Goal: Task Accomplishment & Management: Complete application form

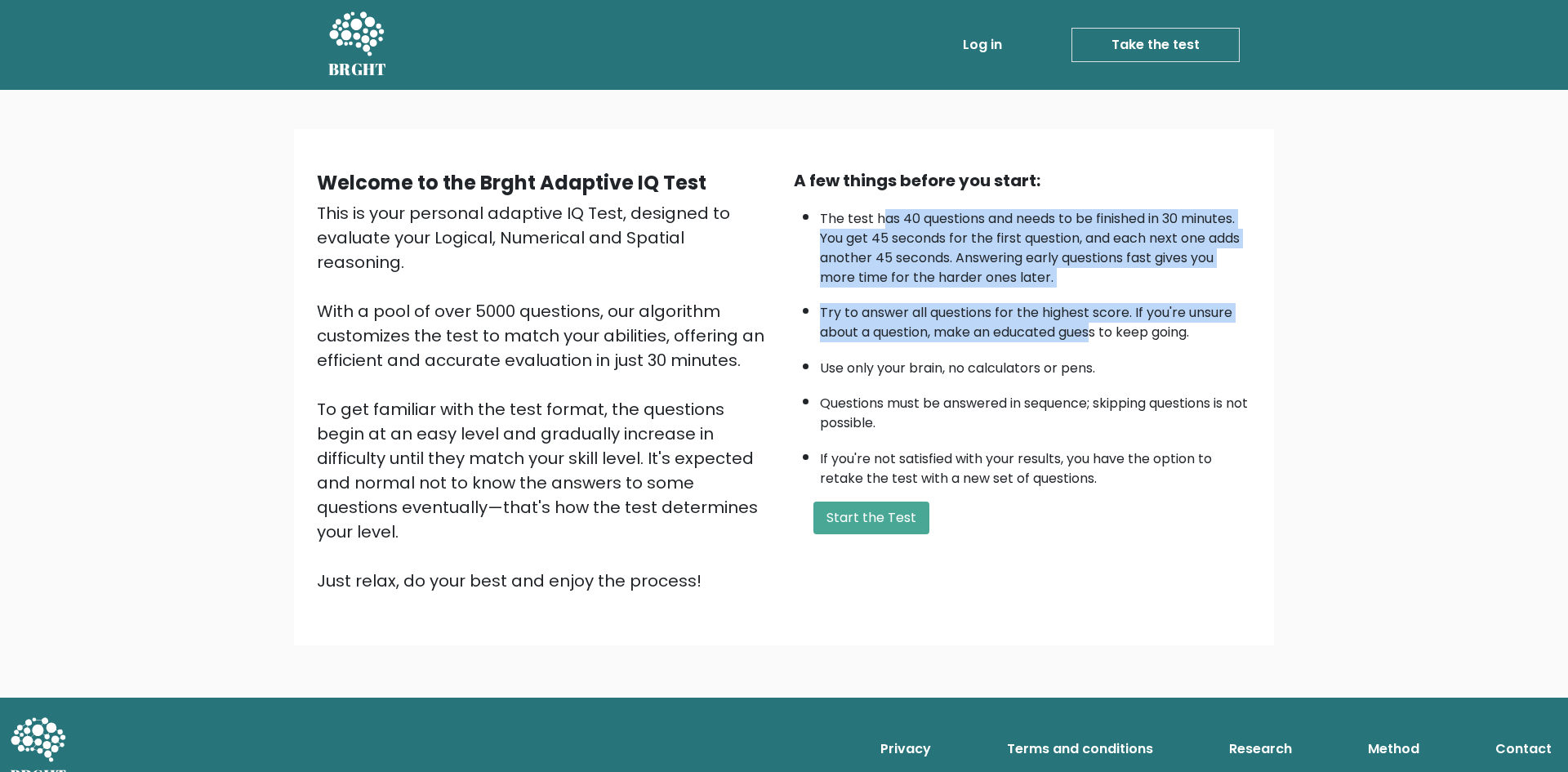
click at [1099, 327] on ul "The test has 40 questions and needs to be finished in 30 minutes. You get 45 se…" at bounding box center [1022, 344] width 457 height 287
click at [1099, 327] on li "Try to answer all questions for the highest score. If you're unsure about a que…" at bounding box center [1035, 318] width 431 height 47
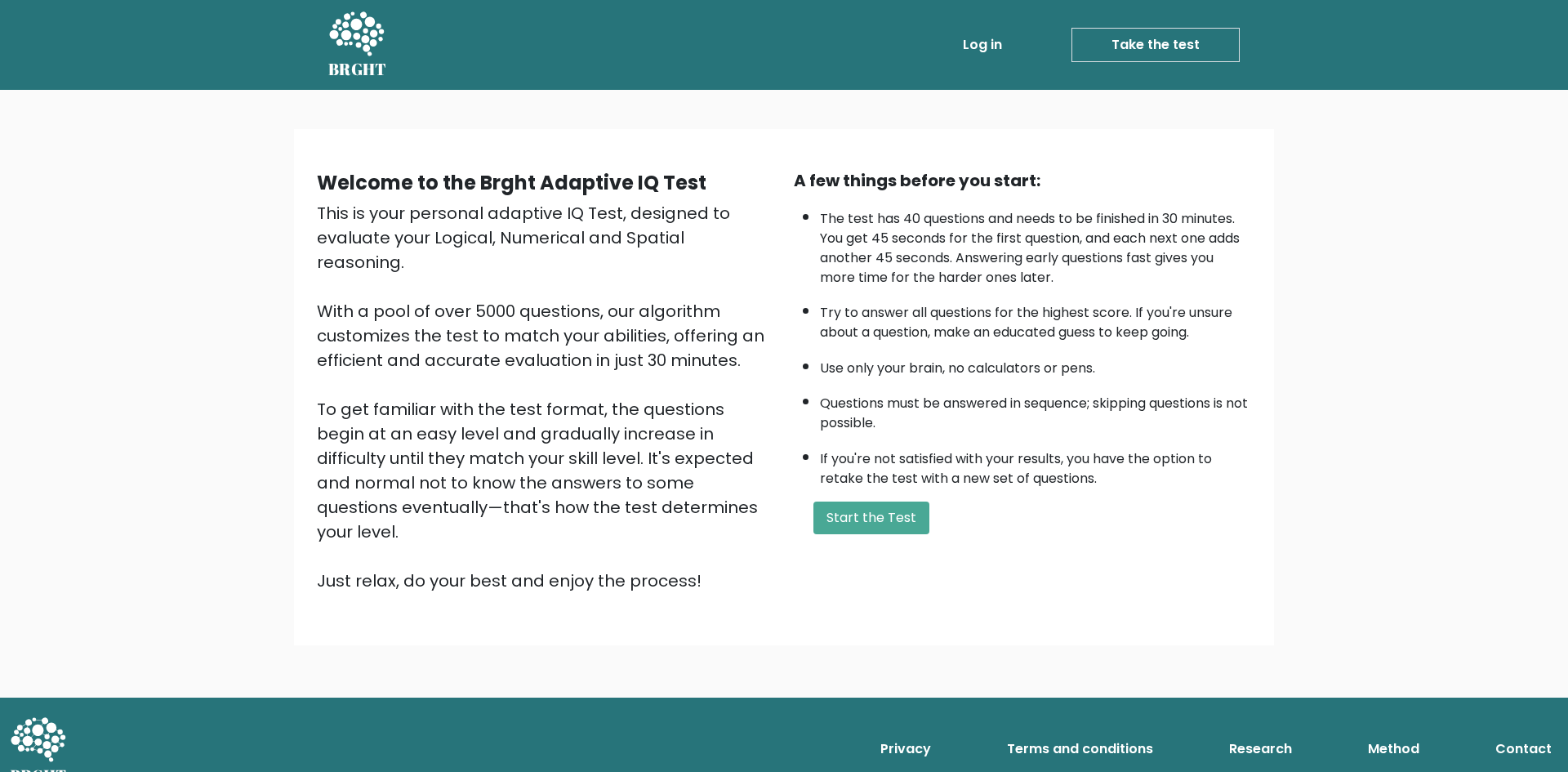
drag, startPoint x: 878, startPoint y: 521, endPoint x: 1102, endPoint y: 382, distance: 263.6
click at [1102, 382] on div "A few things before you start: The test has 40 questions and needs to be finish…" at bounding box center [1022, 380] width 476 height 425
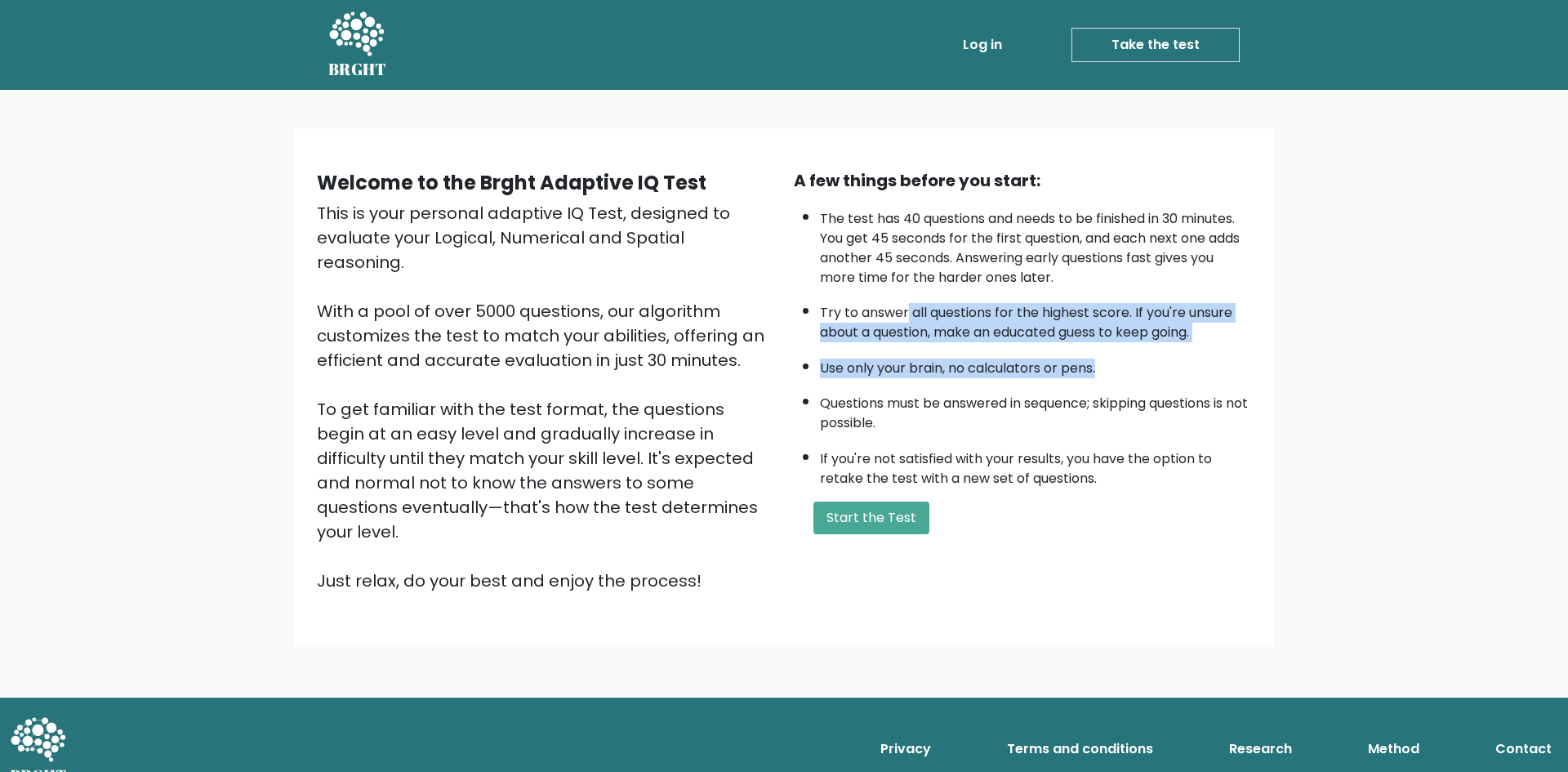
drag, startPoint x: 959, startPoint y: 310, endPoint x: 1140, endPoint y: 363, distance: 188.6
click at [1140, 363] on ul "The test has 40 questions and needs to be finished in 30 minutes. You get 45 se…" at bounding box center [1022, 344] width 457 height 287
click at [1140, 363] on li "Use only your brain, no calculators or pens." at bounding box center [1035, 364] width 431 height 28
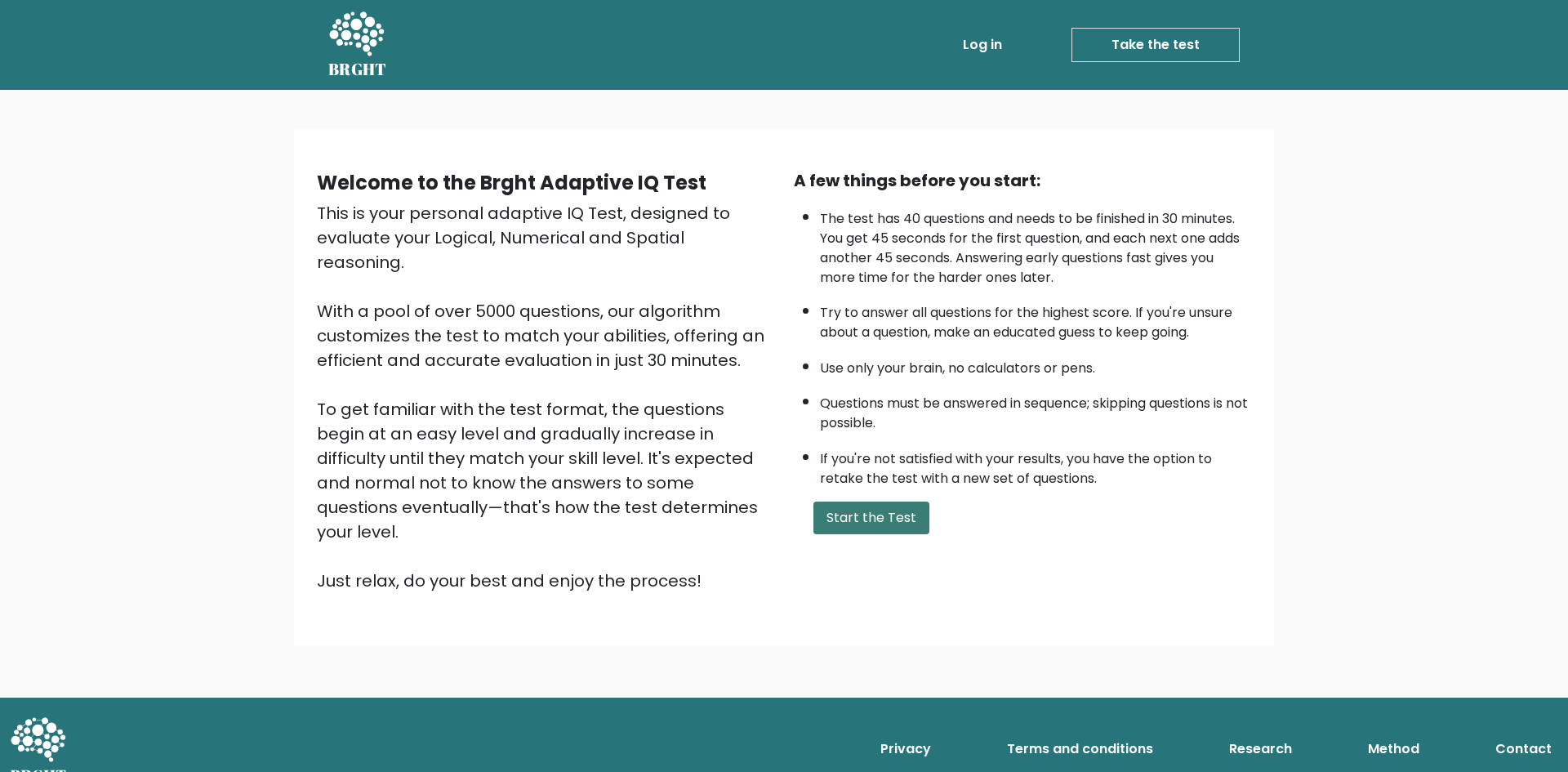
click at [878, 522] on button "Start the Test" at bounding box center [872, 517] width 116 height 32
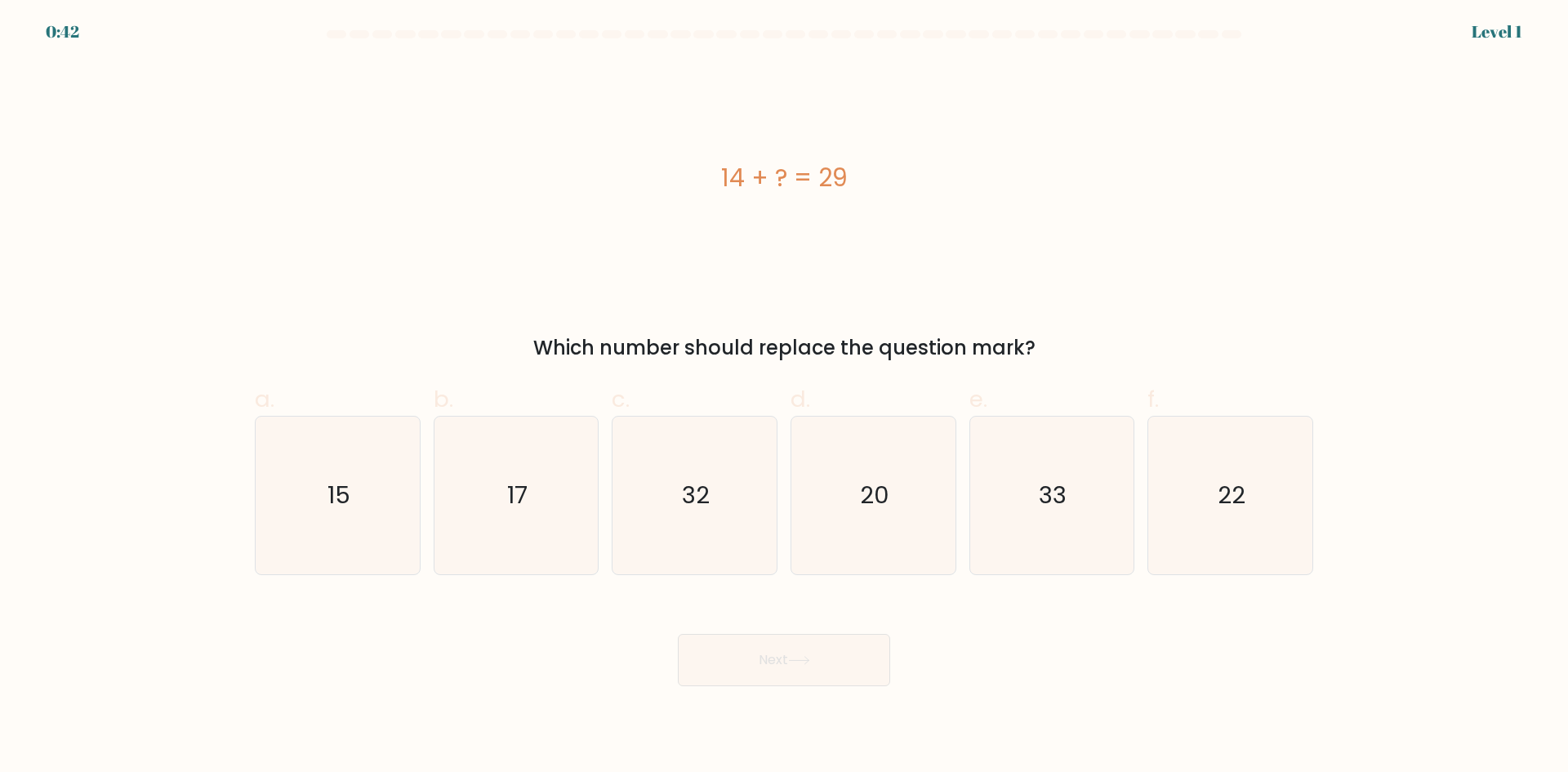
drag, startPoint x: 714, startPoint y: 174, endPoint x: 886, endPoint y: 182, distance: 172.2
click at [886, 182] on div "14 + ? = 29" at bounding box center [784, 177] width 1058 height 37
copy div "14 + ? = 29"
click at [304, 492] on icon "15" at bounding box center [337, 495] width 158 height 158
click at [784, 397] on input "a. 15" at bounding box center [784, 391] width 1 height 10
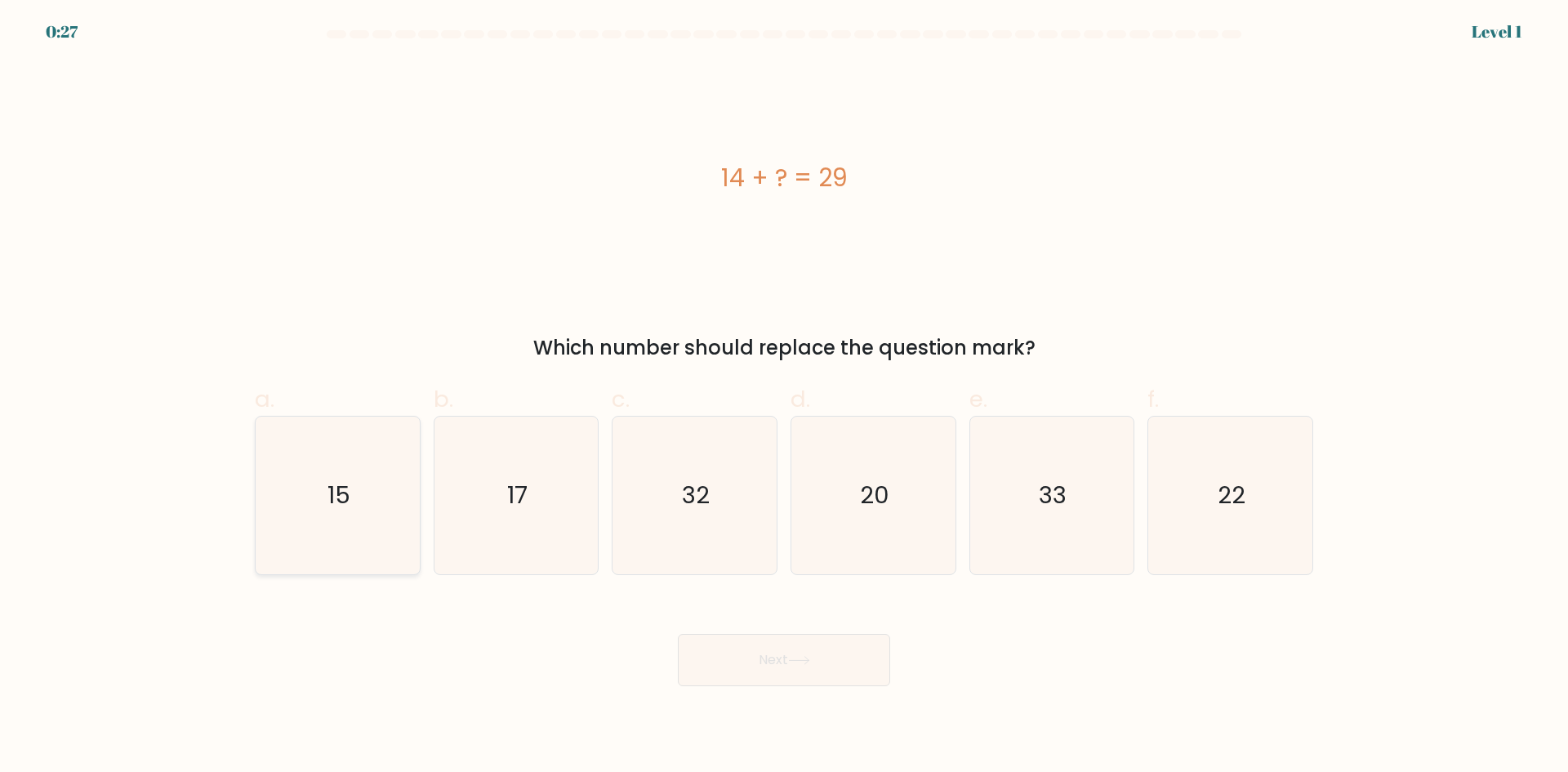
radio input "true"
click at [759, 657] on button "Next" at bounding box center [784, 659] width 212 height 53
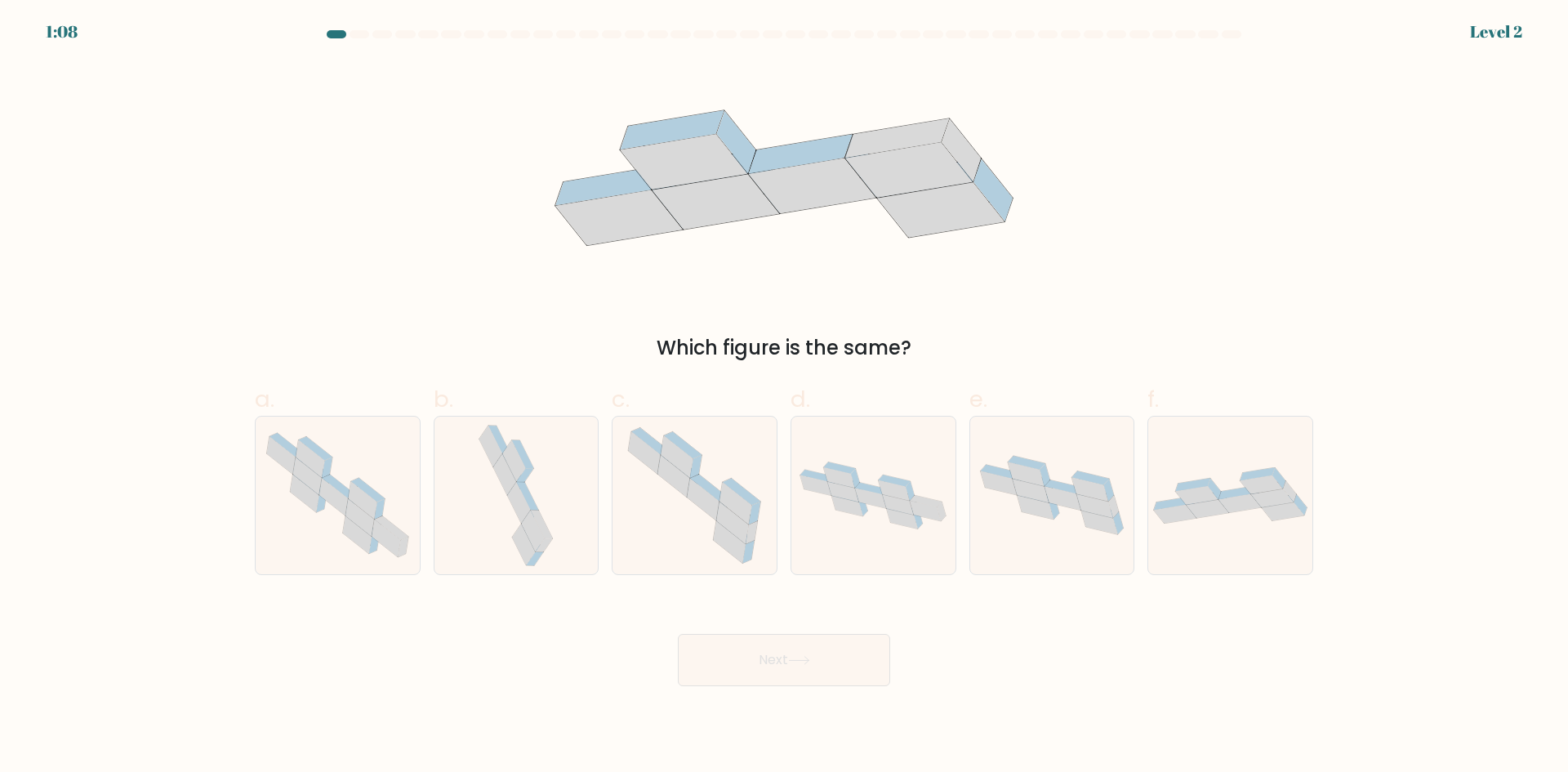
drag, startPoint x: 513, startPoint y: 181, endPoint x: 1031, endPoint y: 259, distance: 523.8
click at [1031, 259] on div "Which figure is the same?" at bounding box center [783, 211] width 1078 height 300
drag, startPoint x: 473, startPoint y: 118, endPoint x: 1102, endPoint y: 304, distance: 655.9
click at [1102, 304] on div "Which figure is the same?" at bounding box center [783, 211] width 1078 height 300
click at [1105, 300] on div "Which figure is the same?" at bounding box center [783, 211] width 1078 height 300
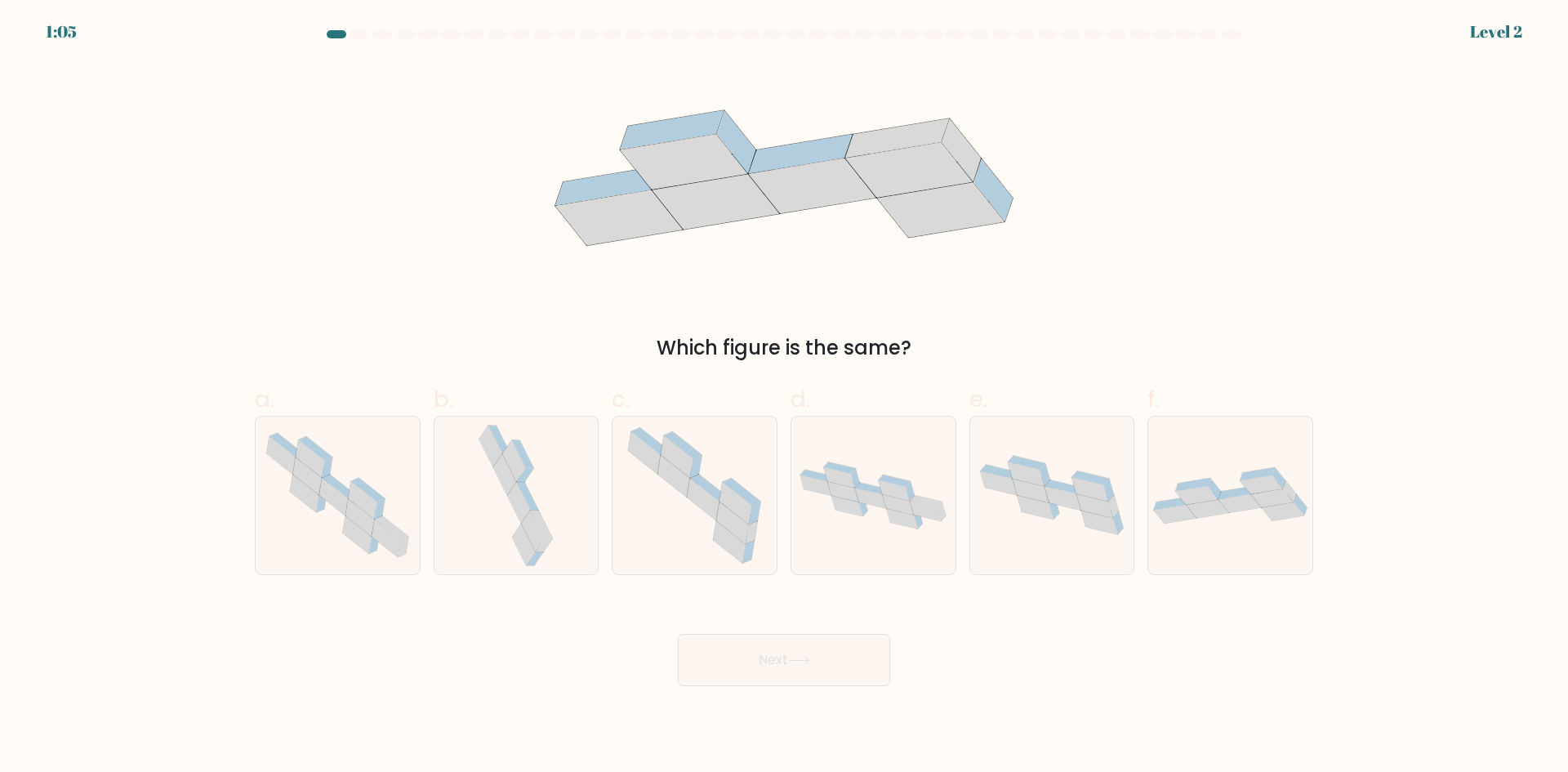
drag, startPoint x: 651, startPoint y: 329, endPoint x: 1112, endPoint y: 352, distance: 461.6
click at [1112, 352] on div "Which figure is the same?" at bounding box center [783, 211] width 1078 height 300
copy div "Which figure is the same?"
click at [476, 281] on div "Which figure is the same?" at bounding box center [783, 211] width 1078 height 300
click at [681, 536] on icon at bounding box center [694, 495] width 158 height 158
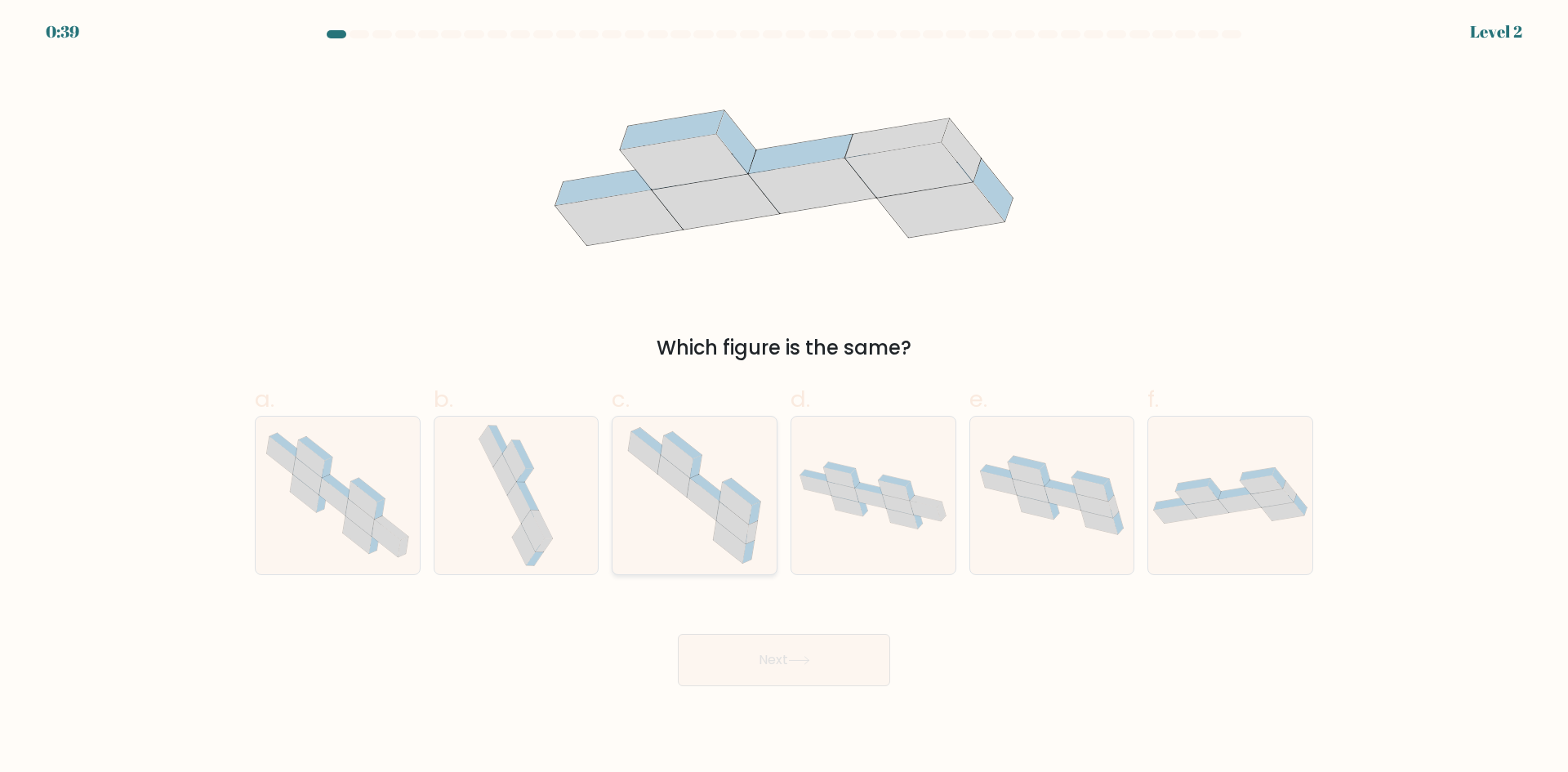
click at [784, 397] on input "c." at bounding box center [784, 391] width 1 height 10
radio input "true"
click at [496, 495] on icon at bounding box center [515, 495] width 82 height 158
click at [784, 397] on input "b." at bounding box center [784, 391] width 1 height 10
radio input "true"
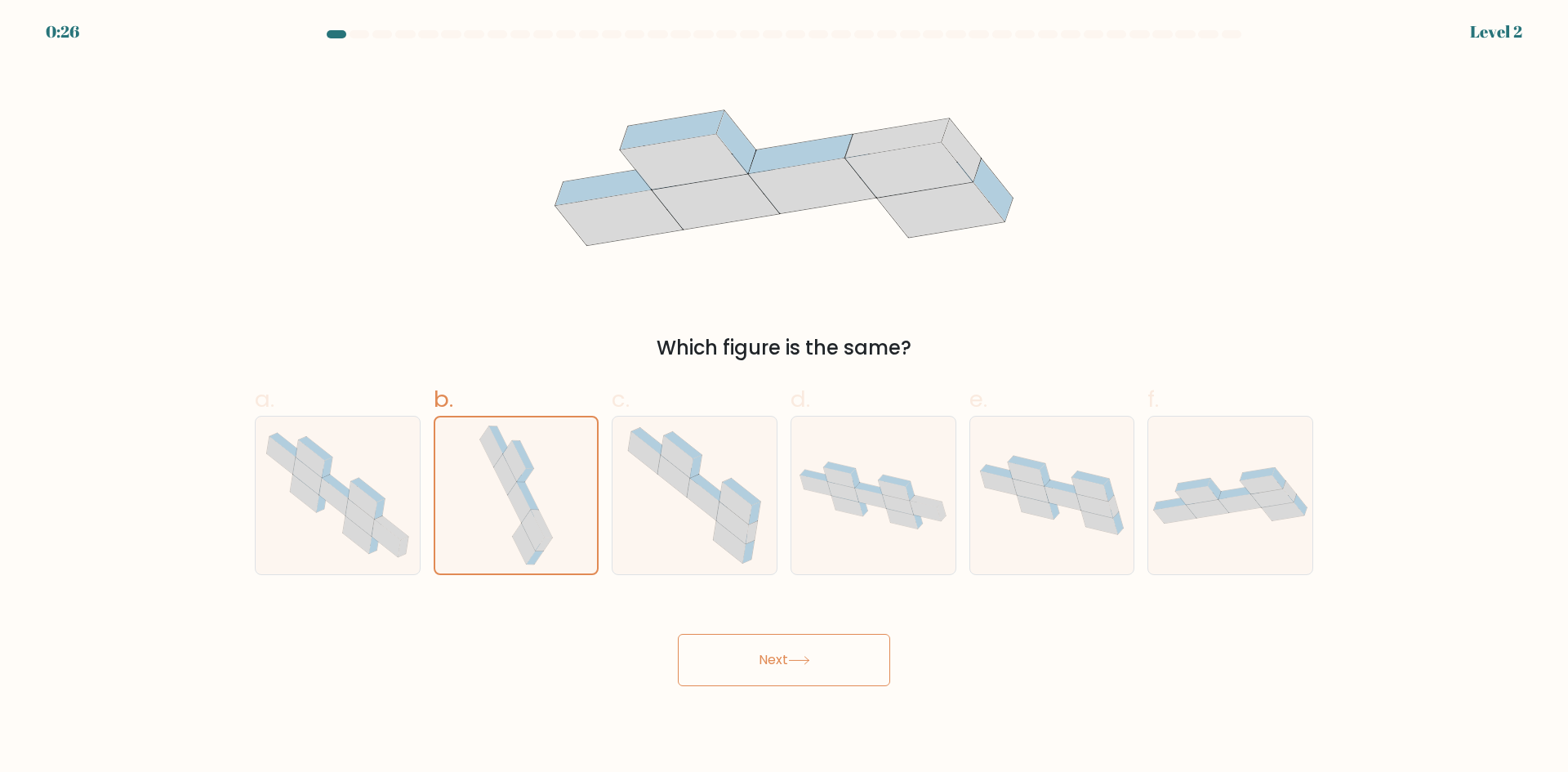
drag, startPoint x: 1067, startPoint y: 475, endPoint x: 1140, endPoint y: 483, distance: 73.4
click at [1068, 475] on icon at bounding box center [1053, 495] width 164 height 95
click at [785, 397] on input "e." at bounding box center [784, 391] width 1 height 10
radio input "true"
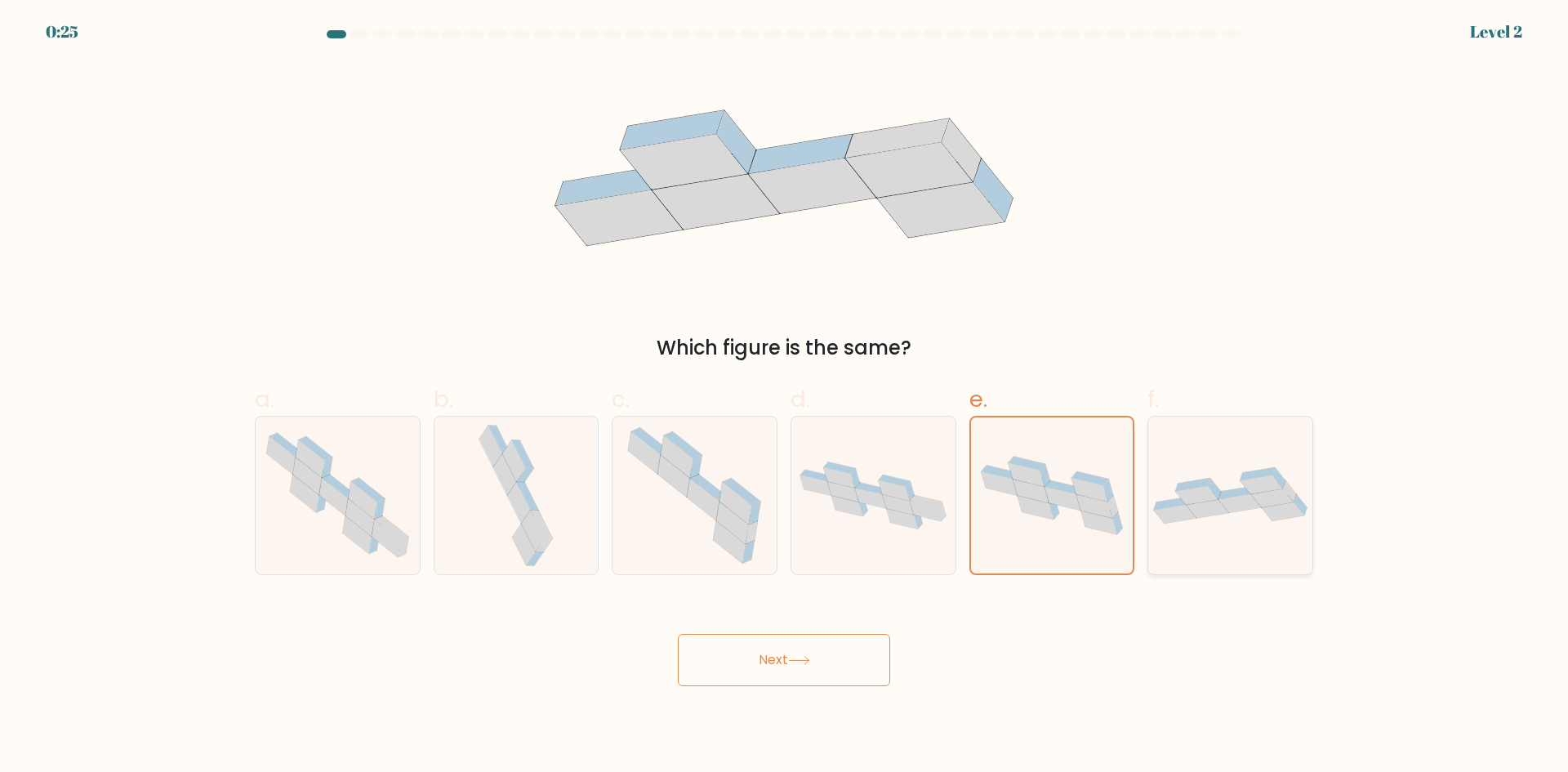
click at [1175, 483] on icon at bounding box center [1230, 495] width 164 height 56
click at [785, 397] on input "f." at bounding box center [784, 391] width 1 height 10
radio input "true"
click at [801, 656] on icon at bounding box center [799, 660] width 22 height 9
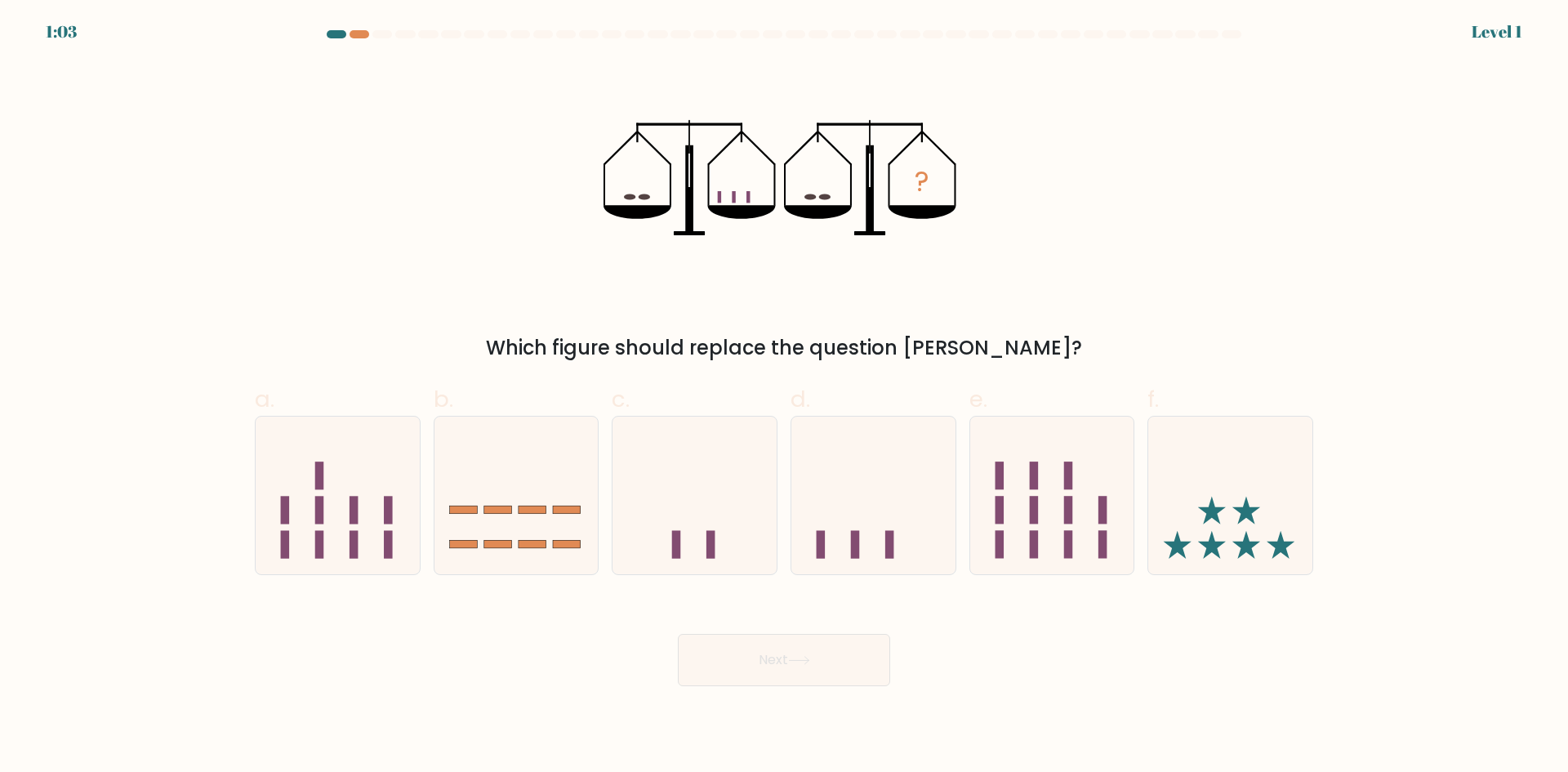
drag, startPoint x: 493, startPoint y: 350, endPoint x: 1031, endPoint y: 350, distance: 538.0
click at [1031, 350] on div "Which figure should replace the question [PERSON_NAME]?" at bounding box center [784, 348] width 1039 height 30
click at [1056, 321] on div "? Which figure should replace the question mark?" at bounding box center [783, 211] width 1078 height 300
click at [683, 472] on icon at bounding box center [694, 494] width 164 height 136
click at [784, 397] on input "c." at bounding box center [784, 391] width 1 height 10
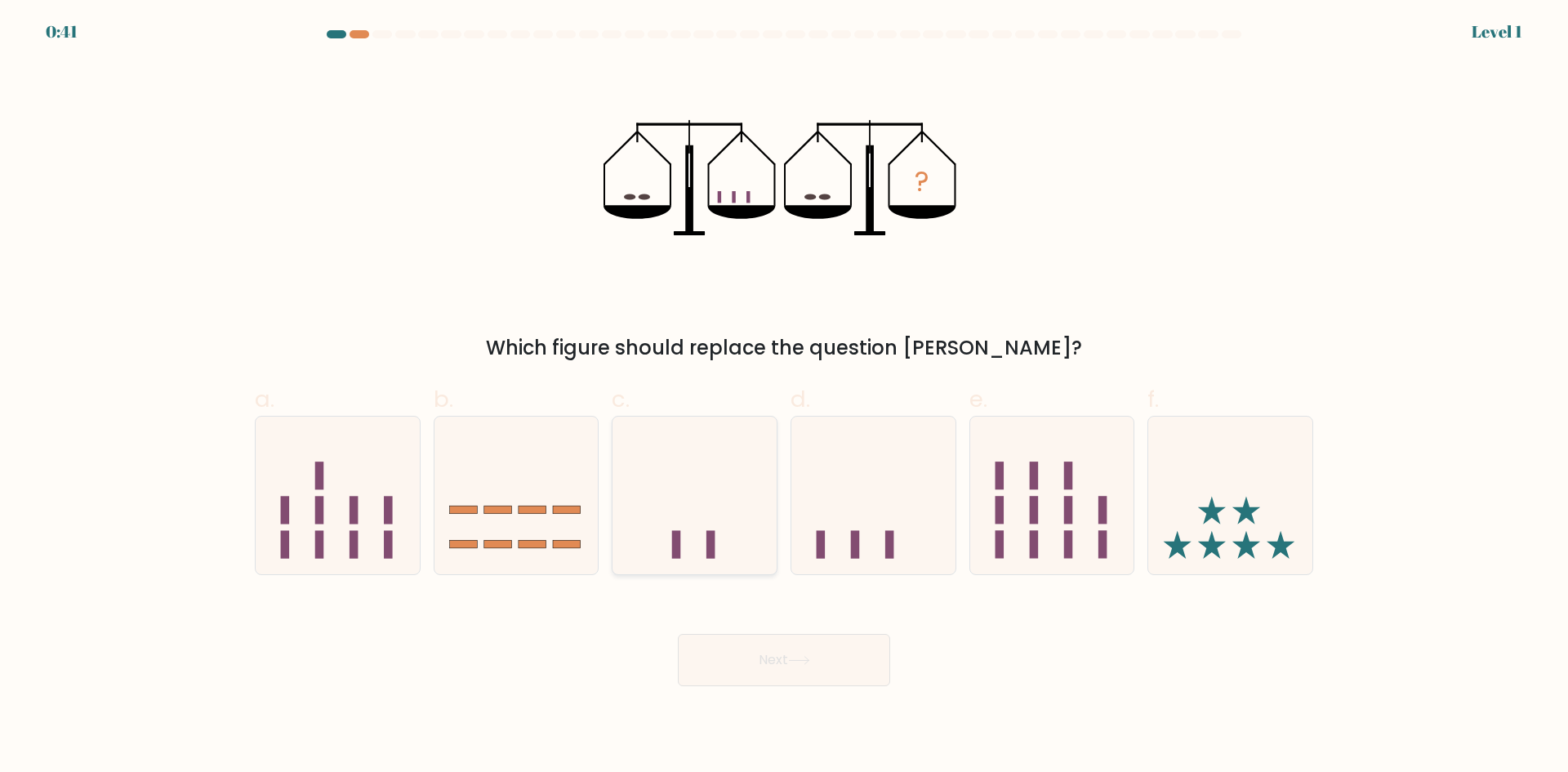
radio input "true"
click at [829, 653] on button "Next" at bounding box center [784, 659] width 212 height 53
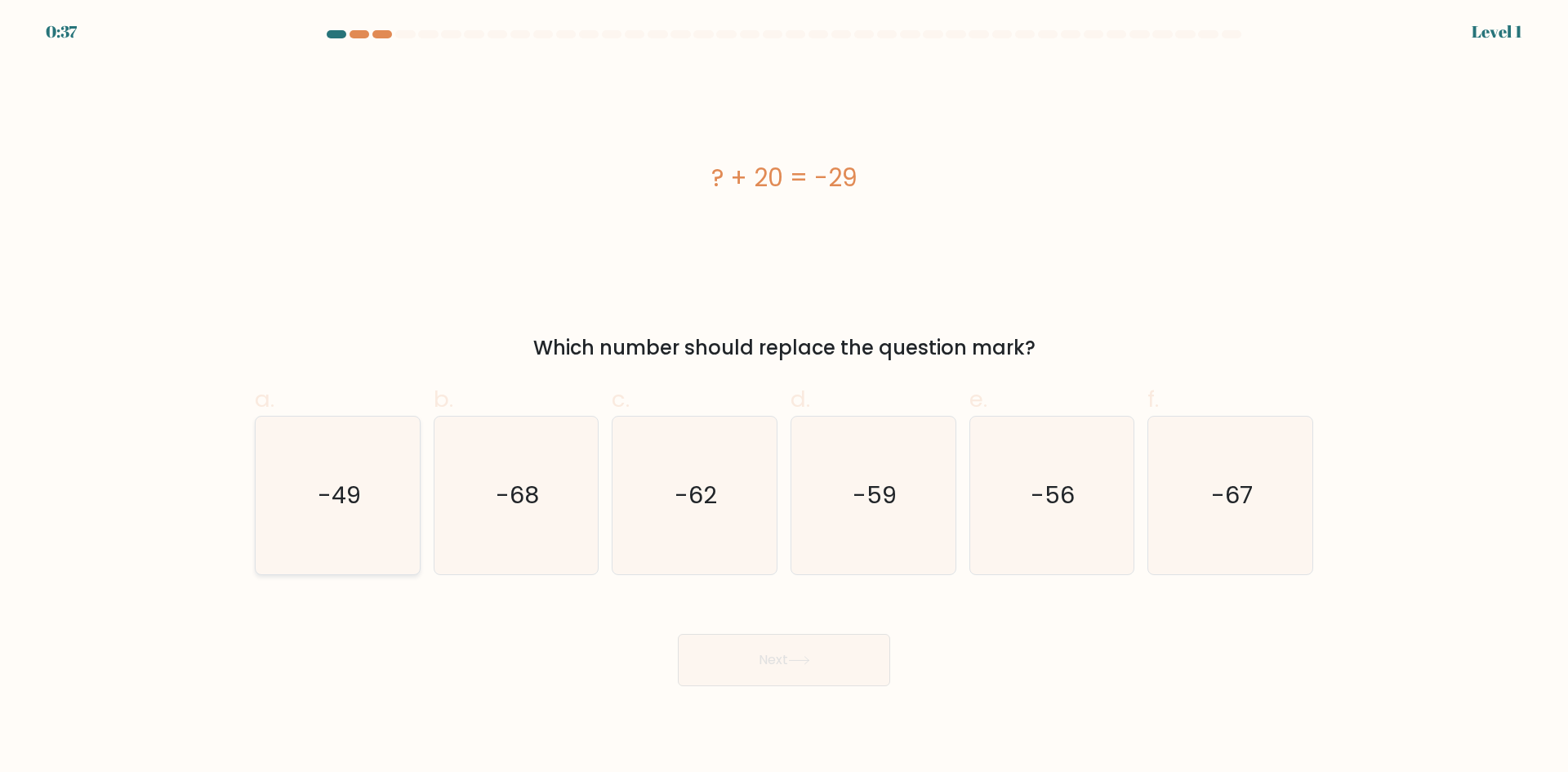
click at [335, 493] on text "-49" at bounding box center [339, 494] width 43 height 32
click at [784, 397] on input "a. -49" at bounding box center [784, 391] width 1 height 10
radio input "true"
click at [769, 666] on button "Next" at bounding box center [784, 659] width 212 height 53
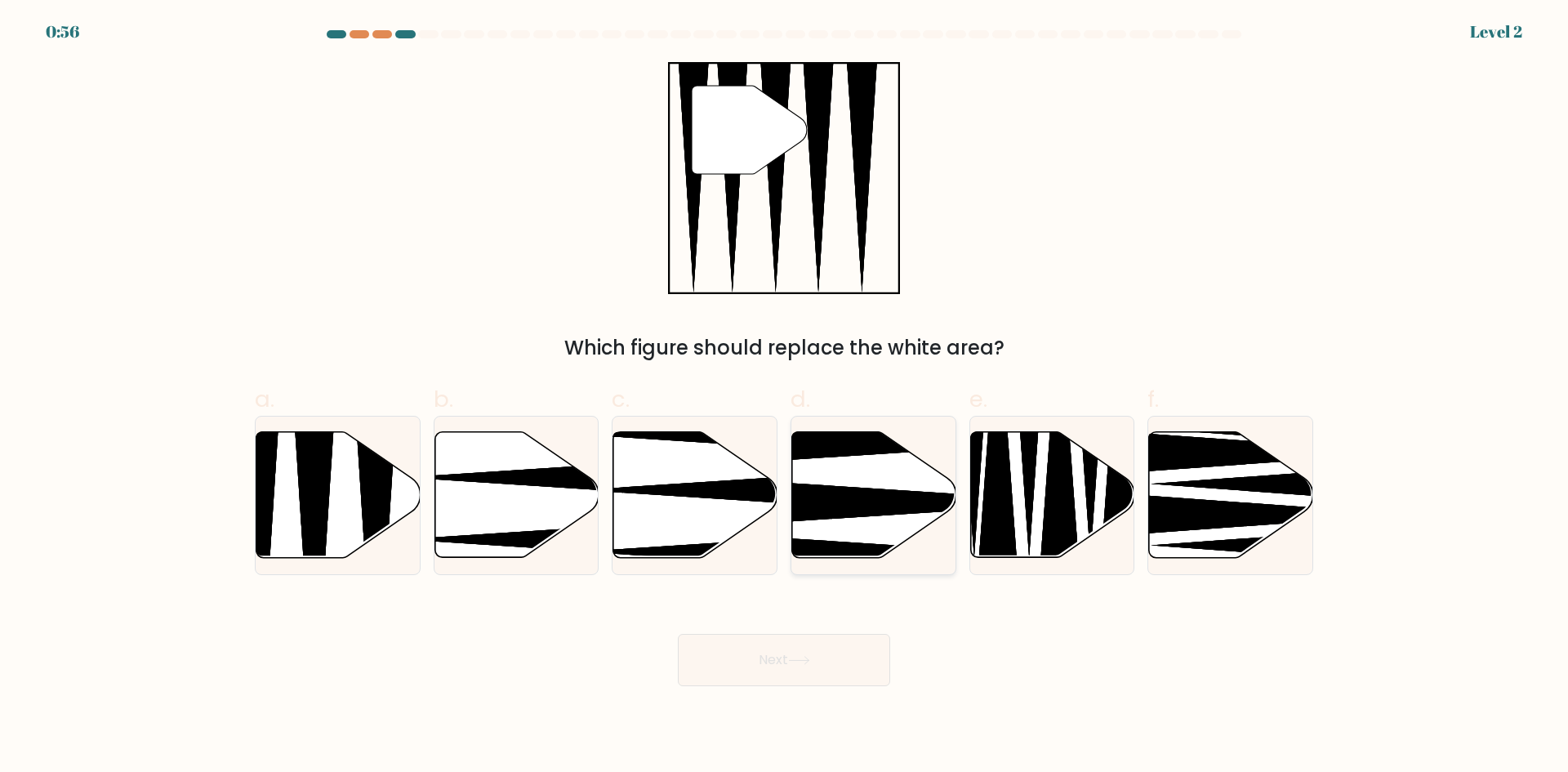
click at [900, 486] on icon at bounding box center [874, 495] width 164 height 126
click at [785, 397] on input "d." at bounding box center [784, 391] width 1 height 10
radio input "true"
click at [1044, 483] on icon at bounding box center [1053, 495] width 164 height 126
click at [785, 397] on input "e." at bounding box center [784, 391] width 1 height 10
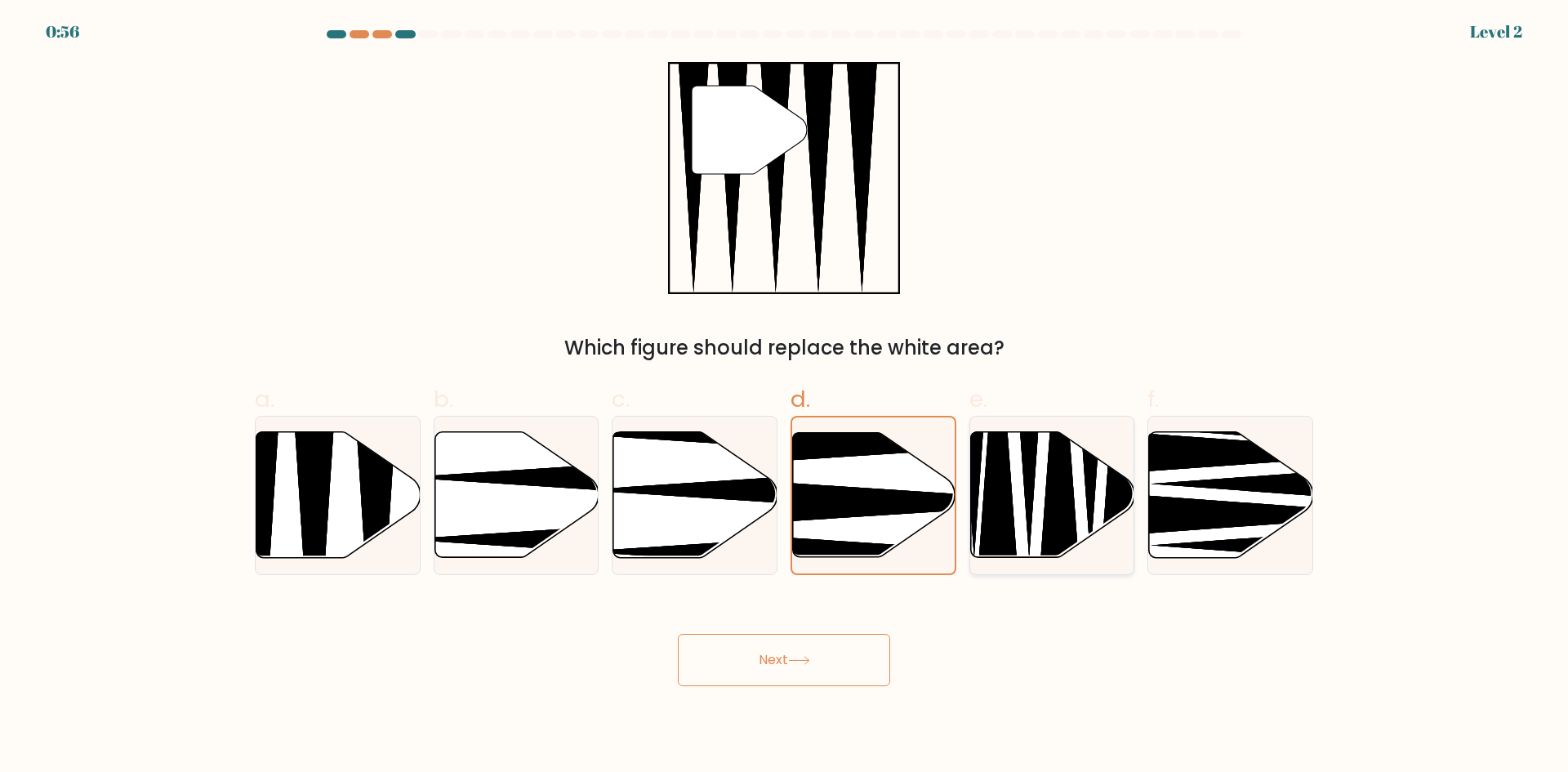
radio input "true"
click at [1229, 483] on icon at bounding box center [1296, 484] width 289 height 42
click at [785, 397] on input "f." at bounding box center [784, 391] width 1 height 10
radio input "true"
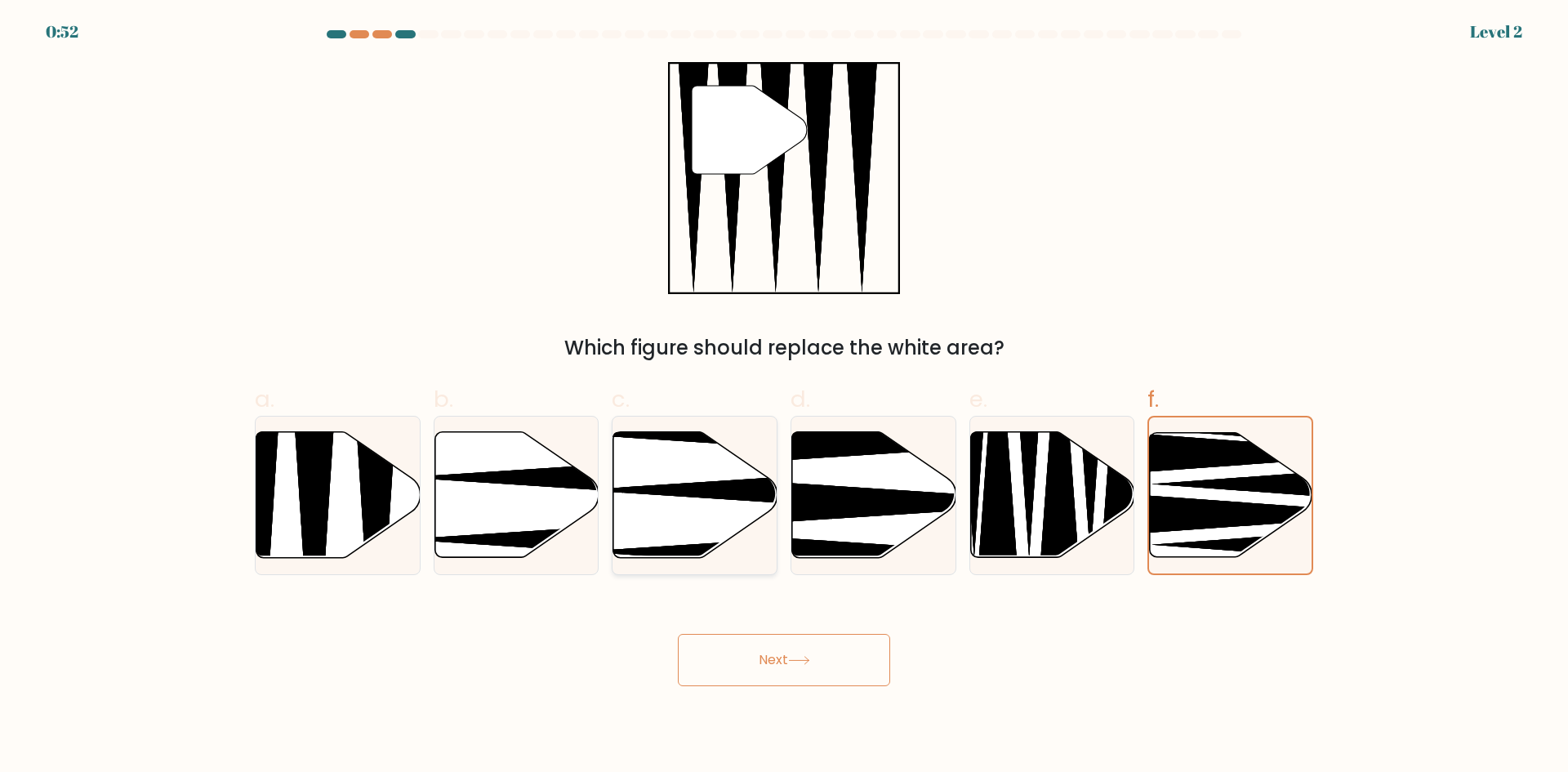
click at [662, 491] on icon at bounding box center [745, 490] width 326 height 42
click at [784, 397] on input "c." at bounding box center [784, 391] width 1 height 10
radio input "true"
click at [357, 474] on icon at bounding box center [339, 495] width 164 height 126
click at [784, 397] on input "a." at bounding box center [784, 391] width 1 height 10
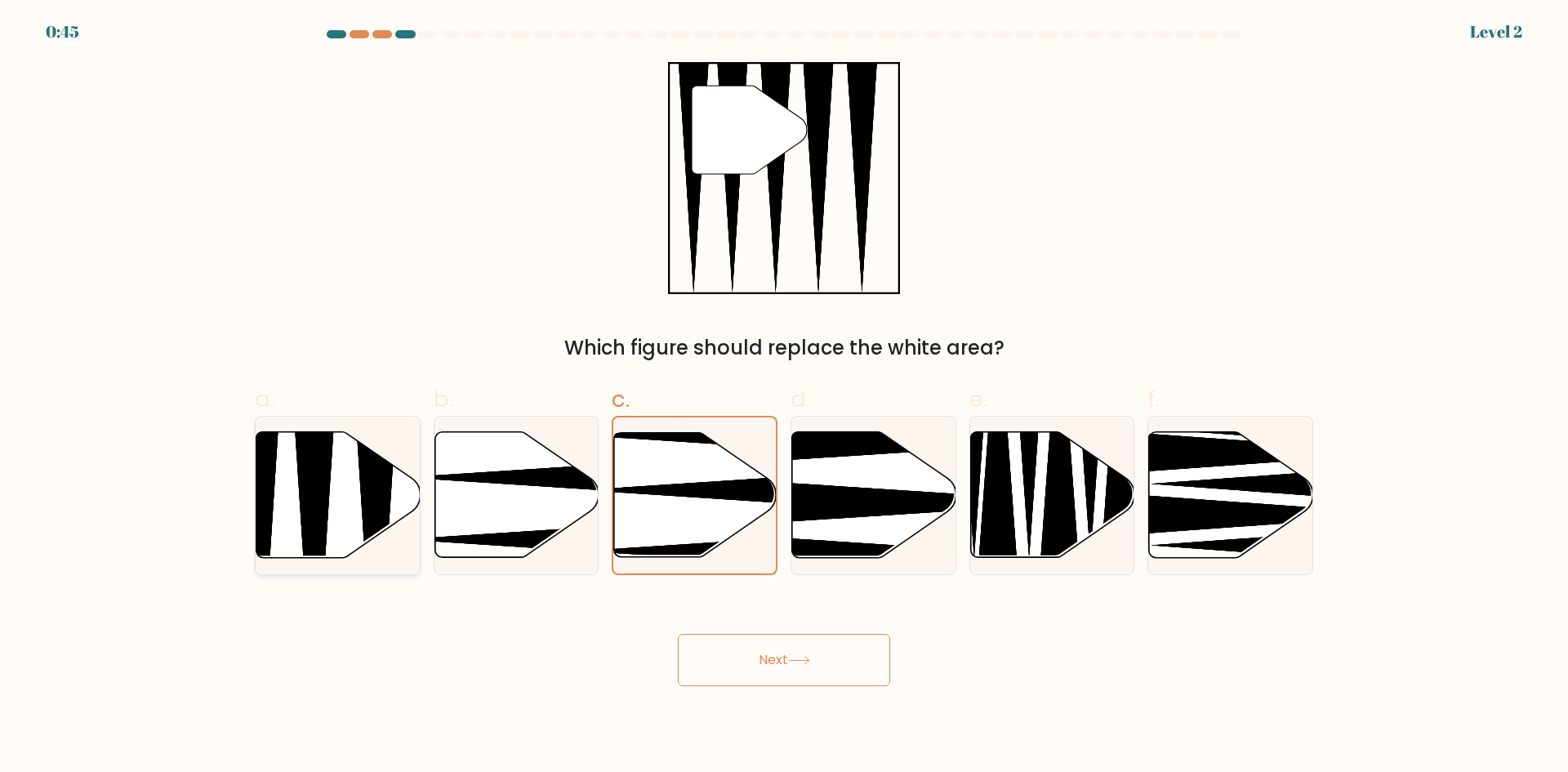
radio input "true"
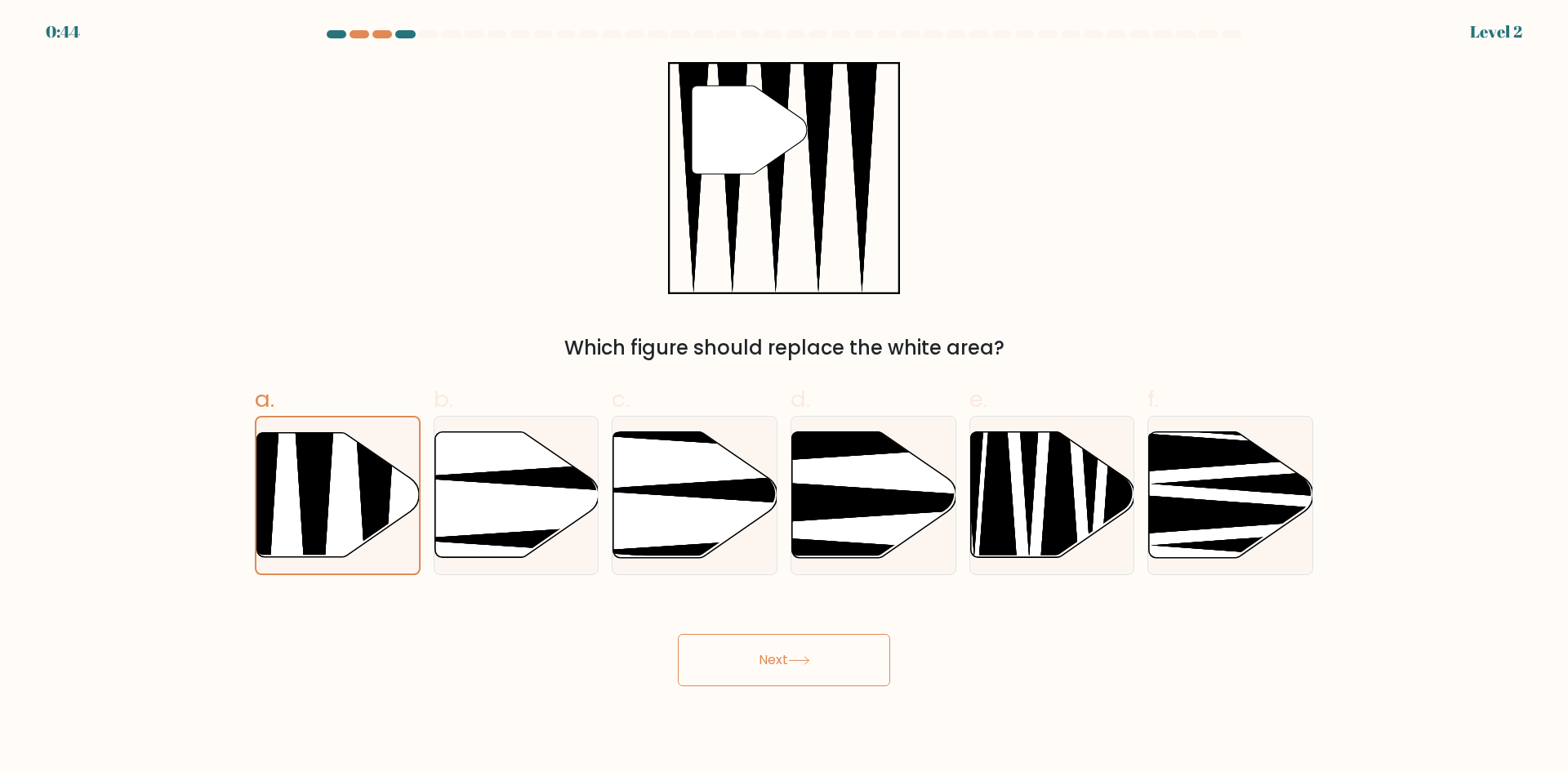
click at [753, 649] on button "Next" at bounding box center [784, 659] width 212 height 53
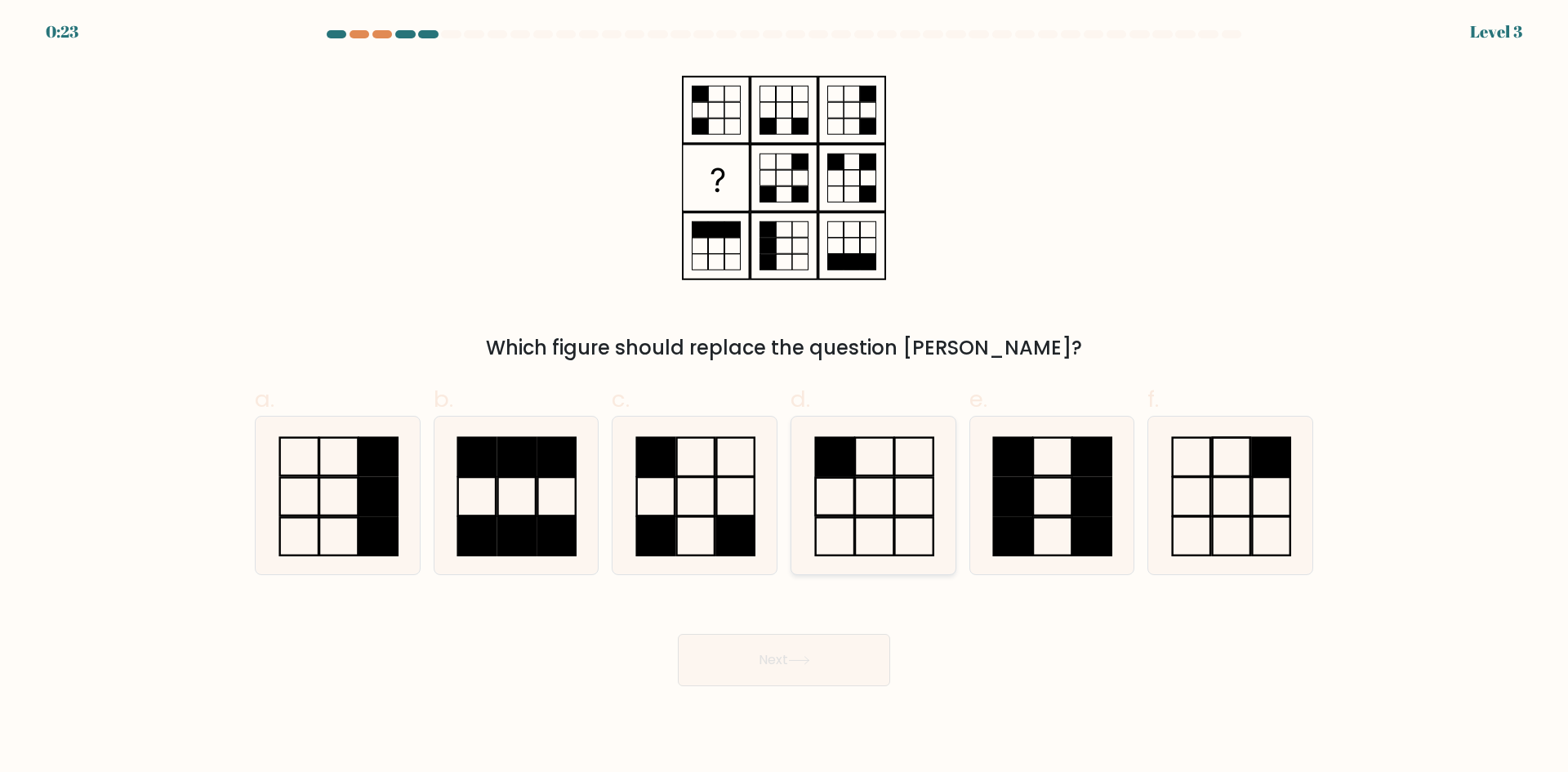
click at [851, 496] on icon at bounding box center [873, 495] width 158 height 158
click at [785, 397] on input "d." at bounding box center [784, 391] width 1 height 10
radio input "true"
click at [631, 476] on icon at bounding box center [694, 495] width 158 height 158
click at [784, 397] on input "c." at bounding box center [784, 391] width 1 height 10
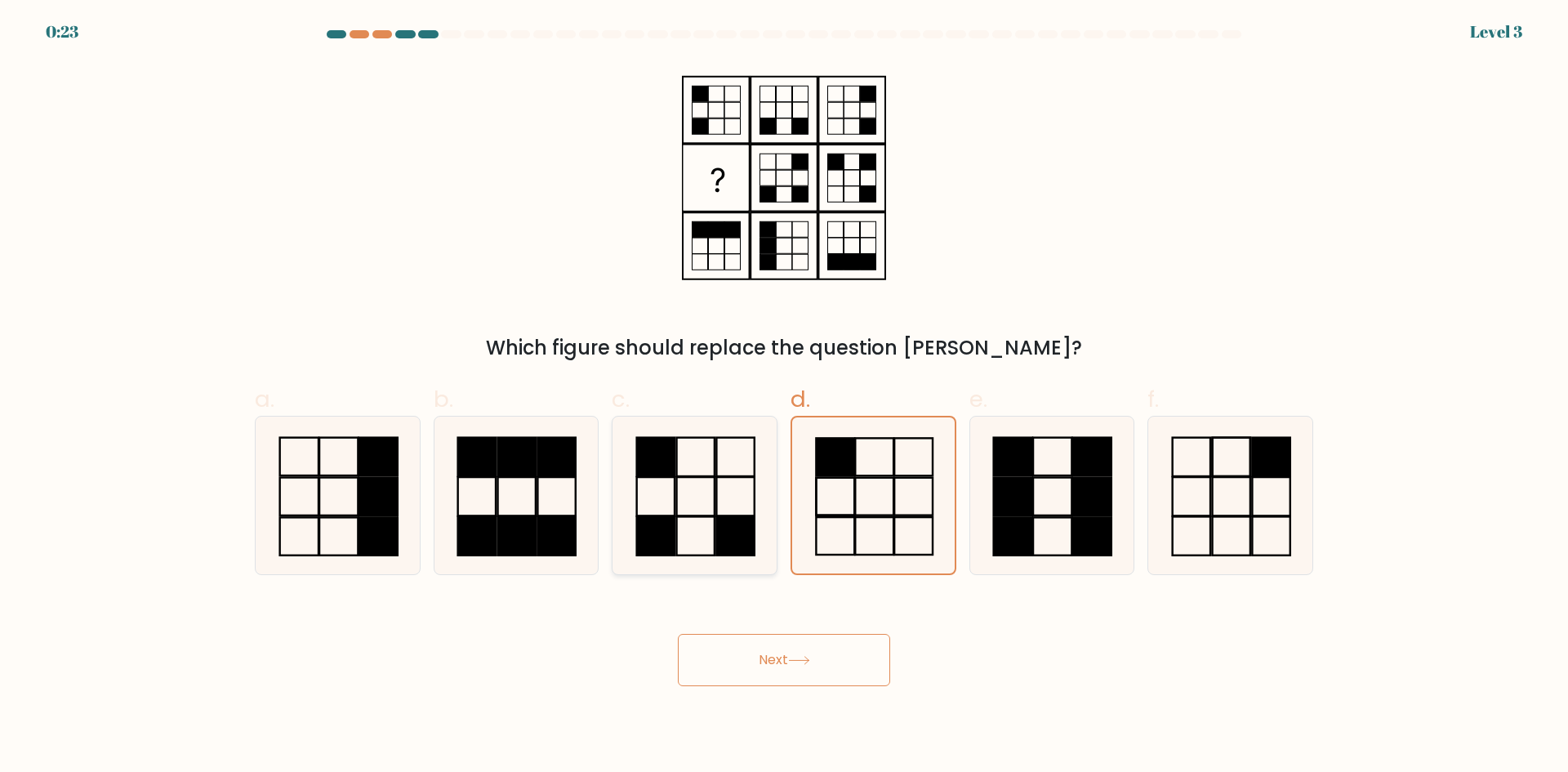
radio input "true"
click at [526, 484] on icon at bounding box center [515, 495] width 158 height 158
click at [784, 397] on input "b." at bounding box center [784, 391] width 1 height 10
radio input "true"
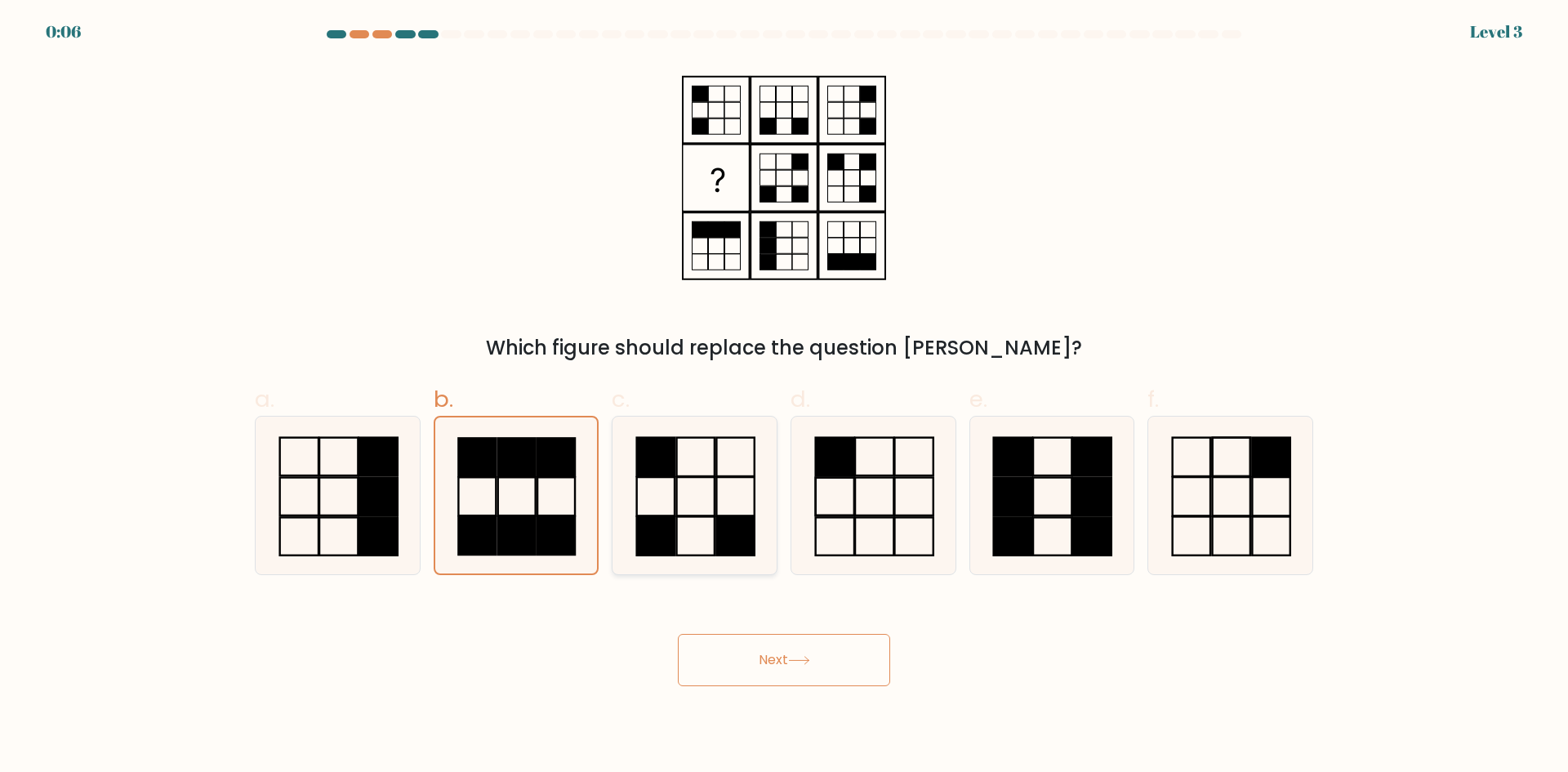
click at [682, 514] on rect at bounding box center [695, 496] width 38 height 39
click at [784, 397] on input "c." at bounding box center [784, 391] width 1 height 10
radio input "true"
drag, startPoint x: 892, startPoint y: 533, endPoint x: 992, endPoint y: 529, distance: 100.1
click at [894, 532] on icon at bounding box center [873, 495] width 158 height 158
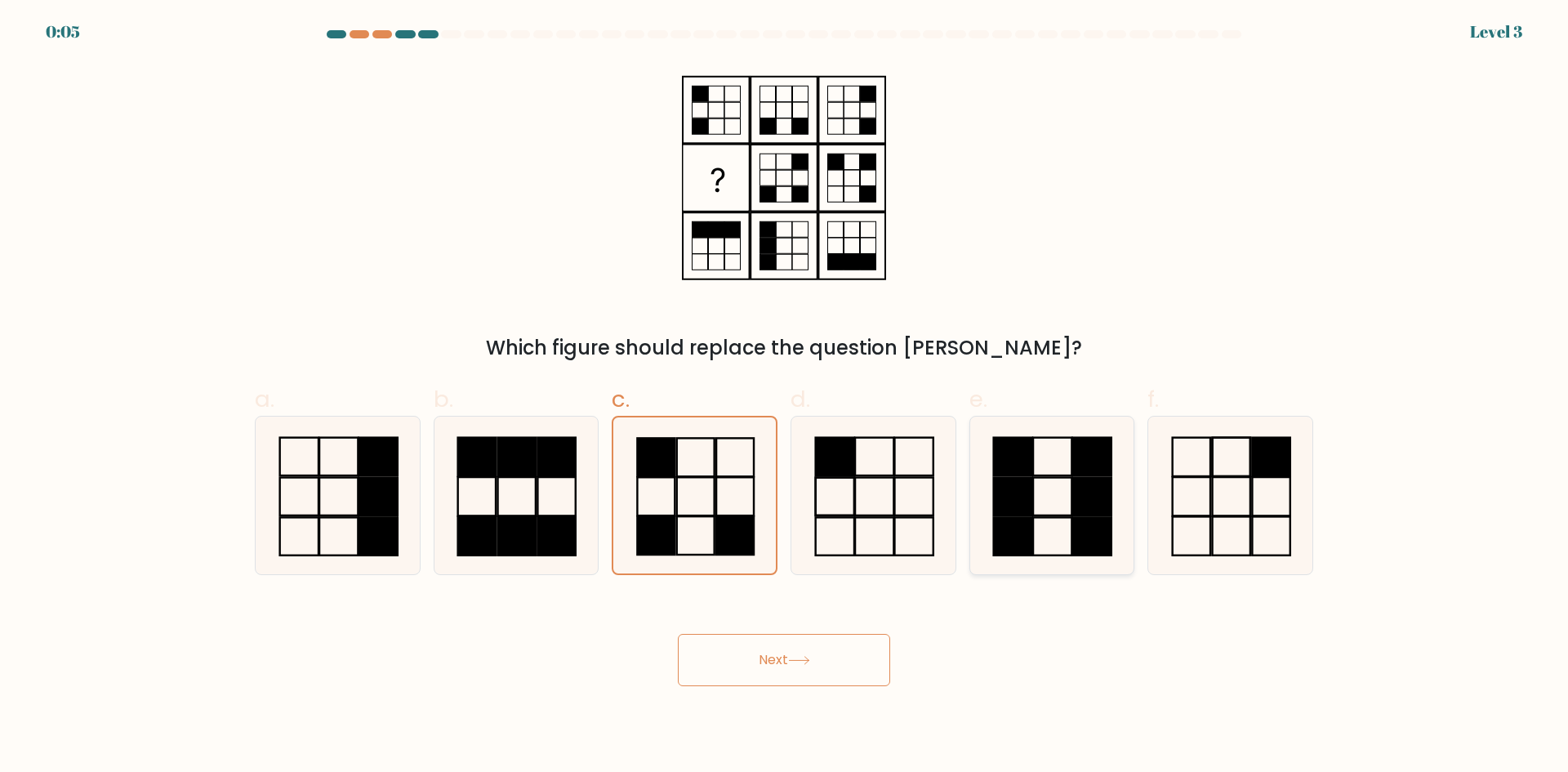
click at [785, 397] on input "d." at bounding box center [784, 391] width 1 height 10
radio input "true"
click at [1028, 525] on rect at bounding box center [1013, 536] width 39 height 38
click at [785, 397] on input "e." at bounding box center [784, 391] width 1 height 10
radio input "true"
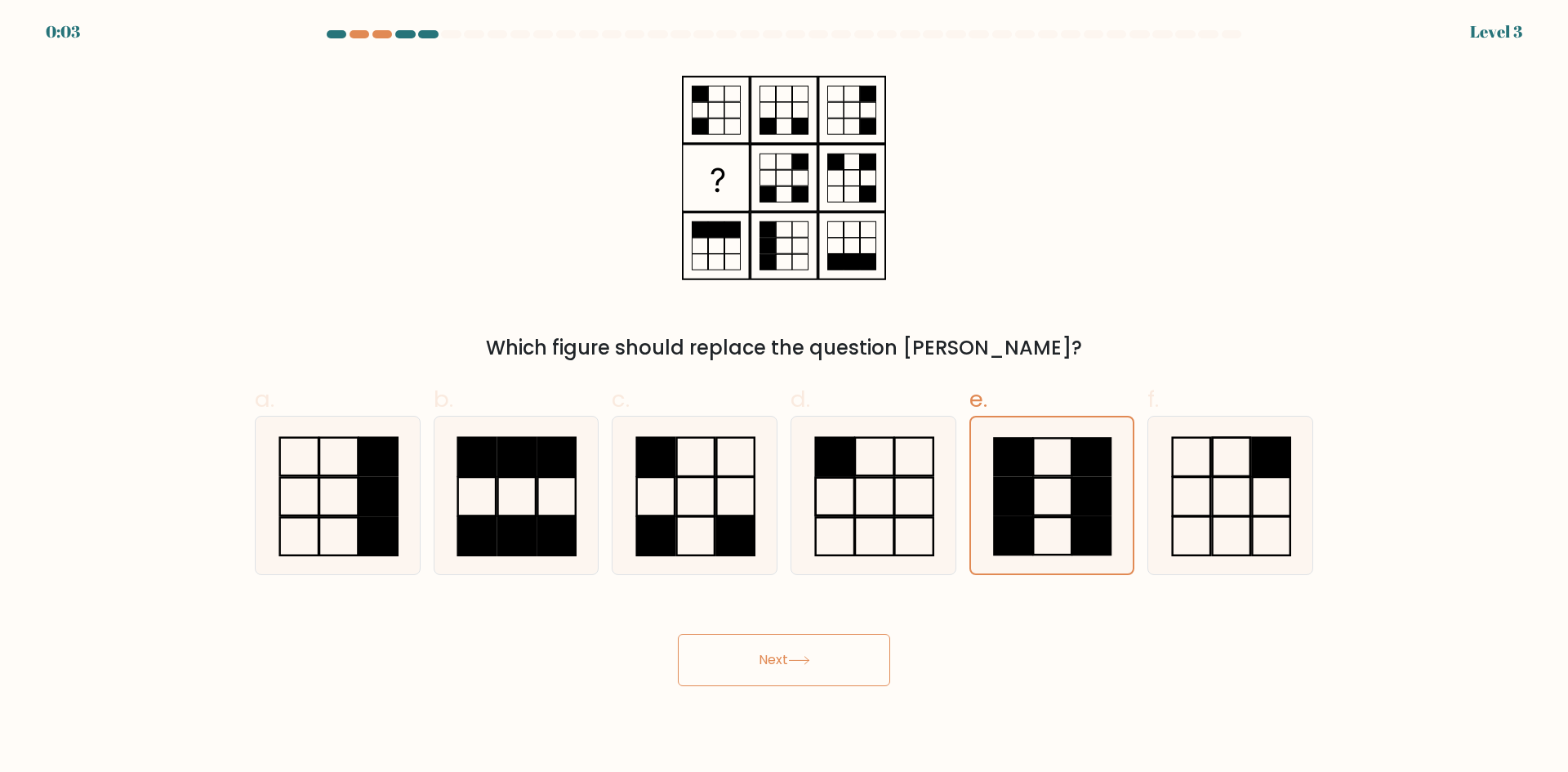
drag, startPoint x: 362, startPoint y: 505, endPoint x: 752, endPoint y: 667, distance: 422.3
click at [364, 507] on rect at bounding box center [378, 495] width 39 height 38
click at [784, 397] on input "a." at bounding box center [784, 391] width 1 height 10
radio input "true"
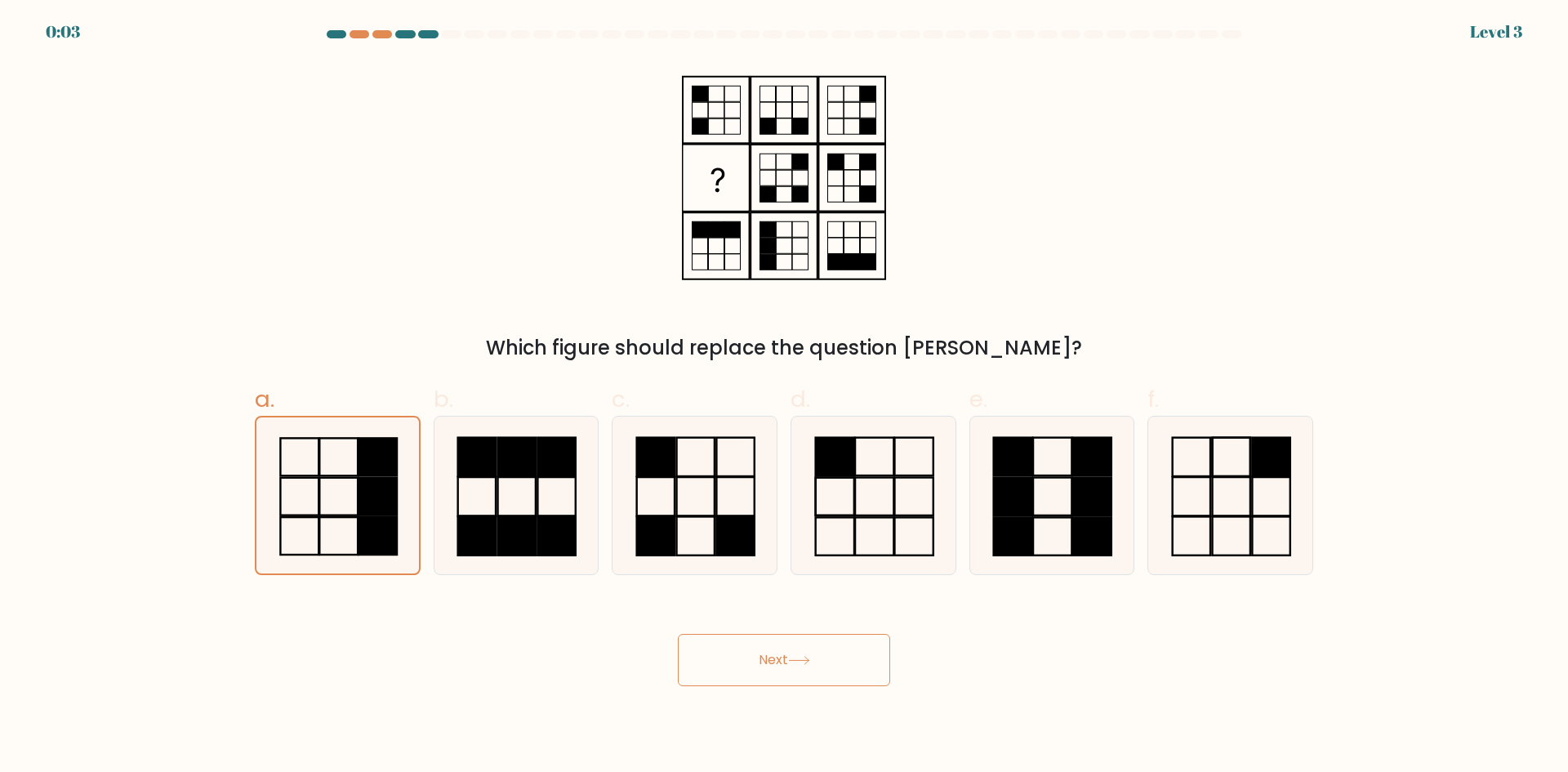
click at [810, 673] on button "Next" at bounding box center [784, 659] width 212 height 53
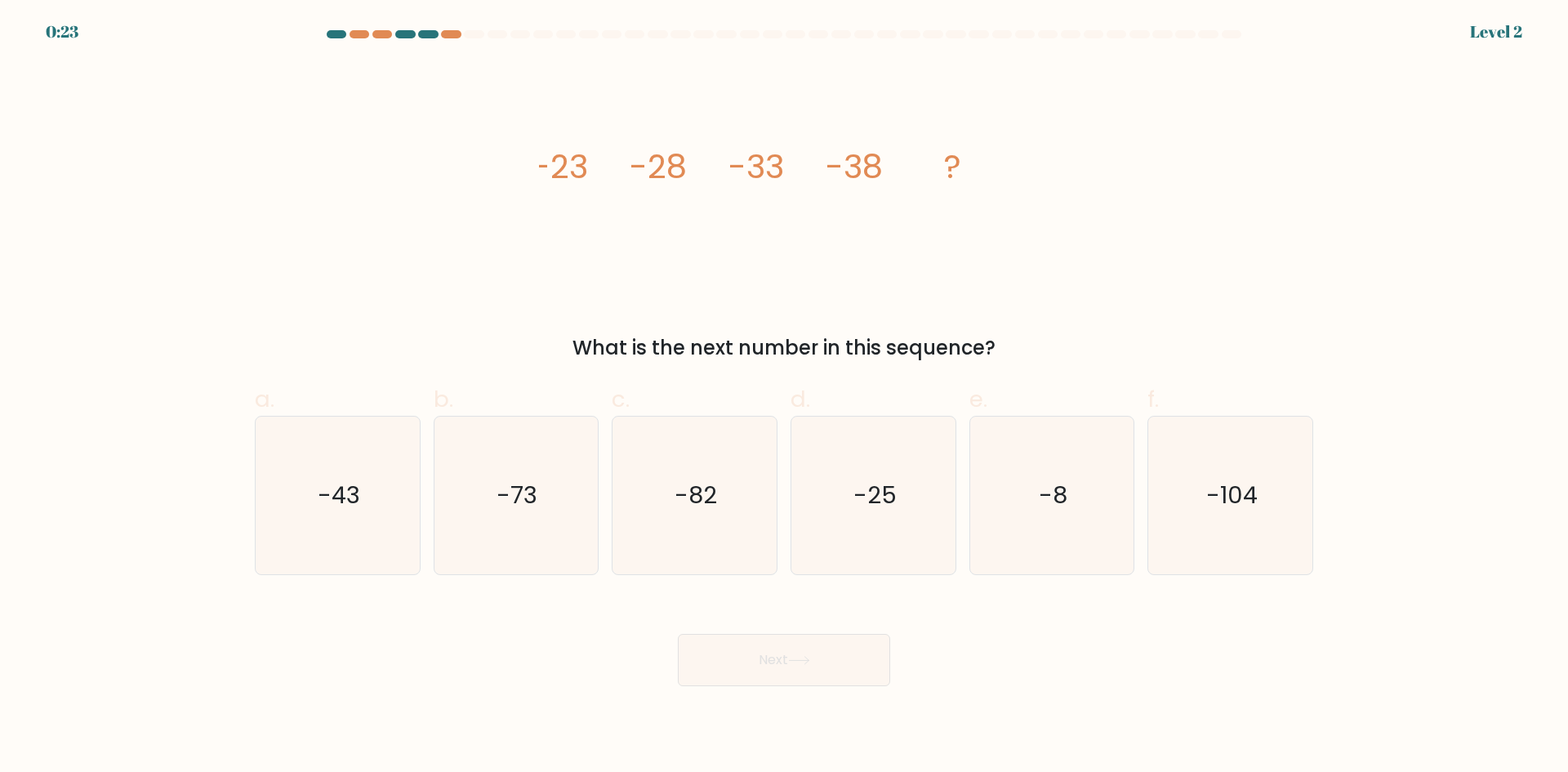
click at [313, 261] on div "image/svg+xml -23 -28 -33 -38 ? What is the next number in this sequence?" at bounding box center [783, 211] width 1078 height 300
click at [359, 499] on text "-43" at bounding box center [339, 494] width 42 height 32
click at [784, 397] on input "a. -43" at bounding box center [784, 391] width 1 height 10
radio input "true"
click at [823, 653] on button "Next" at bounding box center [784, 659] width 212 height 53
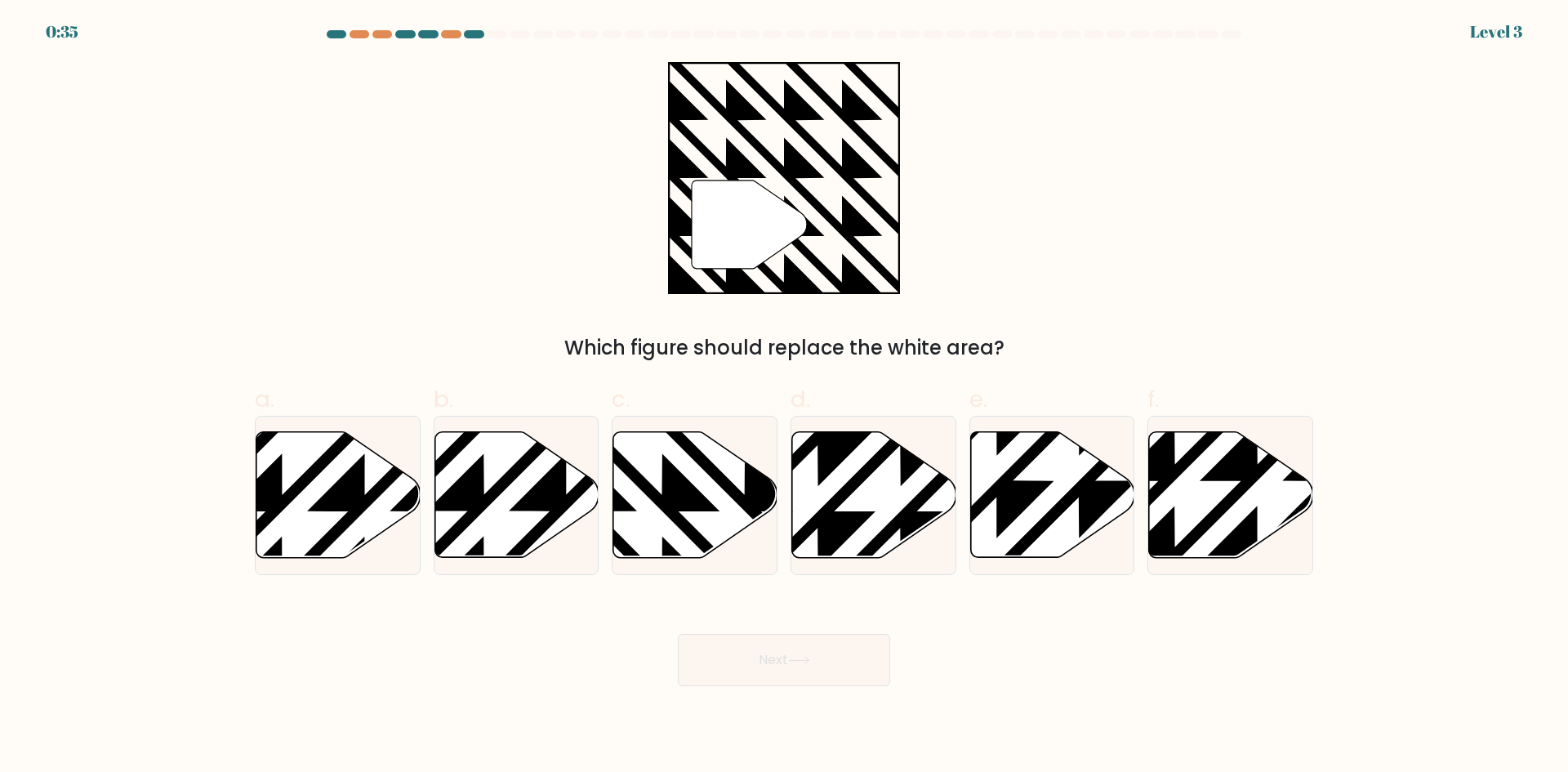
click at [400, 245] on div "" Which figure should replace the white area?" at bounding box center [783, 211] width 1078 height 300
click at [353, 494] on icon at bounding box center [282, 428] width 331 height 331
click at [784, 397] on input "a." at bounding box center [784, 391] width 1 height 10
radio input "true"
click at [809, 666] on button "Next" at bounding box center [784, 659] width 212 height 53
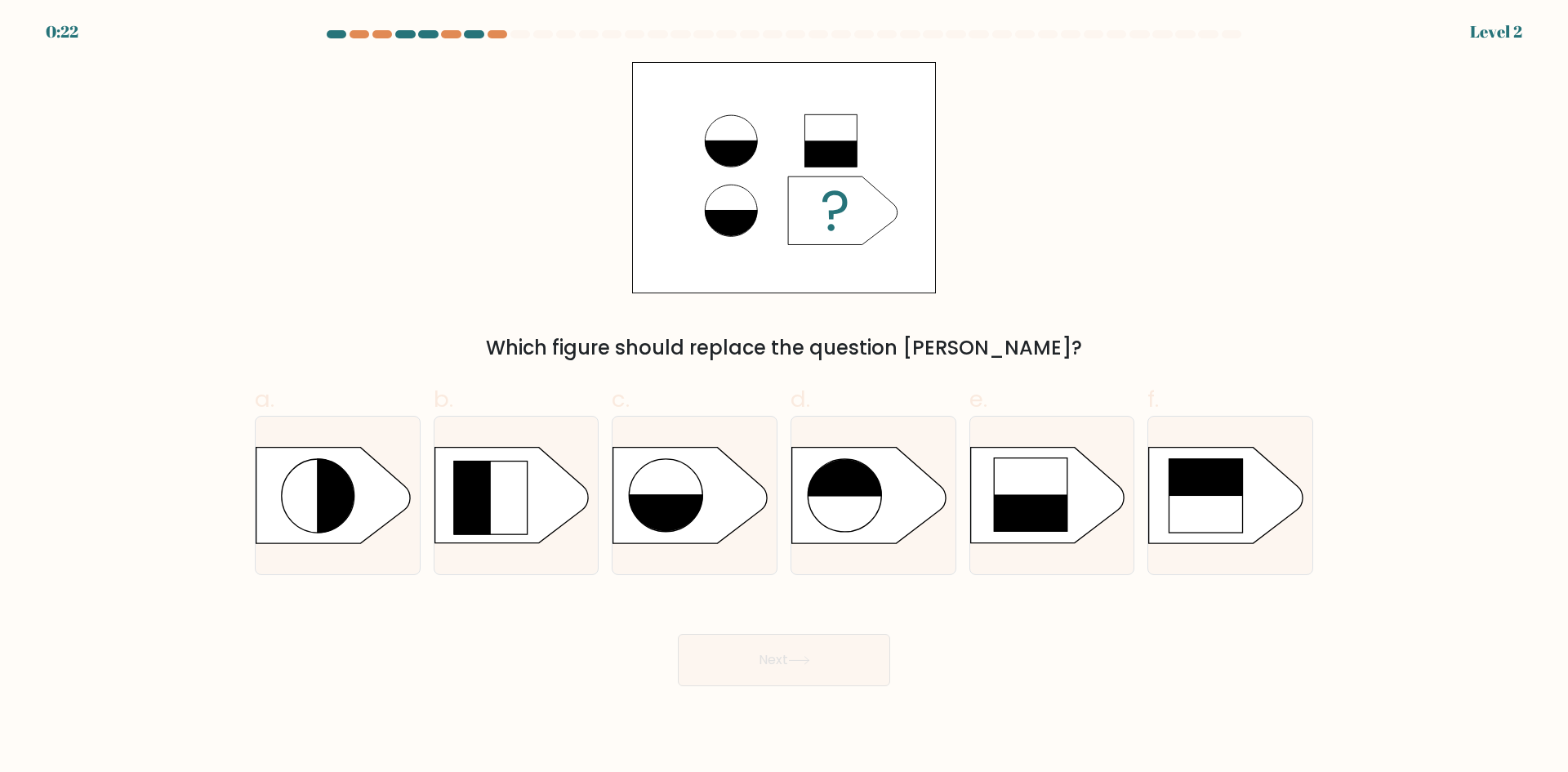
click at [368, 170] on div "Which figure should replace the question mark?" at bounding box center [783, 211] width 1078 height 300
click at [1040, 483] on rect at bounding box center [1030, 494] width 74 height 74
click at [785, 397] on input "e." at bounding box center [784, 391] width 1 height 10
radio input "true"
click at [854, 664] on button "Next" at bounding box center [784, 659] width 212 height 53
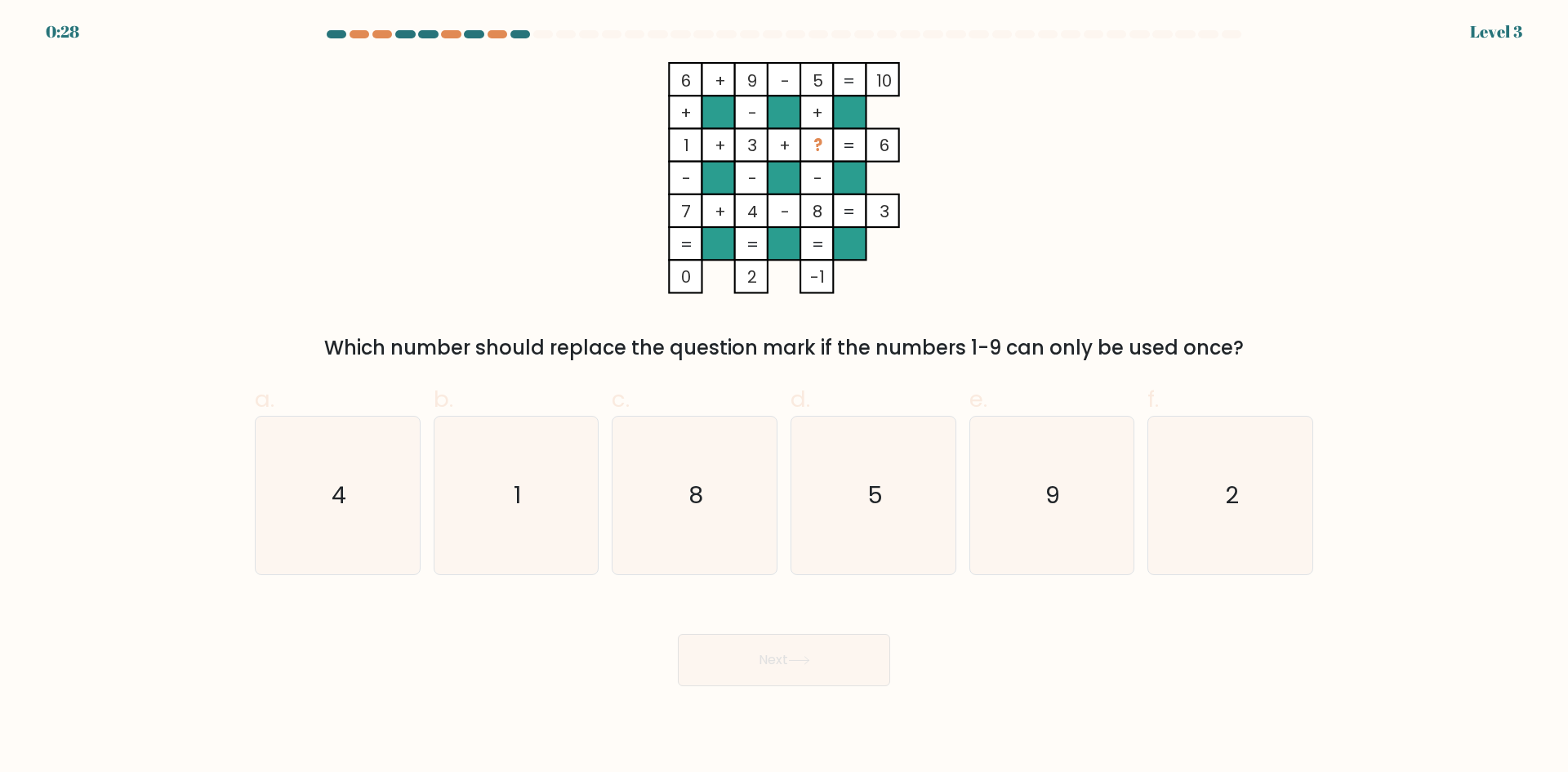
click at [428, 135] on div "6 + 9 - 5 10 + - + 1 + 3 + ? 6 - - - 7 + 4 - 8 = 3 = = = = 0 2 -1 = Which numbe…" at bounding box center [783, 211] width 1078 height 300
click at [1207, 504] on icon "2" at bounding box center [1230, 495] width 158 height 158
click at [785, 397] on input "f. 2" at bounding box center [784, 391] width 1 height 10
radio input "true"
click at [808, 661] on icon at bounding box center [798, 660] width 19 height 7
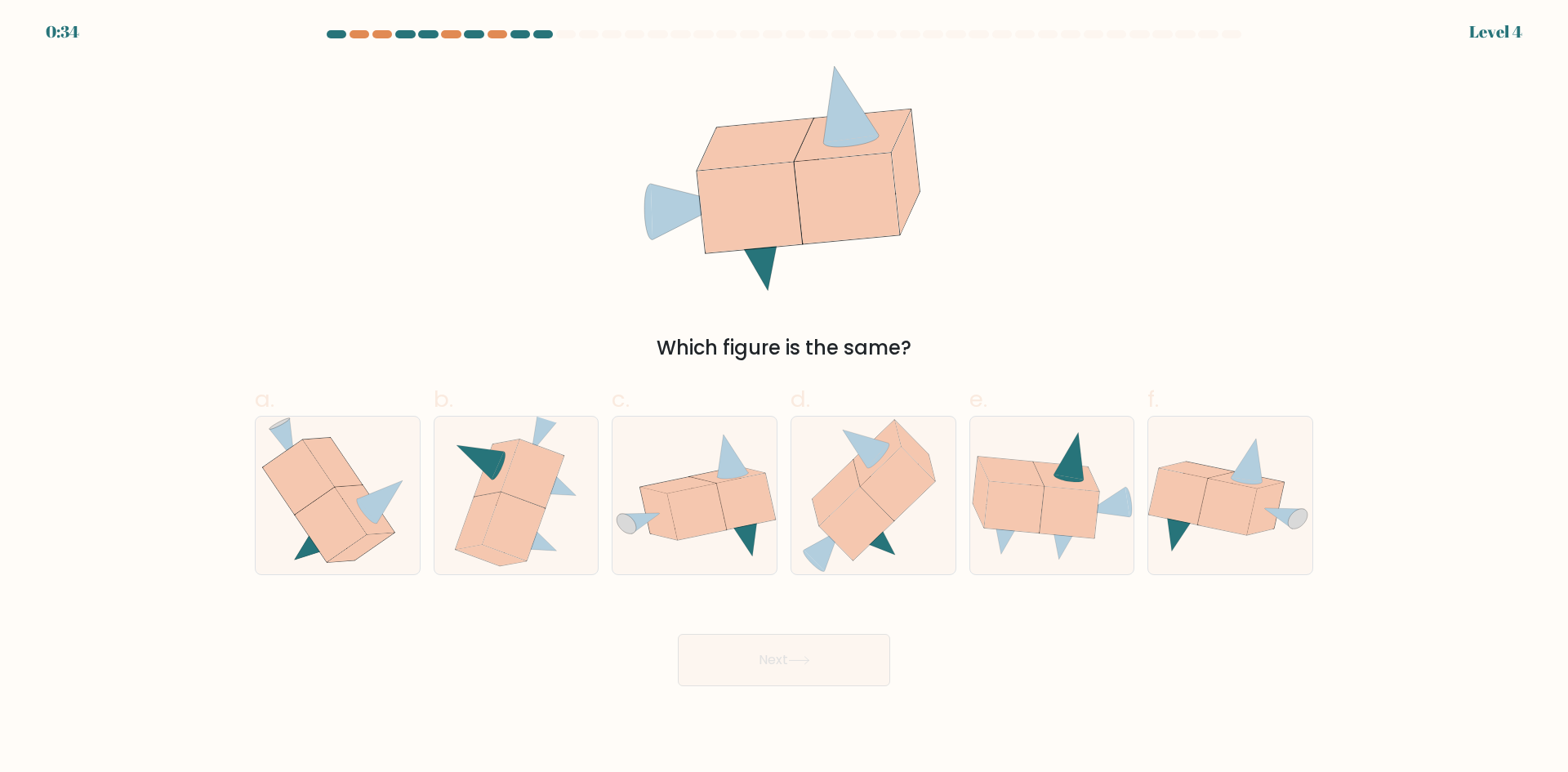
click at [338, 103] on div "Which figure is the same?" at bounding box center [783, 211] width 1078 height 300
click at [1236, 39] on div at bounding box center [783, 38] width 1078 height 15
click at [334, 260] on div "Which figure is the same?" at bounding box center [783, 211] width 1078 height 300
click at [666, 506] on icon at bounding box center [658, 513] width 37 height 53
click at [784, 397] on input "c." at bounding box center [784, 391] width 1 height 10
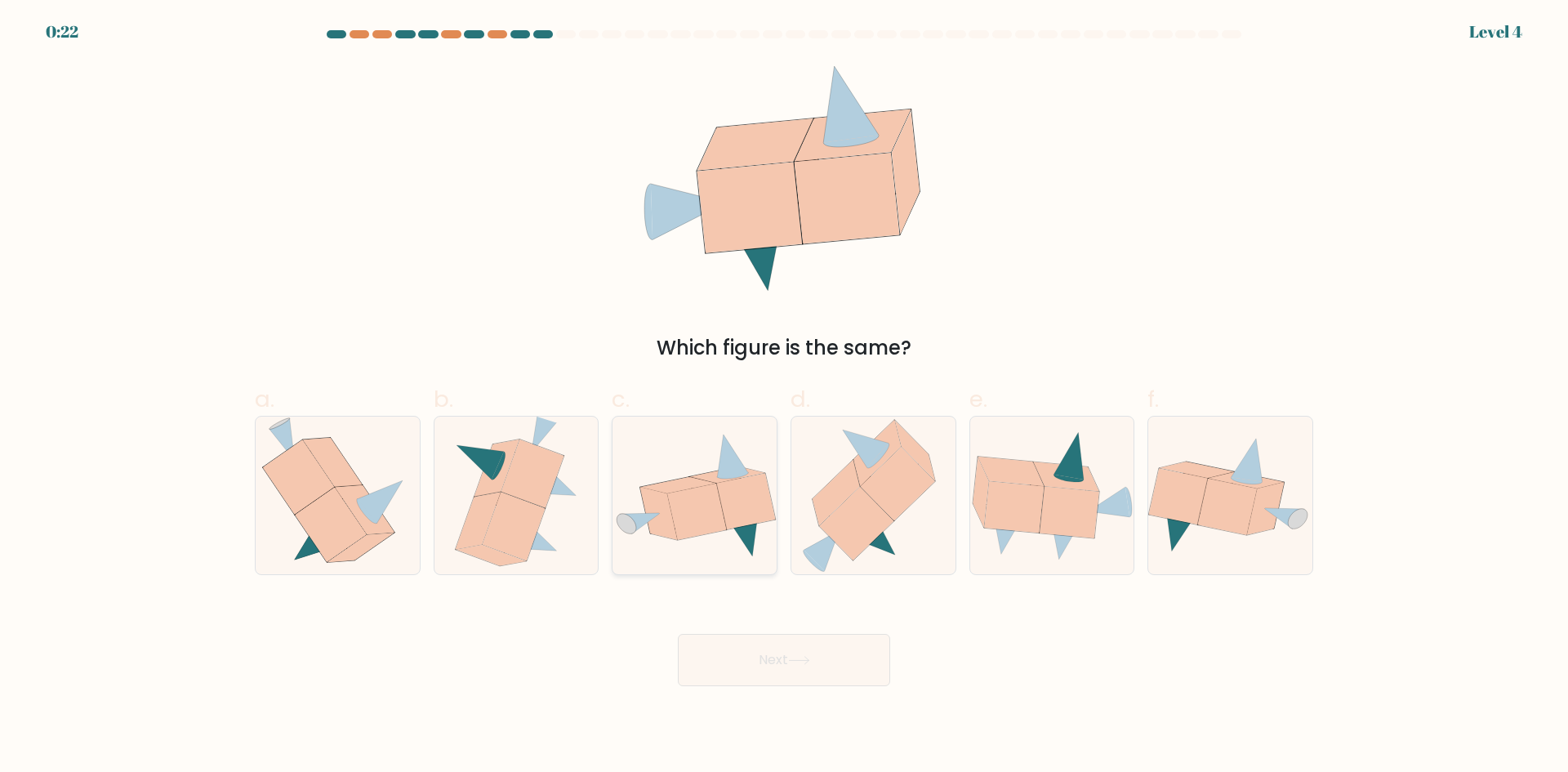
radio input "true"
click at [805, 648] on button "Next" at bounding box center [784, 659] width 212 height 53
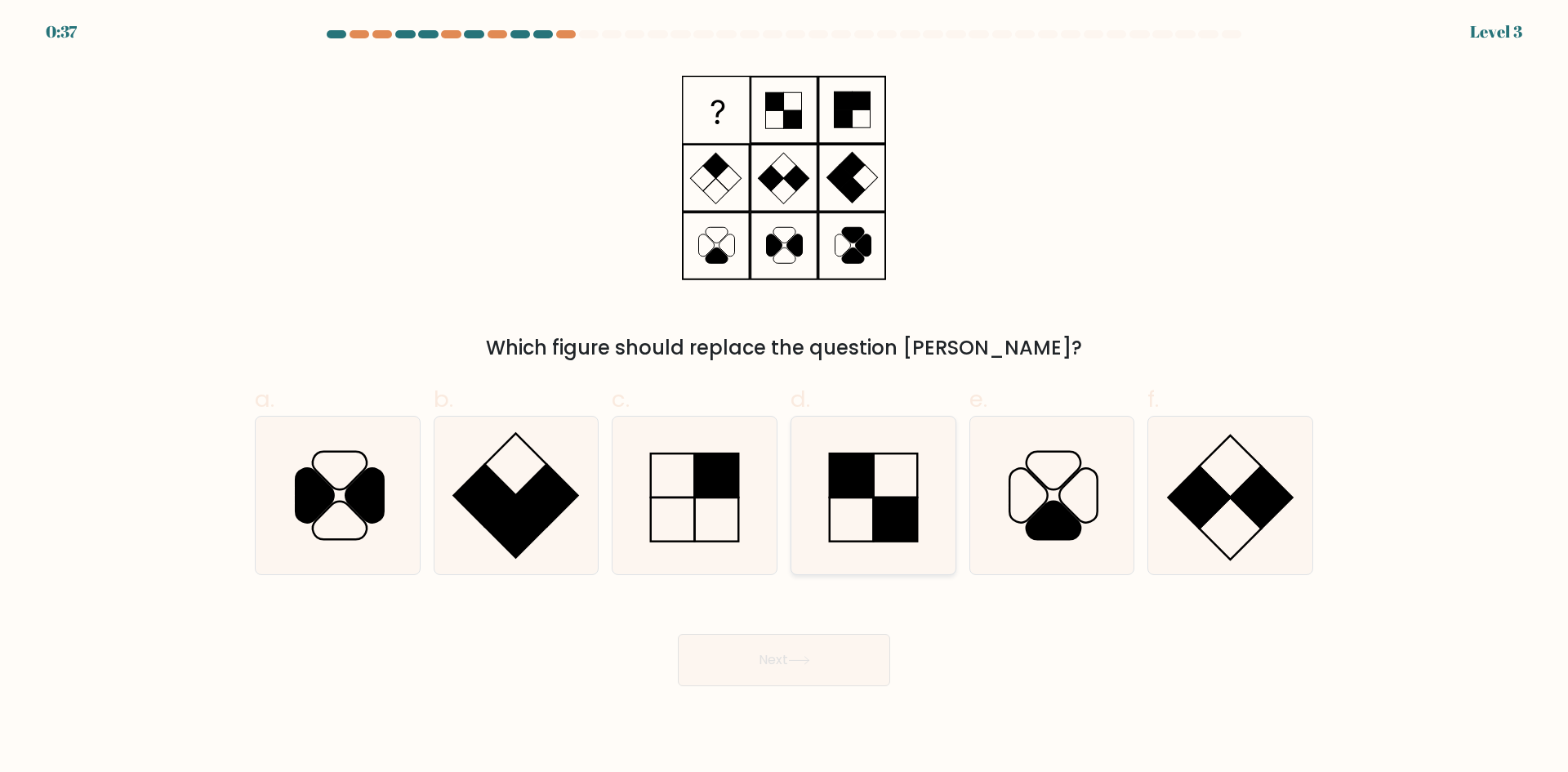
click at [848, 484] on rect at bounding box center [851, 476] width 44 height 44
click at [785, 397] on input "d." at bounding box center [784, 391] width 1 height 10
radio input "true"
click at [836, 653] on button "Next" at bounding box center [784, 659] width 212 height 53
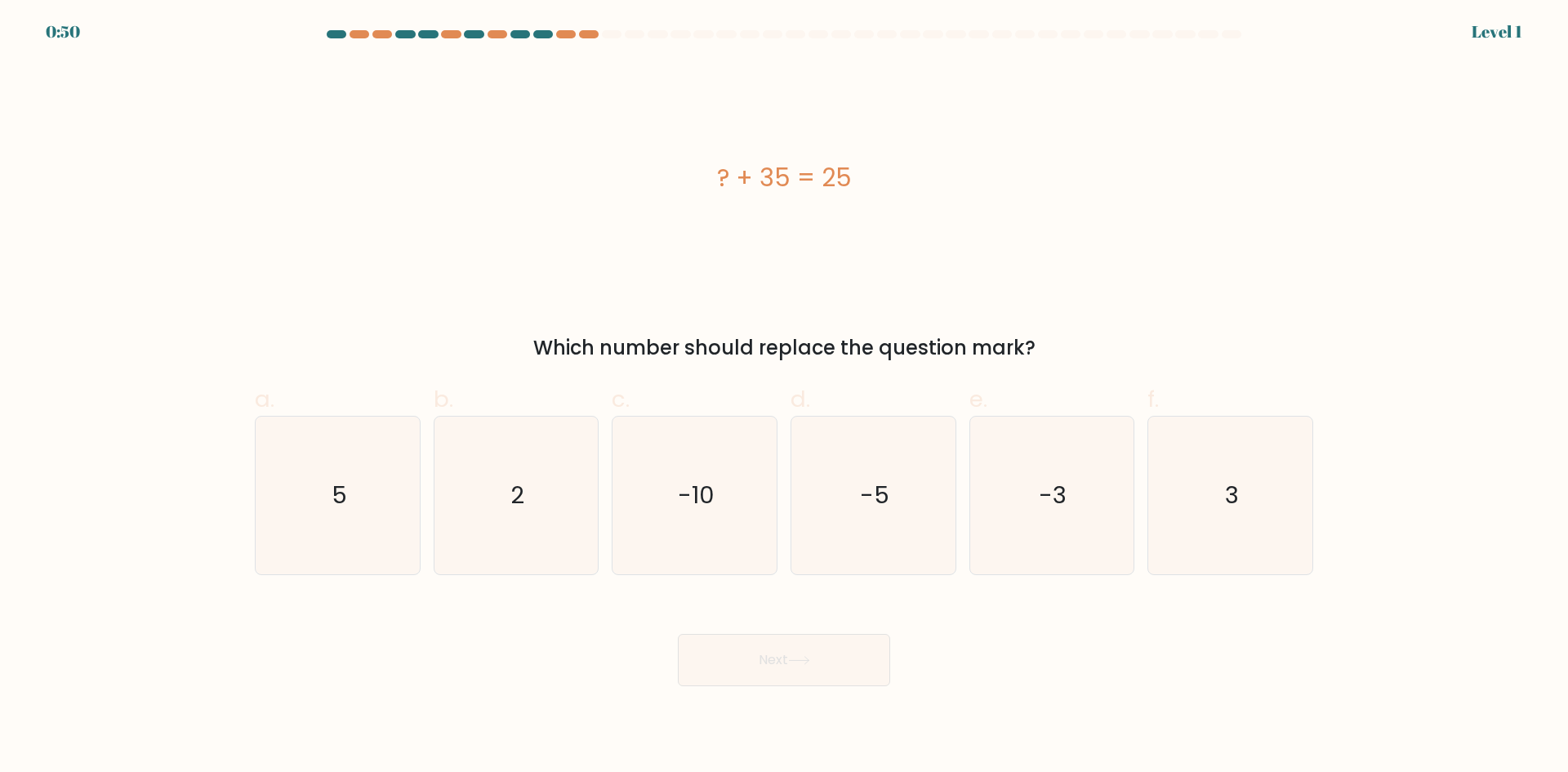
click at [290, 293] on div "? + 35 = 25" at bounding box center [784, 177] width 1058 height 232
click at [1260, 147] on div "? + 35 = 25" at bounding box center [784, 177] width 1058 height 232
click at [406, 163] on div "? + 35 = 25" at bounding box center [784, 177] width 1058 height 37
click at [640, 479] on icon "-10" at bounding box center [694, 495] width 158 height 158
click at [784, 397] on input "c. -10" at bounding box center [784, 391] width 1 height 10
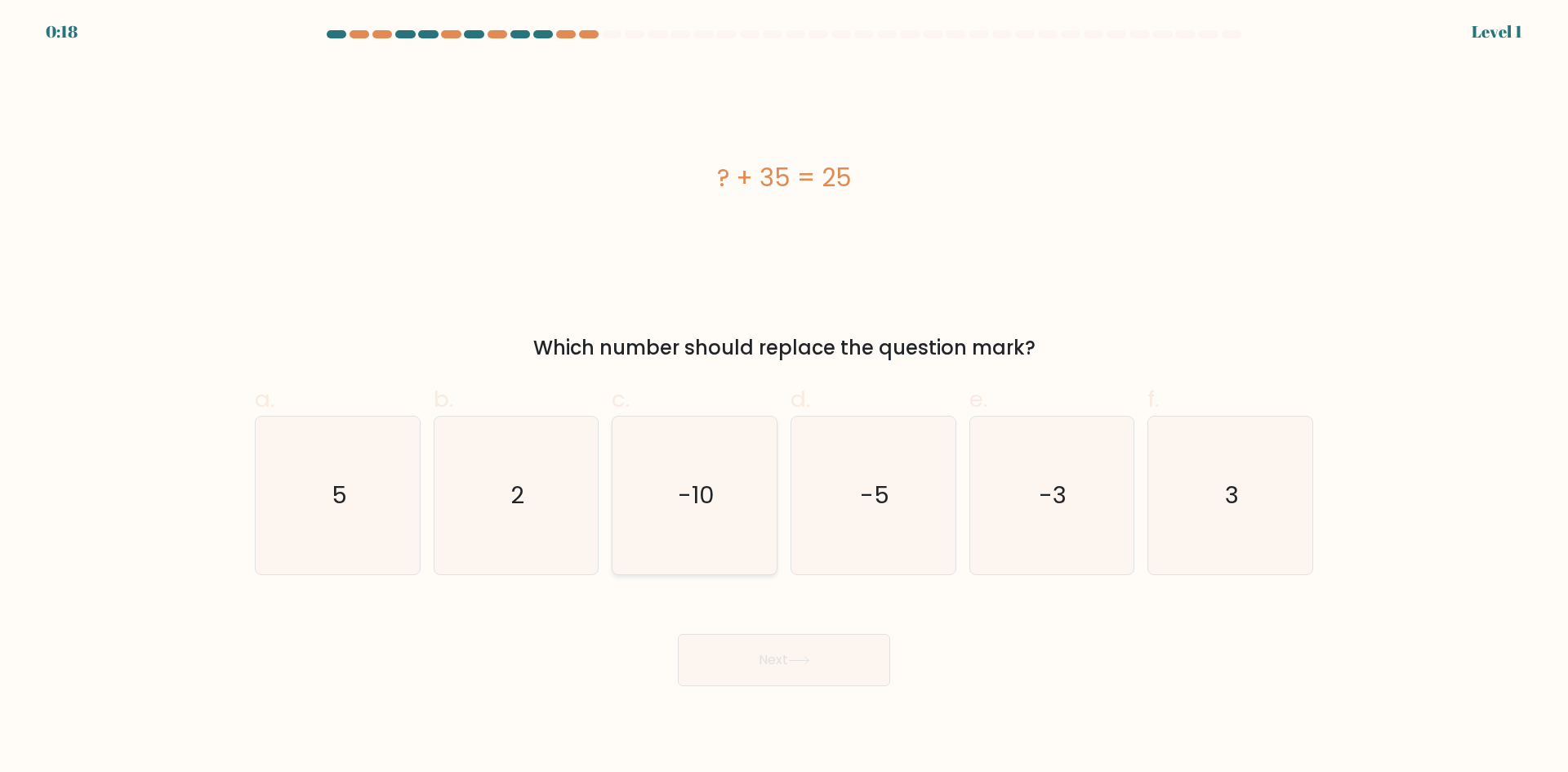
radio input "true"
click at [768, 662] on button "Next" at bounding box center [784, 659] width 212 height 53
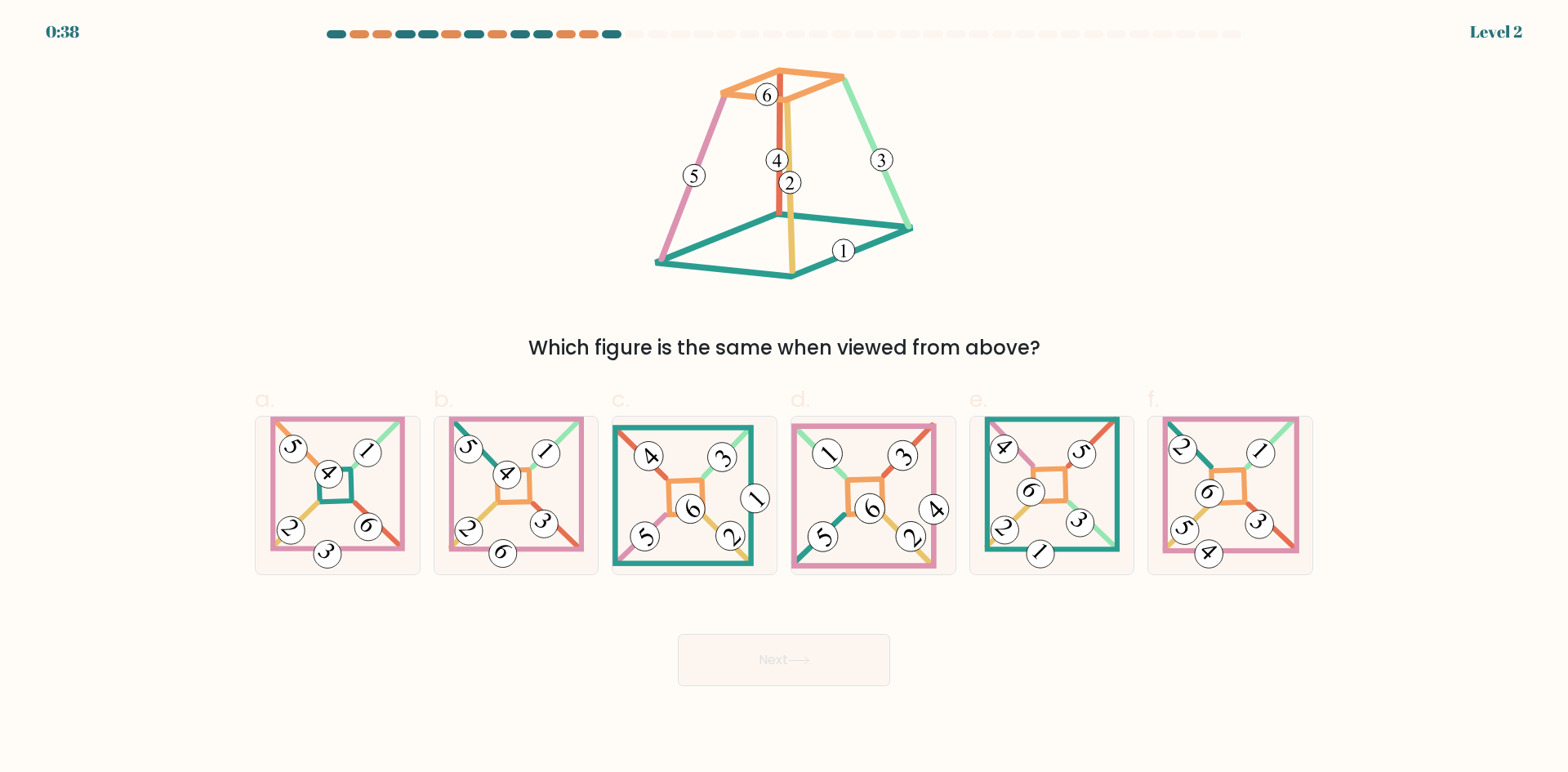
drag, startPoint x: 654, startPoint y: 349, endPoint x: 1056, endPoint y: 349, distance: 402.0
click at [1056, 349] on div "Which figure is the same when viewed from above?" at bounding box center [784, 348] width 1039 height 30
click at [726, 506] on icon at bounding box center [694, 495] width 164 height 141
click at [784, 397] on input "c." at bounding box center [784, 391] width 1 height 10
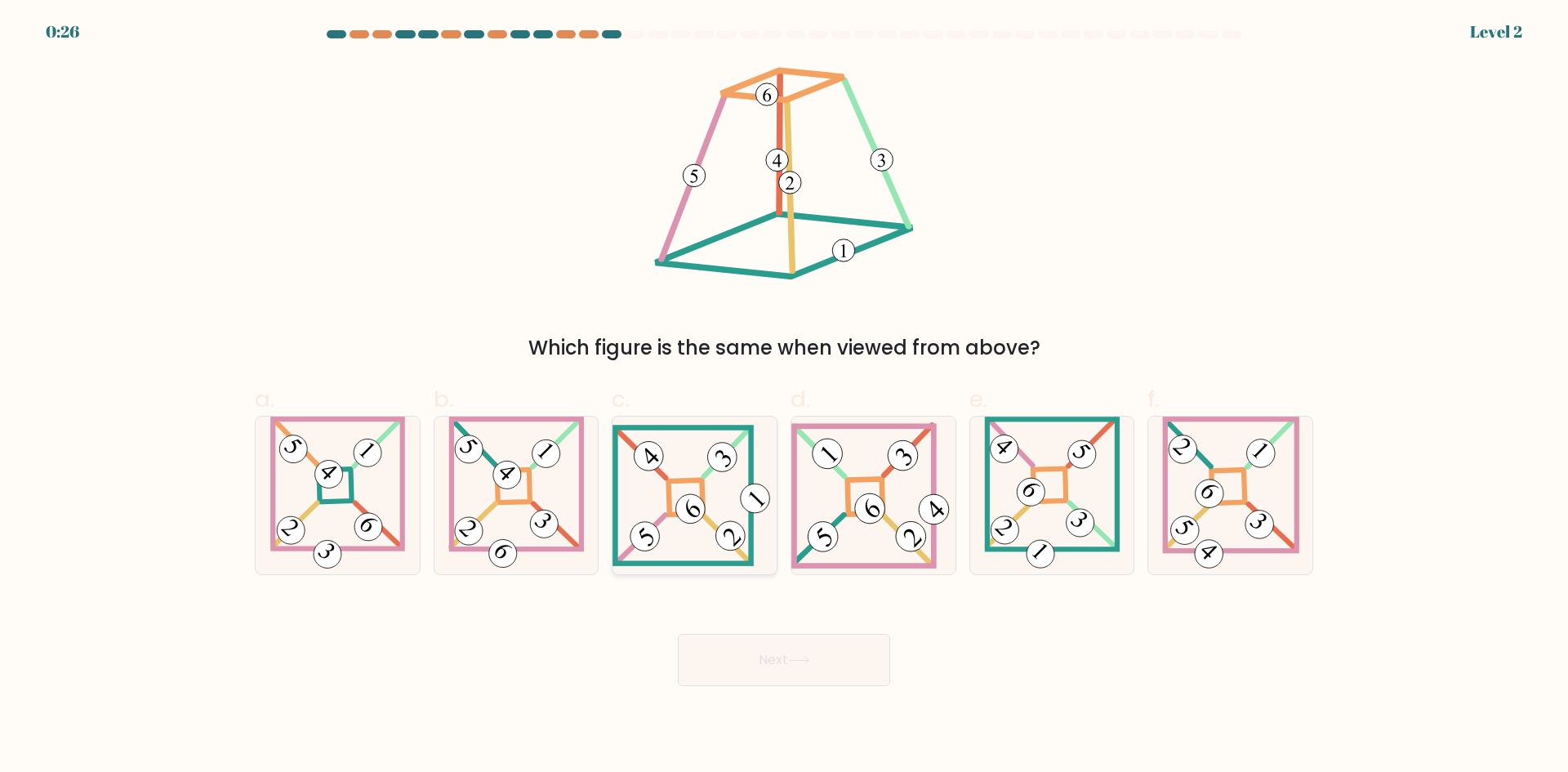
radio input "true"
click at [1063, 505] on icon at bounding box center [1052, 495] width 136 height 158
click at [785, 397] on input "e." at bounding box center [784, 391] width 1 height 10
radio input "true"
click at [794, 660] on icon at bounding box center [799, 660] width 22 height 9
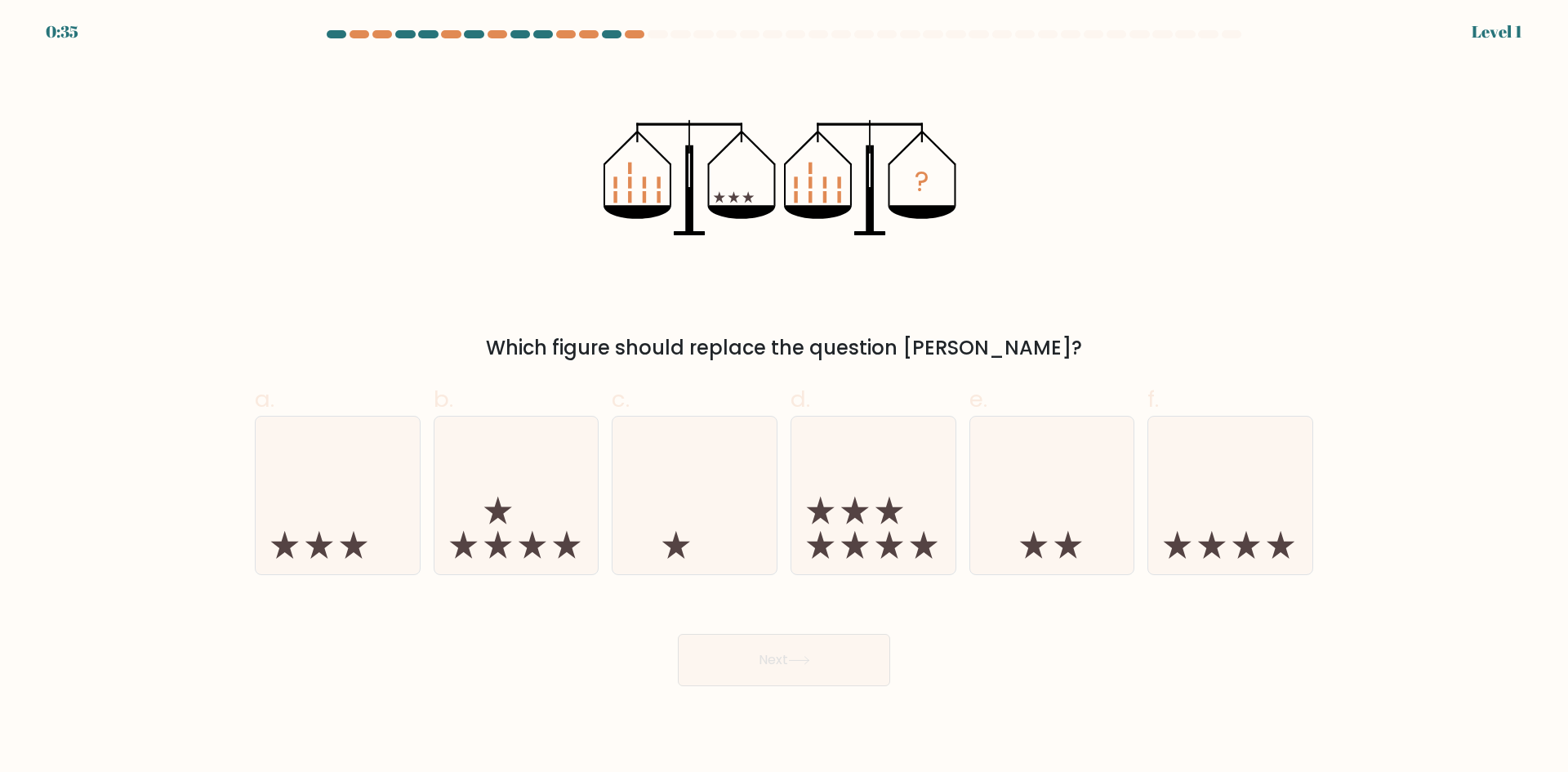
drag, startPoint x: 759, startPoint y: 349, endPoint x: 1044, endPoint y: 344, distance: 285.0
click at [1044, 344] on div "Which figure should replace the question mark?" at bounding box center [784, 348] width 1039 height 30
click at [1187, 495] on icon at bounding box center [1230, 494] width 164 height 136
click at [785, 397] on input "f." at bounding box center [784, 391] width 1 height 10
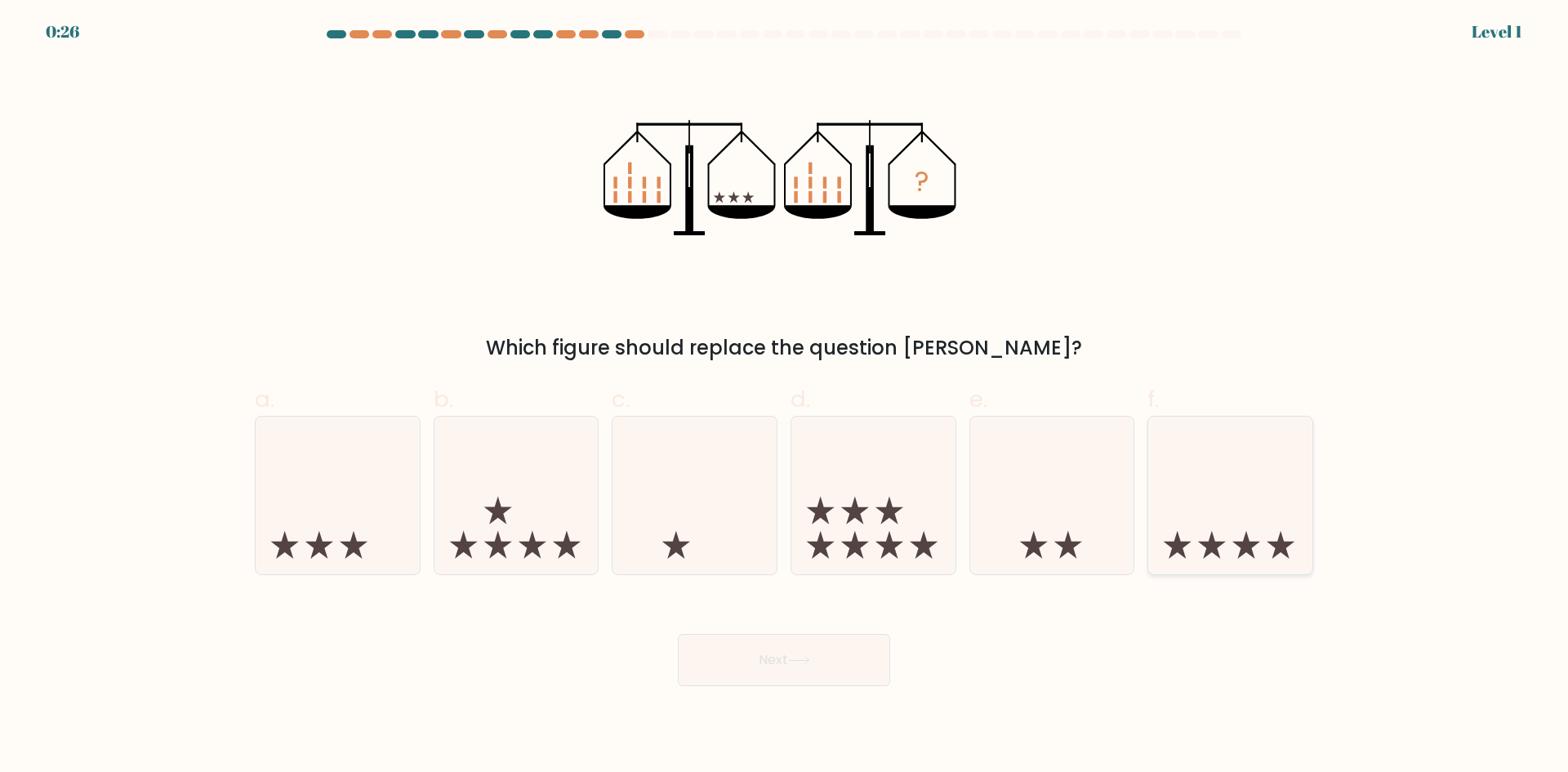
radio input "true"
click at [815, 661] on button "Next" at bounding box center [784, 659] width 212 height 53
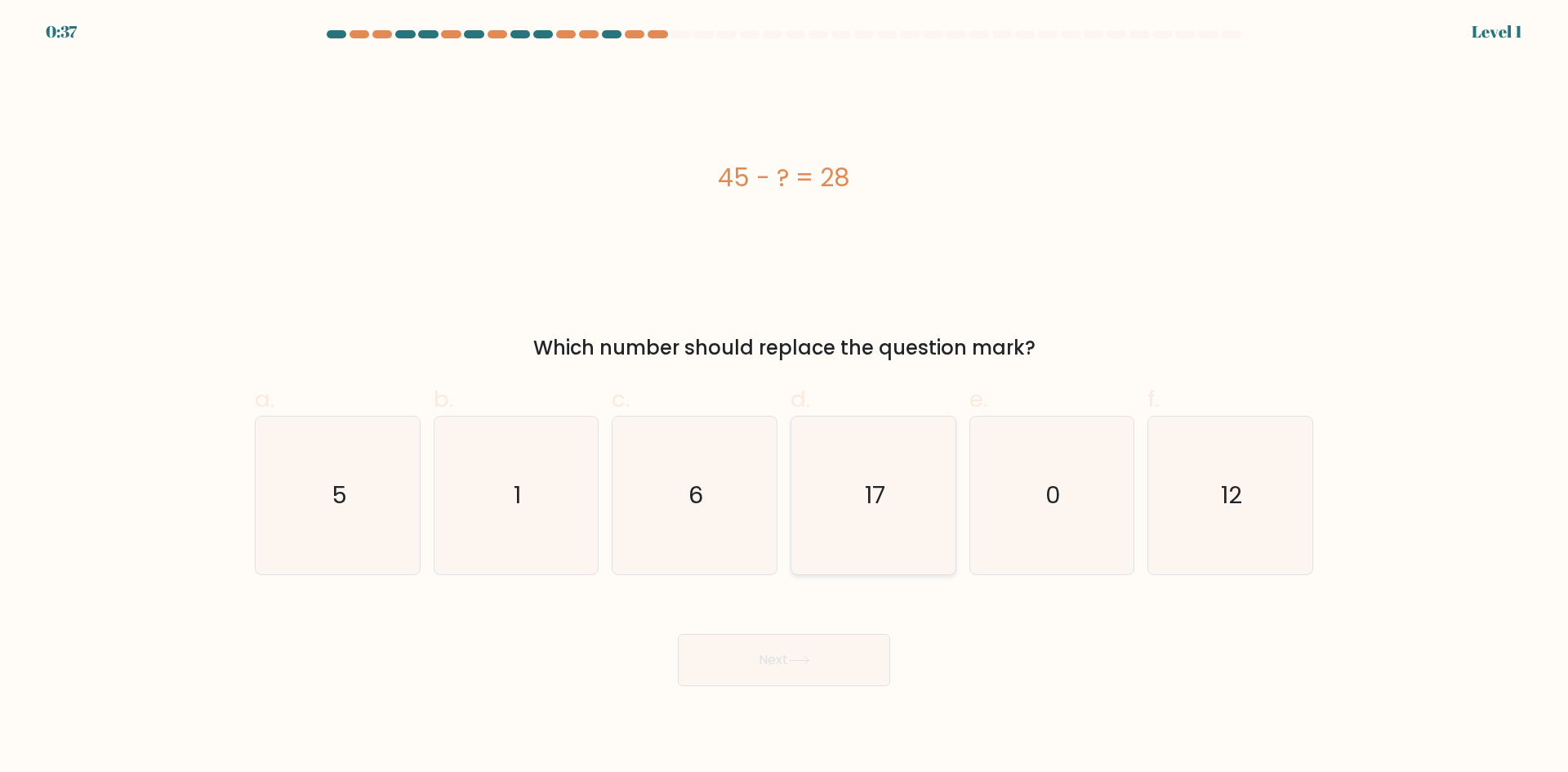
click at [899, 497] on icon "17" at bounding box center [873, 495] width 158 height 158
click at [785, 397] on input "d. 17" at bounding box center [784, 391] width 1 height 10
radio input "true"
click at [820, 669] on button "Next" at bounding box center [784, 659] width 212 height 53
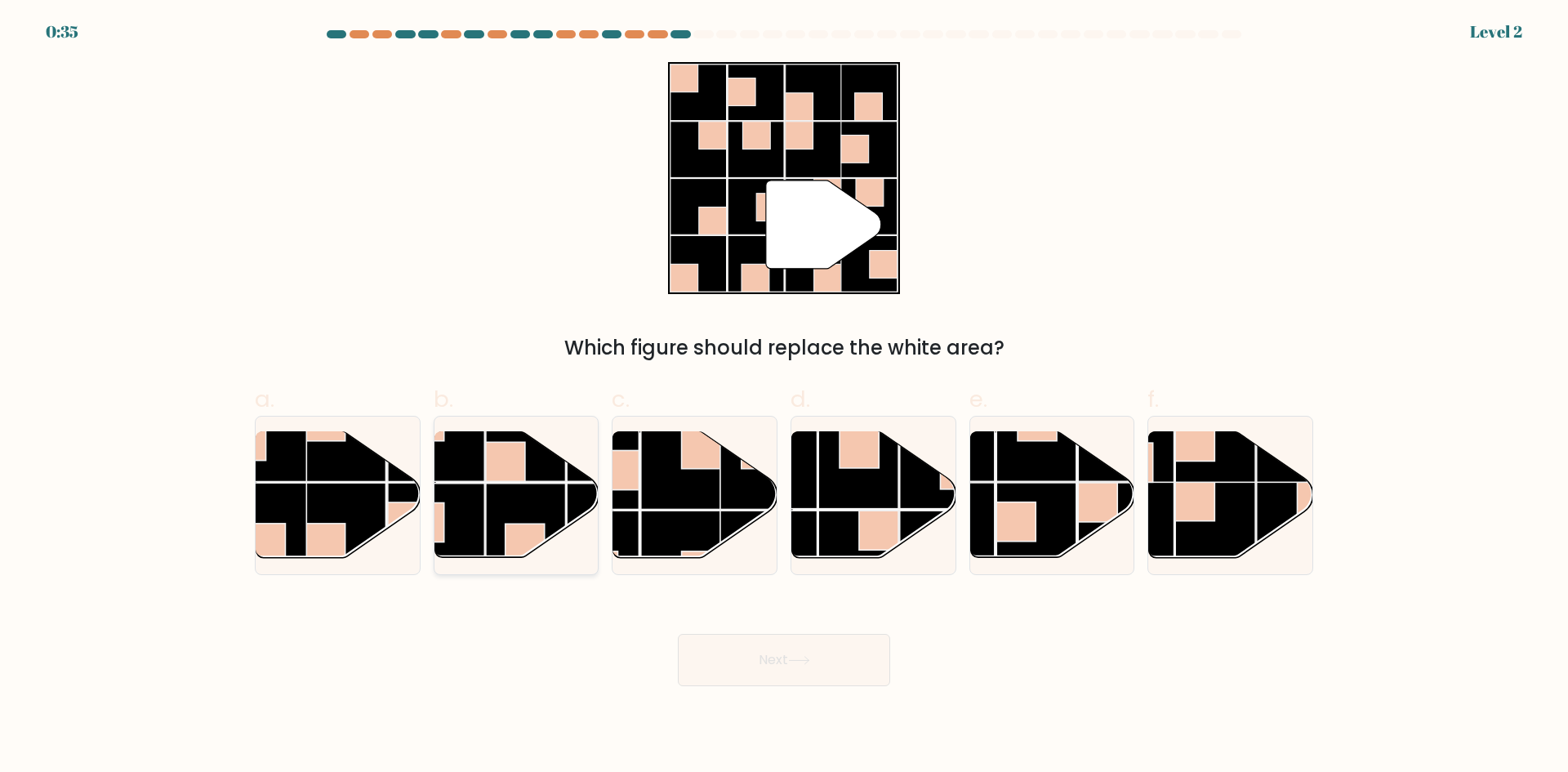
click at [519, 459] on rect at bounding box center [505, 461] width 39 height 39
click at [784, 397] on input "b." at bounding box center [784, 391] width 1 height 10
radio input "true"
click at [802, 664] on icon at bounding box center [799, 660] width 22 height 9
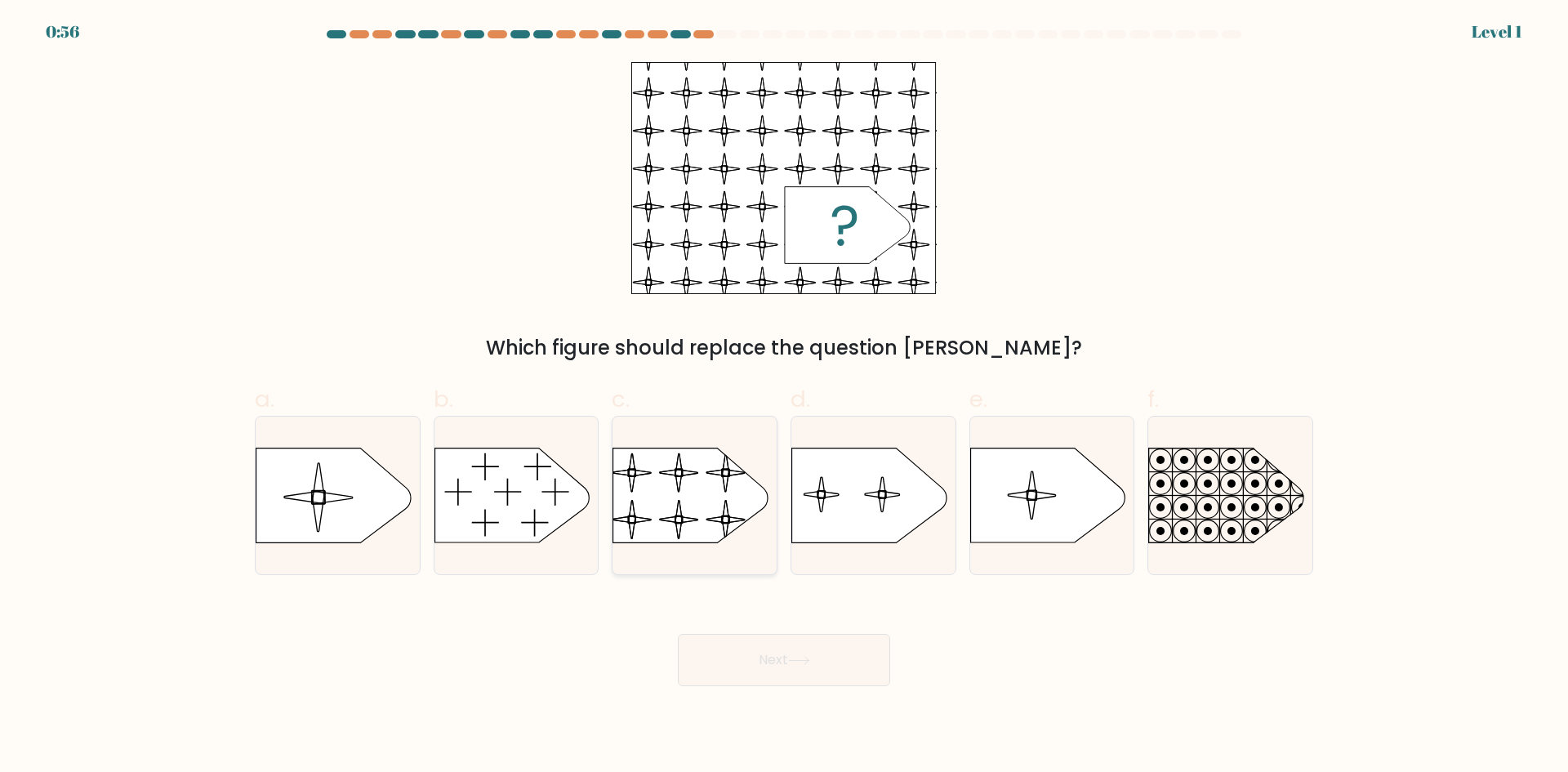
click at [673, 482] on rect at bounding box center [611, 437] width 376 height 286
click at [784, 397] on input "c." at bounding box center [784, 391] width 1 height 10
radio input "true"
click at [784, 669] on button "Next" at bounding box center [784, 659] width 212 height 53
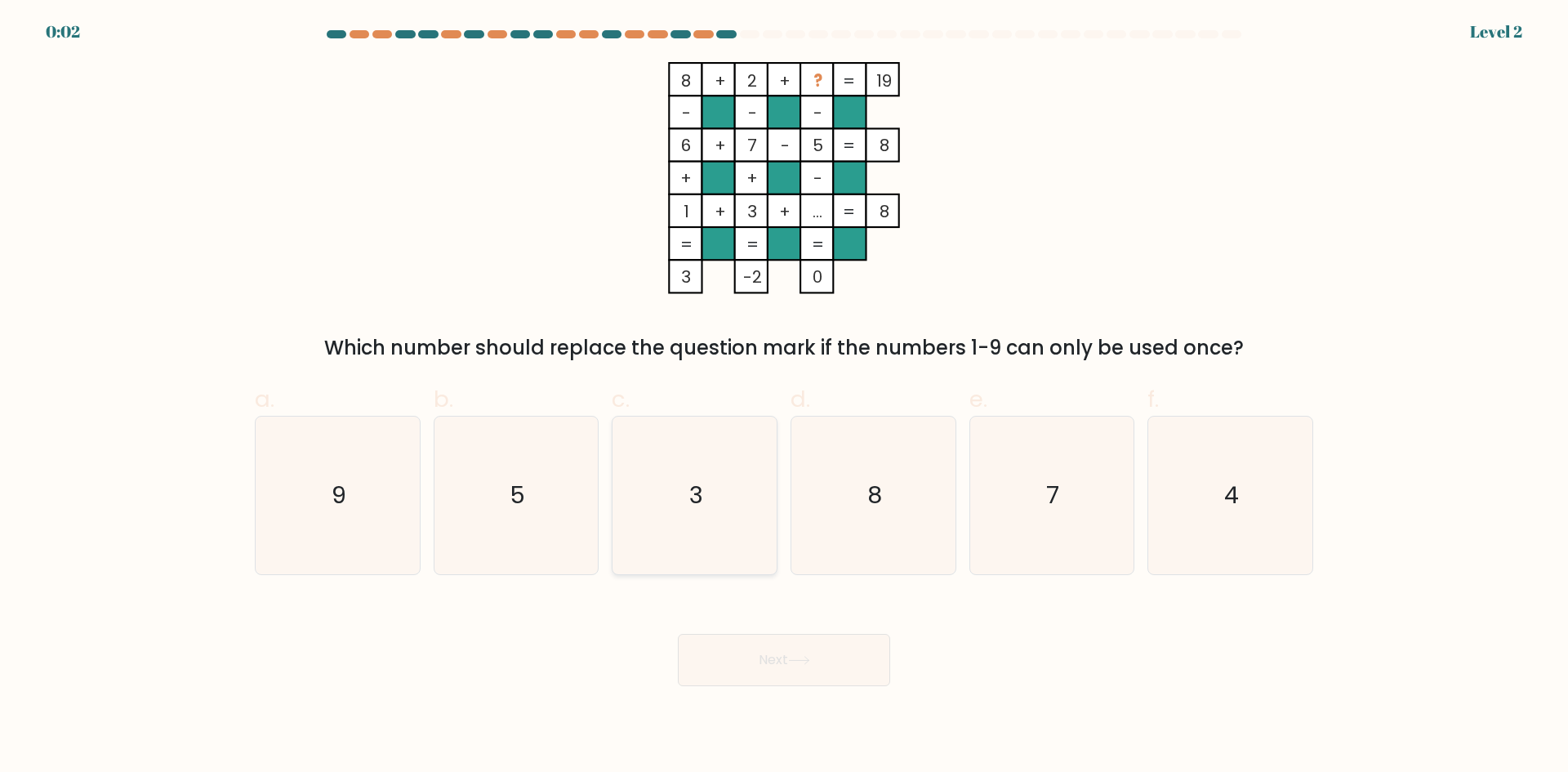
click at [681, 501] on icon "3" at bounding box center [694, 495] width 158 height 158
click at [784, 397] on input "c. 3" at bounding box center [784, 391] width 1 height 10
radio input "true"
click at [1057, 501] on text "7" at bounding box center [1054, 494] width 13 height 32
click at [785, 397] on input "e. 7" at bounding box center [784, 391] width 1 height 10
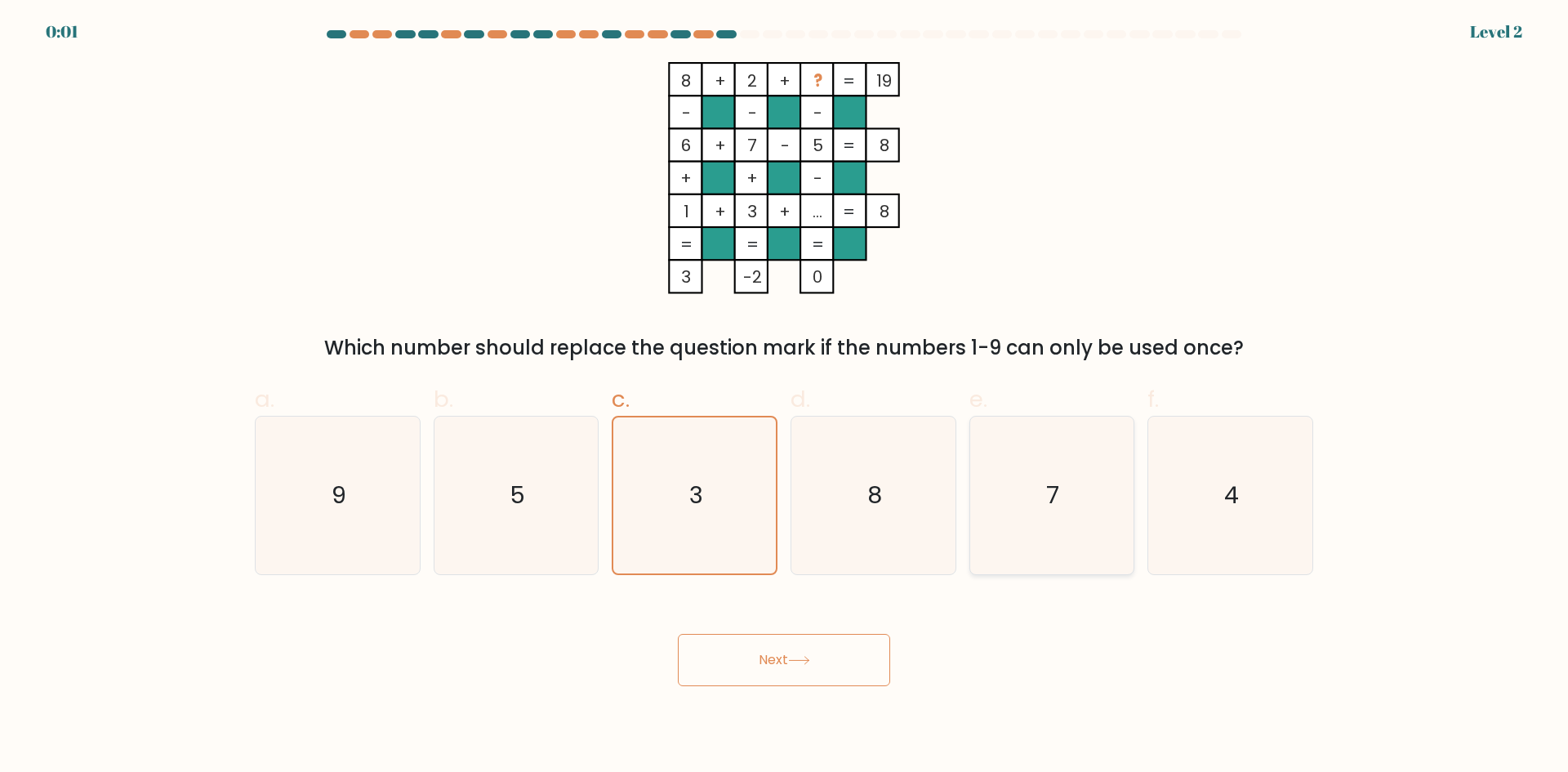
radio input "true"
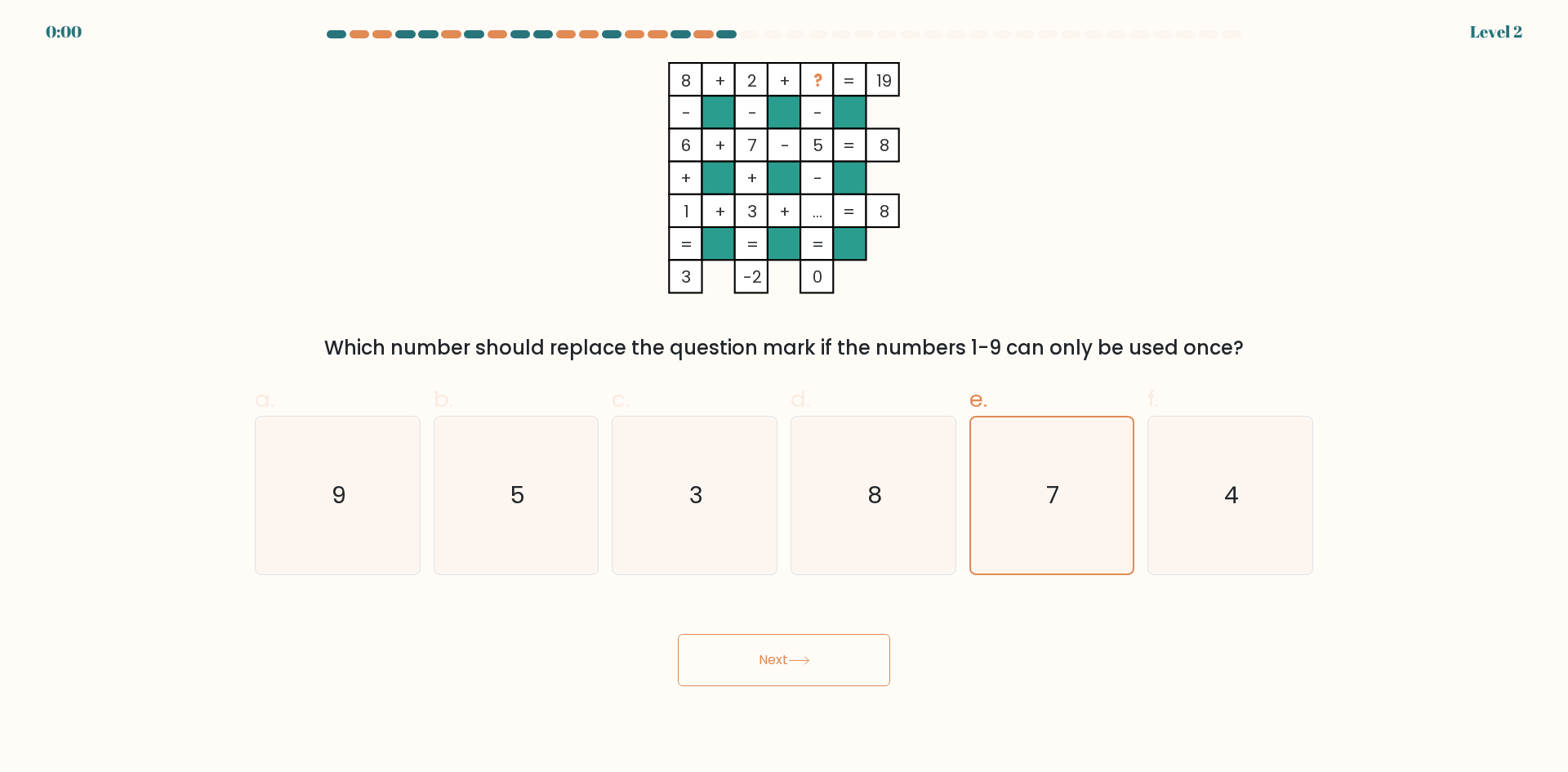
click at [813, 674] on button "Next" at bounding box center [784, 659] width 212 height 53
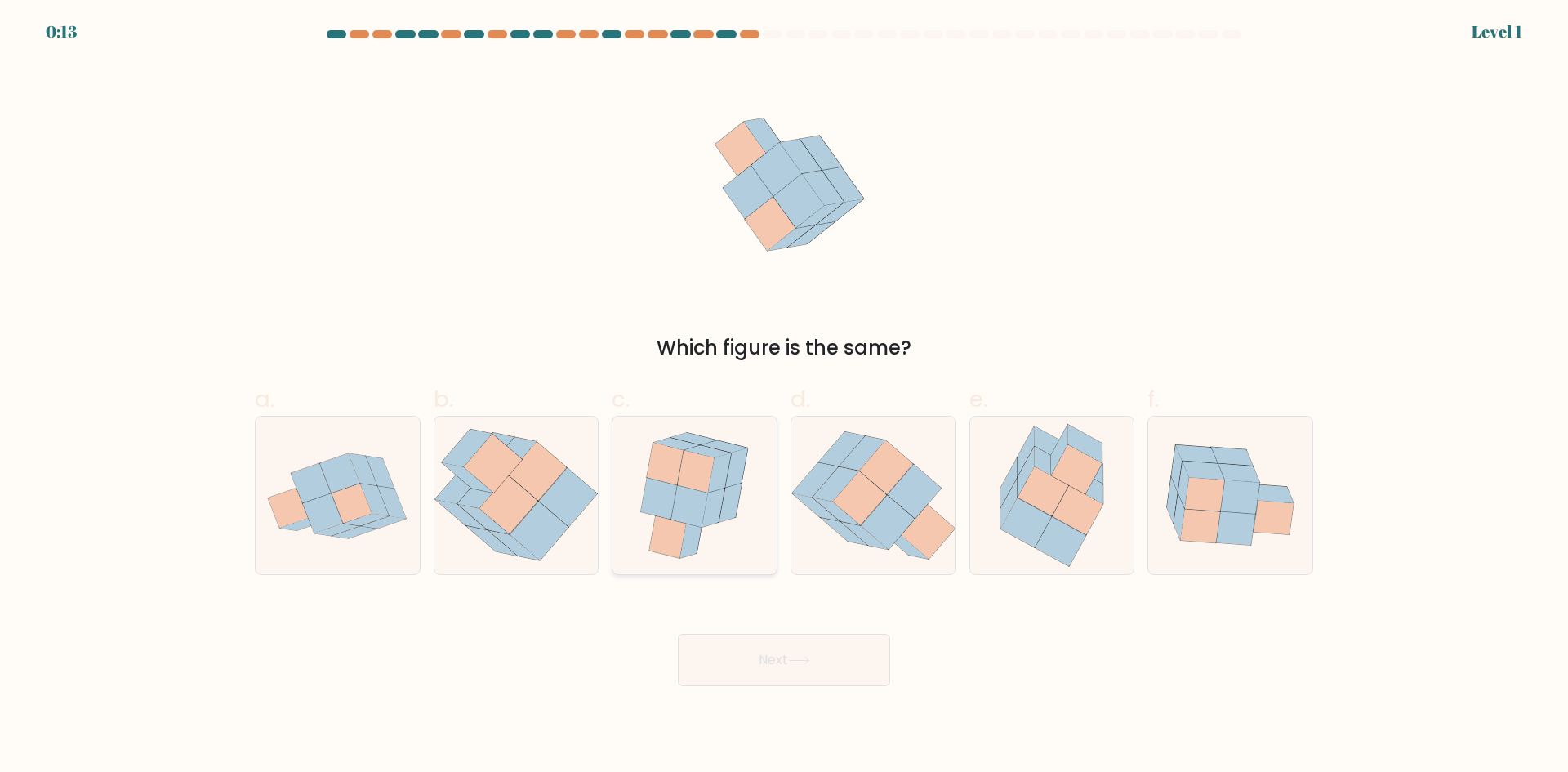
click at [686, 517] on icon at bounding box center [690, 505] width 37 height 42
click at [784, 397] on input "c." at bounding box center [784, 391] width 1 height 10
radio input "true"
click at [782, 660] on button "Next" at bounding box center [784, 659] width 212 height 53
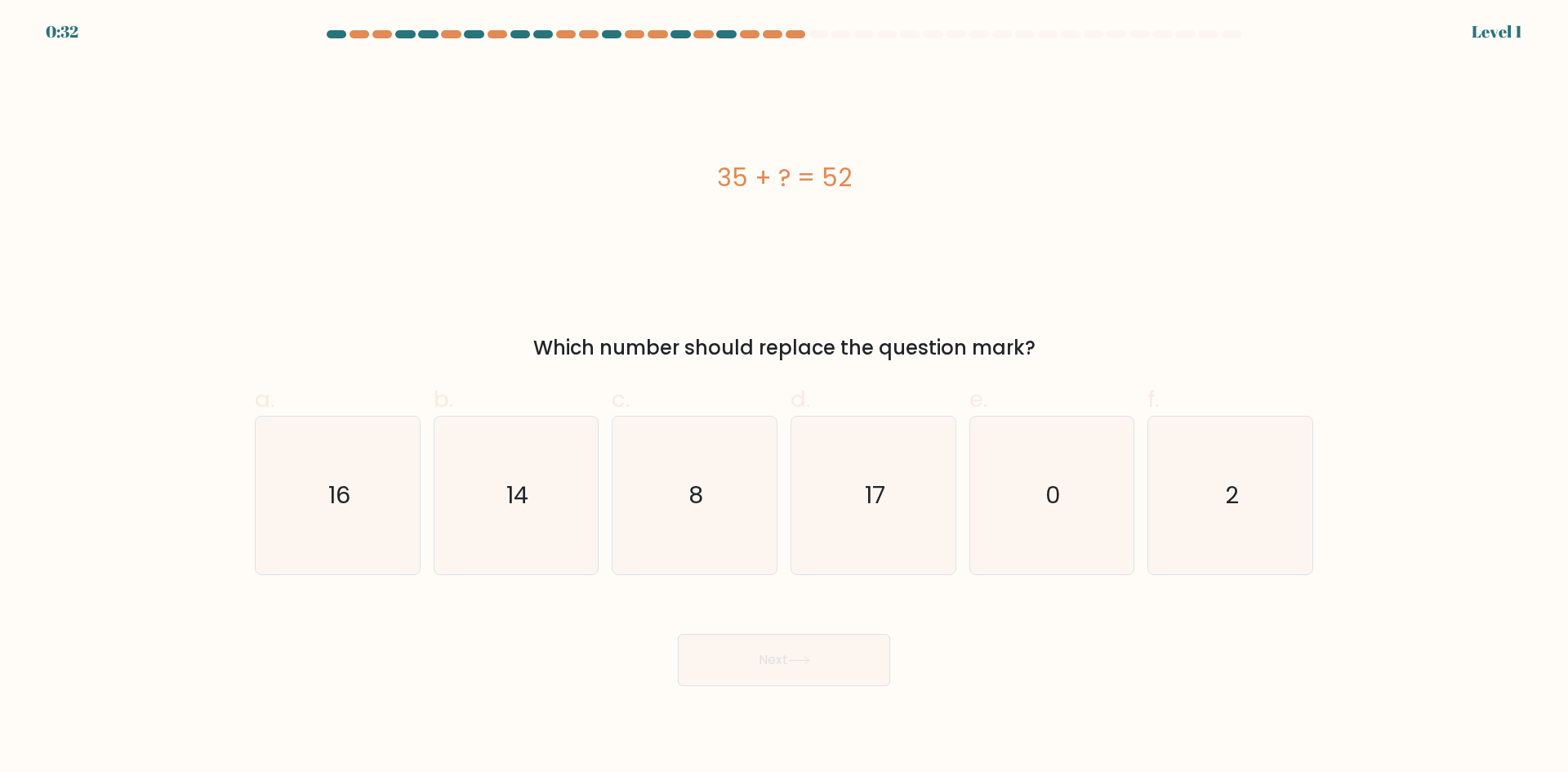
click at [381, 219] on div "35 + ? = 52" at bounding box center [784, 177] width 1058 height 232
click at [92, 258] on form "a. 8" at bounding box center [784, 358] width 1568 height 656
drag, startPoint x: 707, startPoint y: 472, endPoint x: 724, endPoint y: 498, distance: 31.1
click at [712, 476] on icon "8" at bounding box center [694, 495] width 158 height 158
click at [784, 397] on input "c. 8" at bounding box center [784, 391] width 1 height 10
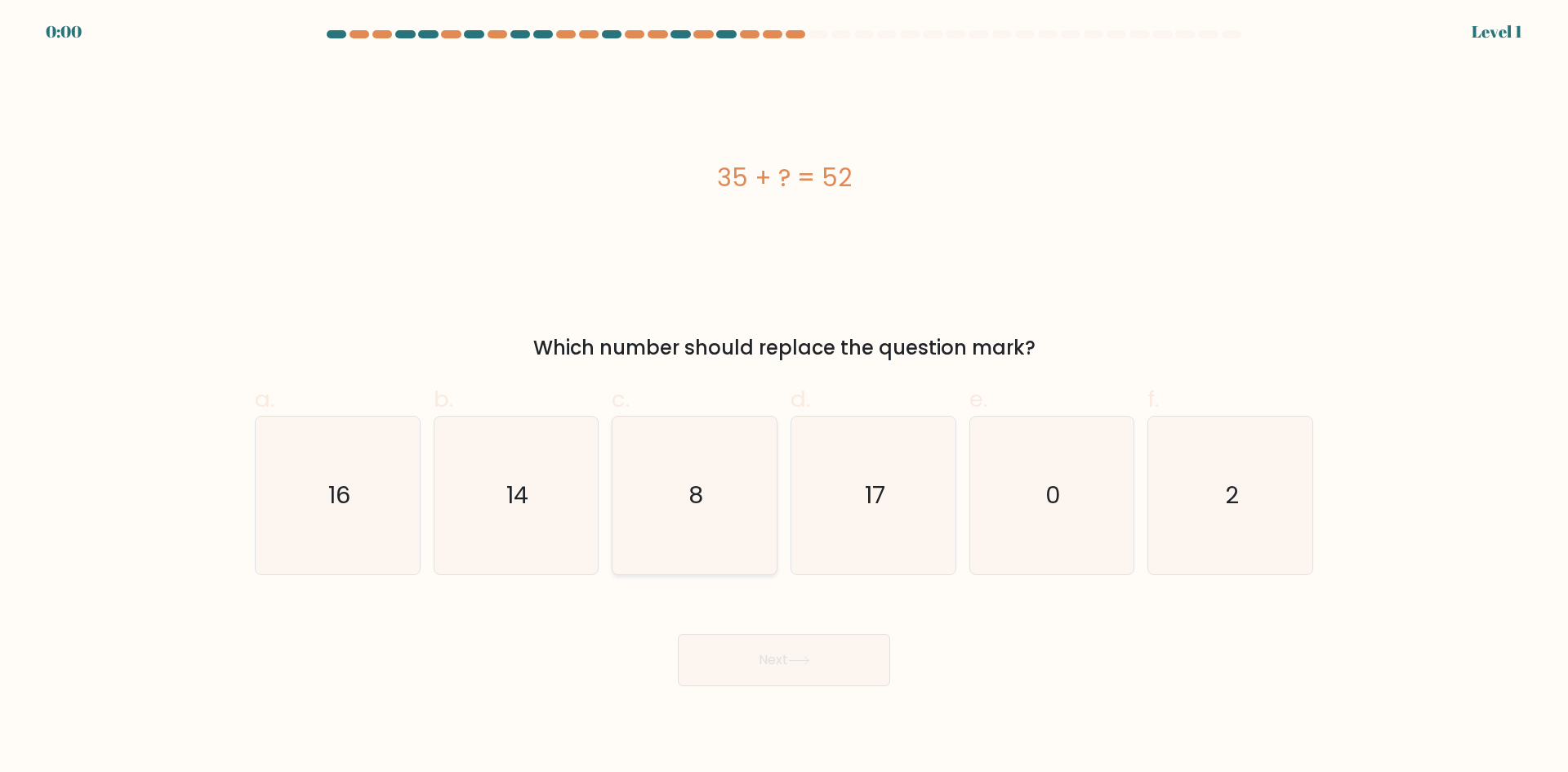
radio input "true"
click at [762, 638] on div "Next" at bounding box center [783, 640] width 1078 height 91
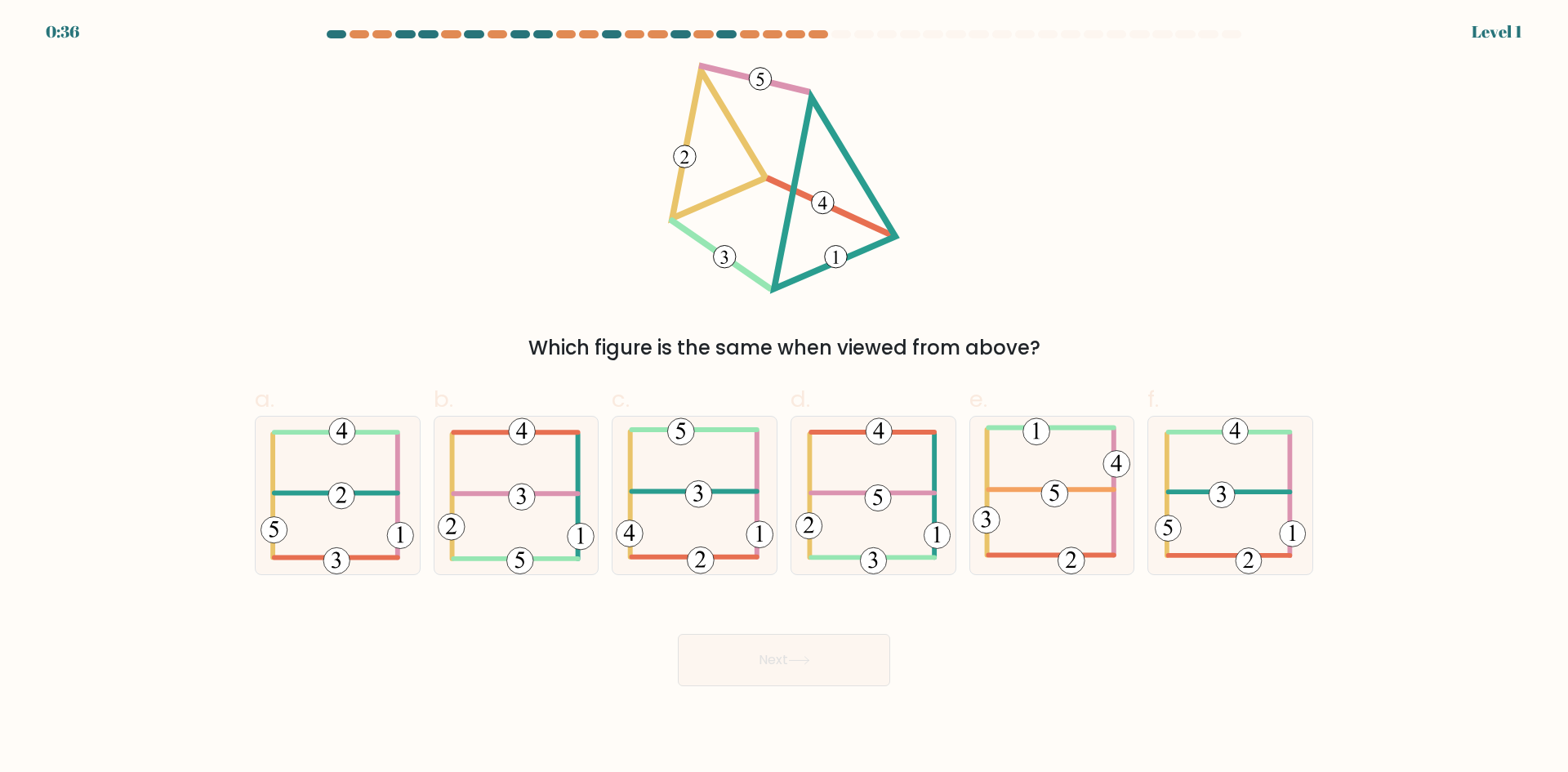
click at [149, 519] on form at bounding box center [784, 358] width 1568 height 656
click at [181, 436] on form at bounding box center [784, 358] width 1568 height 656
click at [1053, 522] on icon at bounding box center [1051, 495] width 158 height 158
click at [785, 397] on input "e." at bounding box center [784, 391] width 1 height 10
radio input "true"
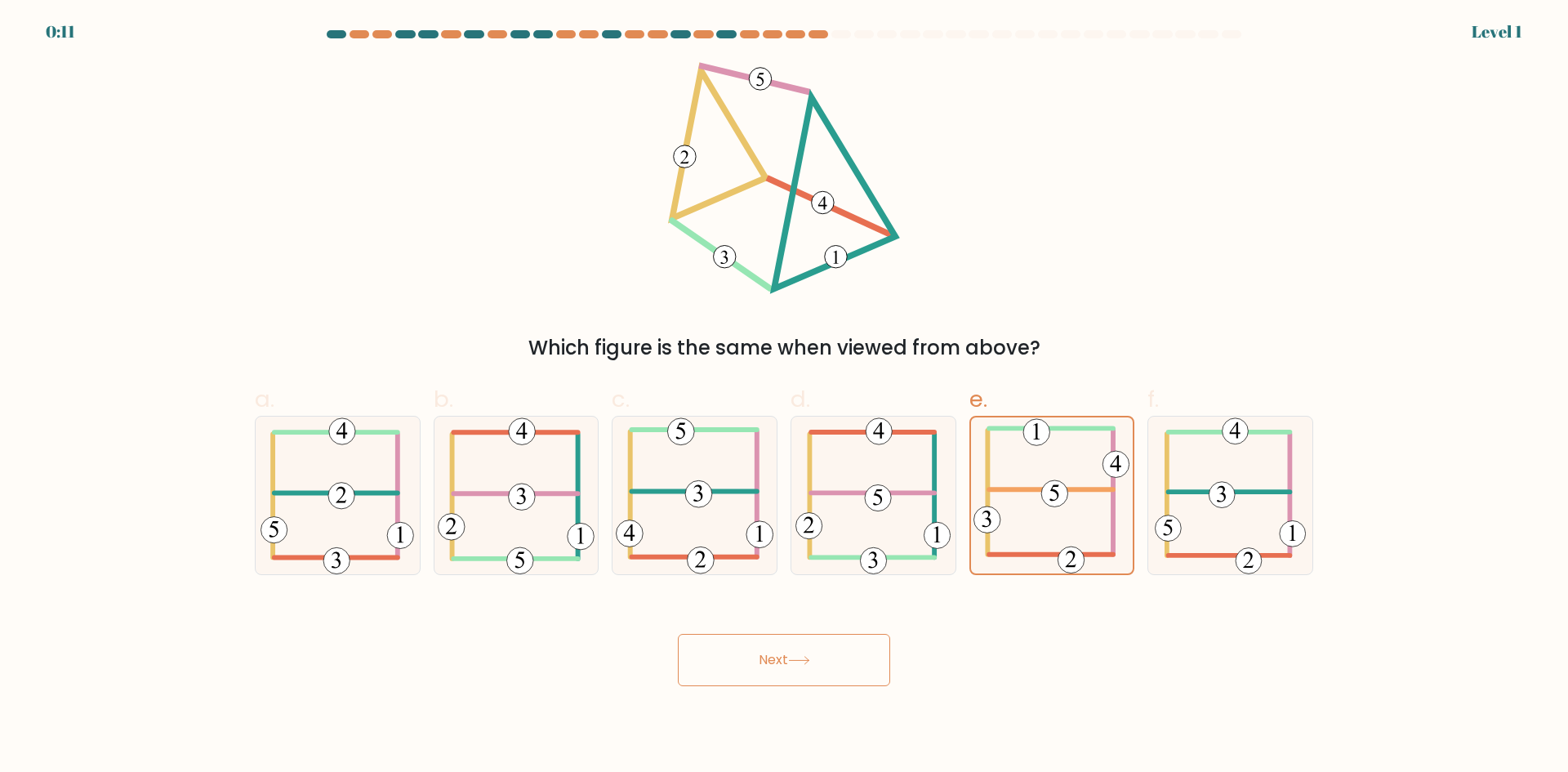
click at [801, 663] on icon at bounding box center [799, 660] width 22 height 9
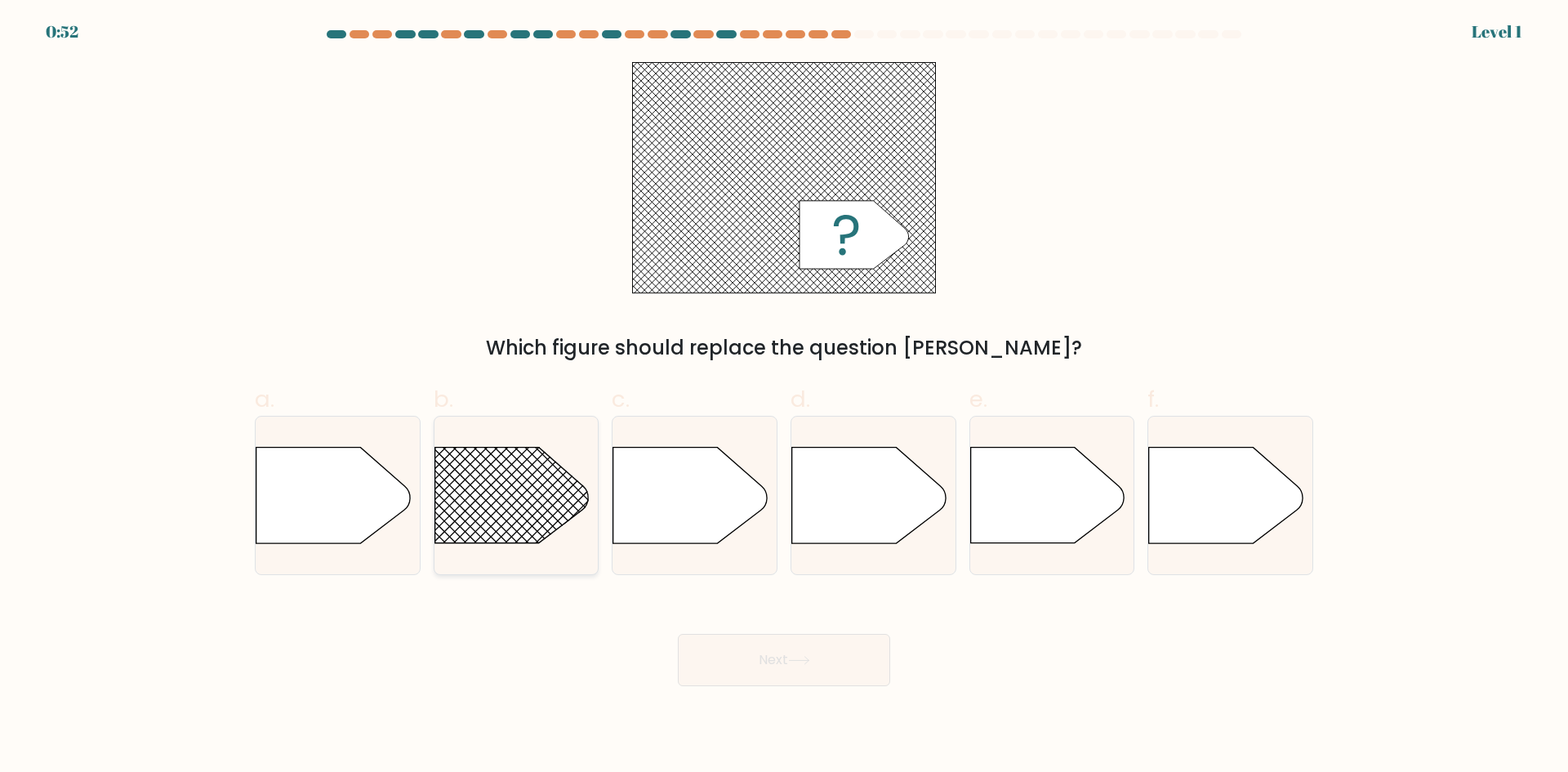
click at [500, 502] on rect at bounding box center [413, 414] width 427 height 324
click at [784, 397] on input "b." at bounding box center [784, 391] width 1 height 10
radio input "true"
click at [761, 649] on button "Next" at bounding box center [784, 659] width 212 height 53
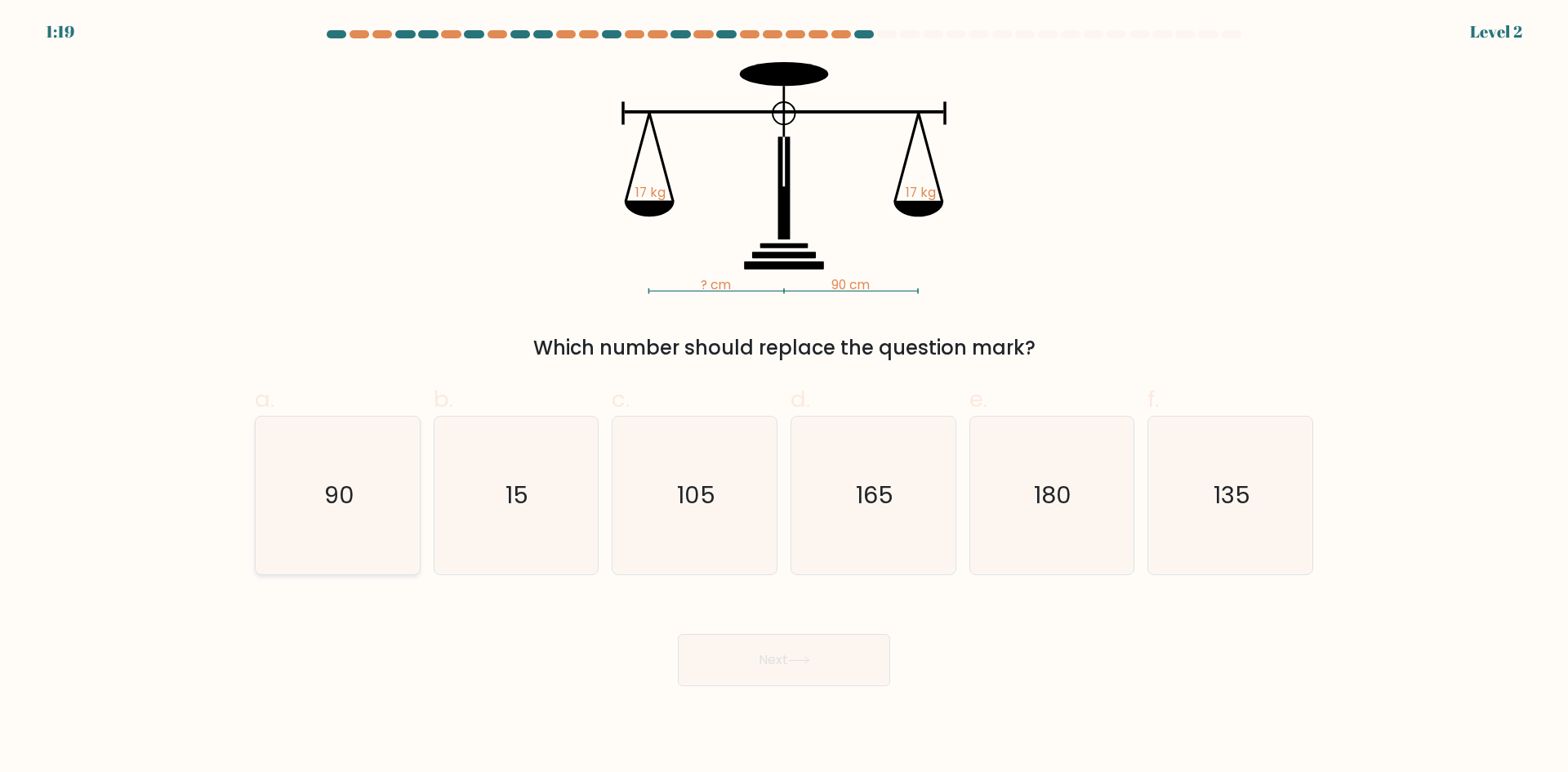
click at [376, 498] on icon "90" at bounding box center [337, 495] width 158 height 158
click at [784, 397] on input "a. 90" at bounding box center [784, 391] width 1 height 10
radio input "true"
click at [771, 657] on button "Next" at bounding box center [784, 659] width 212 height 53
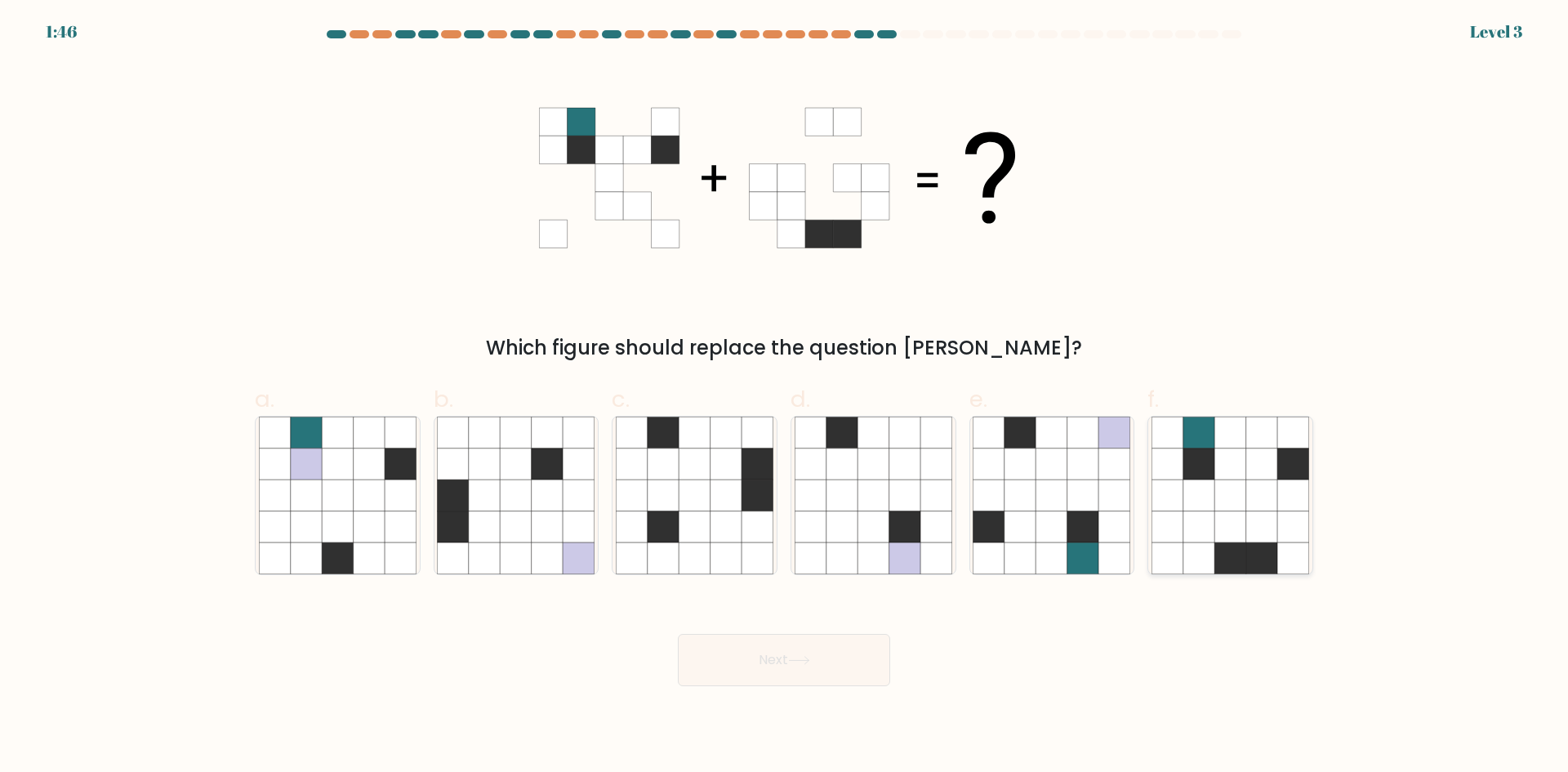
click at [1190, 500] on icon at bounding box center [1199, 495] width 31 height 31
click at [785, 397] on input "f." at bounding box center [784, 391] width 1 height 10
radio input "true"
click at [775, 658] on button "Next" at bounding box center [784, 659] width 212 height 53
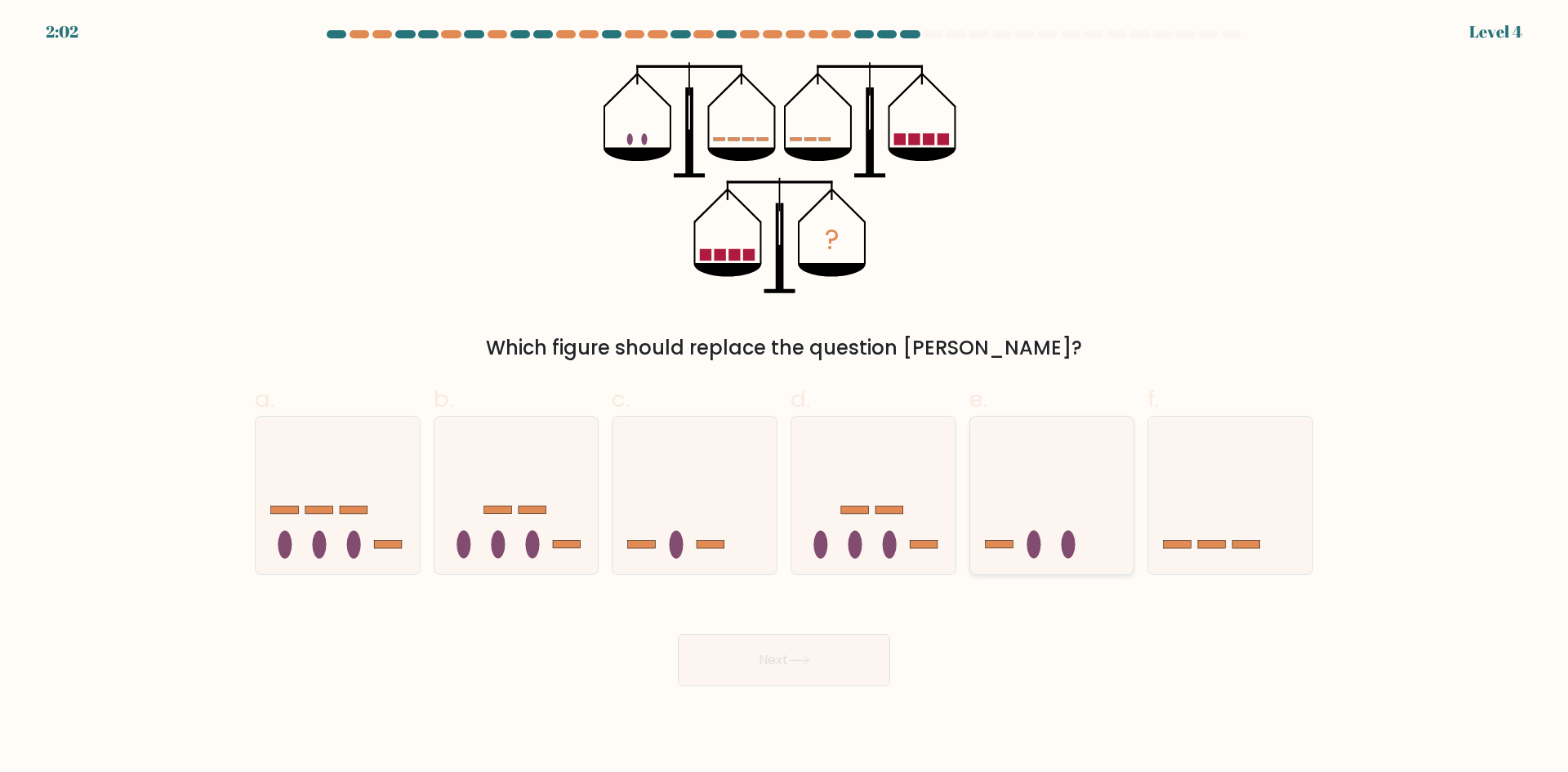
click at [995, 497] on icon at bounding box center [1053, 494] width 164 height 136
click at [785, 397] on input "e." at bounding box center [784, 391] width 1 height 10
radio input "true"
click at [811, 650] on button "Next" at bounding box center [784, 659] width 212 height 53
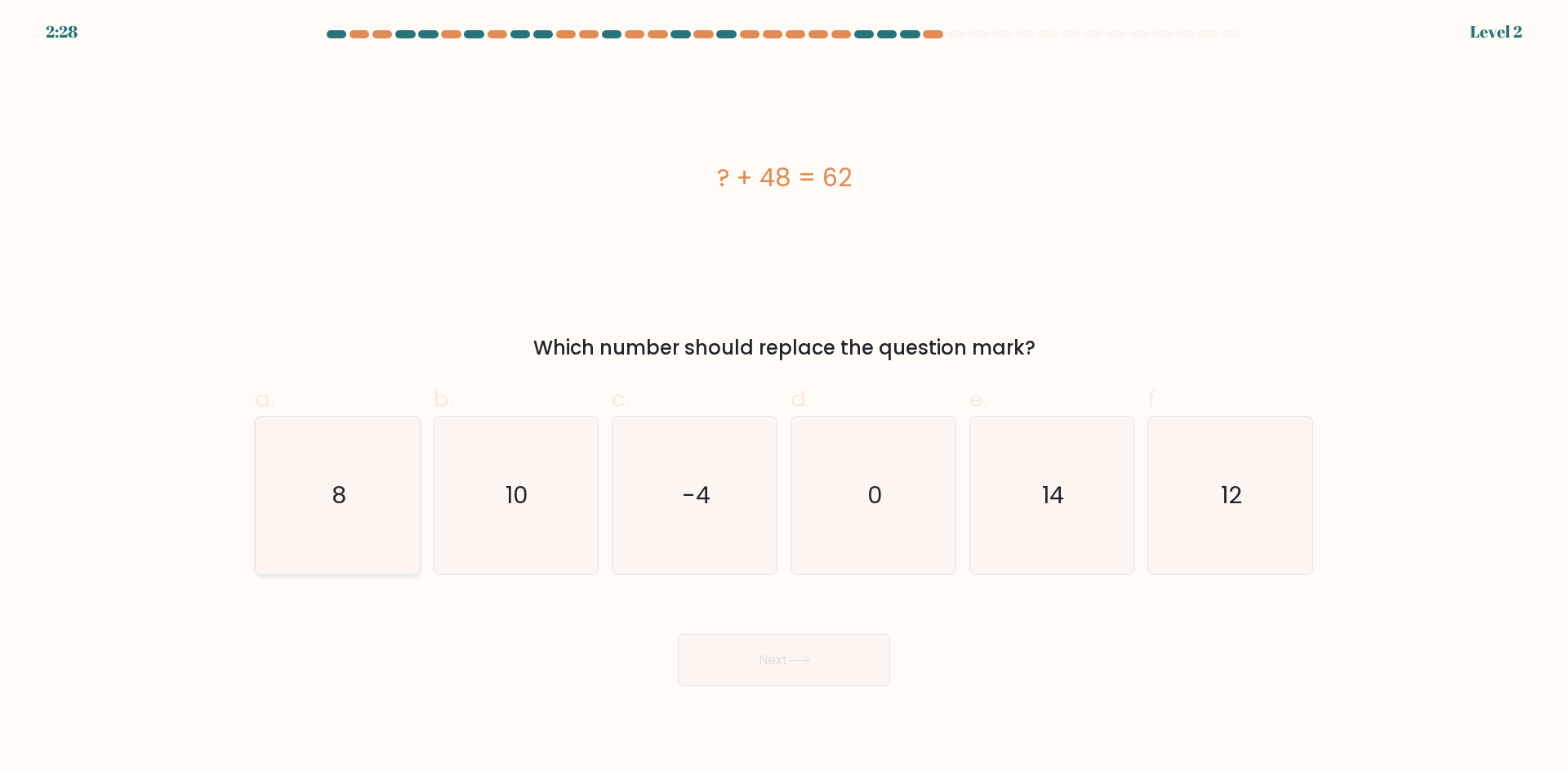
click at [335, 533] on icon "8" at bounding box center [337, 495] width 158 height 158
click at [784, 397] on input "a. 8" at bounding box center [784, 391] width 1 height 10
radio input "true"
click at [792, 656] on icon at bounding box center [799, 660] width 22 height 9
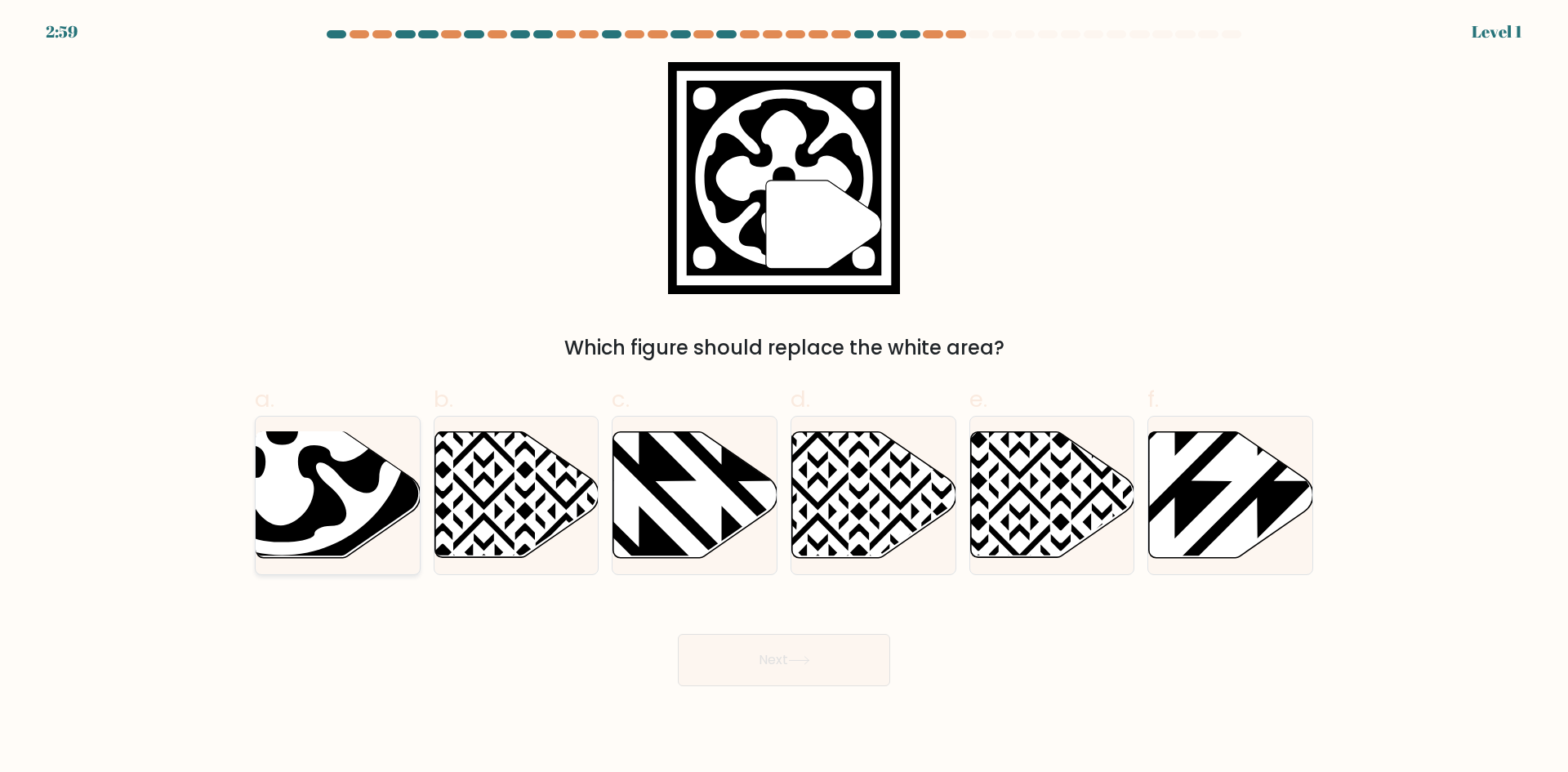
click at [354, 497] on icon at bounding box center [282, 428] width 252 height 252
click at [784, 397] on input "a." at bounding box center [784, 391] width 1 height 10
radio input "true"
click at [815, 662] on button "Next" at bounding box center [784, 659] width 212 height 53
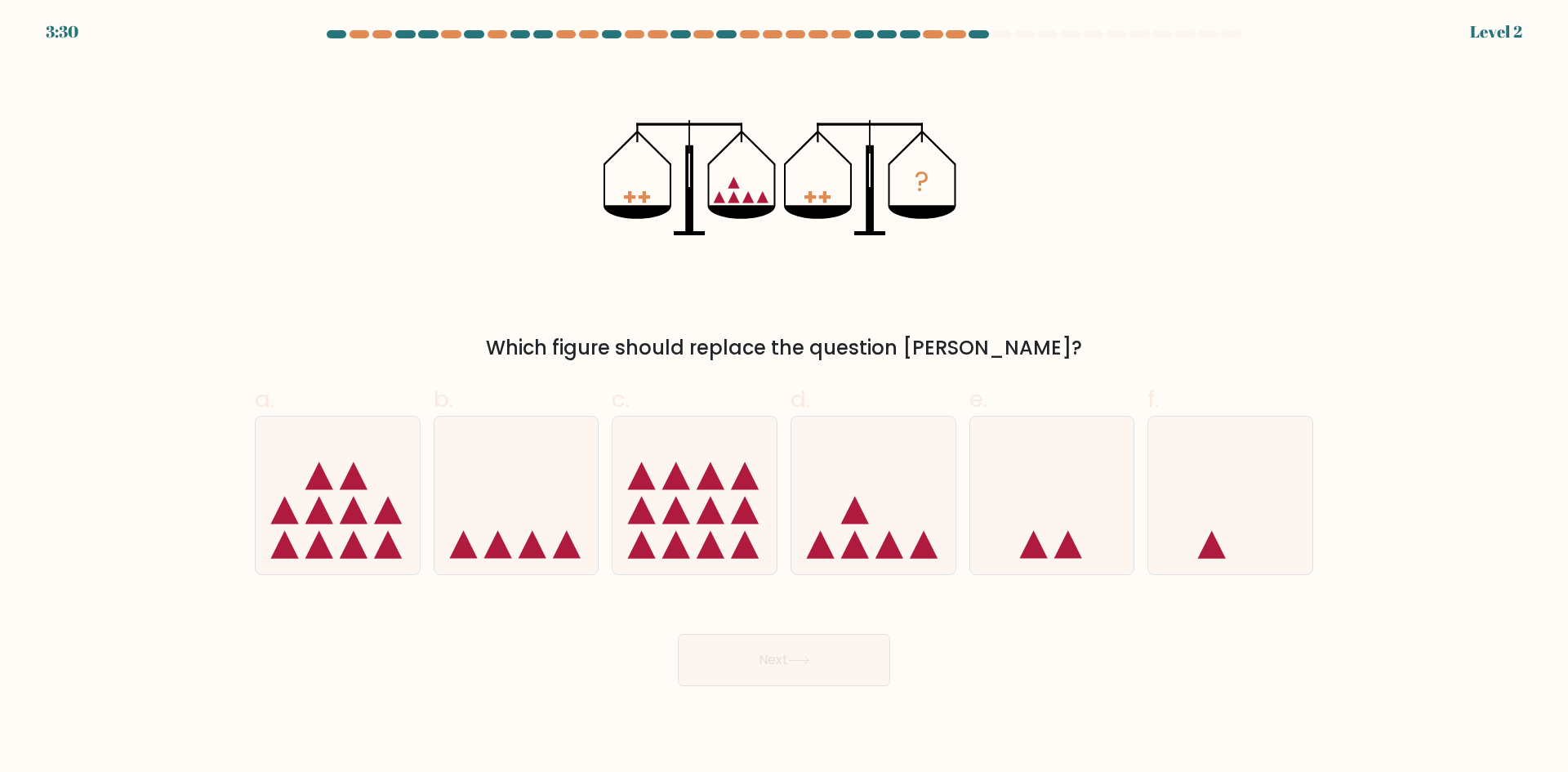
click at [486, 192] on div "? Which figure should replace the question mark?" at bounding box center [783, 211] width 1078 height 300
click at [537, 525] on icon at bounding box center [516, 494] width 164 height 136
click at [784, 397] on input "b." at bounding box center [784, 391] width 1 height 10
radio input "true"
click at [837, 660] on button "Next" at bounding box center [784, 659] width 212 height 53
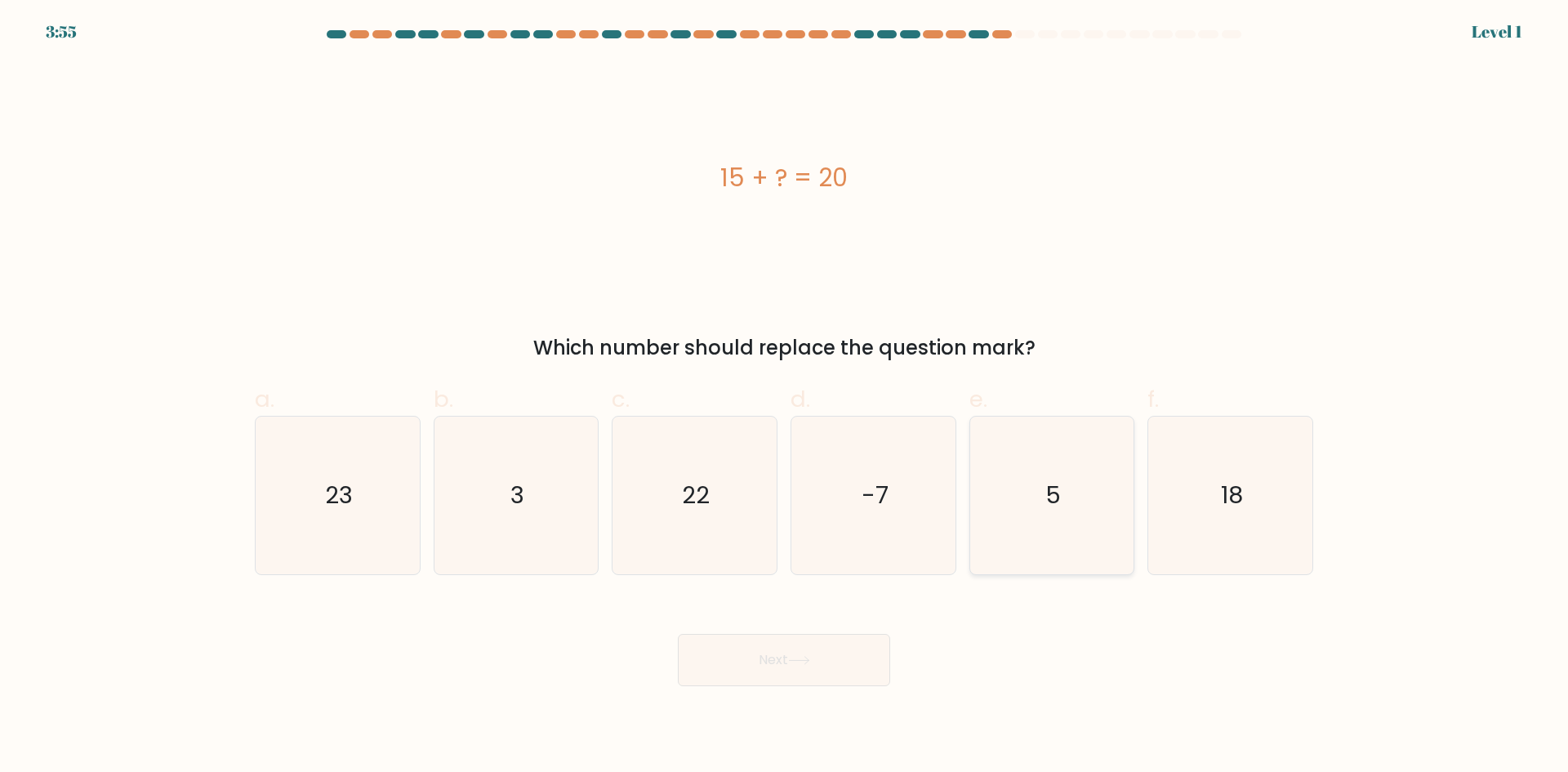
click at [1043, 505] on icon "5" at bounding box center [1051, 495] width 158 height 158
click at [785, 397] on input "e. 5" at bounding box center [784, 391] width 1 height 10
radio input "true"
click at [840, 651] on button "Next" at bounding box center [784, 659] width 212 height 53
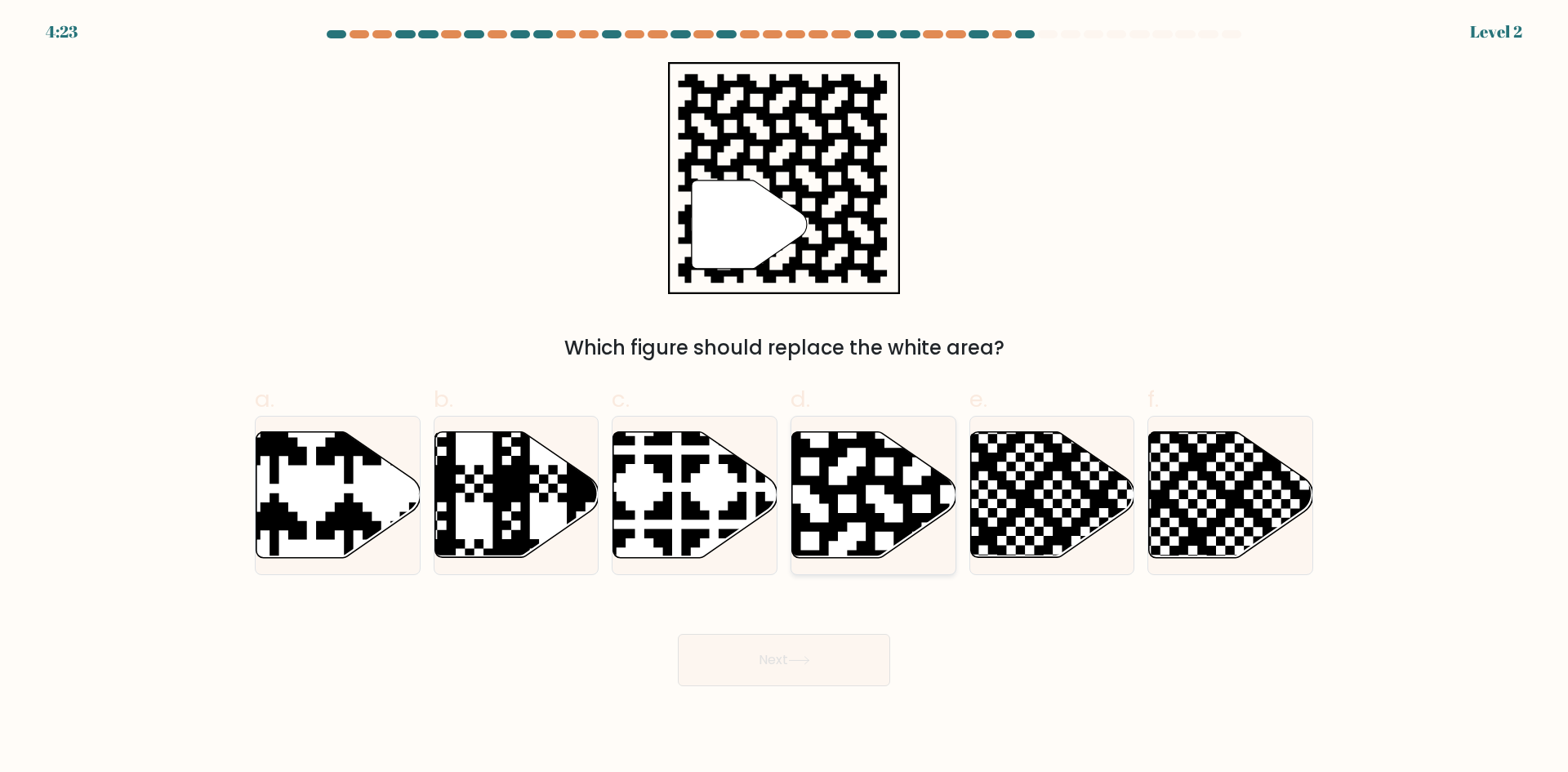
click at [831, 537] on icon at bounding box center [922, 428] width 297 height 297
click at [785, 397] on input "d." at bounding box center [784, 391] width 1 height 10
radio input "true"
click at [798, 650] on button "Next" at bounding box center [784, 659] width 212 height 53
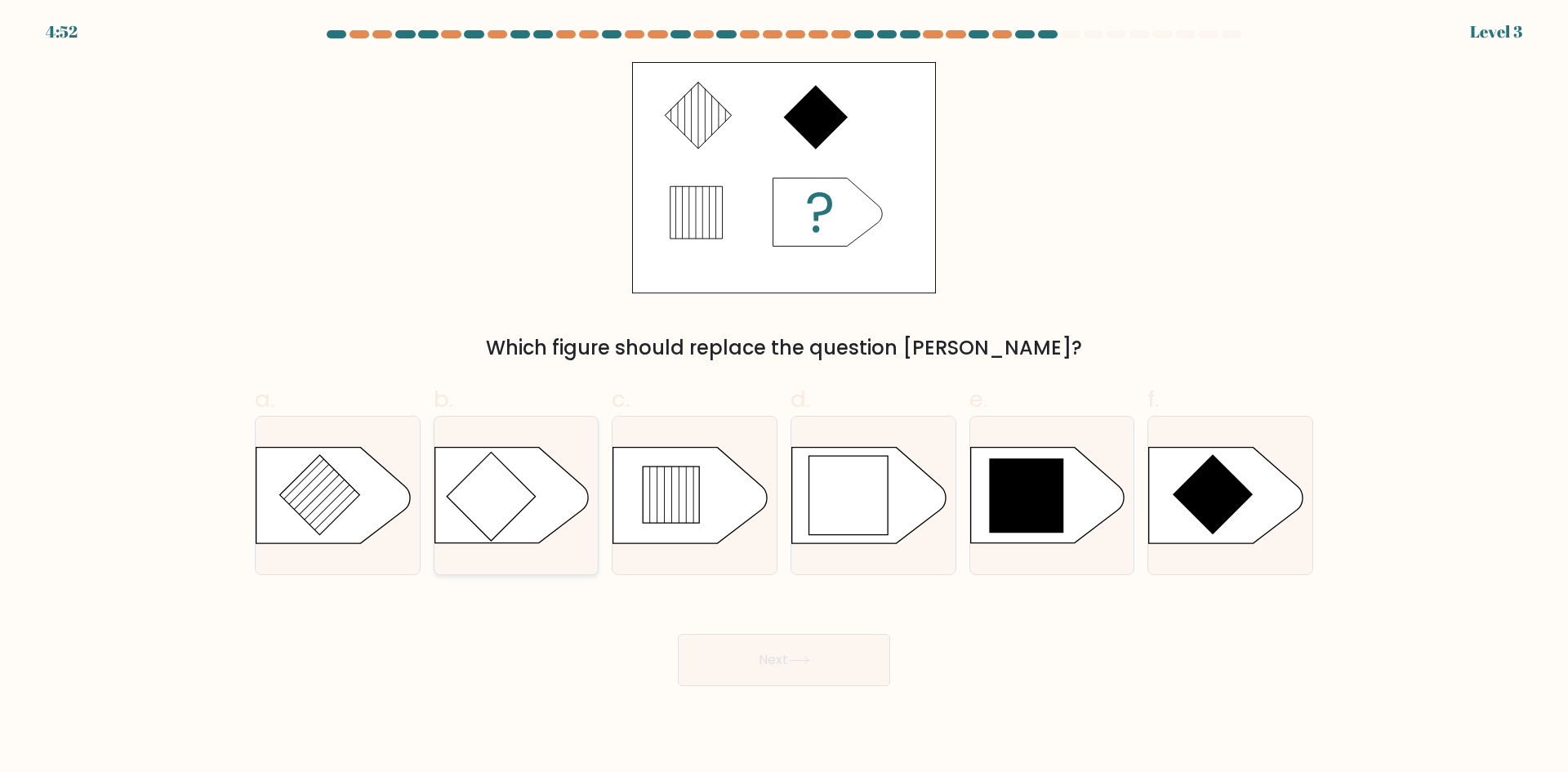
click at [534, 501] on icon at bounding box center [511, 495] width 153 height 95
click at [784, 397] on input "b." at bounding box center [784, 391] width 1 height 10
radio input "true"
click at [1032, 492] on icon at bounding box center [1026, 495] width 74 height 74
click at [785, 397] on input "e." at bounding box center [784, 391] width 1 height 10
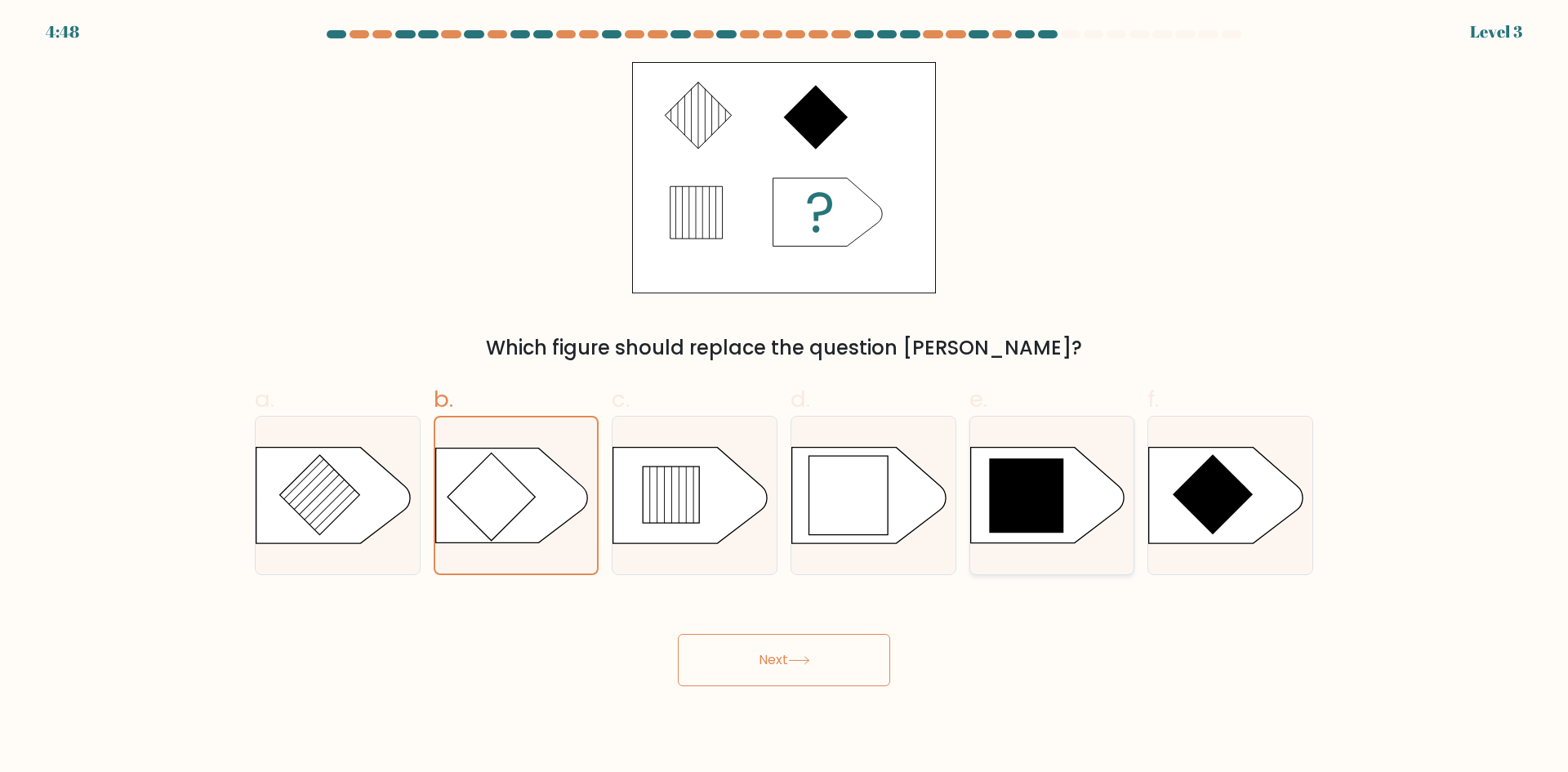
radio input "true"
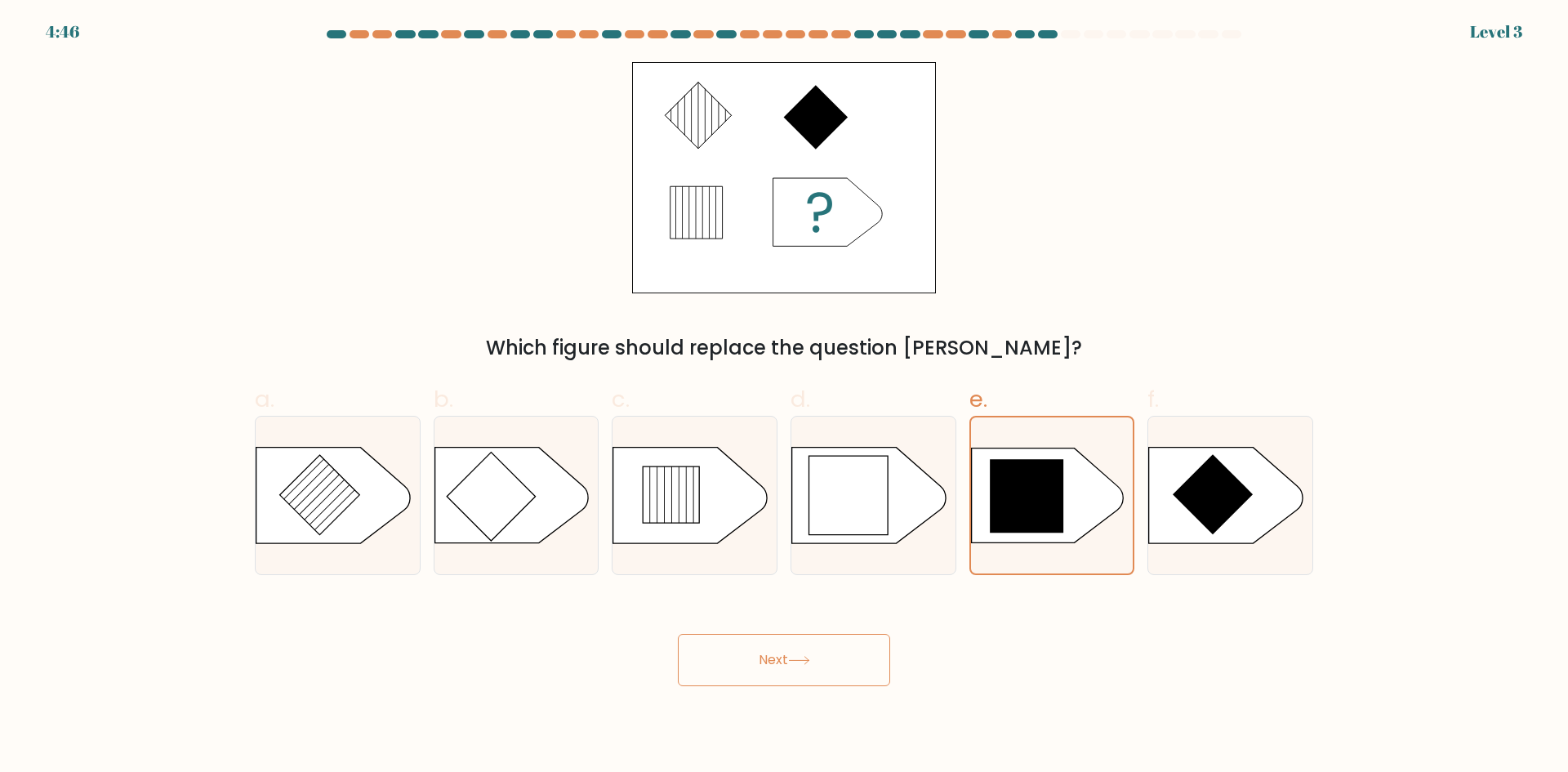
click at [799, 653] on button "Next" at bounding box center [784, 659] width 212 height 53
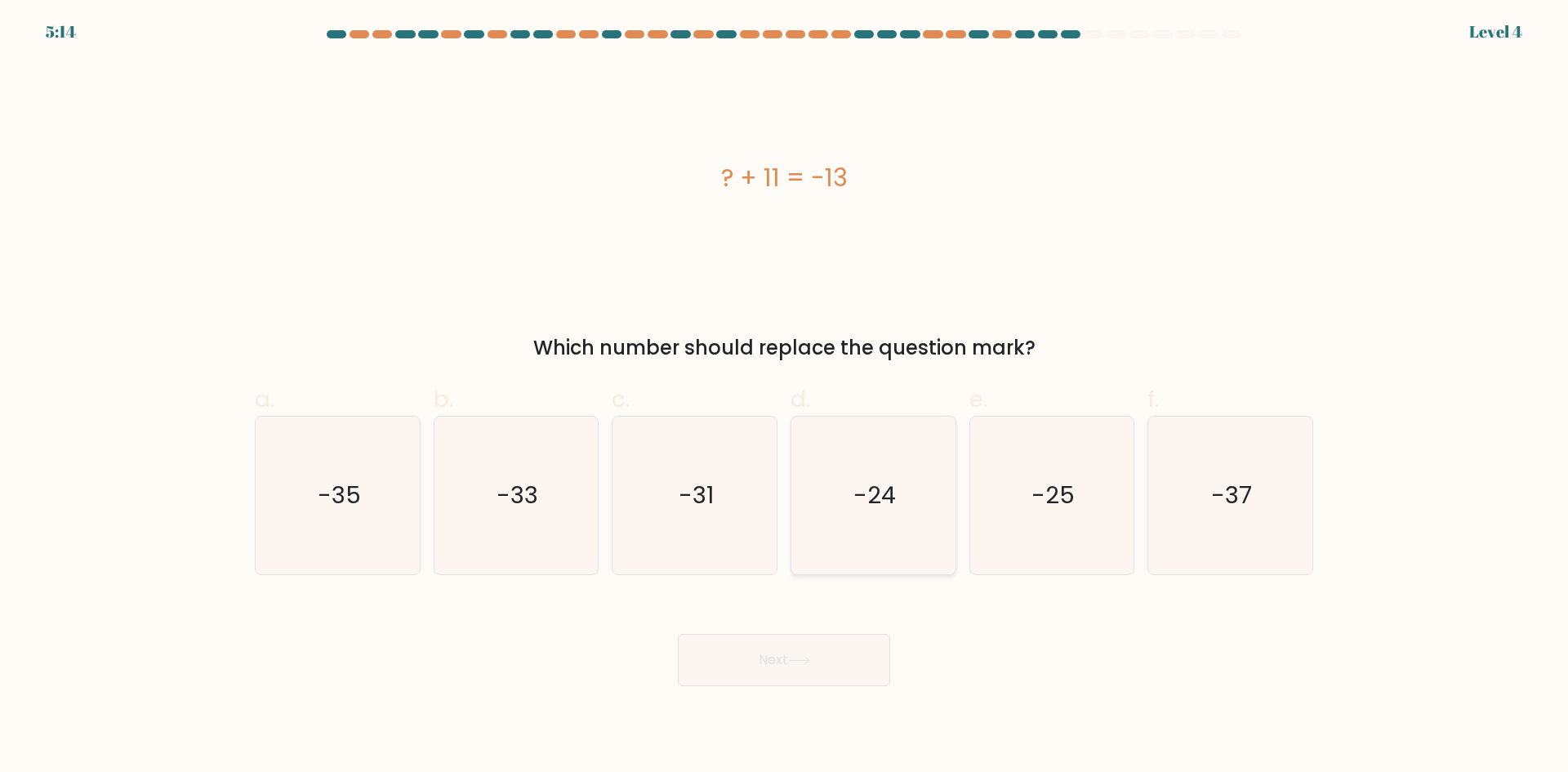
click at [868, 488] on text "-24" at bounding box center [874, 494] width 42 height 32
click at [785, 397] on input "d. -24" at bounding box center [784, 391] width 1 height 10
radio input "true"
drag, startPoint x: 813, startPoint y: 650, endPoint x: 823, endPoint y: 627, distance: 25.1
click at [813, 650] on button "Next" at bounding box center [784, 659] width 212 height 53
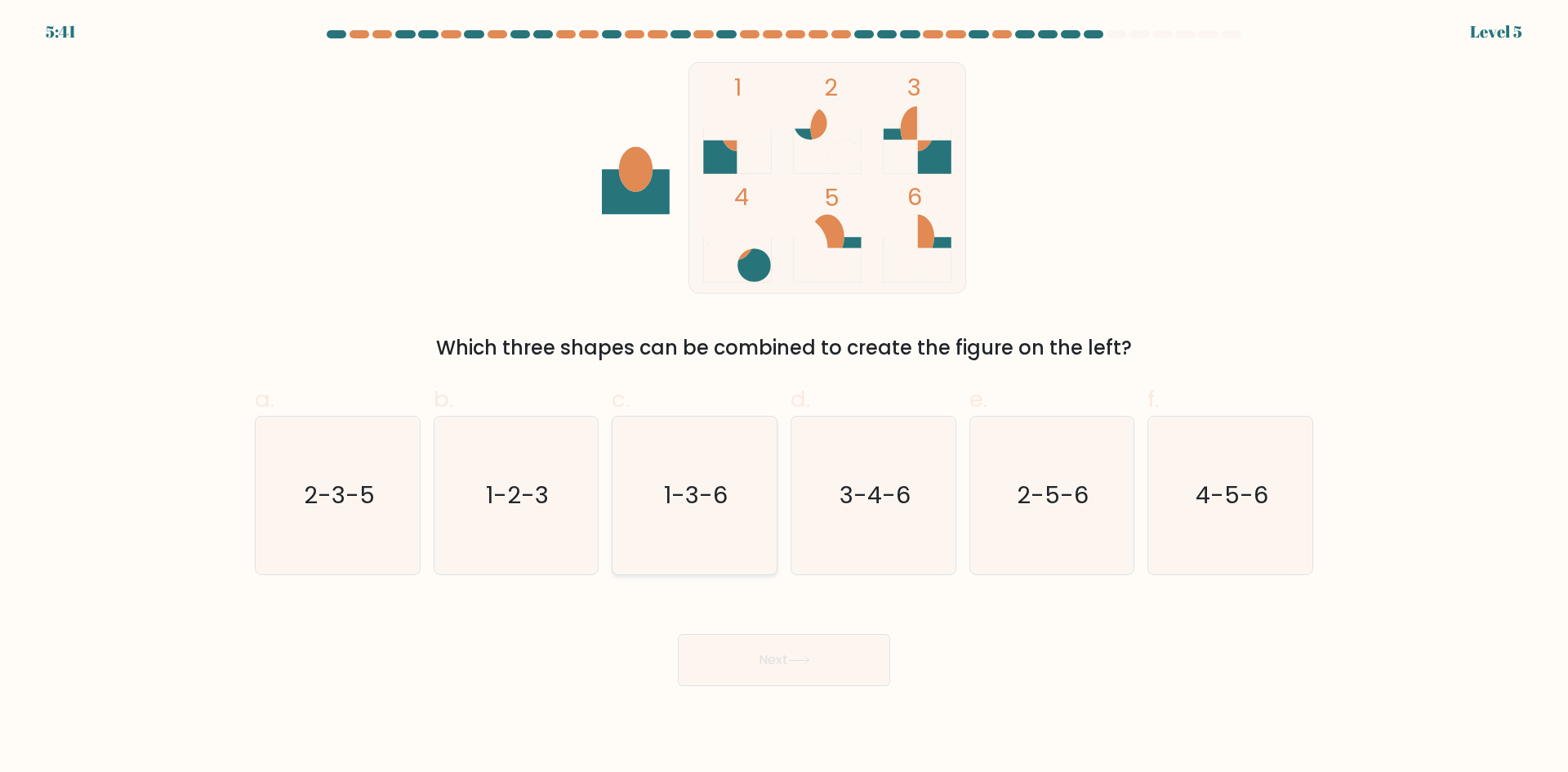
click at [687, 500] on text "1-3-6" at bounding box center [696, 494] width 64 height 32
click at [784, 397] on input "c. 1-3-6" at bounding box center [784, 391] width 1 height 10
radio input "true"
click at [759, 653] on button "Next" at bounding box center [784, 659] width 212 height 53
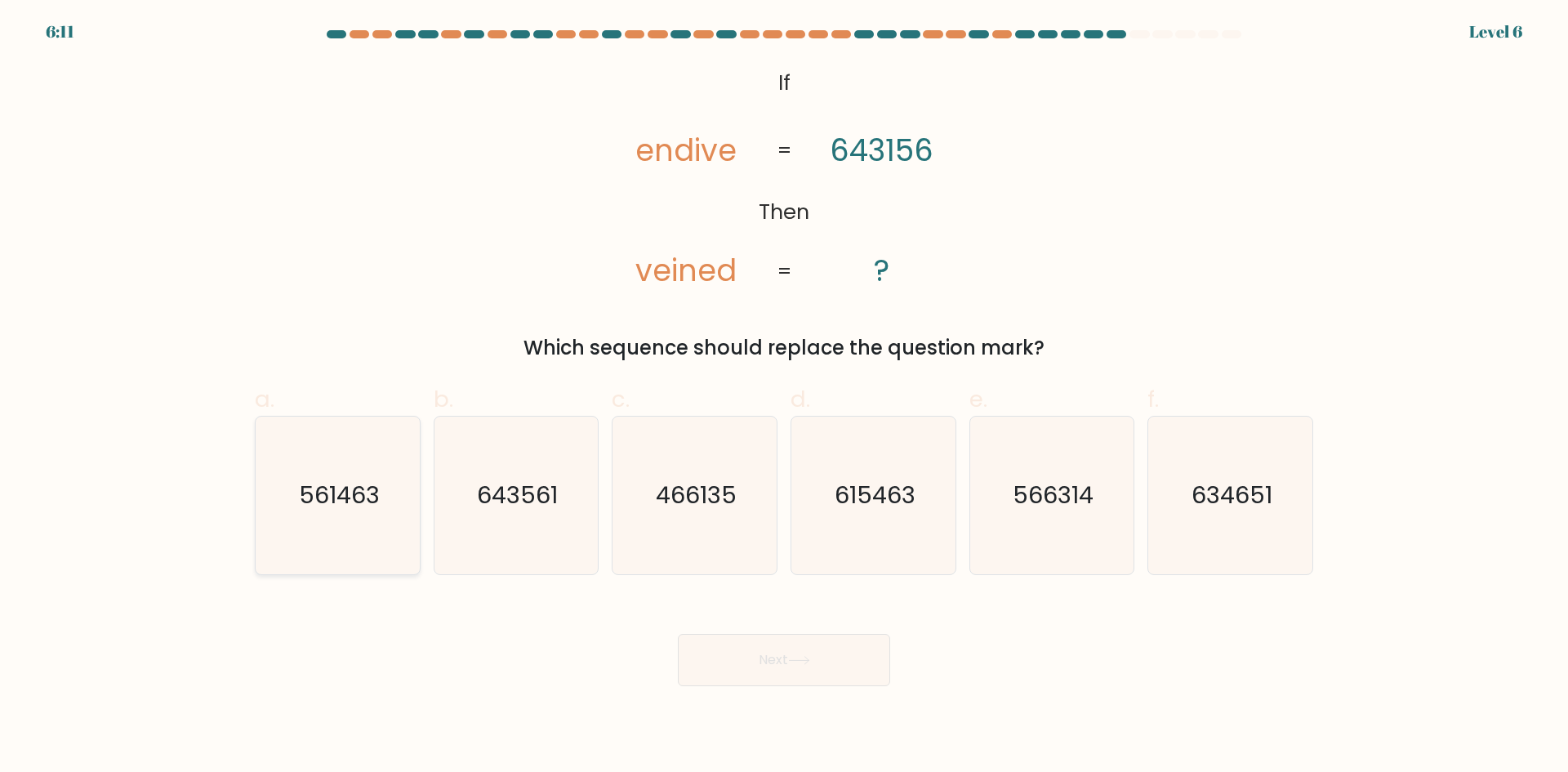
click at [356, 536] on icon "561463" at bounding box center [337, 495] width 158 height 158
click at [784, 397] on input "a. 561463" at bounding box center [784, 391] width 1 height 10
radio input "true"
click at [752, 670] on button "Next" at bounding box center [784, 659] width 212 height 53
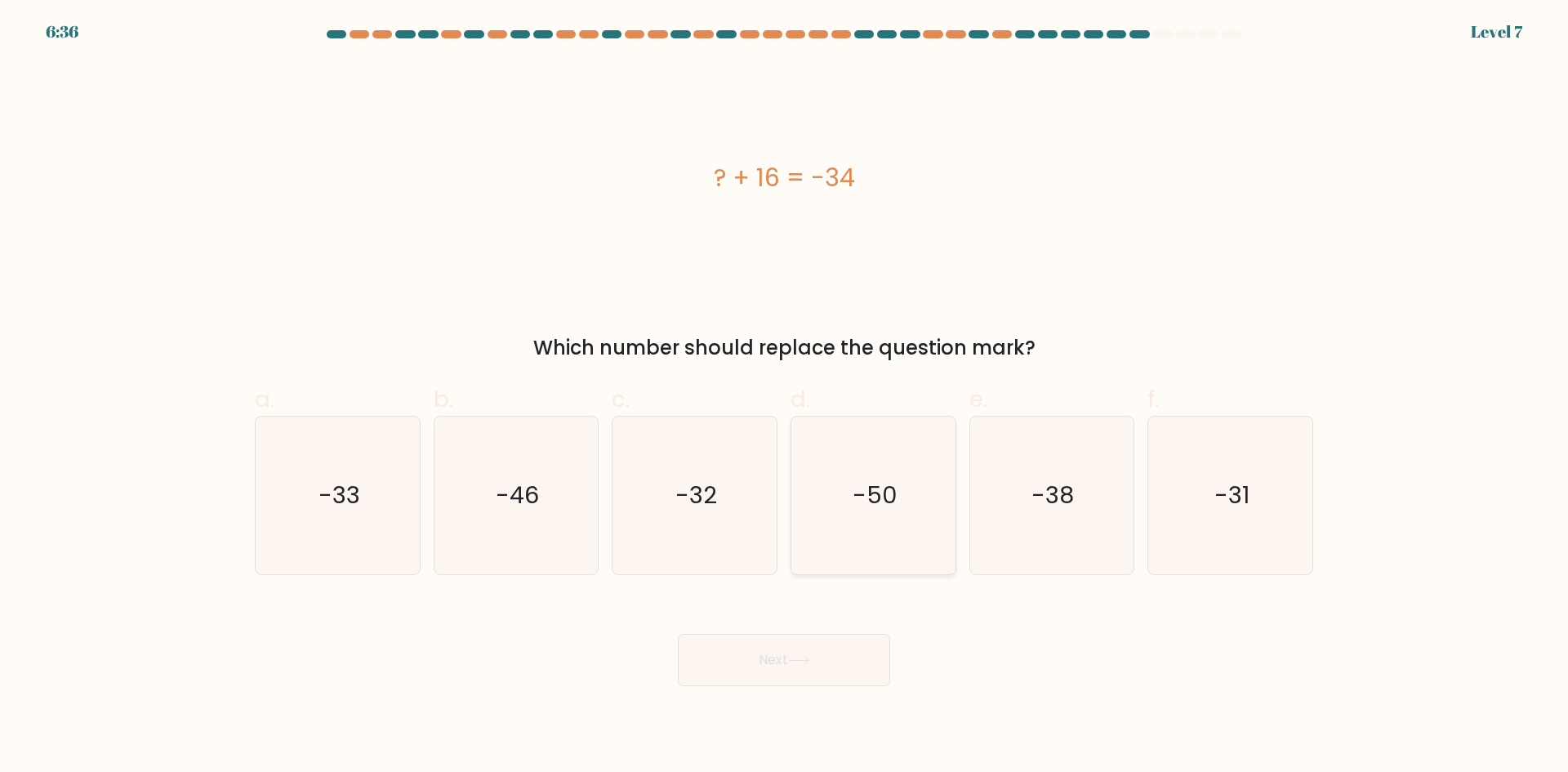
click at [822, 502] on icon "-50" at bounding box center [873, 495] width 158 height 158
click at [785, 397] on input "d. -50" at bounding box center [784, 391] width 1 height 10
radio input "true"
click at [784, 665] on button "Next" at bounding box center [784, 659] width 212 height 53
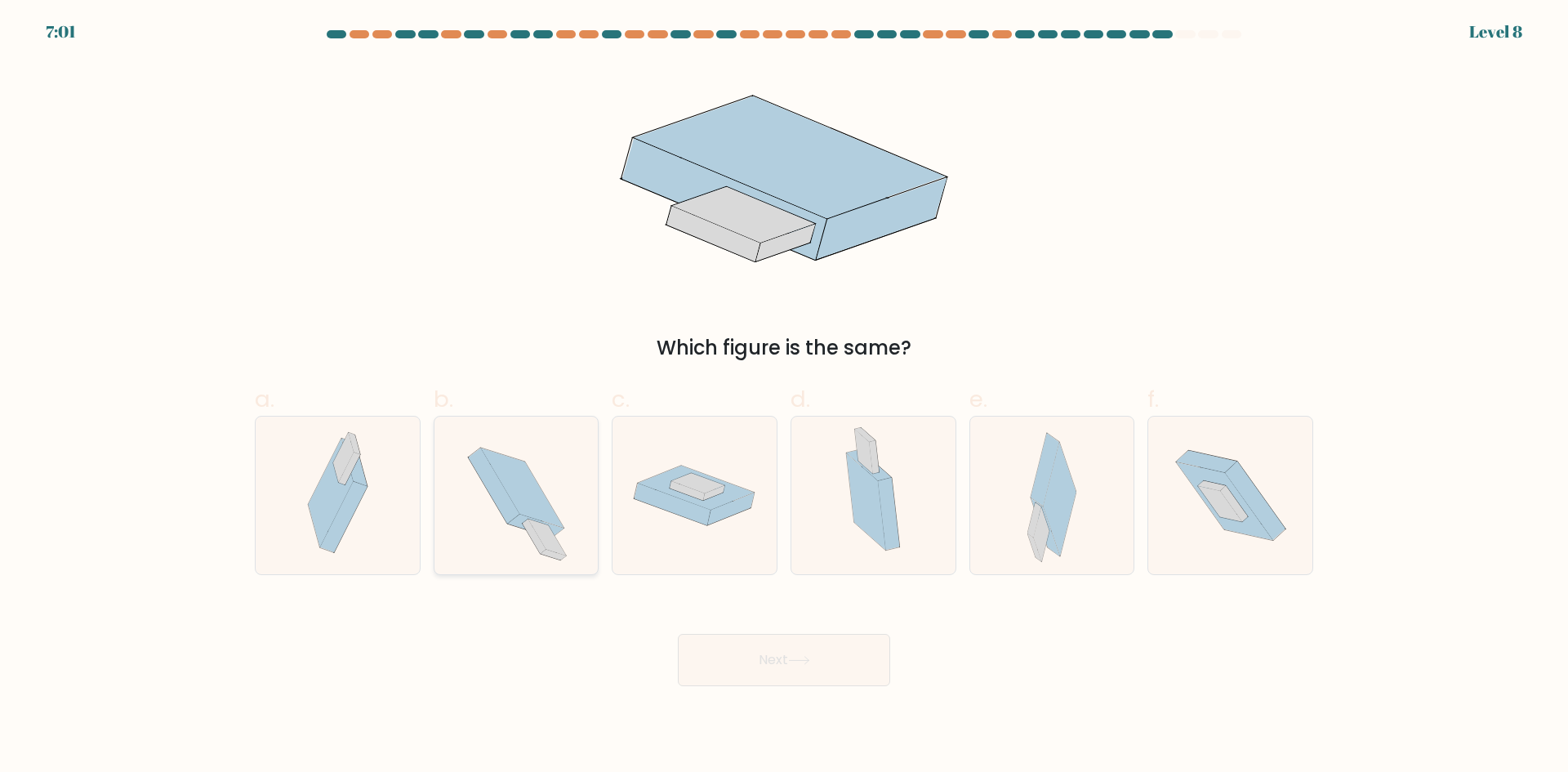
click at [476, 501] on icon at bounding box center [516, 495] width 144 height 158
click at [784, 397] on input "b." at bounding box center [784, 391] width 1 height 10
radio input "true"
click at [771, 665] on button "Next" at bounding box center [784, 659] width 212 height 53
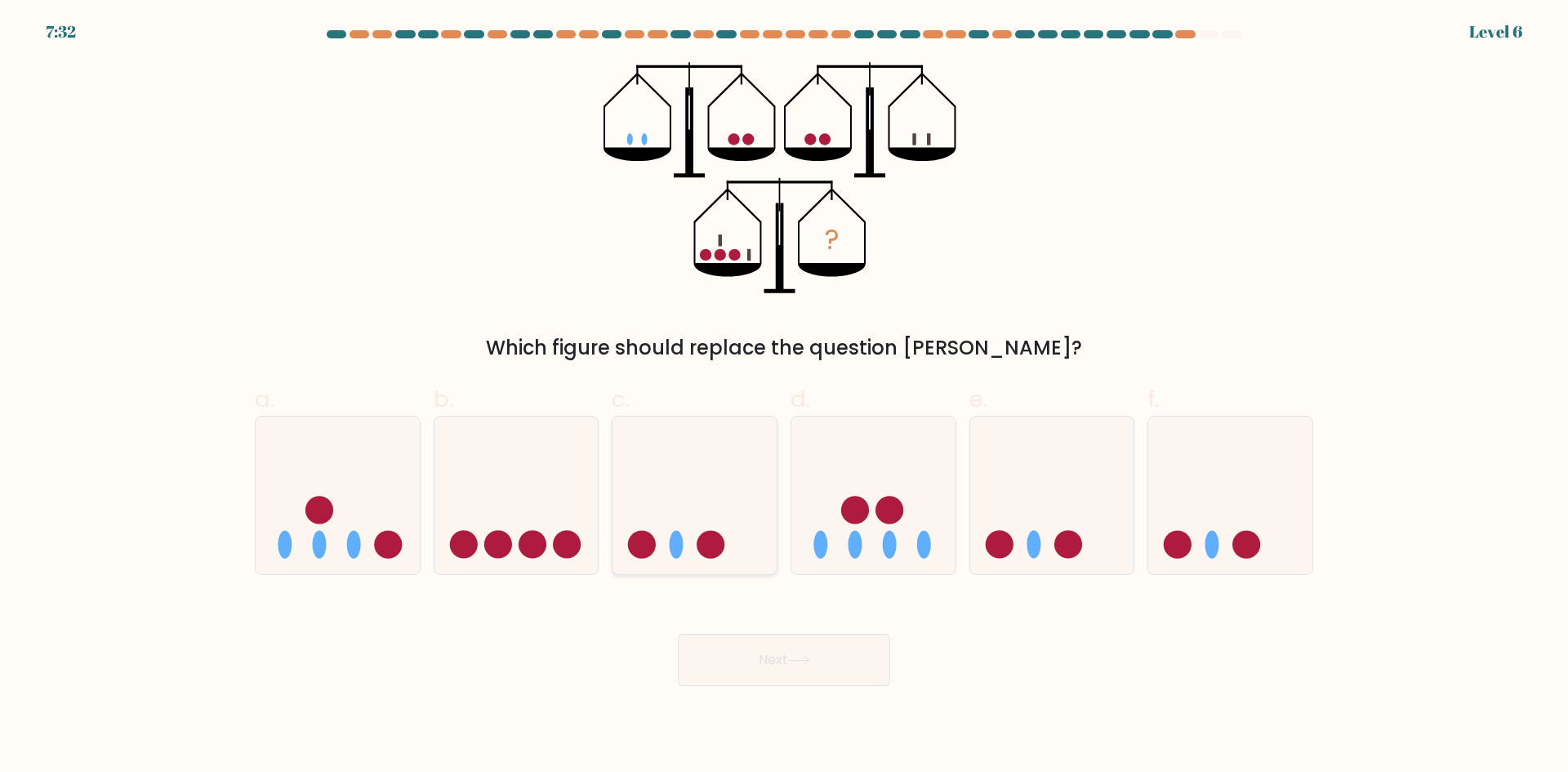
click at [685, 472] on icon at bounding box center [694, 494] width 164 height 136
click at [784, 397] on input "c." at bounding box center [784, 391] width 1 height 10
radio input "true"
click at [807, 664] on icon at bounding box center [799, 660] width 22 height 9
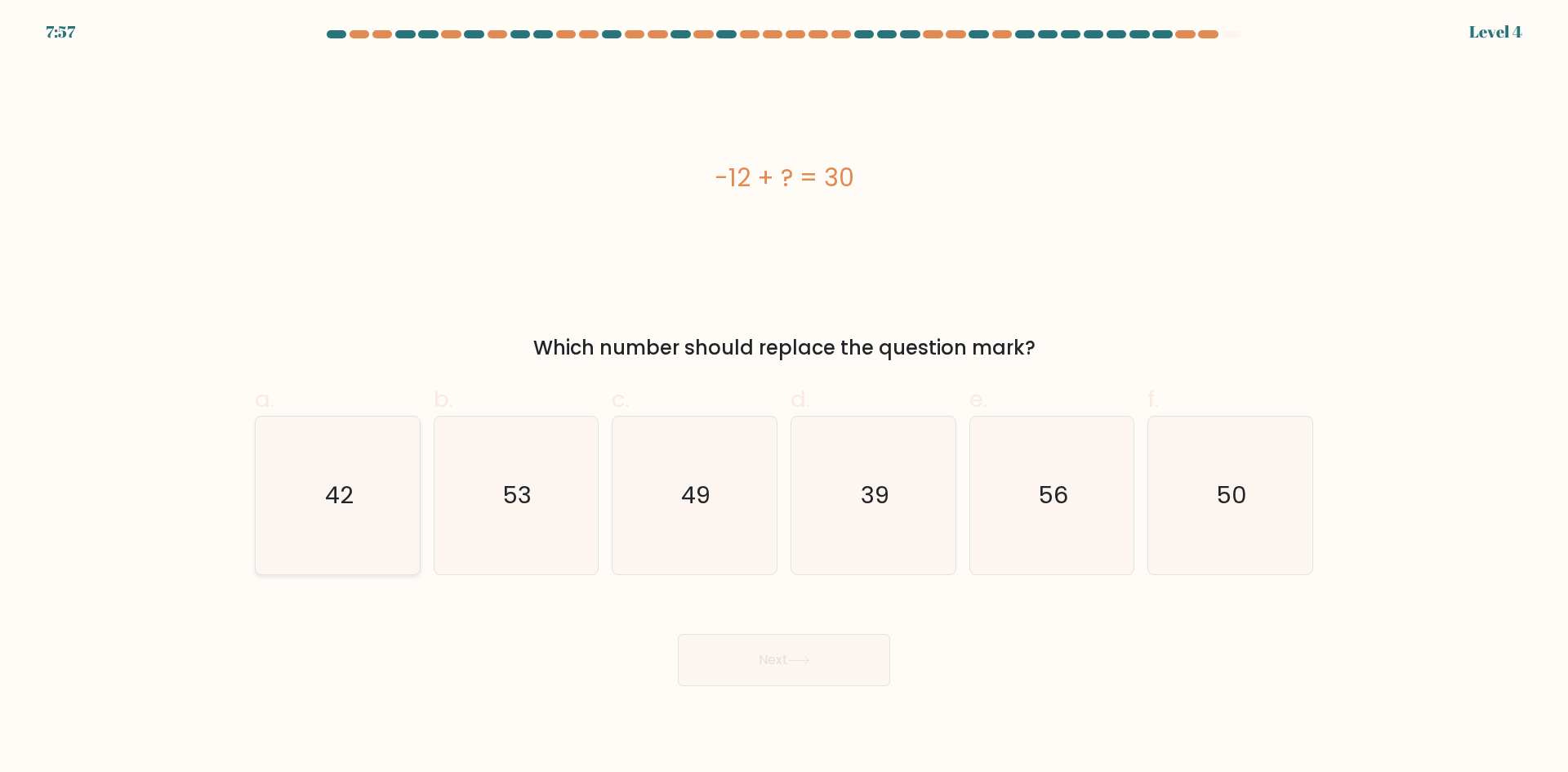
click at [344, 498] on text "42" at bounding box center [339, 494] width 29 height 32
click at [784, 397] on input "a. 42" at bounding box center [784, 391] width 1 height 10
radio input "true"
click at [790, 666] on button "Next" at bounding box center [784, 659] width 212 height 53
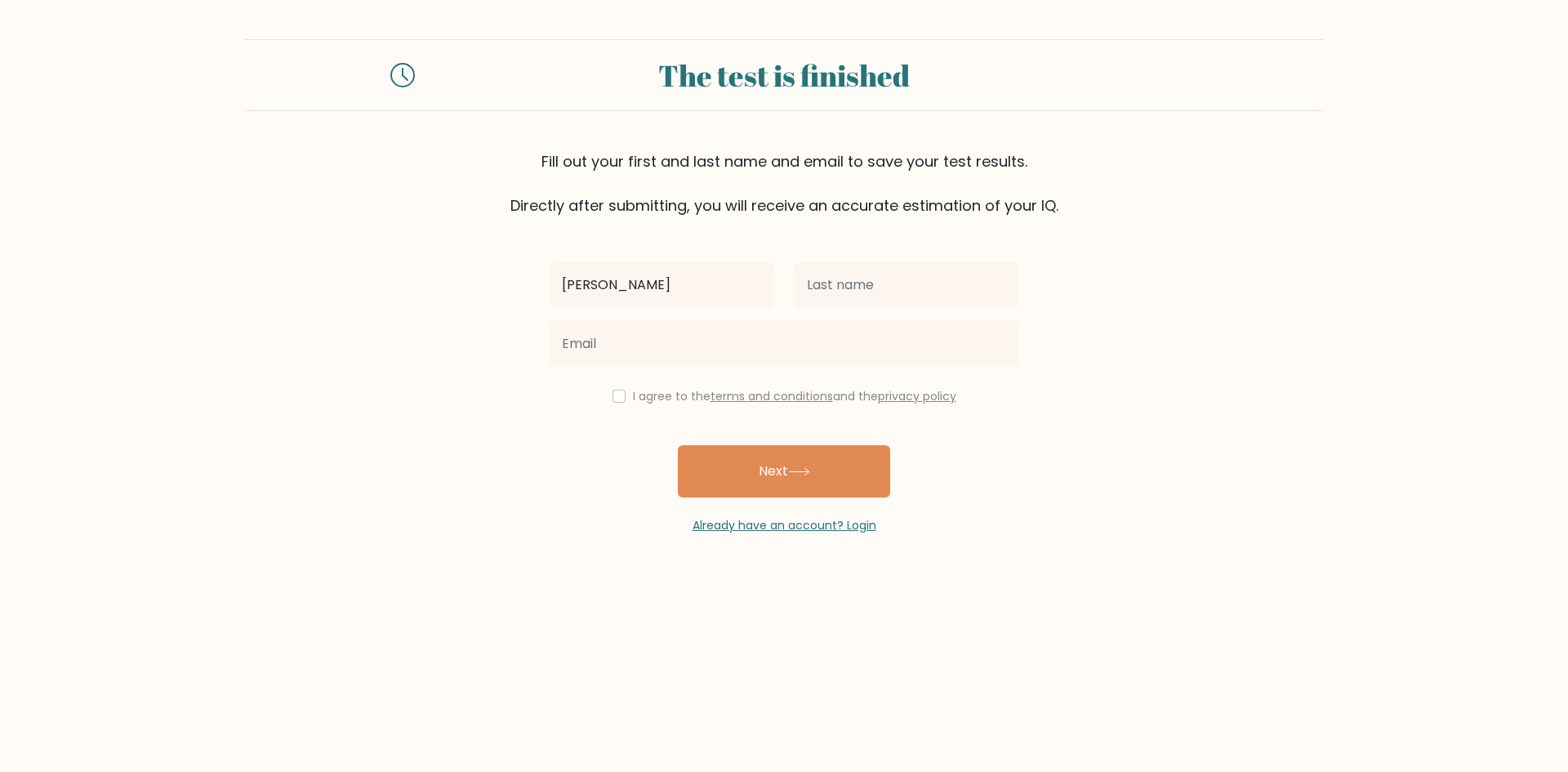
type input "[PERSON_NAME]"
type input "Dumaraog"
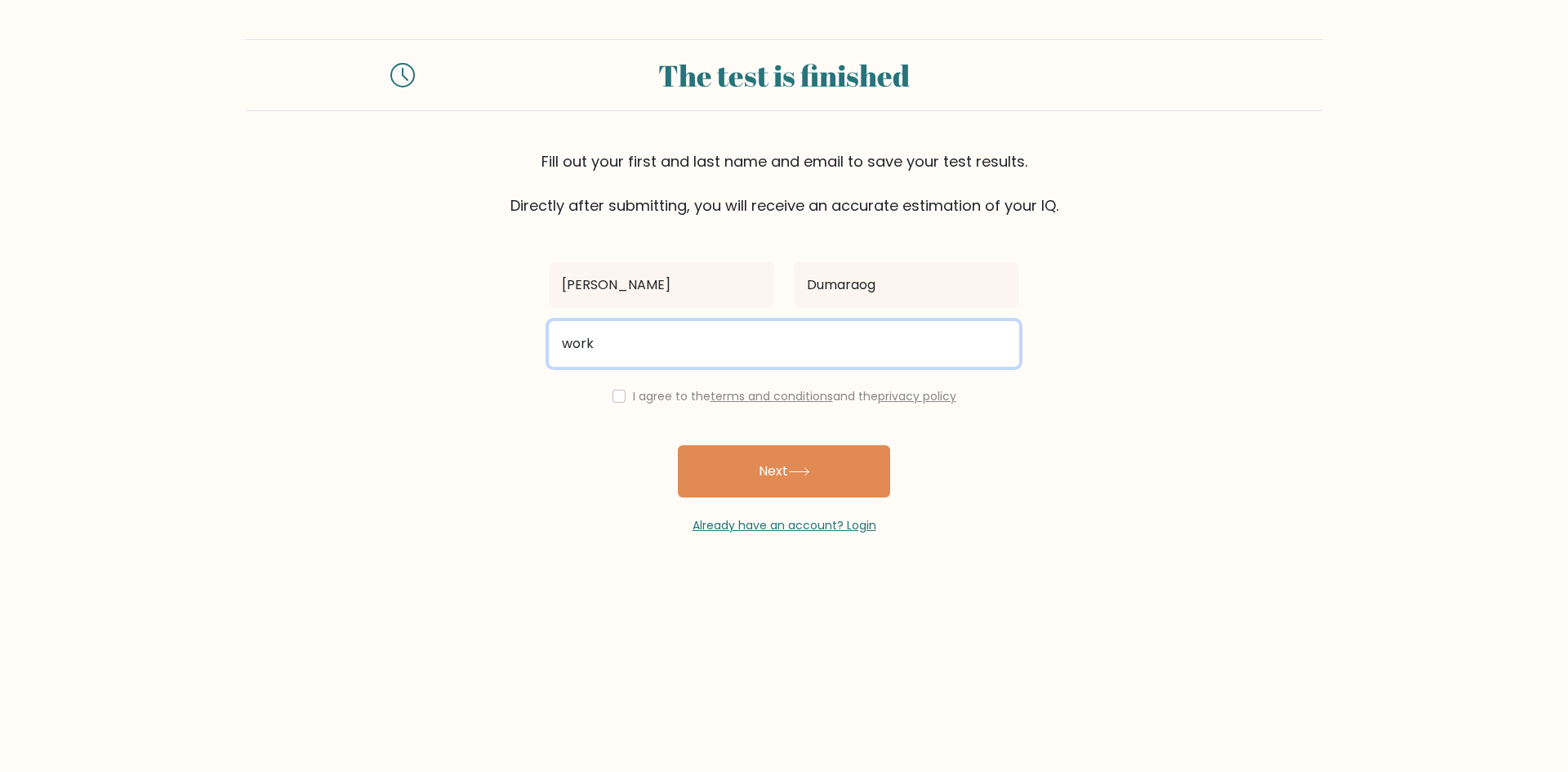
type input "[EMAIL_ADDRESS][DOMAIN_NAME]"
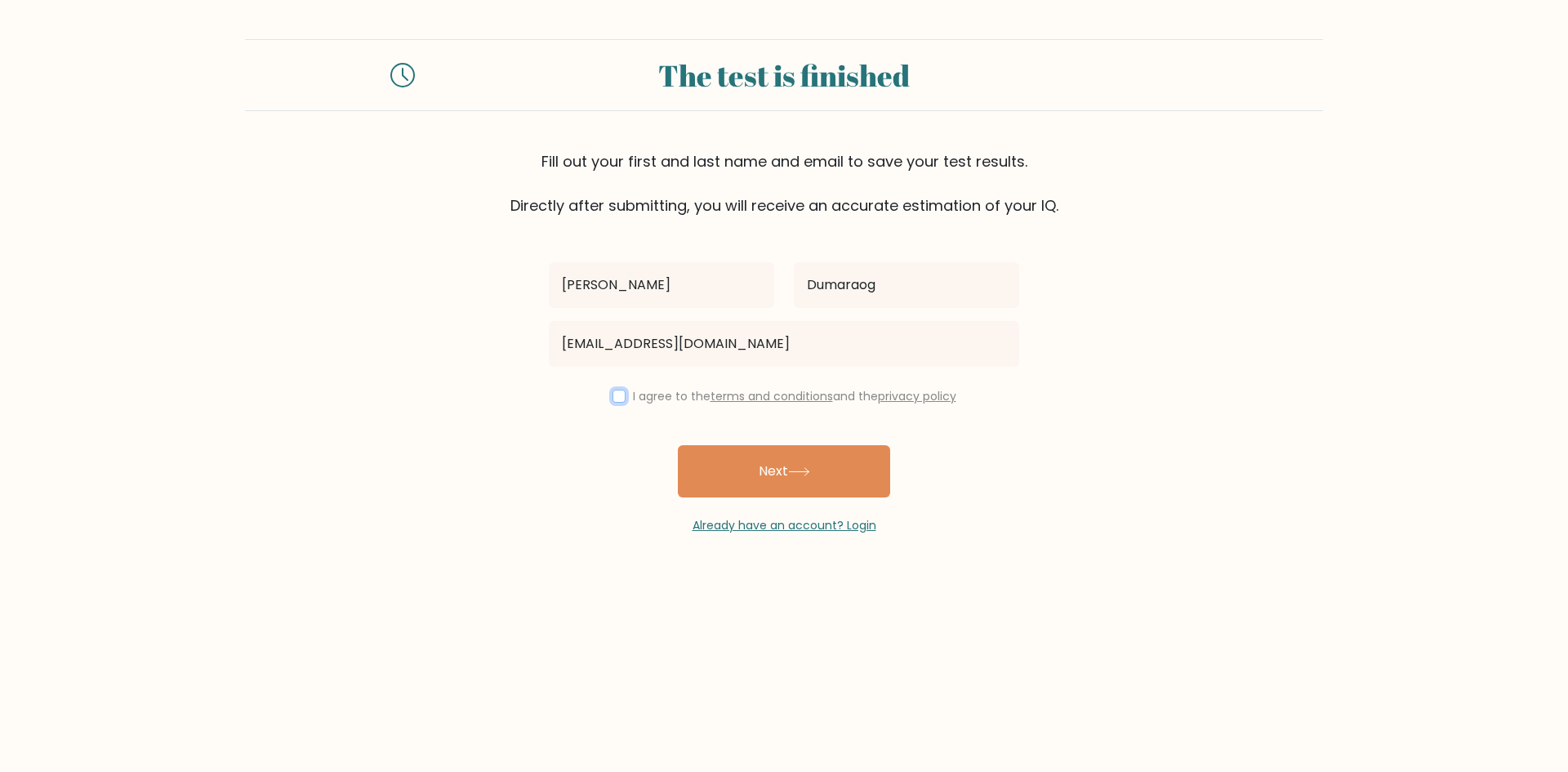
click at [623, 398] on input "checkbox" at bounding box center [619, 396] width 13 height 13
checkbox input "true"
click at [752, 469] on button "Next" at bounding box center [784, 471] width 212 height 53
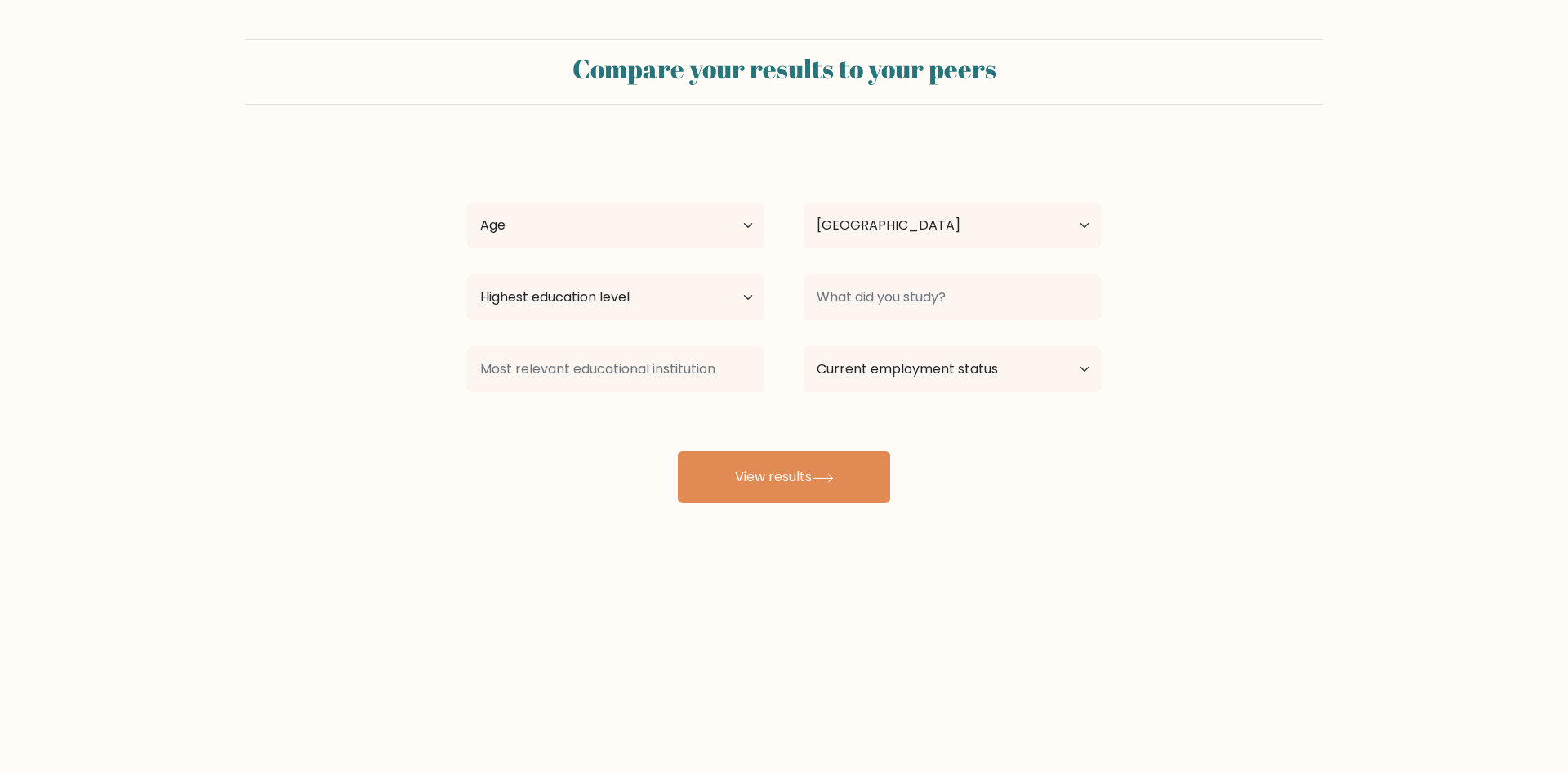
select select "PH"
click at [670, 220] on select "Age Under 18 years old 18-24 years old 25-34 years old 35-44 years old 45-54 ye…" at bounding box center [616, 225] width 297 height 46
select select "25_34"
click at [467, 202] on select "Age Under 18 years old 18-24 years old 25-34 years old 35-44 years old 45-54 ye…" at bounding box center [616, 225] width 297 height 46
click at [888, 229] on select "Country Afghanistan Albania Algeria American Samoa Andorra Angola Anguilla Anta…" at bounding box center [952, 225] width 297 height 46
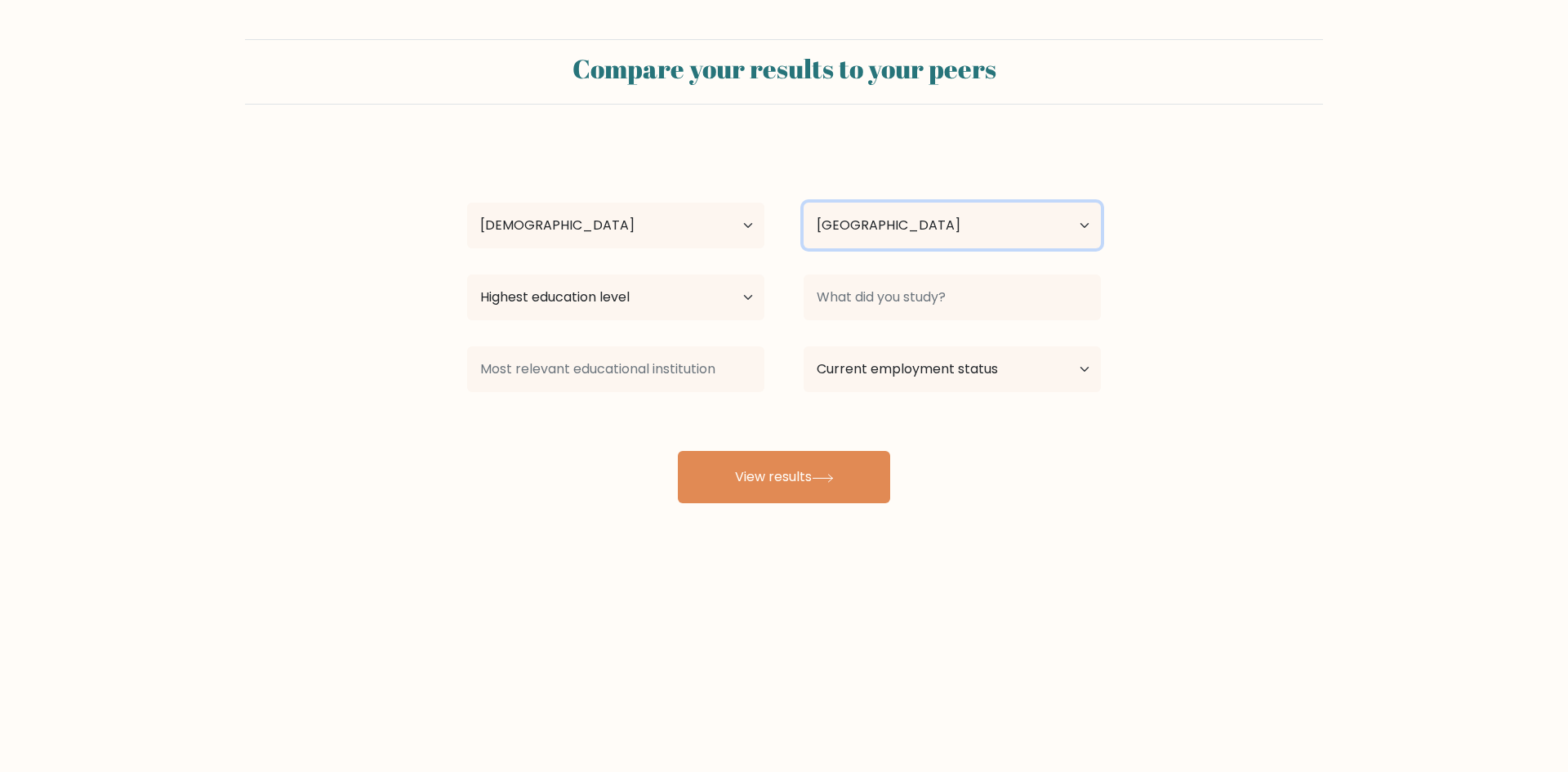
click at [888, 229] on select "Country Afghanistan Albania Algeria American Samoa Andorra Angola Anguilla Anta…" at bounding box center [952, 225] width 297 height 46
click at [692, 289] on select "Highest education level No schooling Primary Lower Secondary Upper Secondary Oc…" at bounding box center [616, 297] width 297 height 46
select select "bachelors_degree"
click at [467, 274] on select "Highest education level No schooling Primary Lower Secondary Upper Secondary Oc…" at bounding box center [616, 297] width 297 height 46
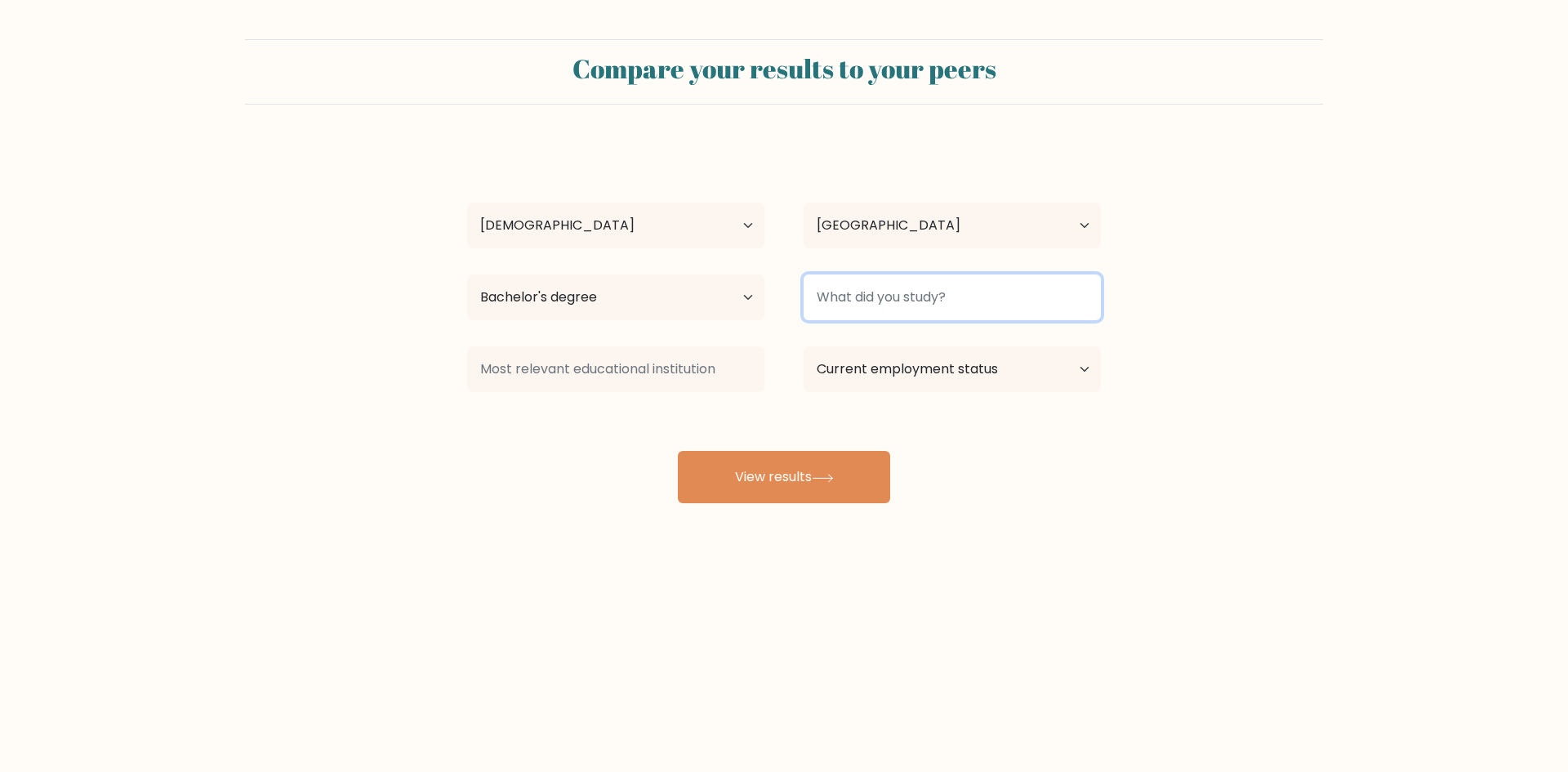
click at [890, 310] on input at bounding box center [952, 297] width 297 height 46
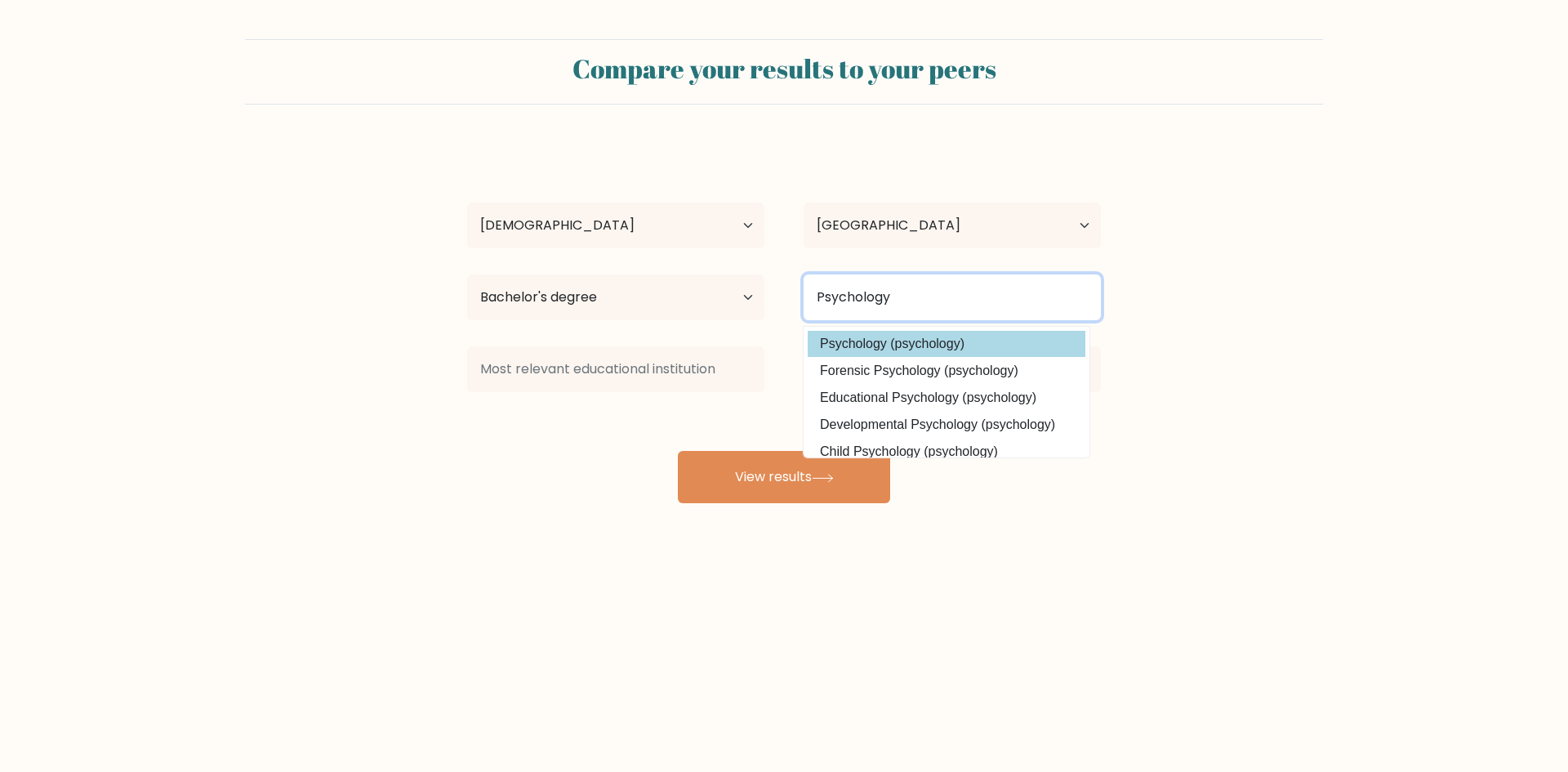
type input "Psychology"
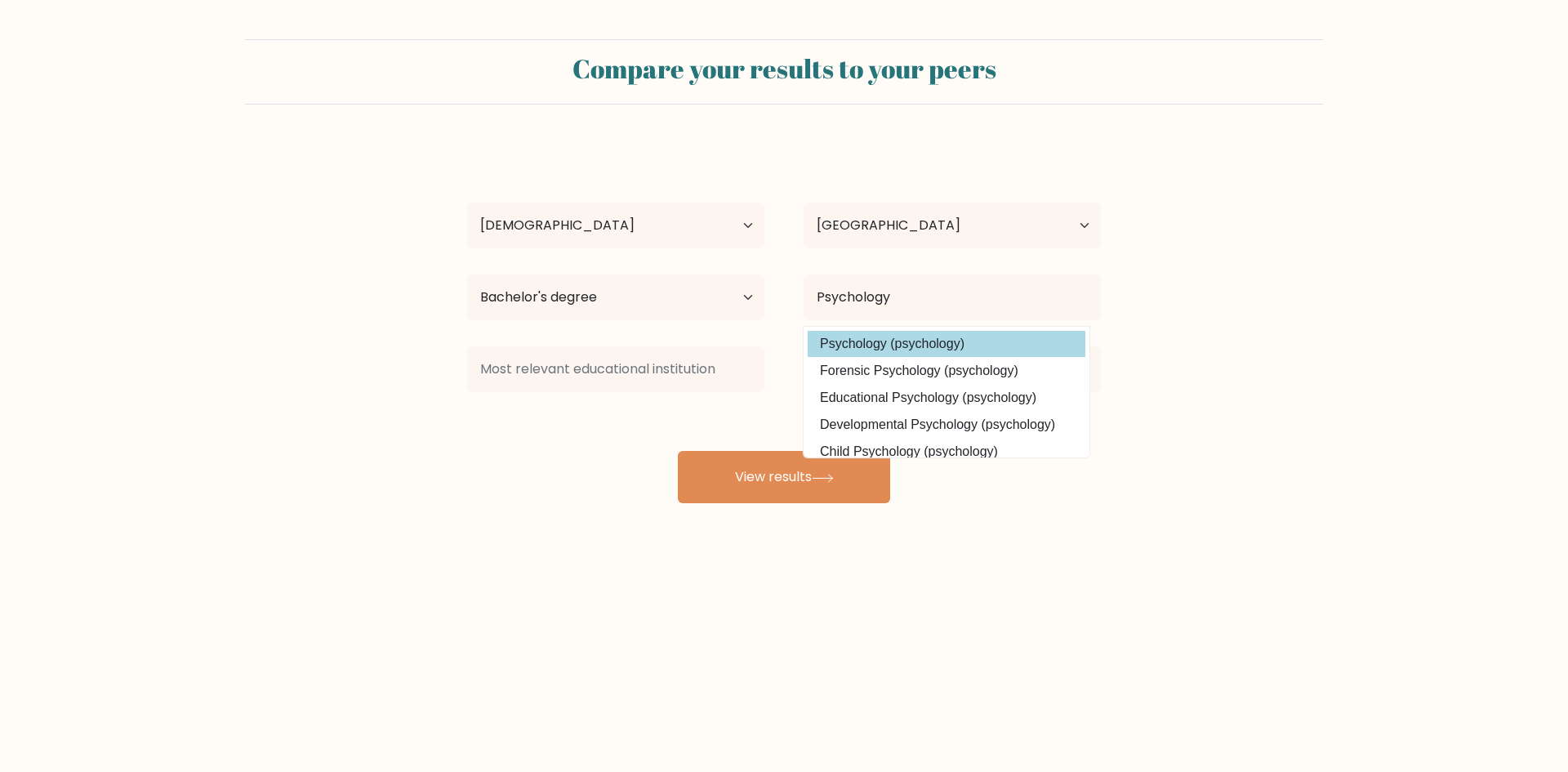
click at [897, 340] on div "Nolan Dumaraog Age Under 18 years old 18-24 years old 25-34 years old 35-44 yea…" at bounding box center [783, 323] width 653 height 359
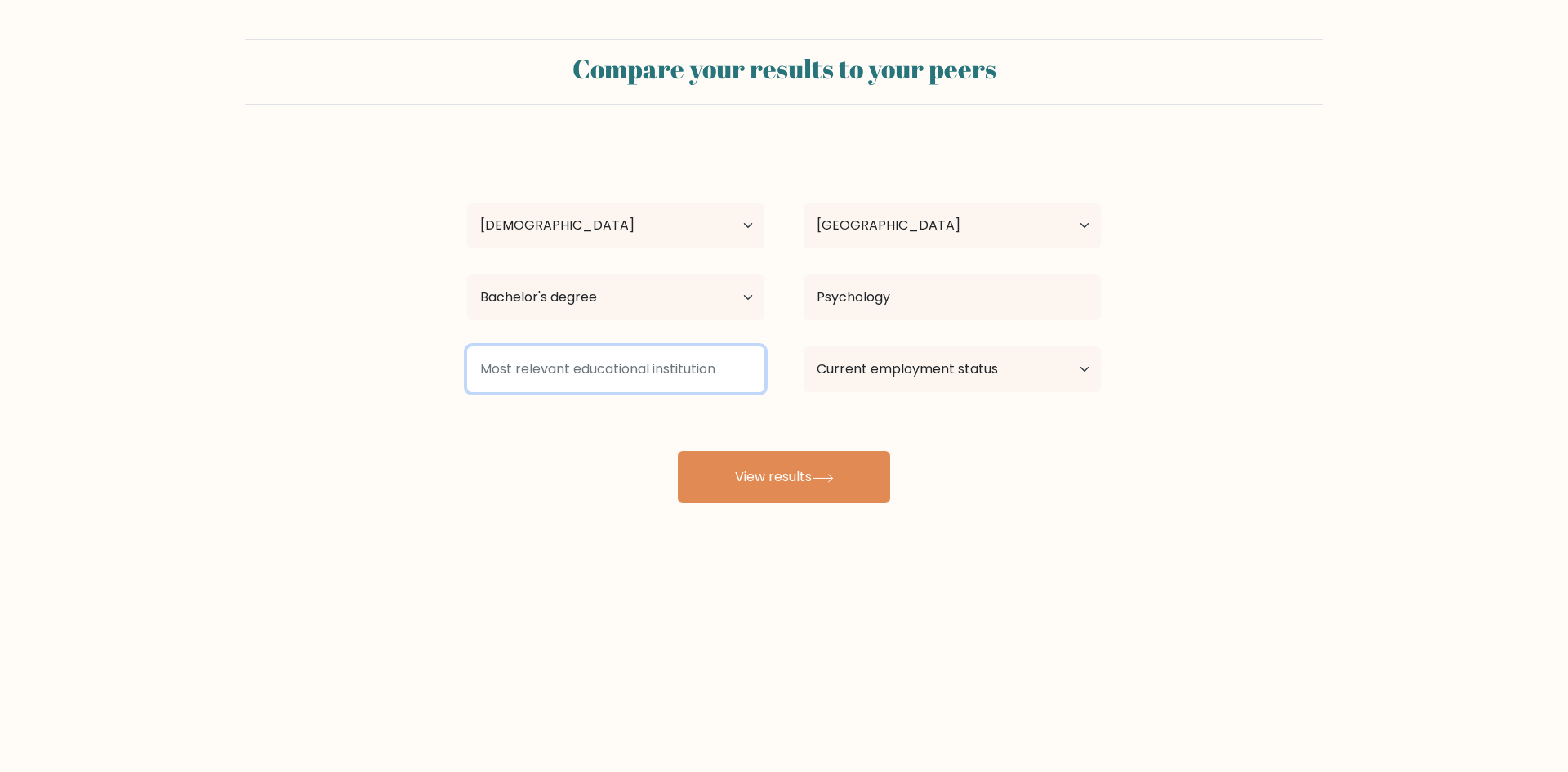
click at [656, 368] on input at bounding box center [616, 369] width 297 height 46
click at [920, 353] on select "Current employment status Employed Student Retired Other / prefer not to answer" at bounding box center [952, 369] width 297 height 46
select select "employed"
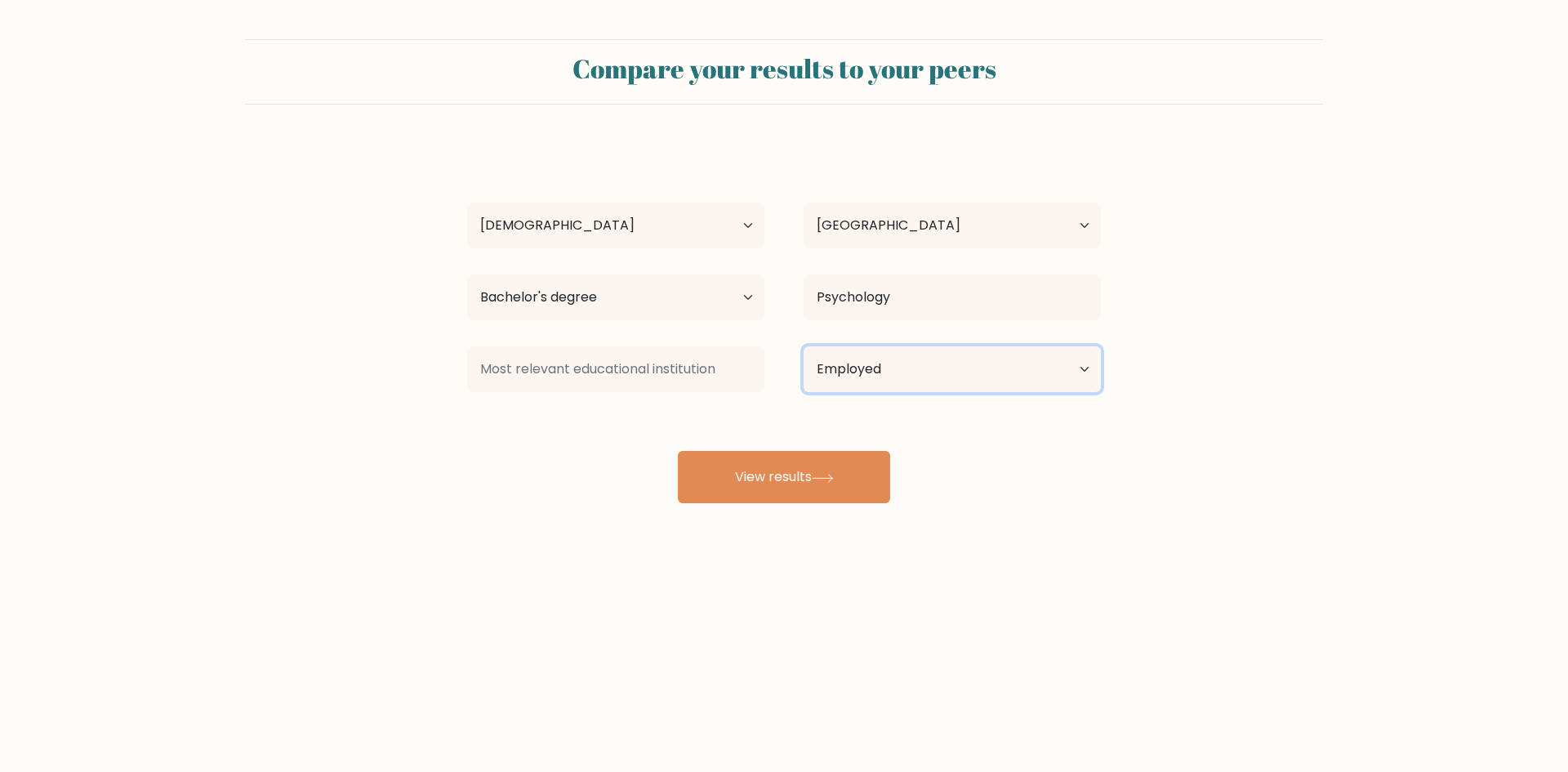
click at [803, 346] on select "Current employment status Employed Student Retired Other / prefer not to answer" at bounding box center [952, 369] width 297 height 46
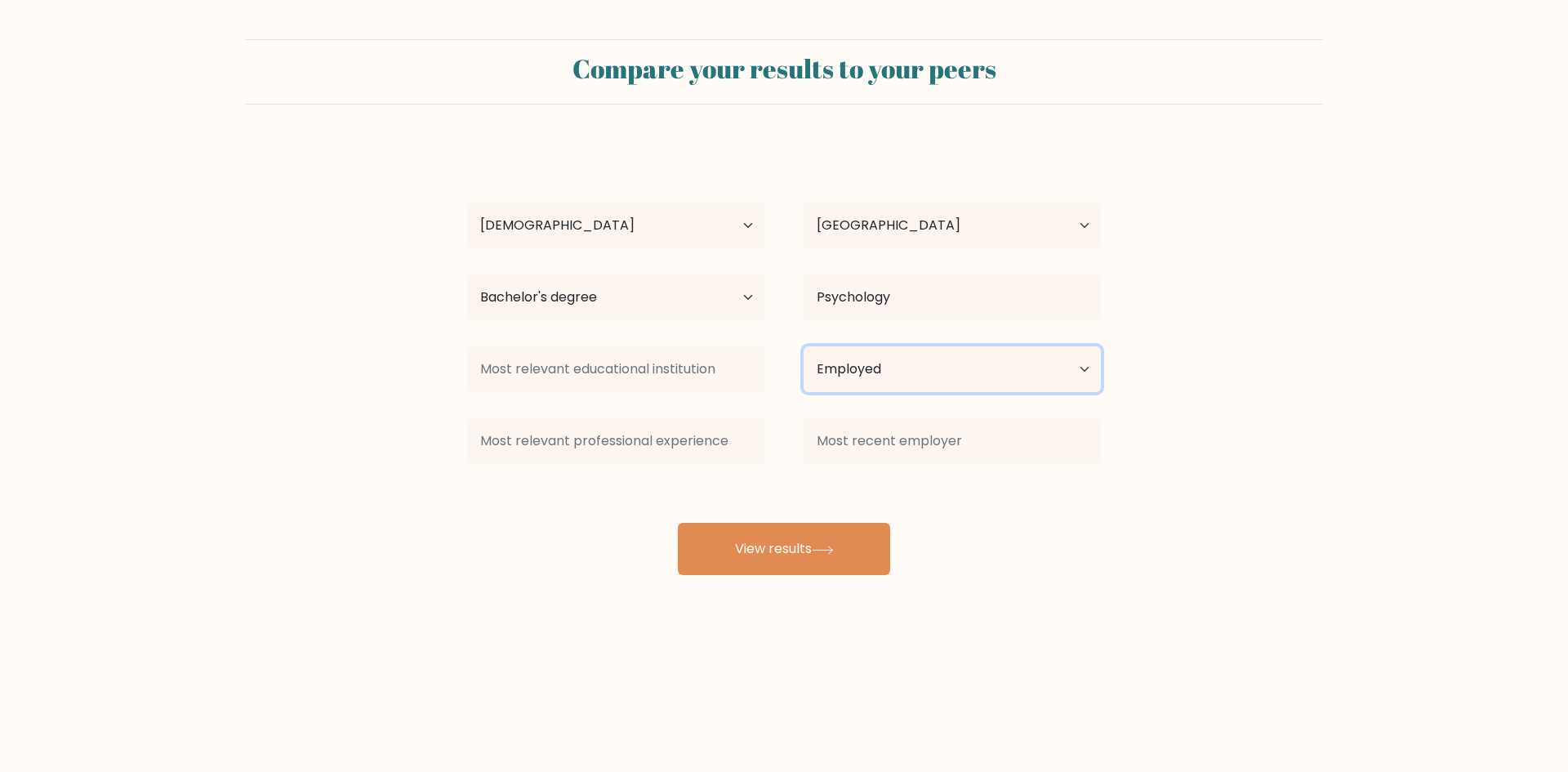
click at [917, 377] on select "Current employment status Employed Student Retired Other / prefer not to answer" at bounding box center [952, 369] width 297 height 46
click at [694, 372] on input at bounding box center [616, 369] width 297 height 46
drag, startPoint x: 1230, startPoint y: 574, endPoint x: 856, endPoint y: 546, distance: 375.0
click at [1214, 574] on form "Compare your results to your peers Nolan Dumaraog Age Under 18 years old 18-24 …" at bounding box center [784, 307] width 1568 height 536
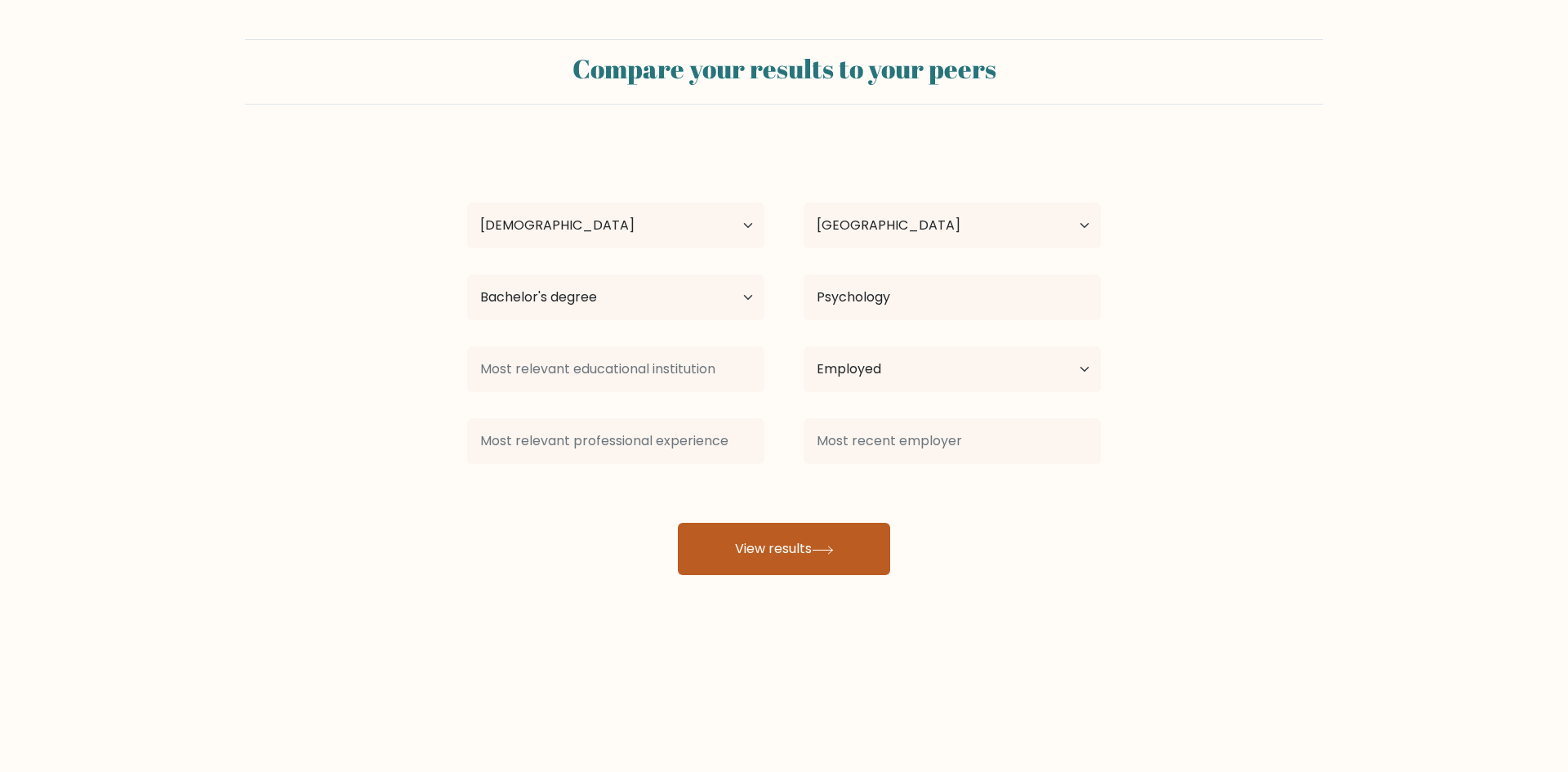
click at [837, 561] on button "View results" at bounding box center [784, 549] width 212 height 53
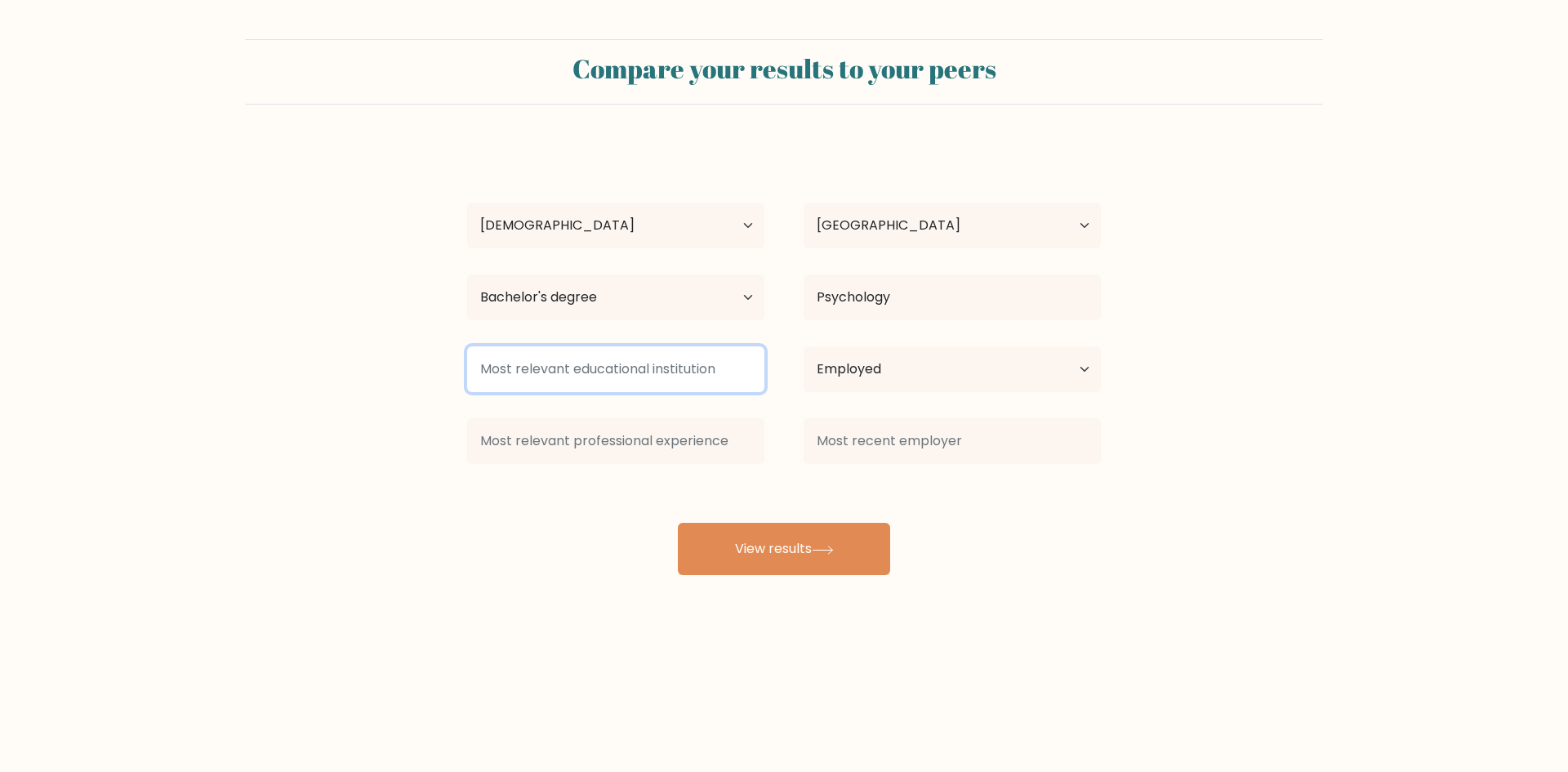
click at [631, 364] on input at bounding box center [616, 369] width 297 height 46
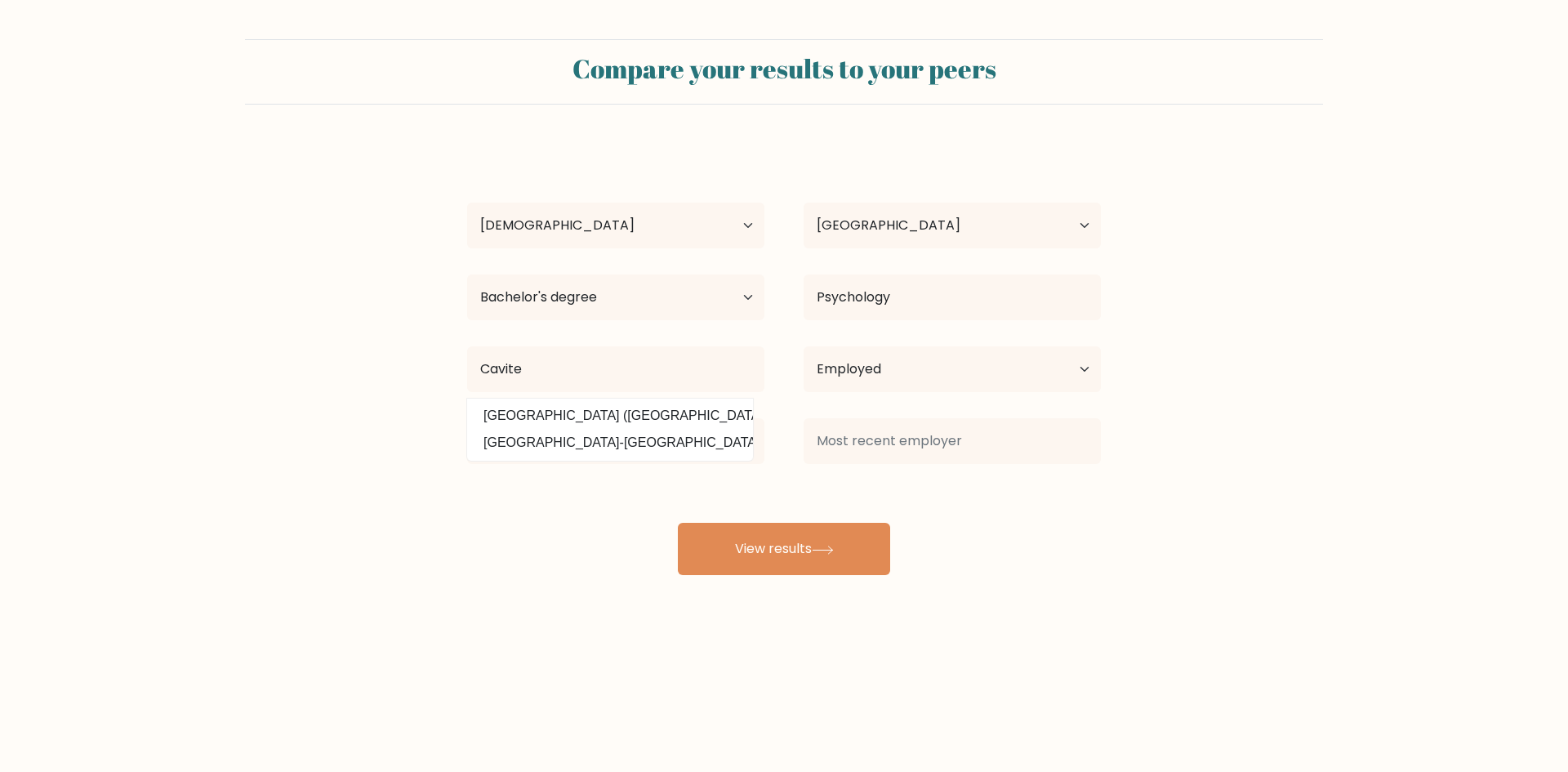
drag, startPoint x: 658, startPoint y: 415, endPoint x: 652, endPoint y: 422, distance: 9.2
click at [658, 415] on option "Cavite State University (Philippines)" at bounding box center [609, 416] width 278 height 26
type input "Cavite State University"
click at [629, 452] on input at bounding box center [616, 441] width 297 height 46
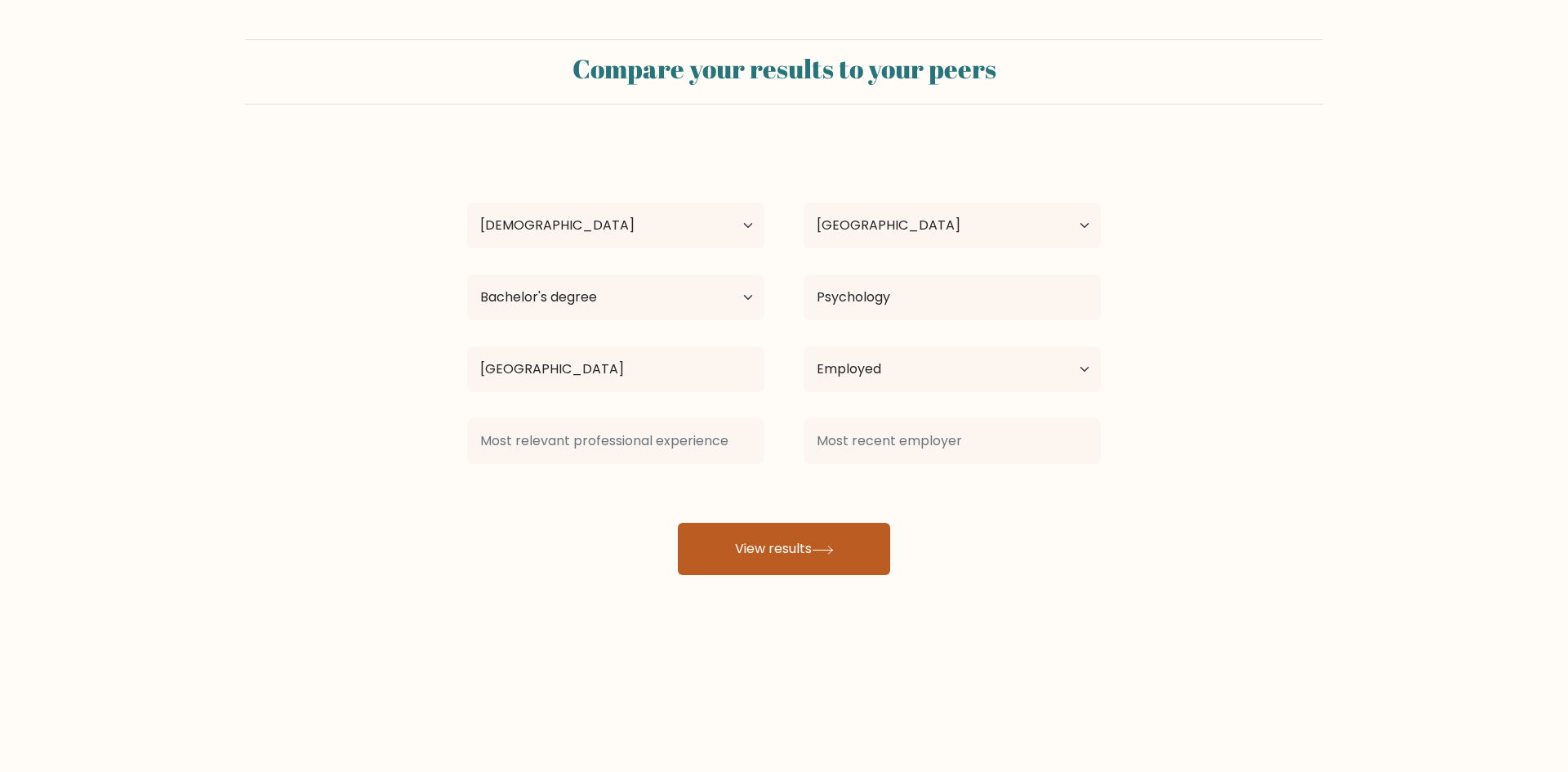
click at [766, 547] on button "View results" at bounding box center [784, 549] width 212 height 53
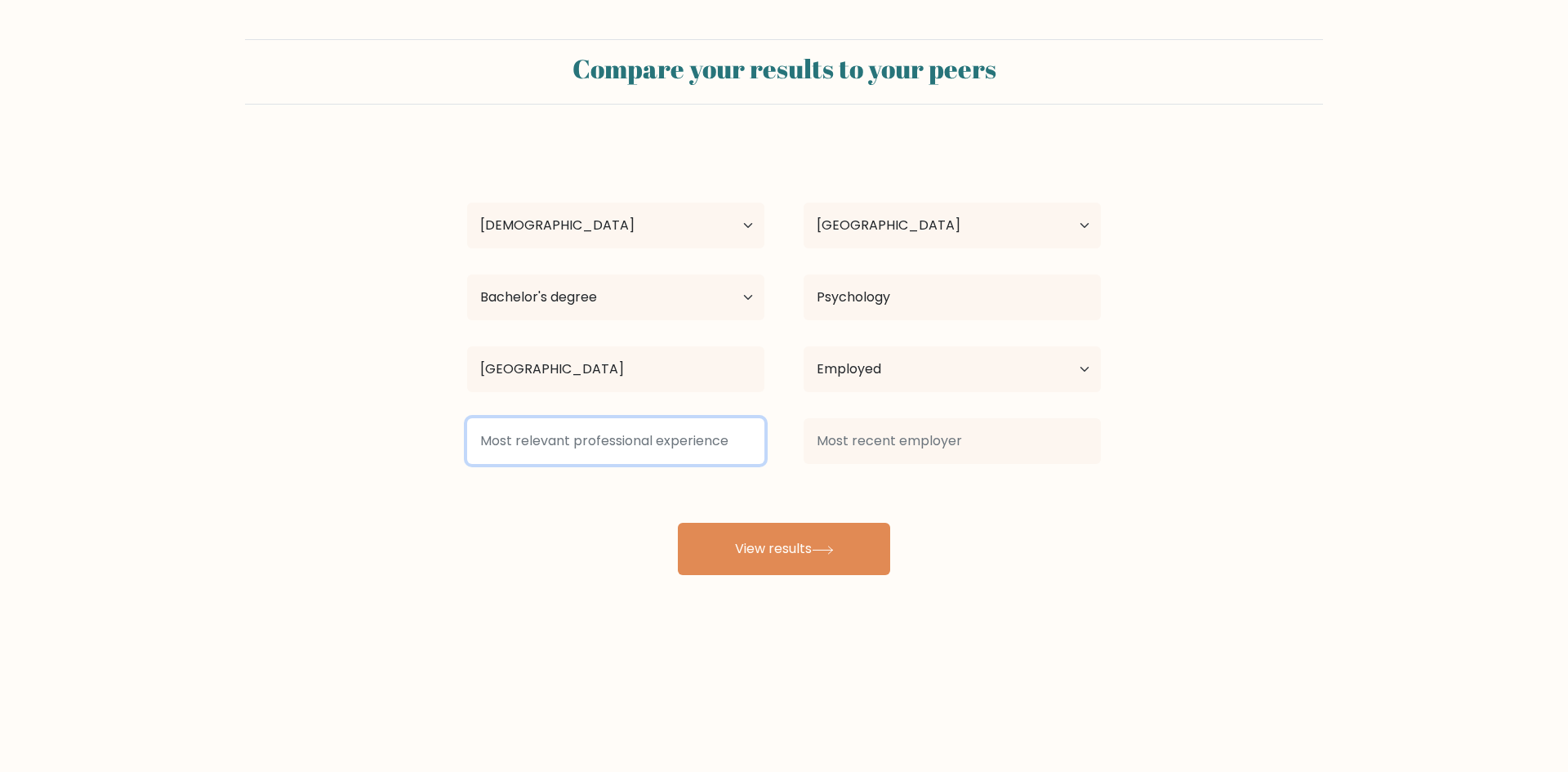
click at [655, 454] on input at bounding box center [616, 441] width 297 height 46
type input "None"
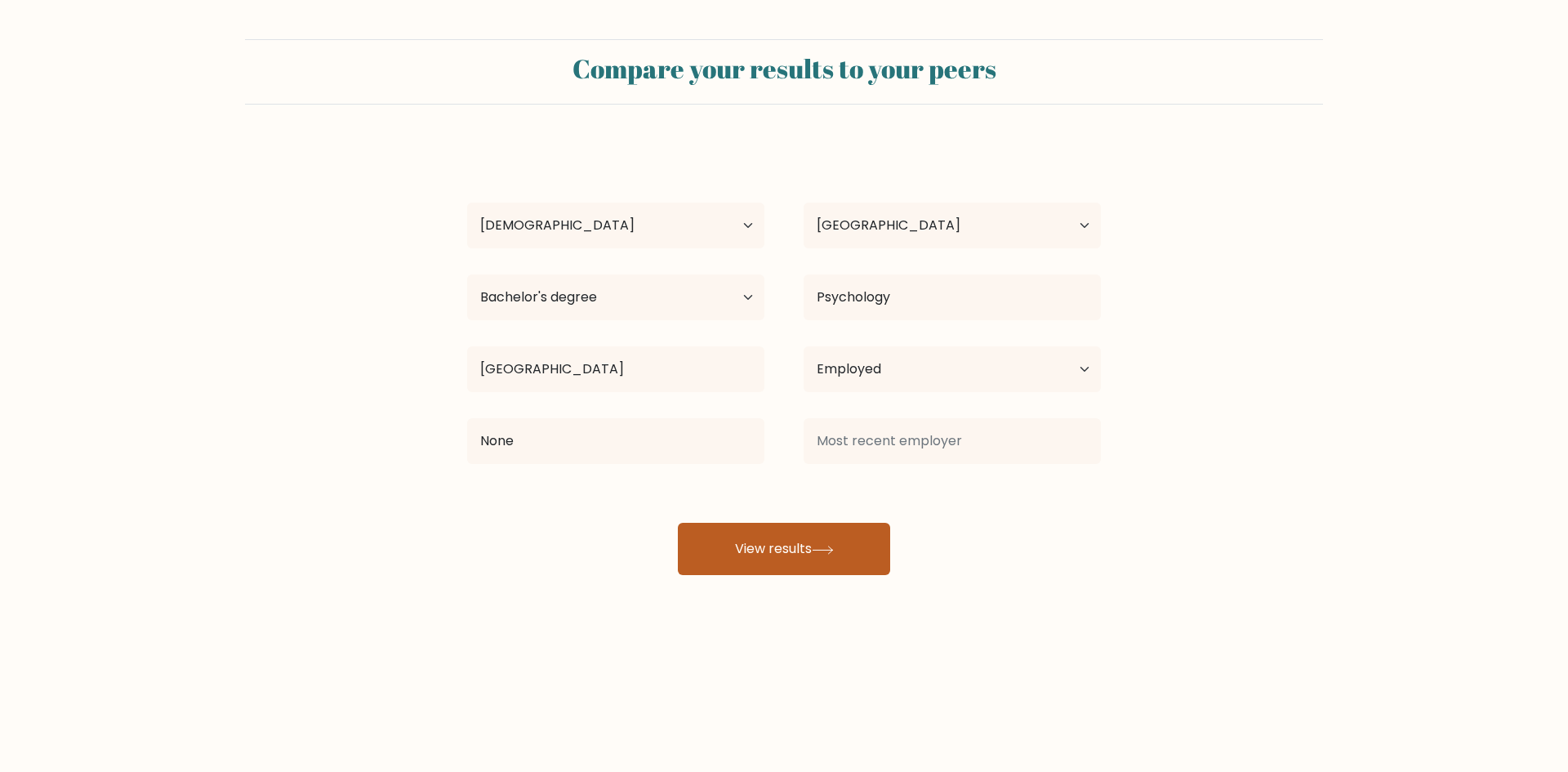
click at [752, 543] on button "View results" at bounding box center [784, 549] width 212 height 53
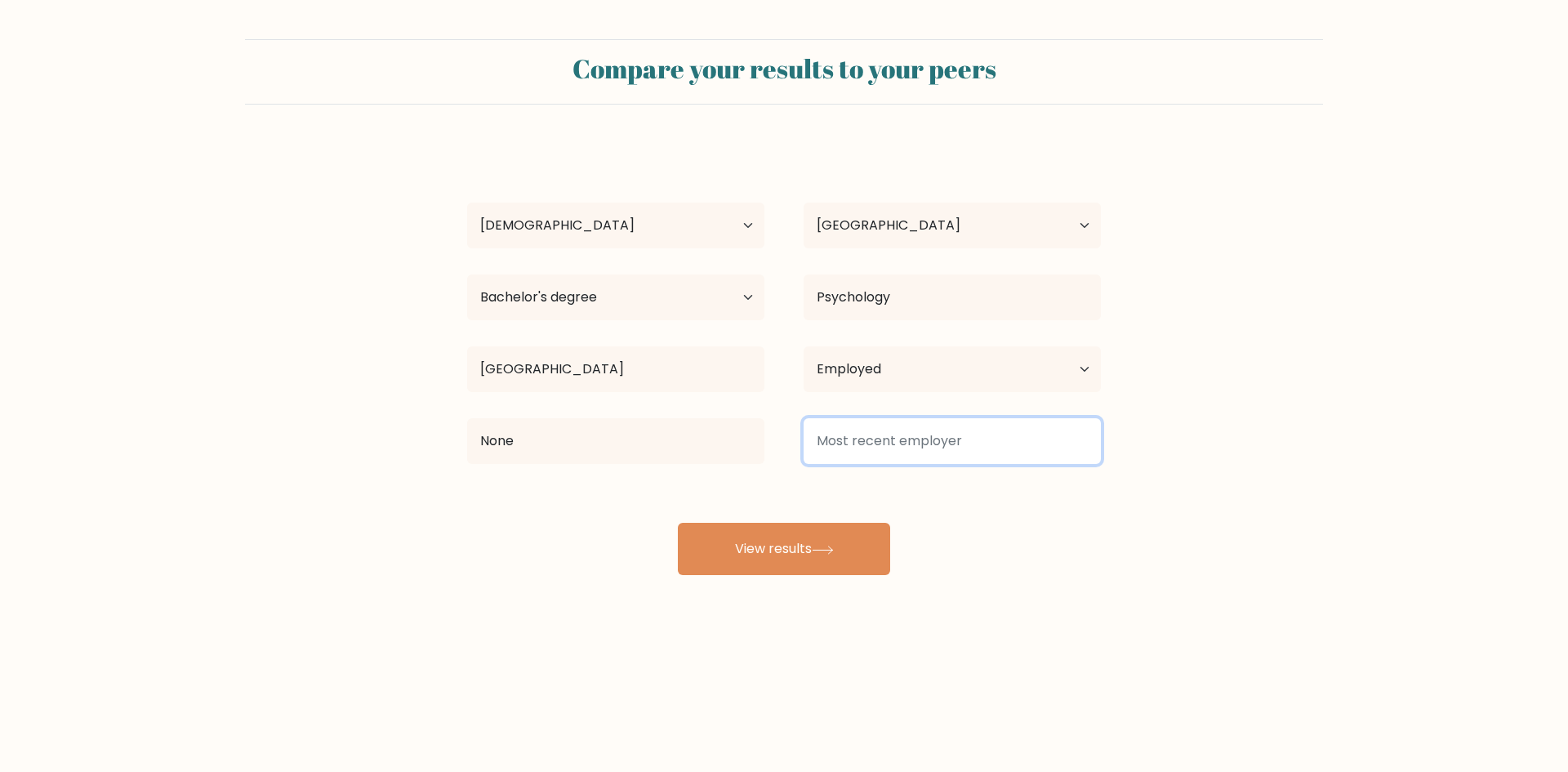
click at [951, 419] on input at bounding box center [952, 441] width 297 height 46
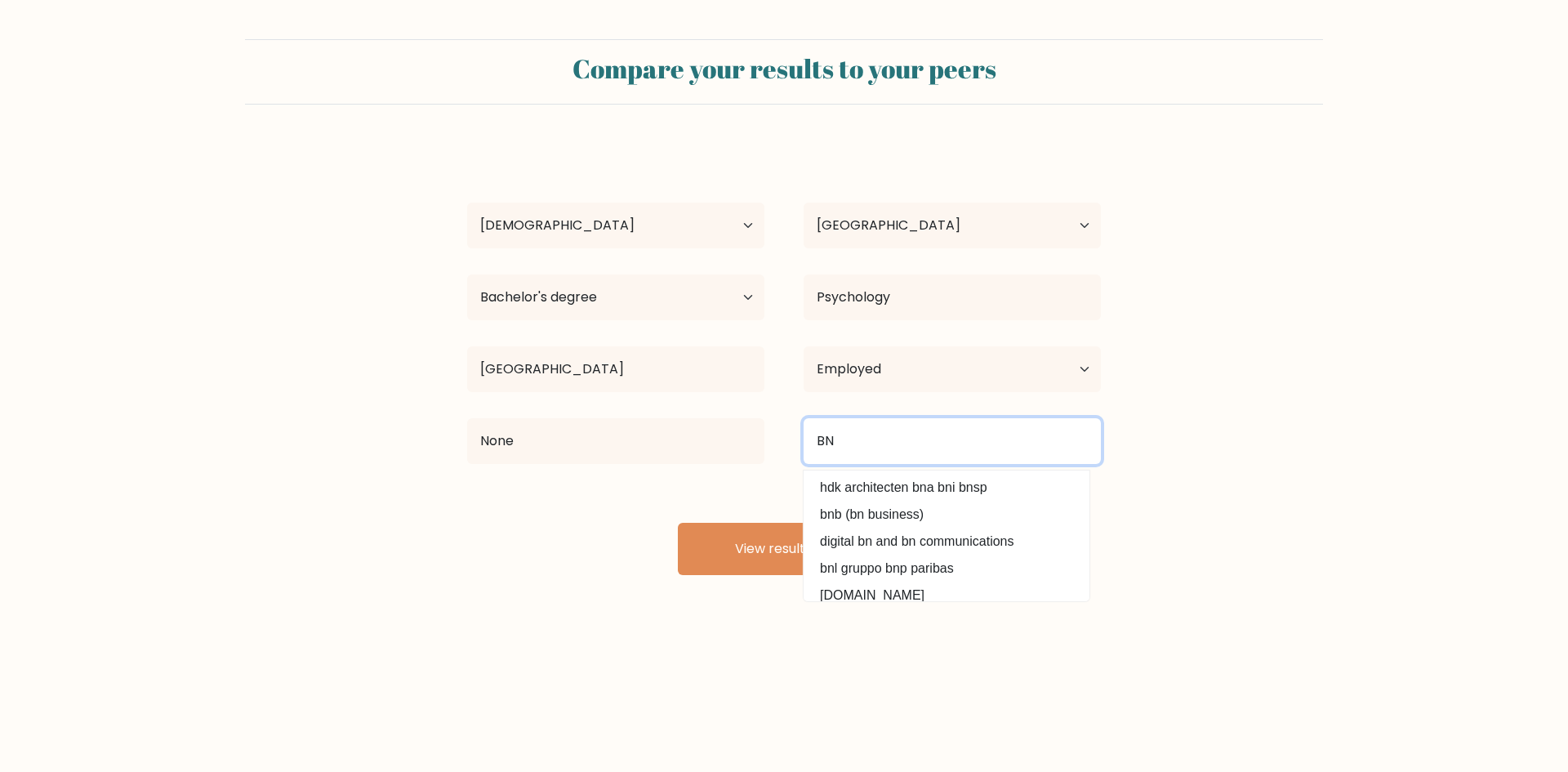
type input "B"
type input "None"
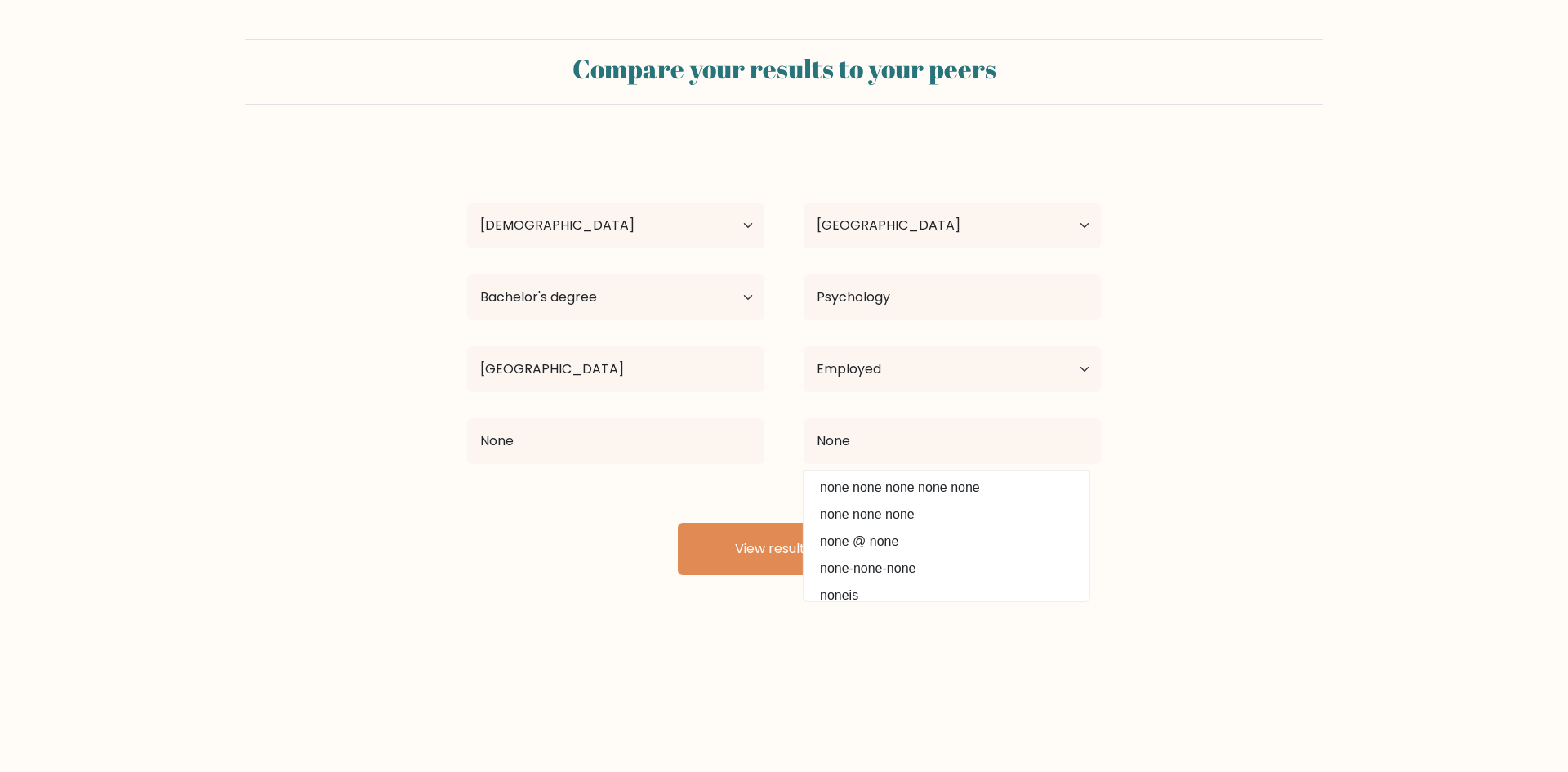
click at [618, 519] on div "Nolan Dumaraog Age Under 18 years old 18-24 years old 25-34 years old 35-44 yea…" at bounding box center [783, 359] width 653 height 431
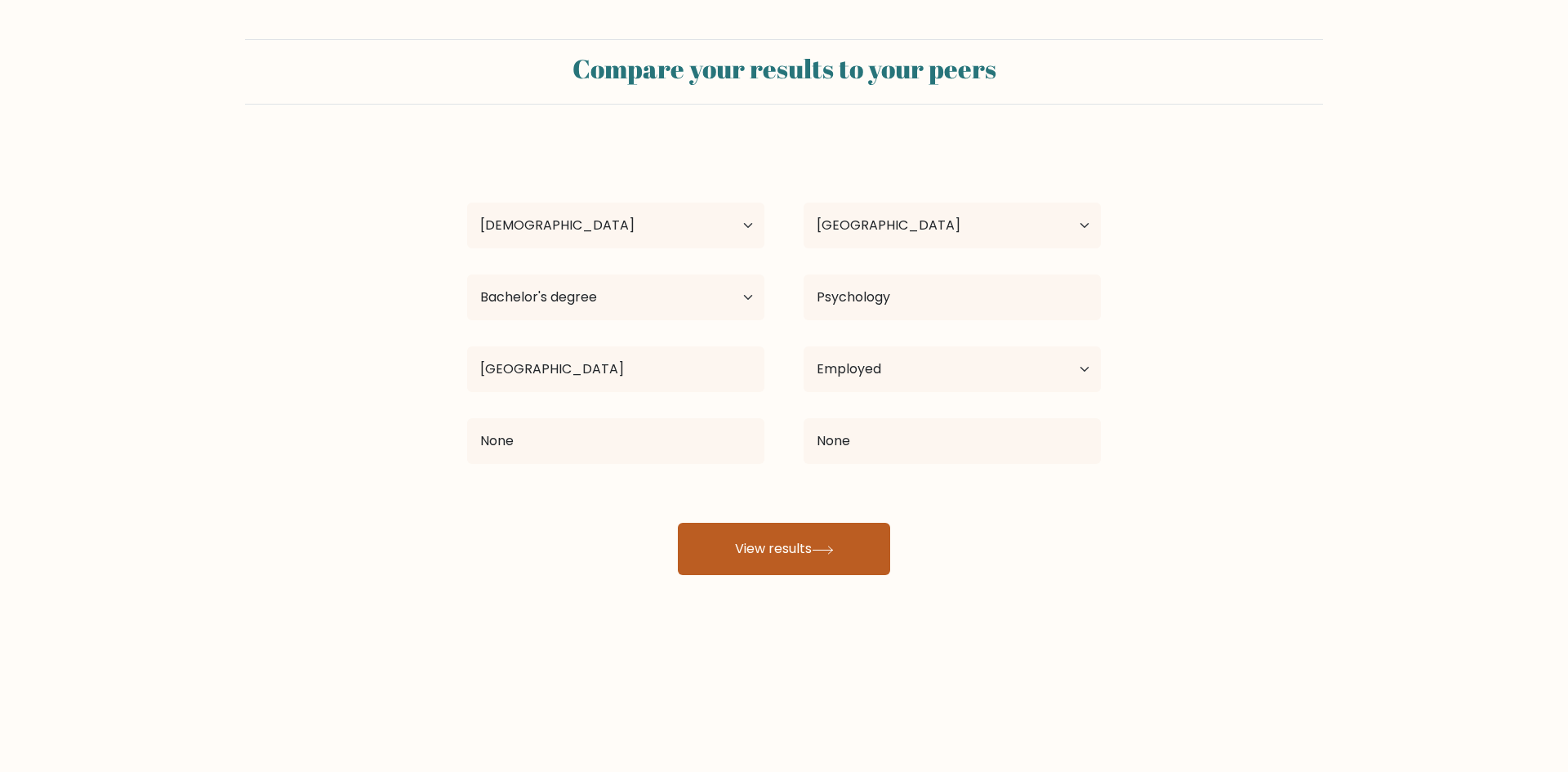
click at [735, 540] on button "View results" at bounding box center [784, 549] width 212 height 53
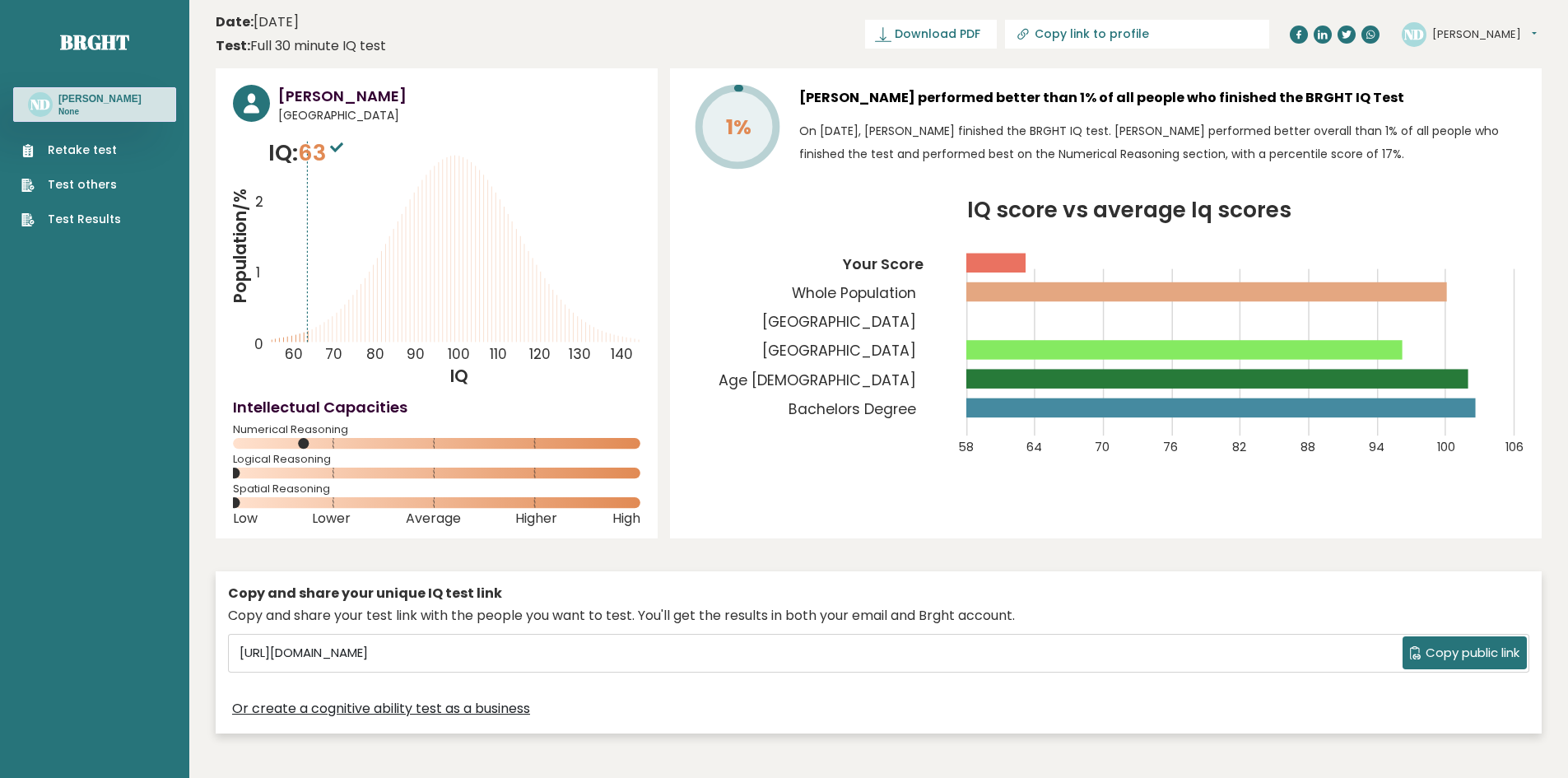
click at [1429, 426] on icon "IQ score vs average Iq scores 58 64 70 76 82 88 94 100 106 Your Score Whole Pop…" at bounding box center [1105, 338] width 837 height 275
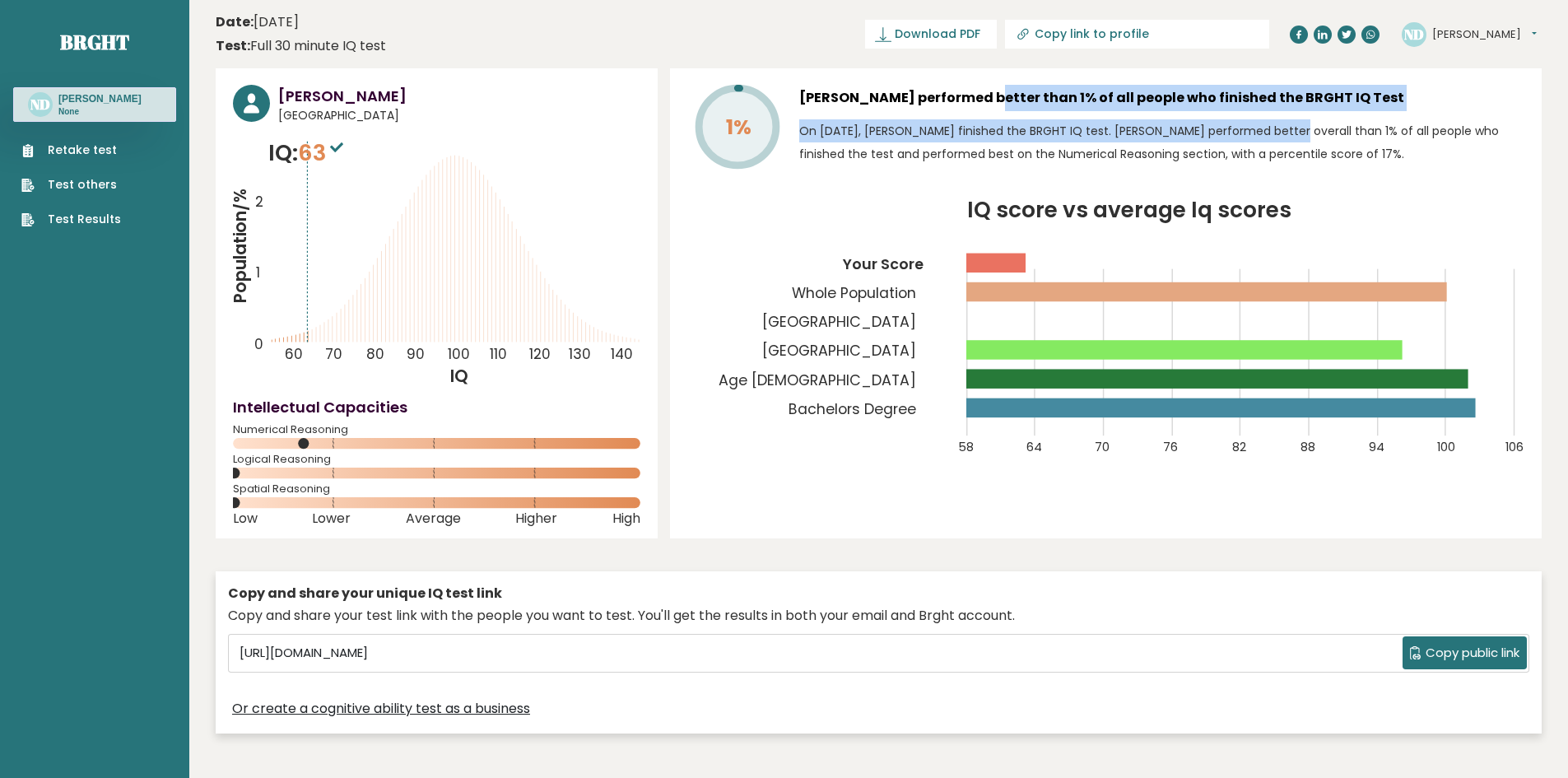
drag, startPoint x: 982, startPoint y: 103, endPoint x: 1185, endPoint y: 128, distance: 204.5
click at [1185, 128] on div "[PERSON_NAME] performed better than 1% of all people who finished the BRGHT IQ …" at bounding box center [1161, 129] width 725 height 90
click at [1185, 128] on p "On [DATE], [PERSON_NAME] finished the BRGHT IQ test. [PERSON_NAME] performed be…" at bounding box center [1161, 142] width 725 height 47
drag, startPoint x: 1117, startPoint y: 96, endPoint x: 1353, endPoint y: 120, distance: 237.2
click at [1353, 120] on div "[PERSON_NAME] performed better than 1% of all people who finished the BRGHT IQ …" at bounding box center [1161, 129] width 725 height 90
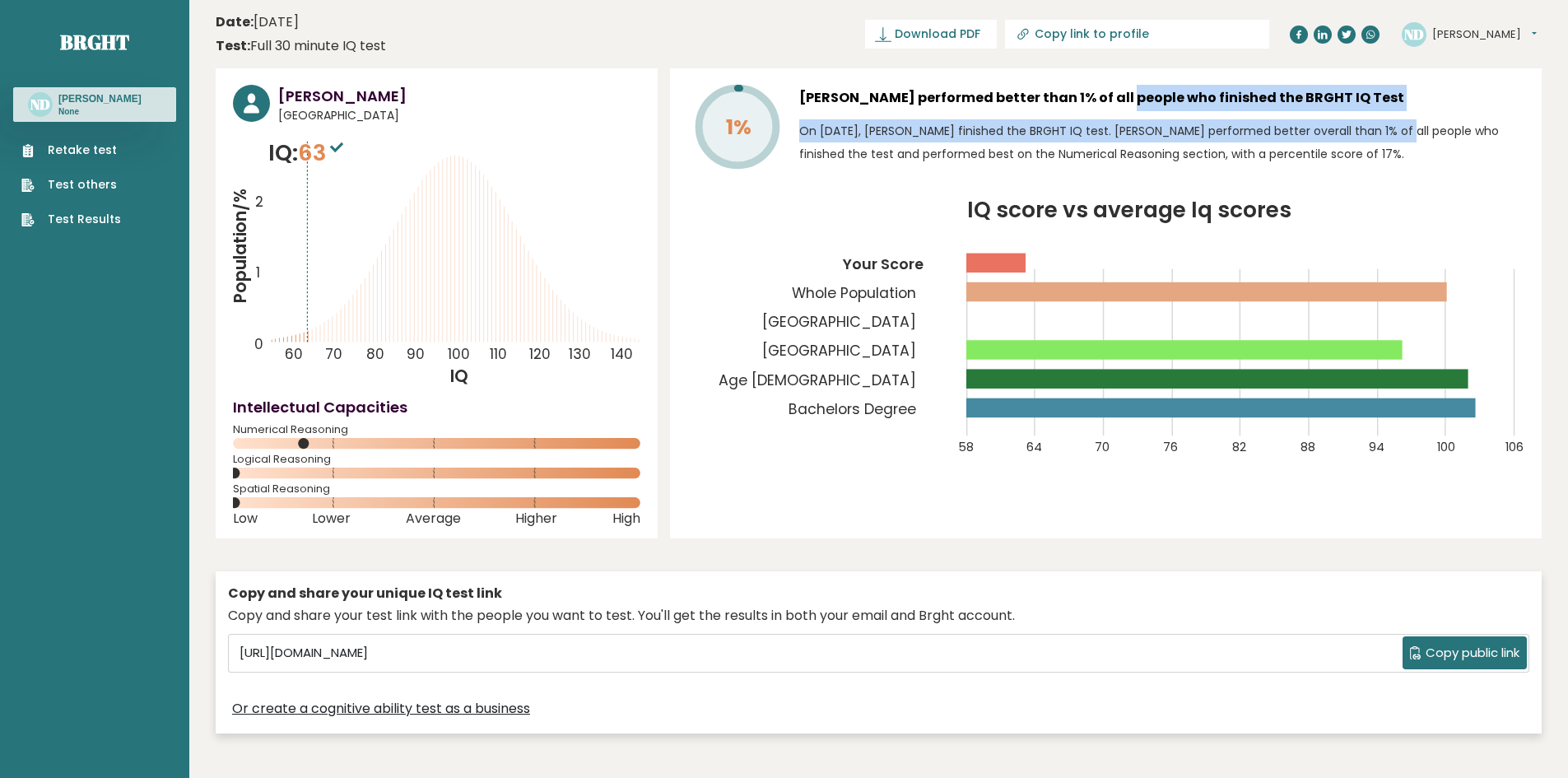
click at [1353, 120] on p "On [DATE], [PERSON_NAME] finished the BRGHT IQ test. [PERSON_NAME] performed be…" at bounding box center [1161, 142] width 725 height 47
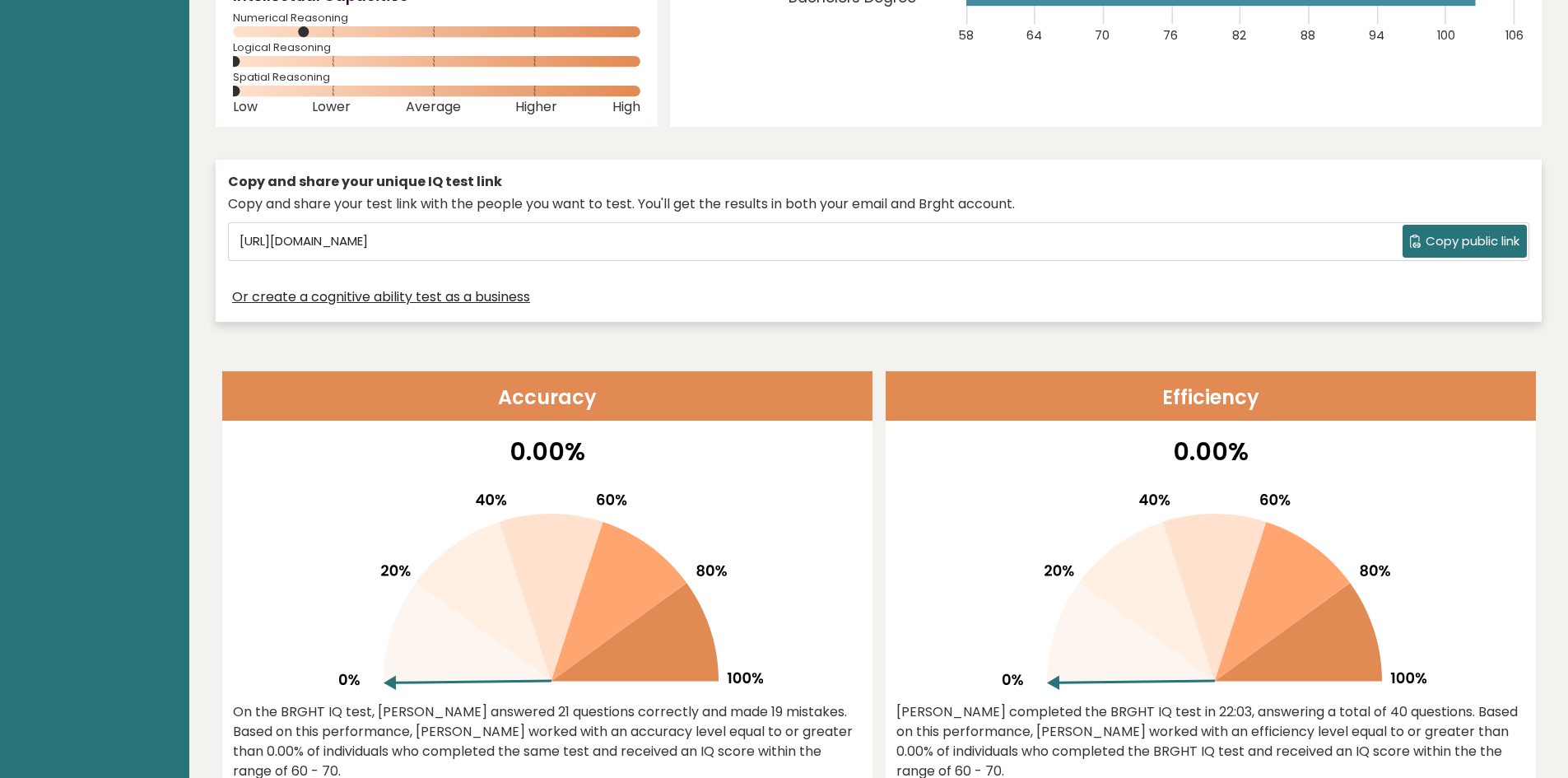
scroll to position [82, 0]
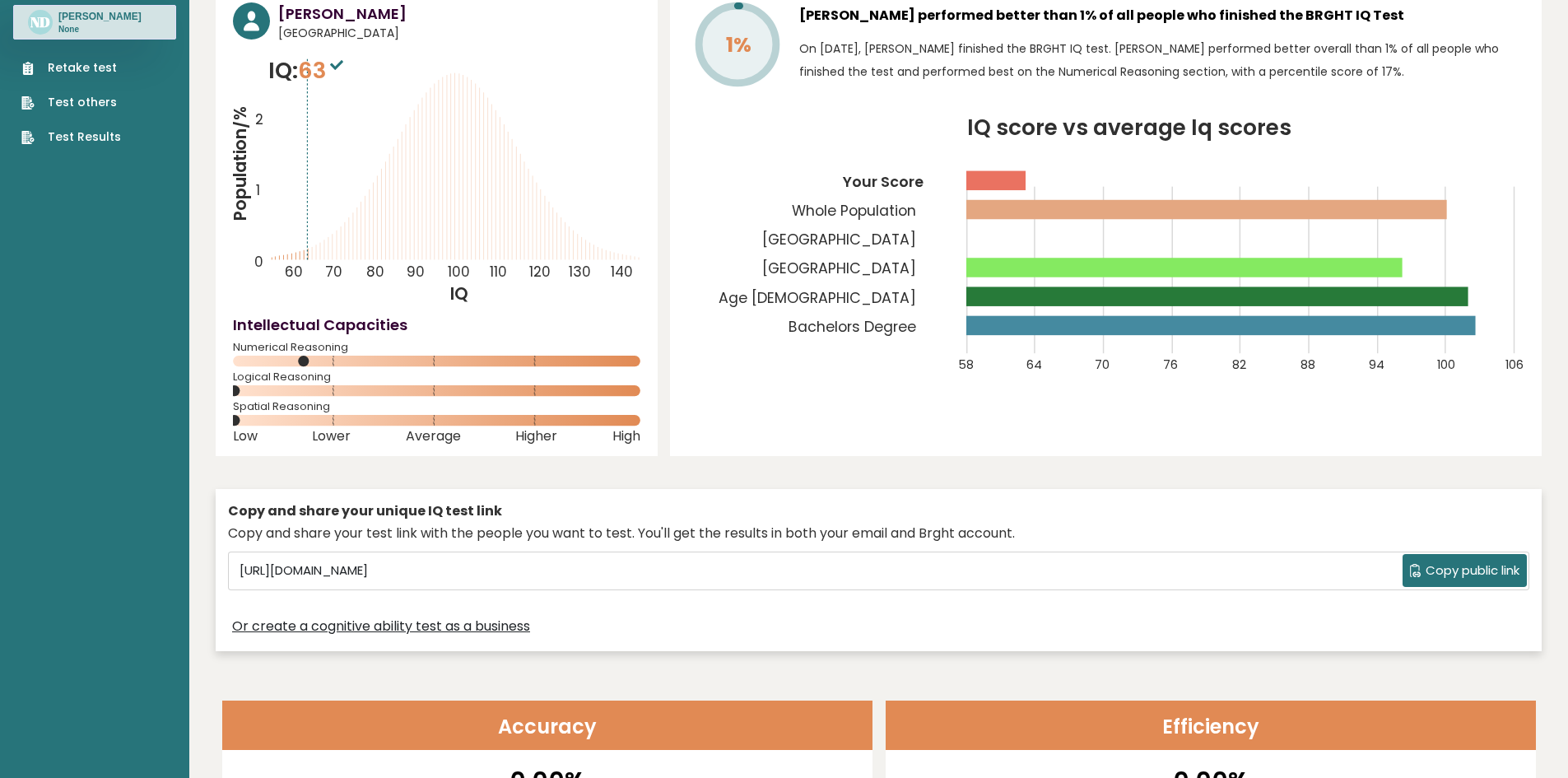
click at [316, 227] on icon "Population/% IQ 0 1 2 60 70 80 90 100 110 120 130 140" at bounding box center [436, 180] width 408 height 251
drag, startPoint x: 309, startPoint y: 409, endPoint x: 303, endPoint y: 417, distance: 10.0
click at [308, 410] on div "Spatial Reasoning" at bounding box center [436, 416] width 408 height 26
drag, startPoint x: 302, startPoint y: 430, endPoint x: 302, endPoint y: 439, distance: 9.0
click at [302, 436] on div "[PERSON_NAME] [GEOGRAPHIC_DATA] IQ: 63 Population/% IQ 0 1 2 60 70 80 90 100 11…" at bounding box center [436, 221] width 442 height 470
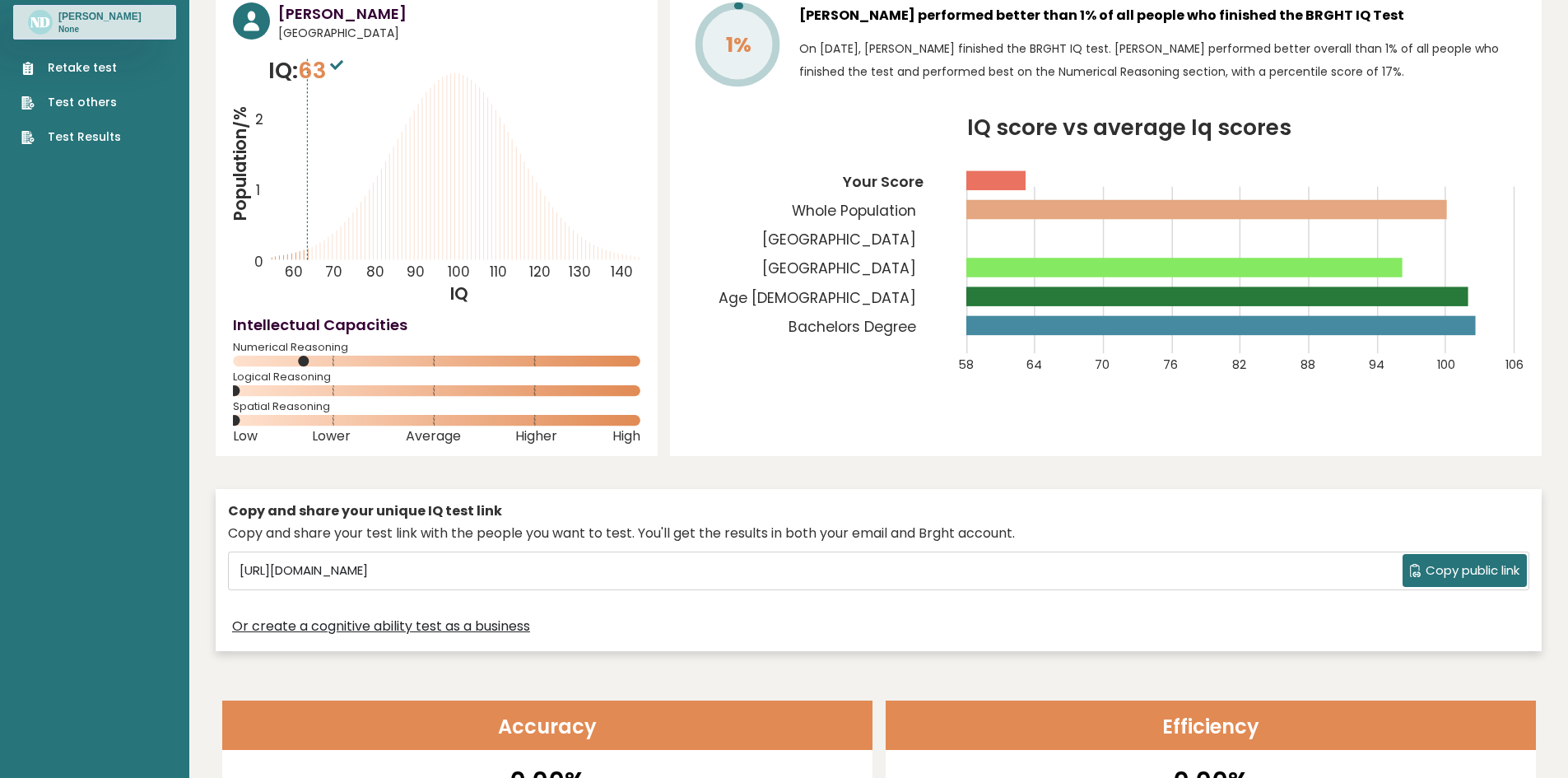
scroll to position [0, 0]
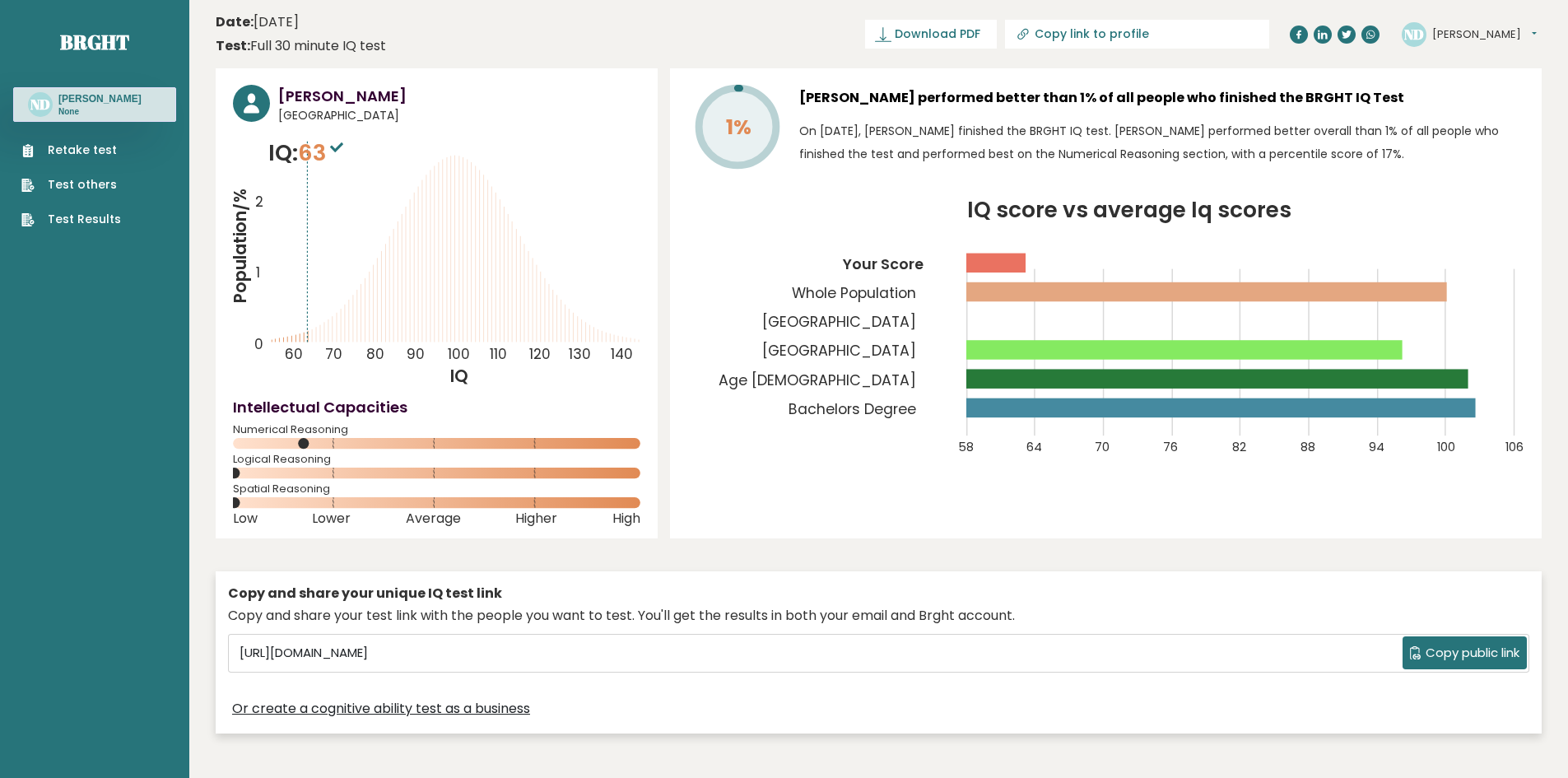
drag, startPoint x: 348, startPoint y: 144, endPoint x: 334, endPoint y: 144, distance: 14.0
click at [347, 144] on sup at bounding box center [336, 146] width 21 height 23
click at [376, 344] on tspan "80" at bounding box center [375, 354] width 18 height 20
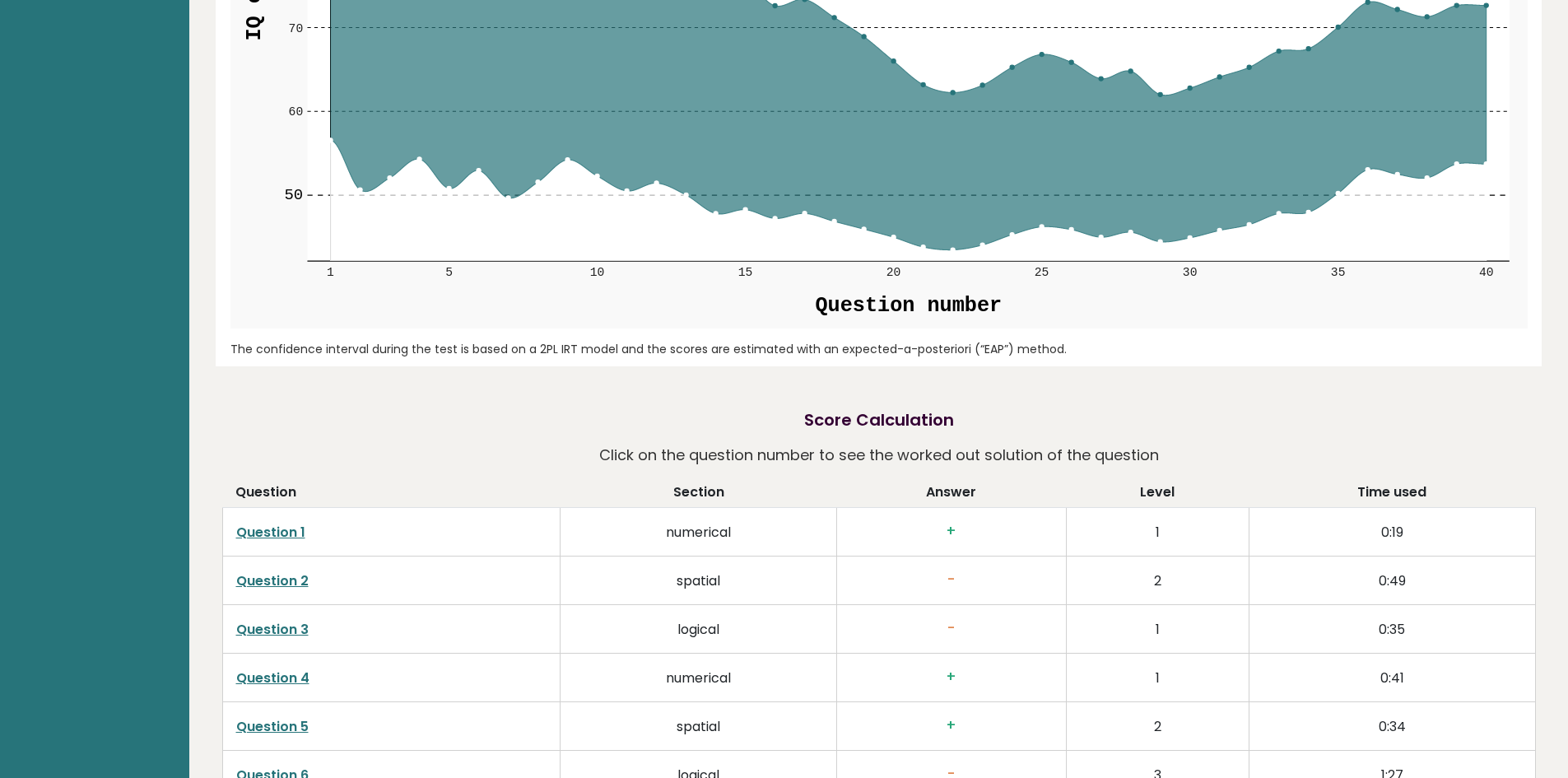
scroll to position [2469, 0]
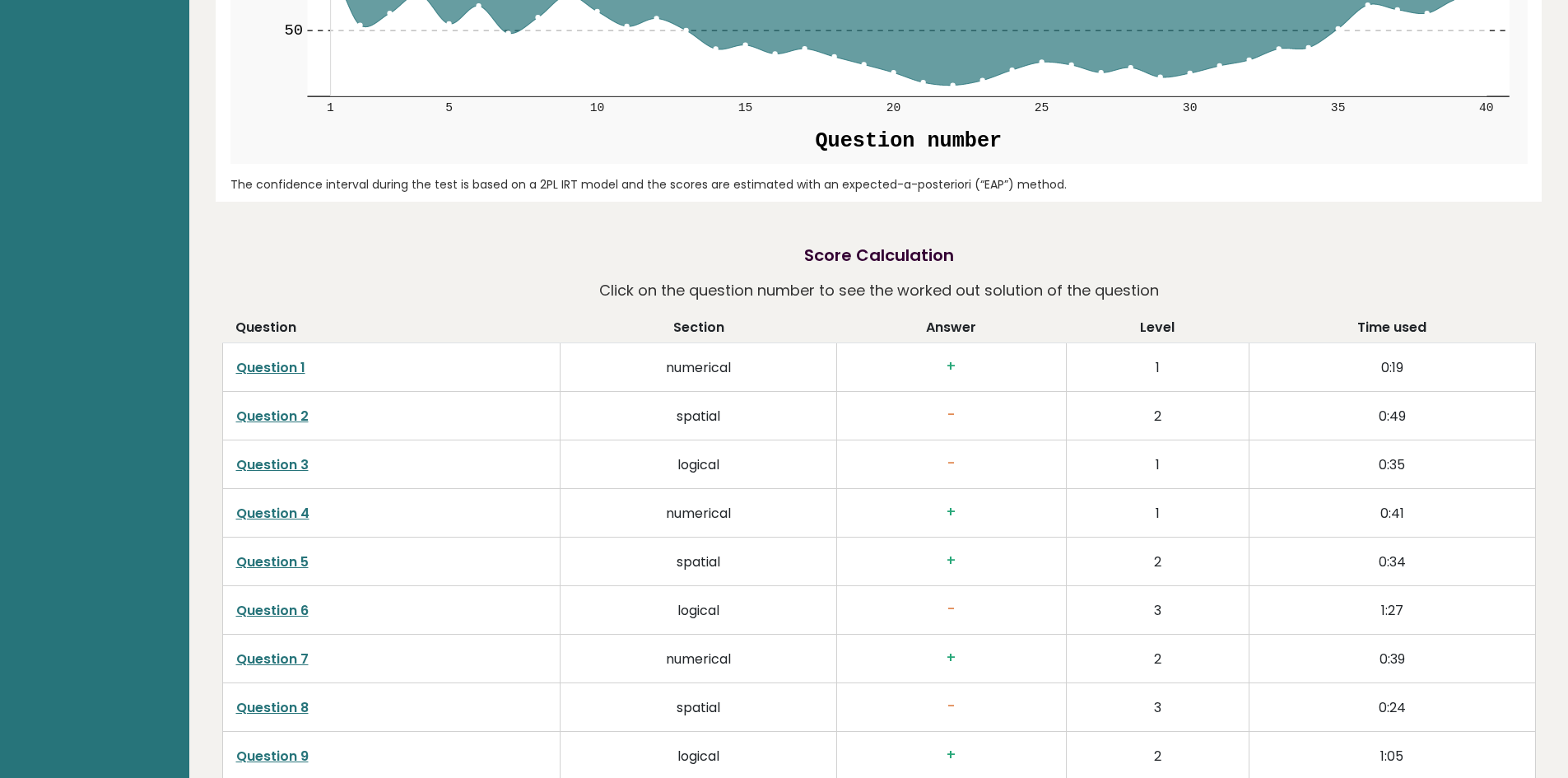
click at [957, 365] on h3 "+" at bounding box center [951, 367] width 203 height 18
drag, startPoint x: 952, startPoint y: 366, endPoint x: 961, endPoint y: 476, distance: 110.4
click at [952, 369] on h3 "+" at bounding box center [951, 367] width 203 height 18
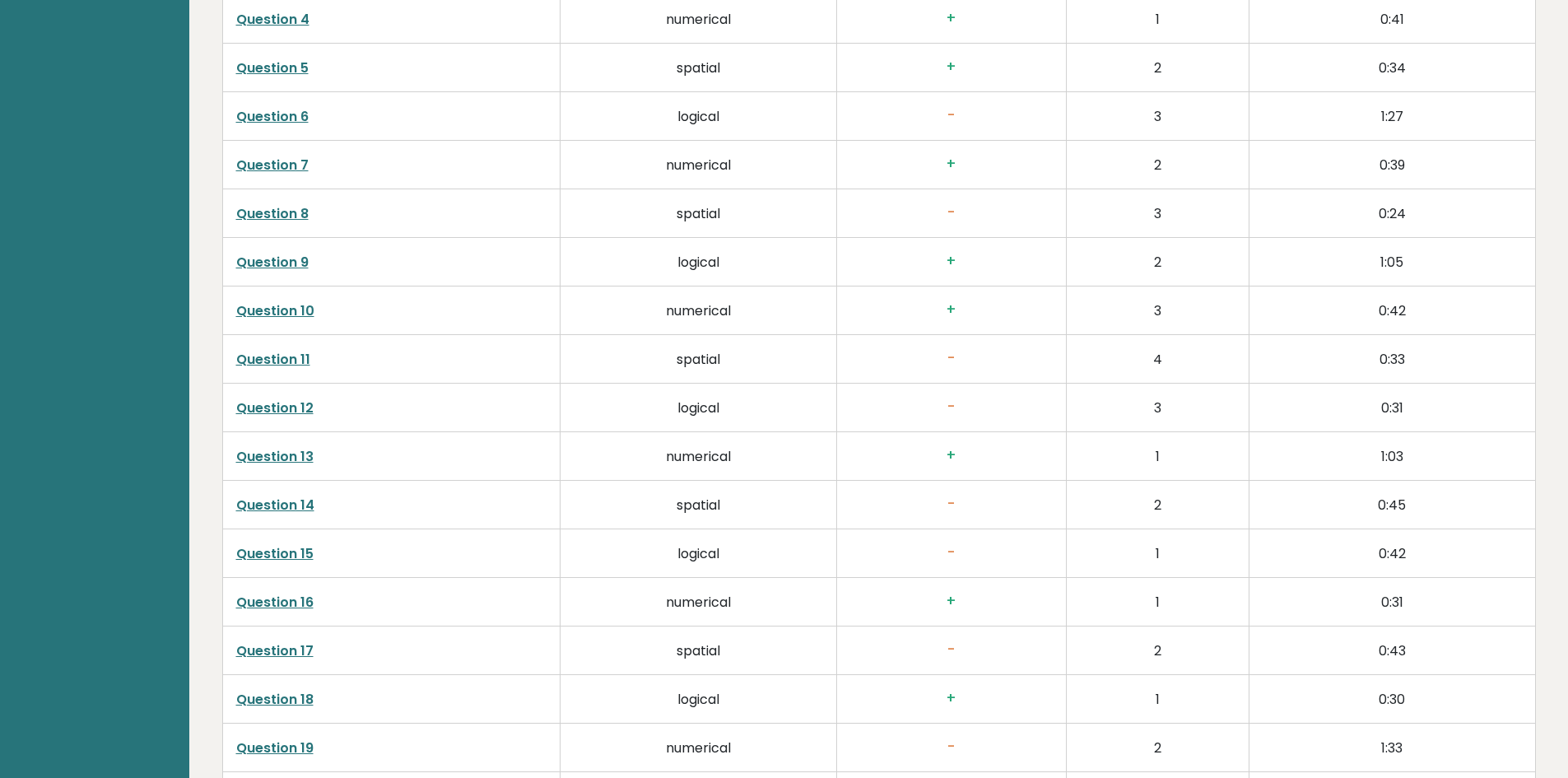
click at [954, 551] on h3 "-" at bounding box center [951, 553] width 203 height 18
click at [950, 504] on h3 "-" at bounding box center [951, 503] width 203 height 18
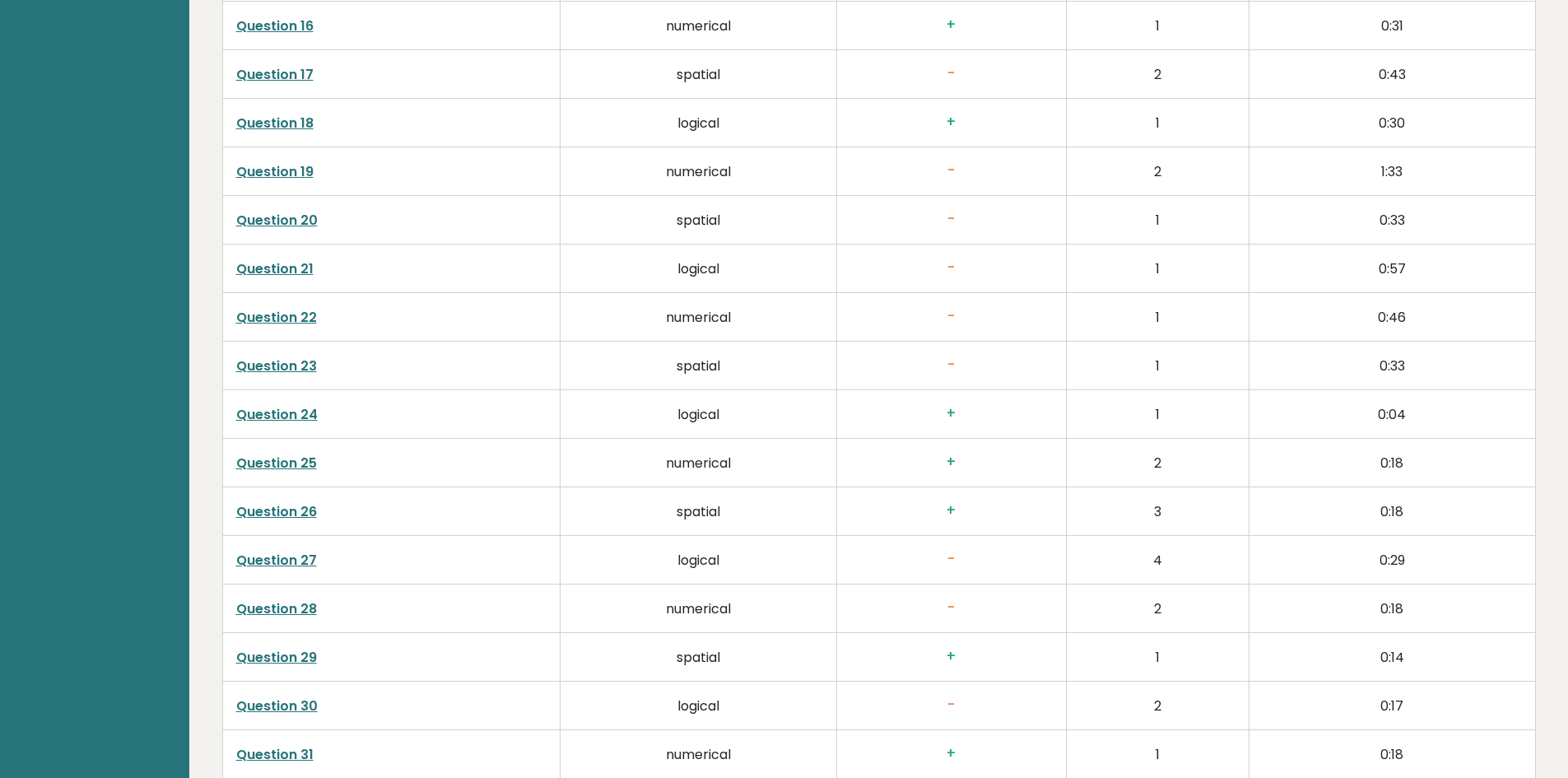
click at [948, 504] on h3 "+" at bounding box center [951, 510] width 203 height 18
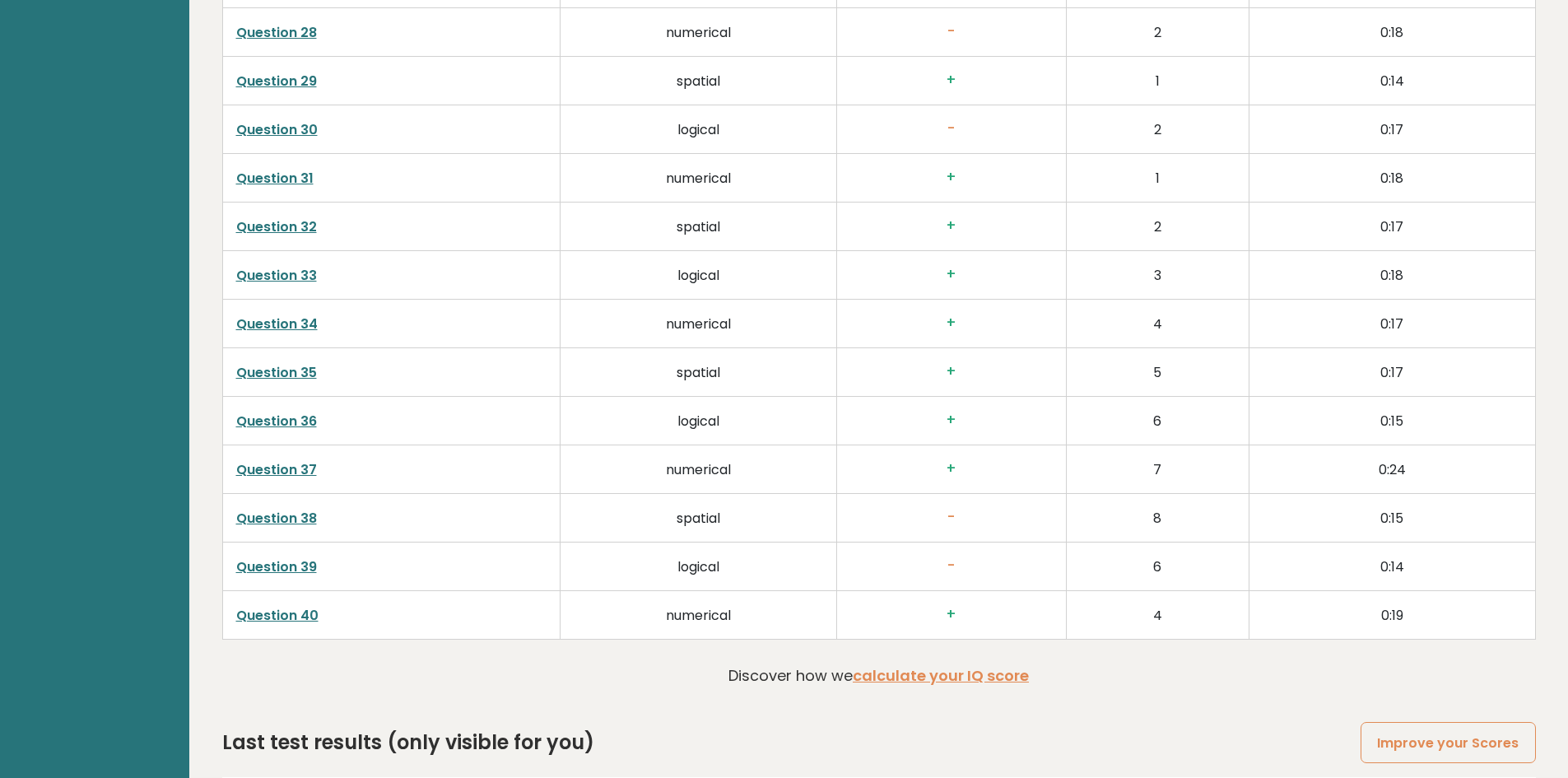
scroll to position [4207, 0]
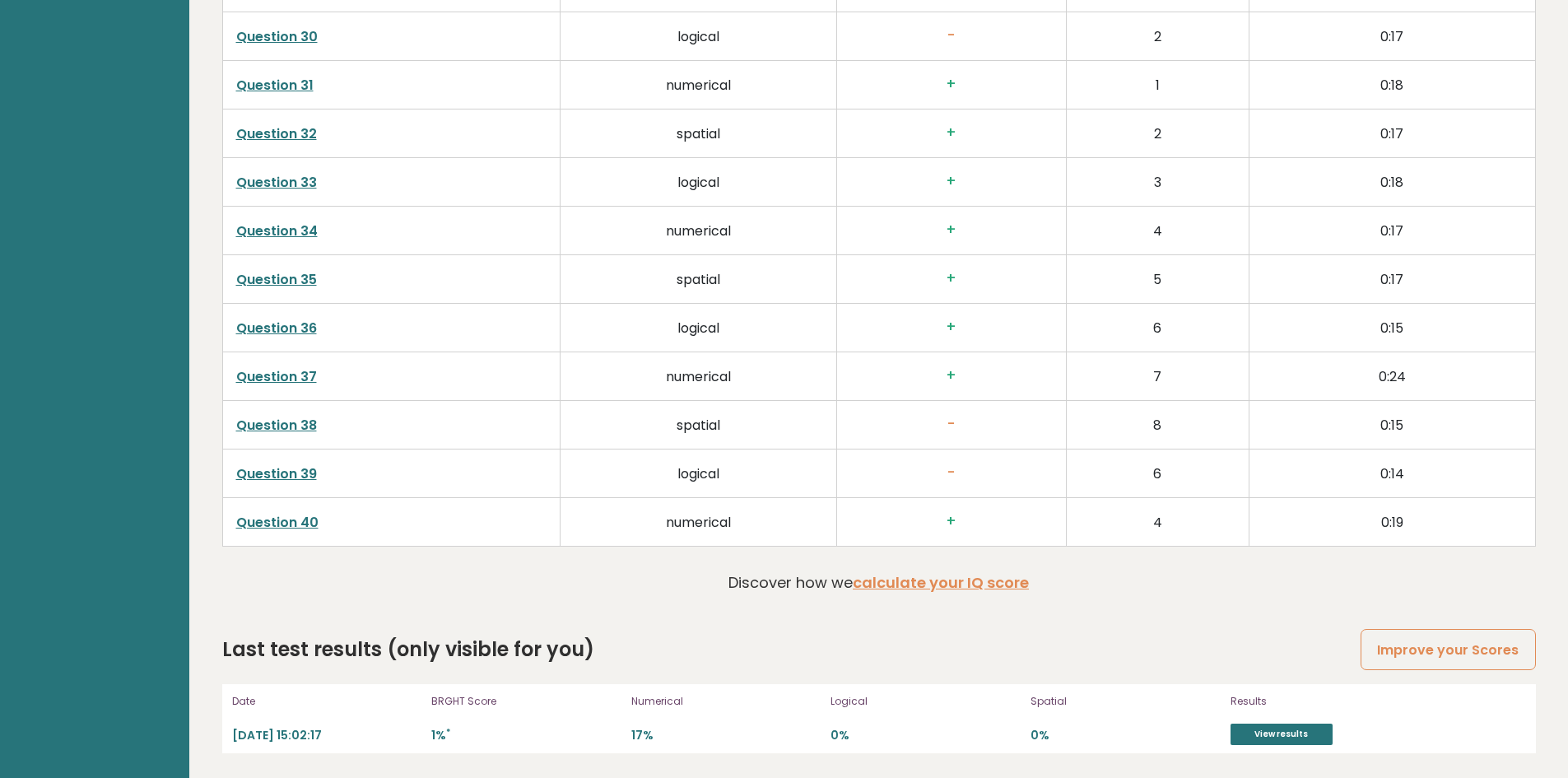
click at [960, 521] on h3 "+" at bounding box center [951, 521] width 203 height 18
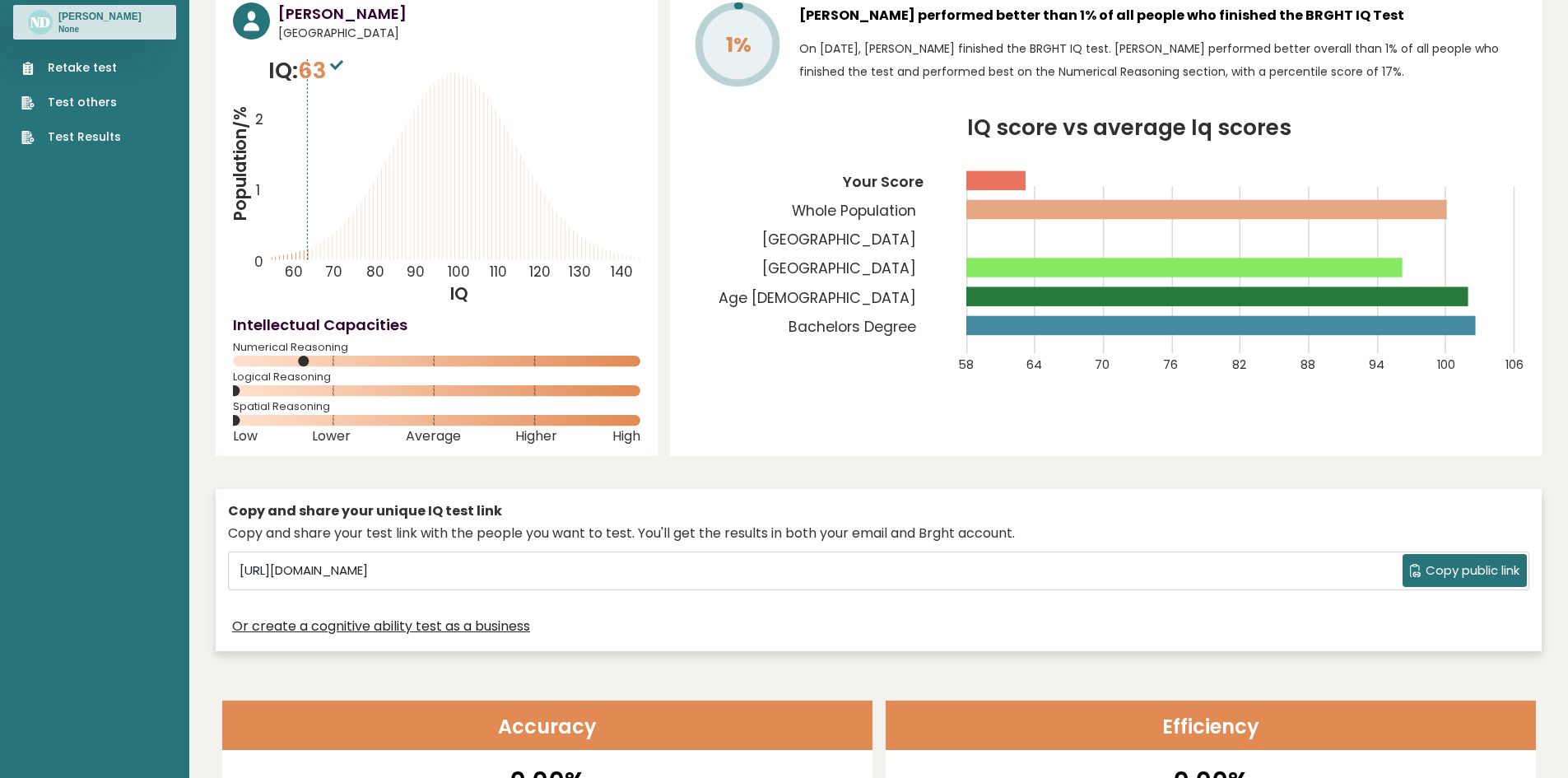
scroll to position [0, 0]
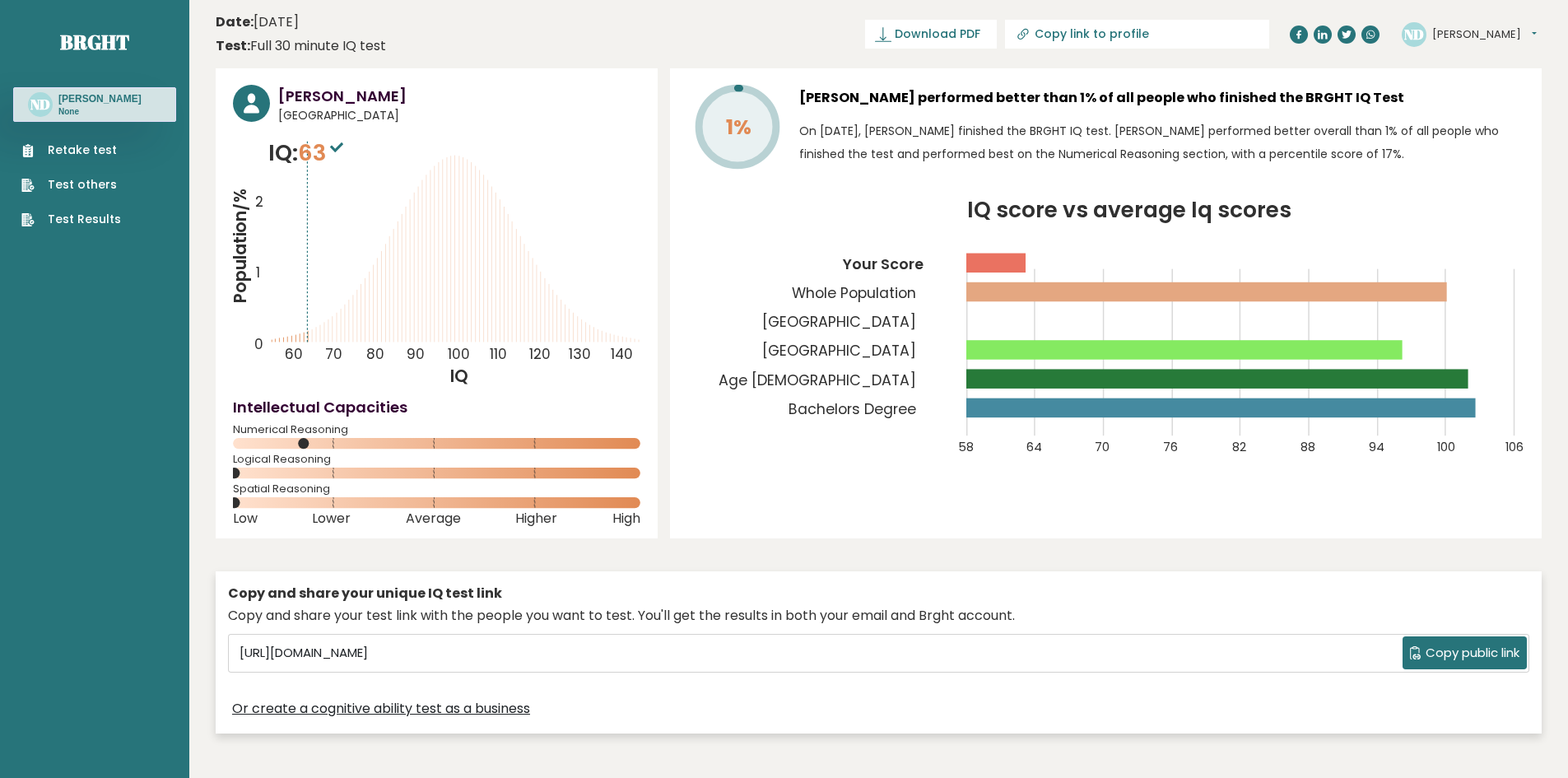
click at [83, 147] on link "Retake test" at bounding box center [71, 150] width 100 height 18
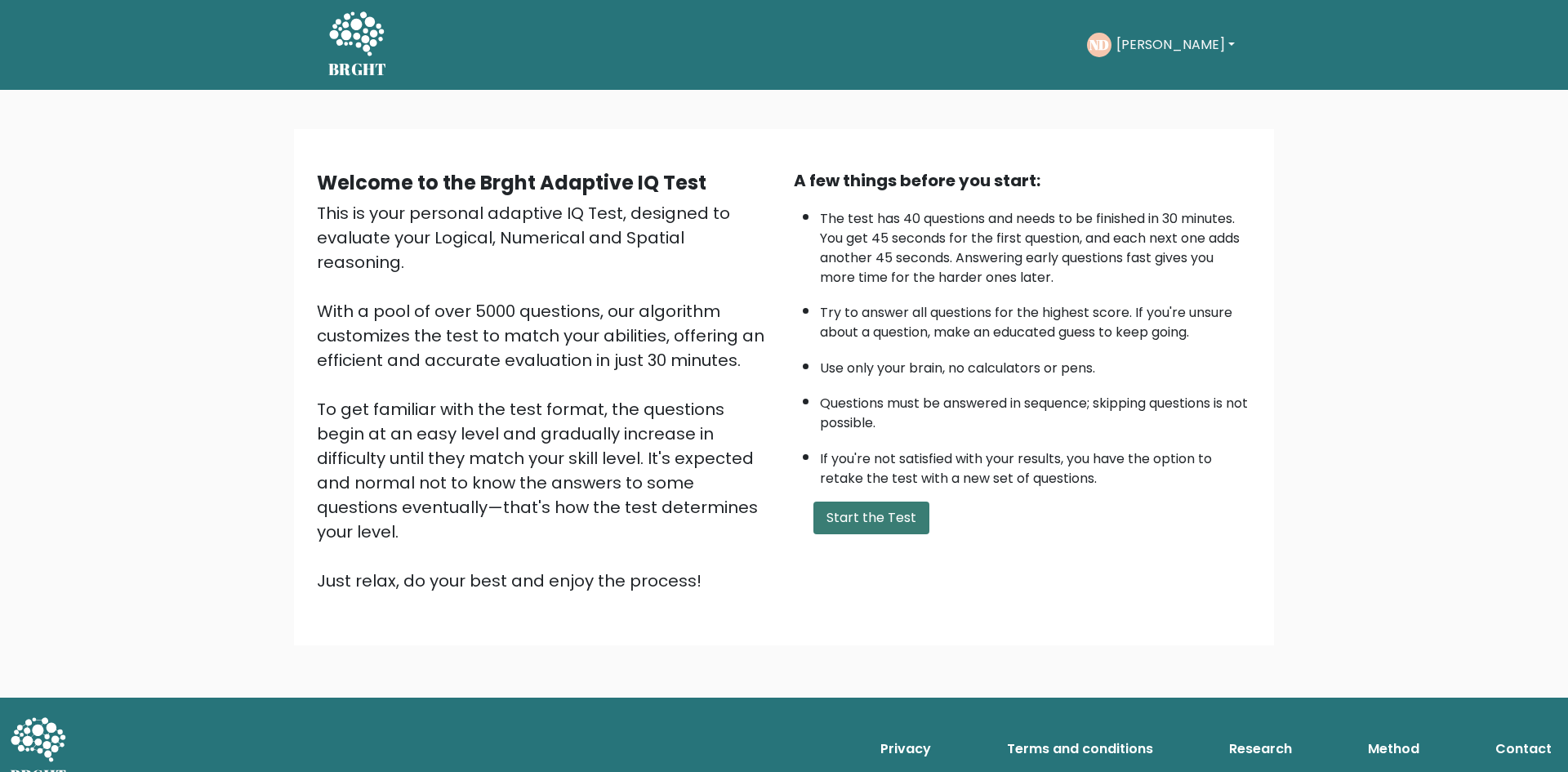
click at [867, 519] on button "Start the Test" at bounding box center [872, 517] width 116 height 32
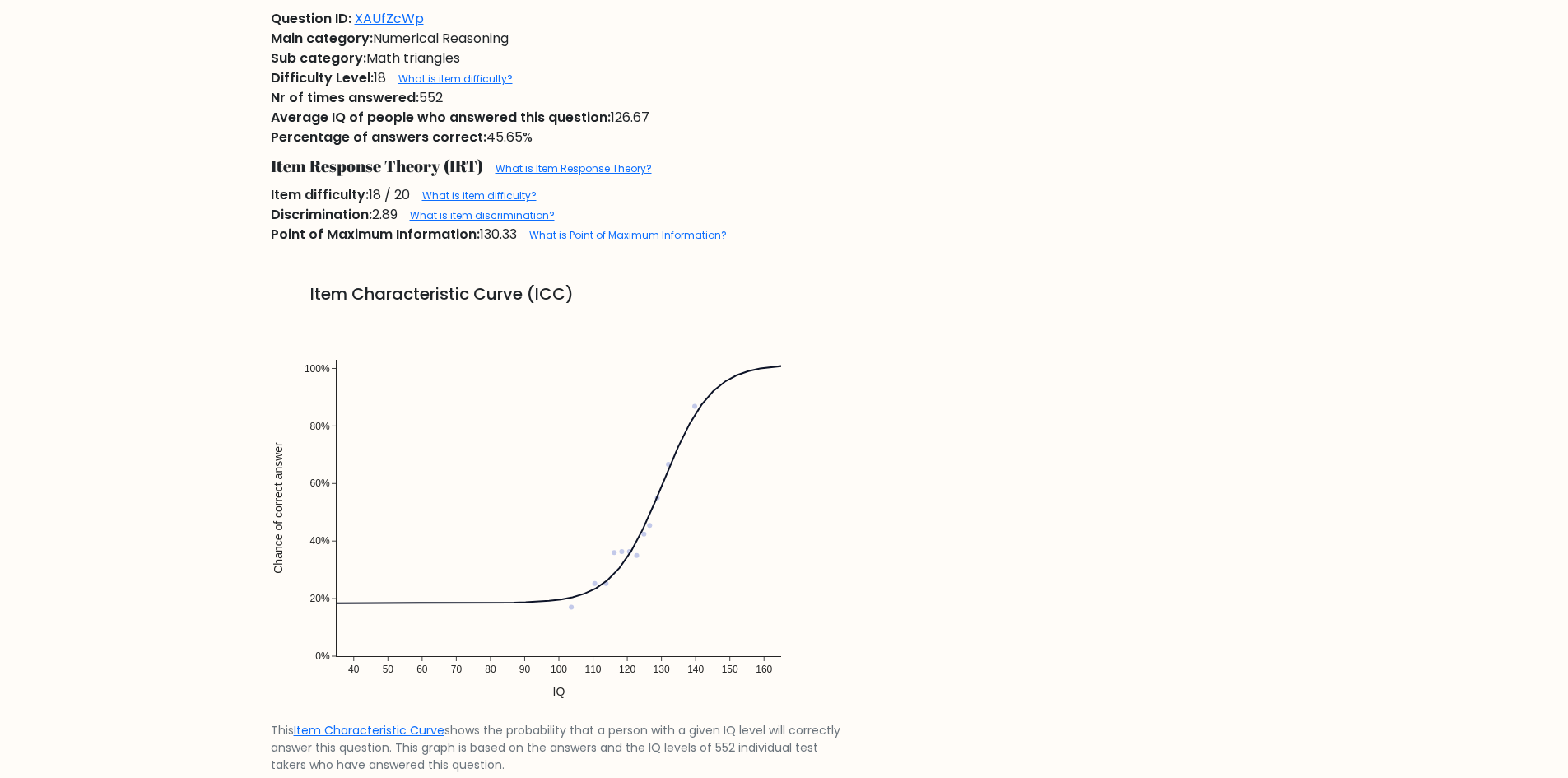
scroll to position [658, 0]
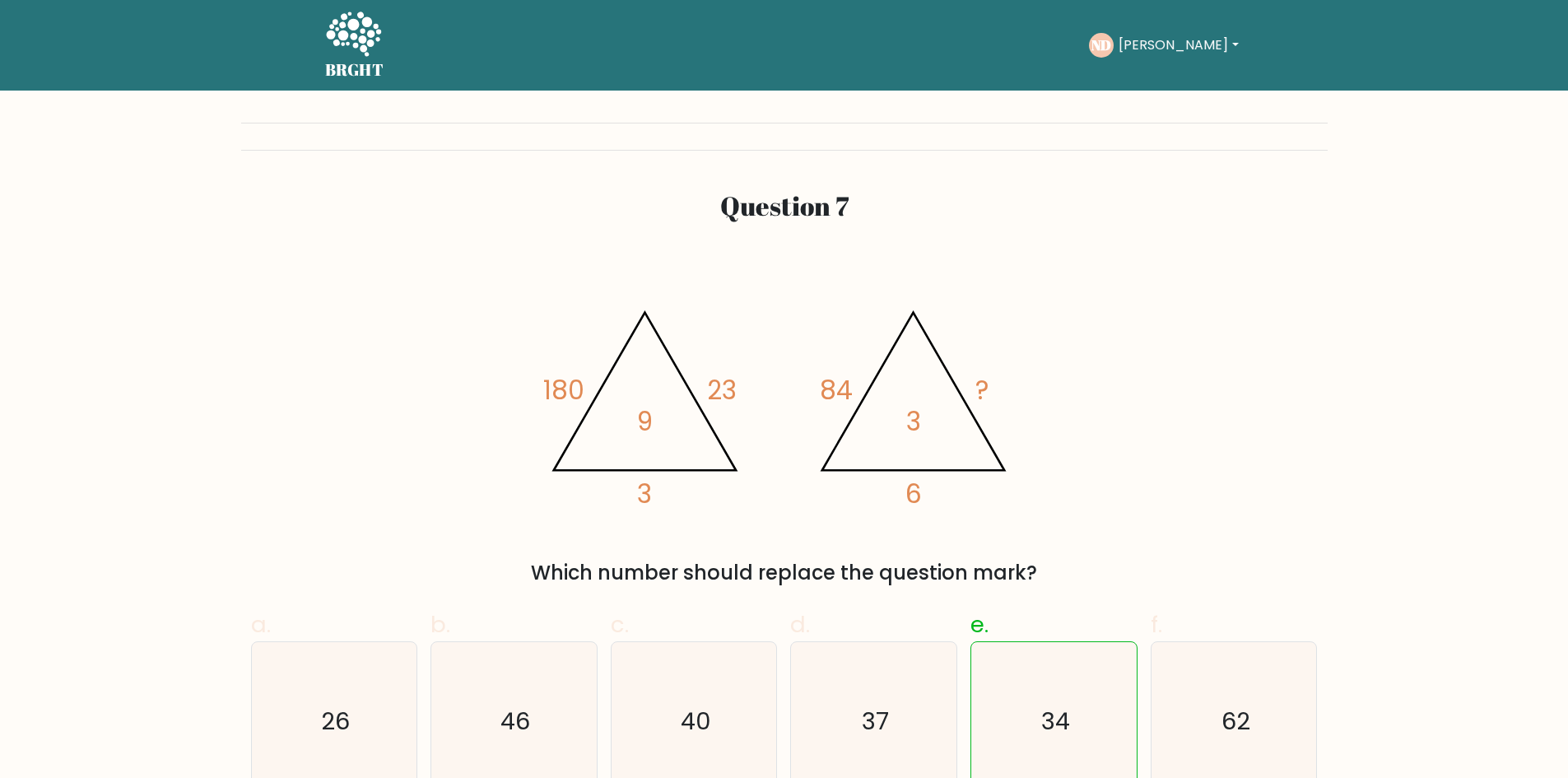
click at [1169, 47] on button "[PERSON_NAME]" at bounding box center [1177, 45] width 129 height 21
click at [373, 64] on h5 "BRGHT" at bounding box center [355, 70] width 60 height 20
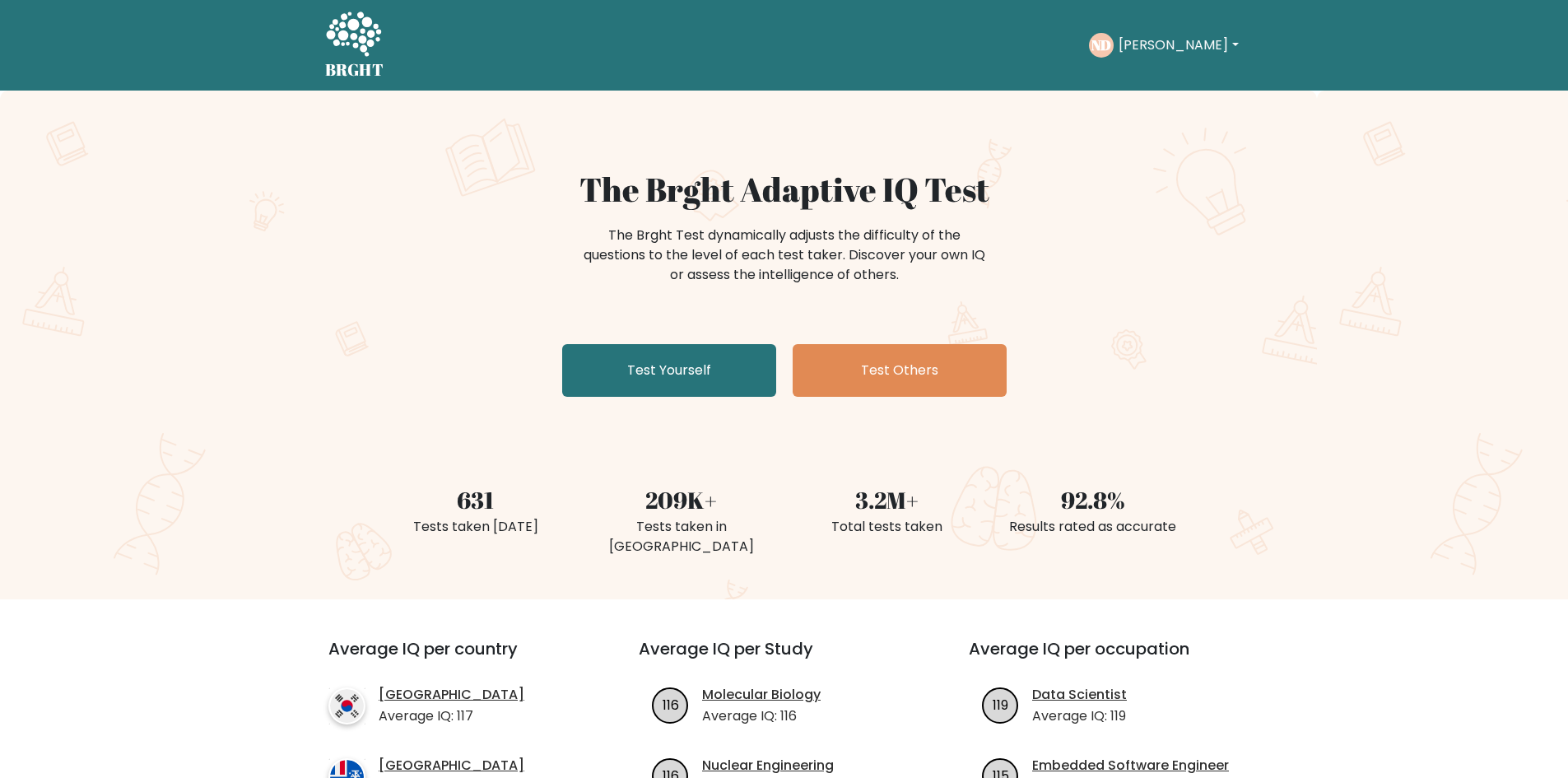
click at [1149, 34] on div "ND [PERSON_NAME] Dashboard Profile Settings Logout" at bounding box center [1165, 45] width 154 height 25
click at [1147, 47] on button "[PERSON_NAME]" at bounding box center [1177, 45] width 129 height 21
click at [1195, 100] on link "Profile" at bounding box center [1155, 106] width 130 height 26
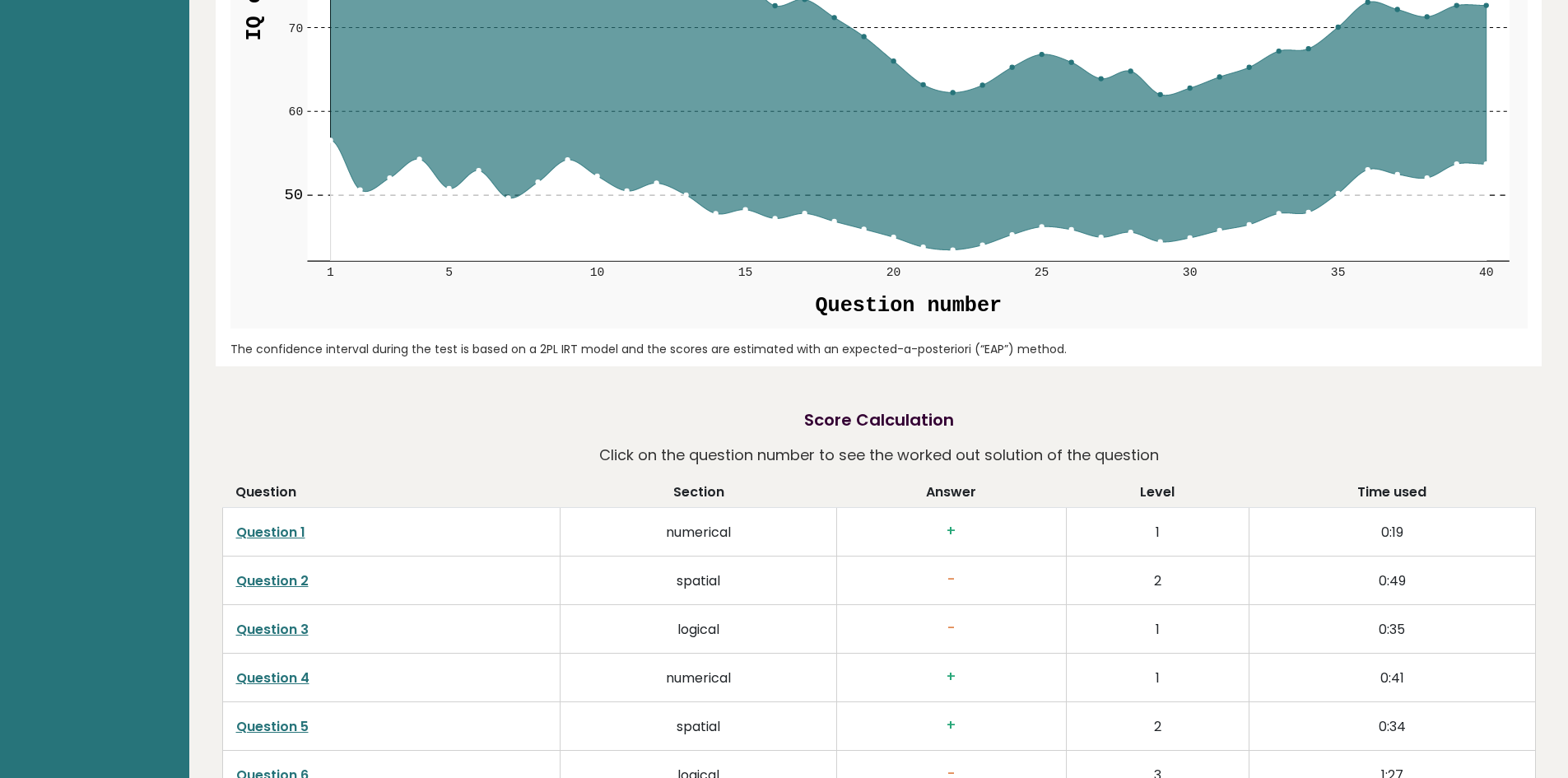
scroll to position [2880, 0]
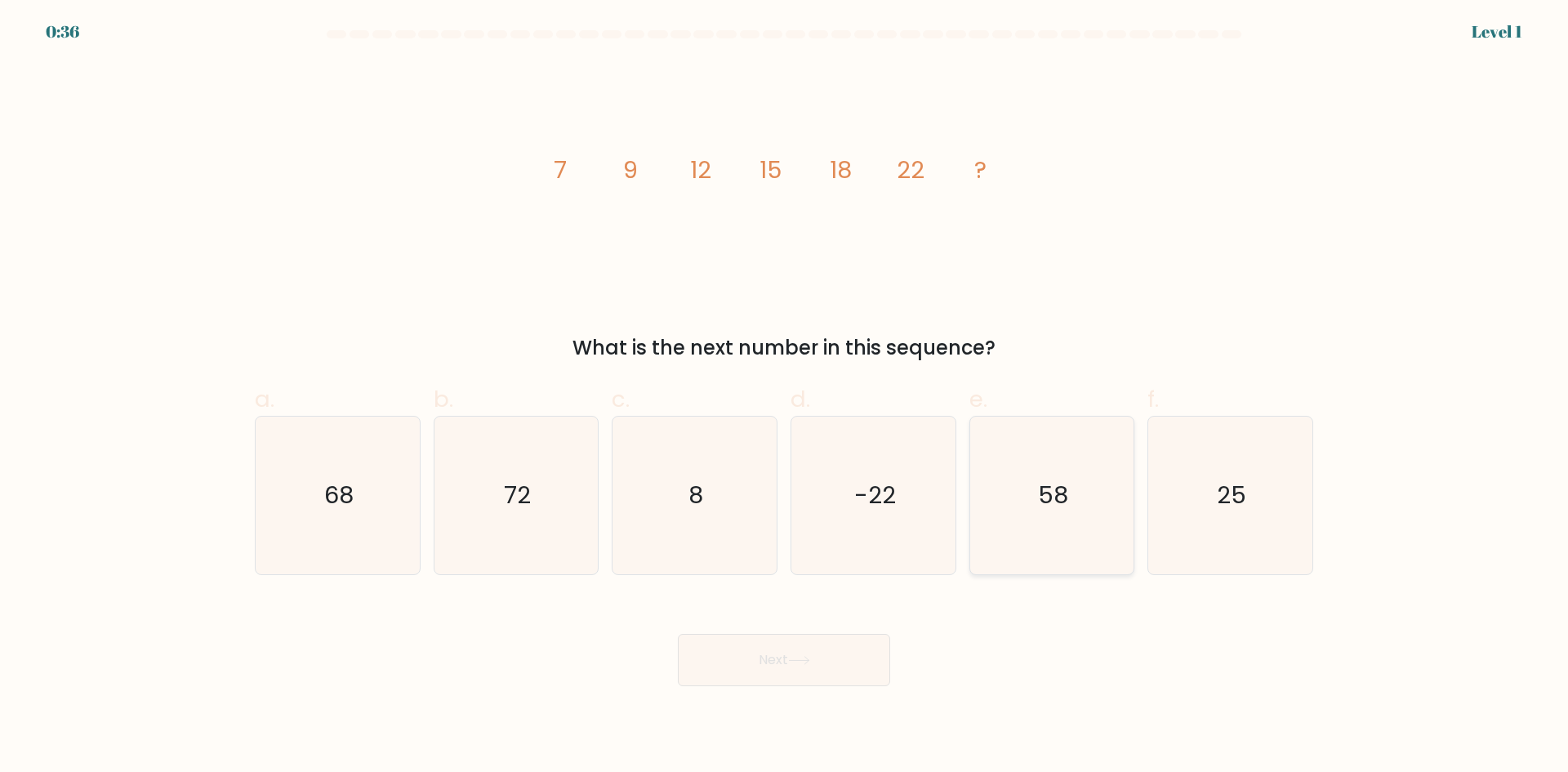
click at [1031, 491] on icon "58" at bounding box center [1051, 495] width 158 height 158
click at [785, 397] on input "e. 58" at bounding box center [784, 391] width 1 height 10
radio input "true"
click at [638, 482] on icon "8" at bounding box center [694, 495] width 158 height 158
click at [784, 397] on input "c. 8" at bounding box center [784, 391] width 1 height 10
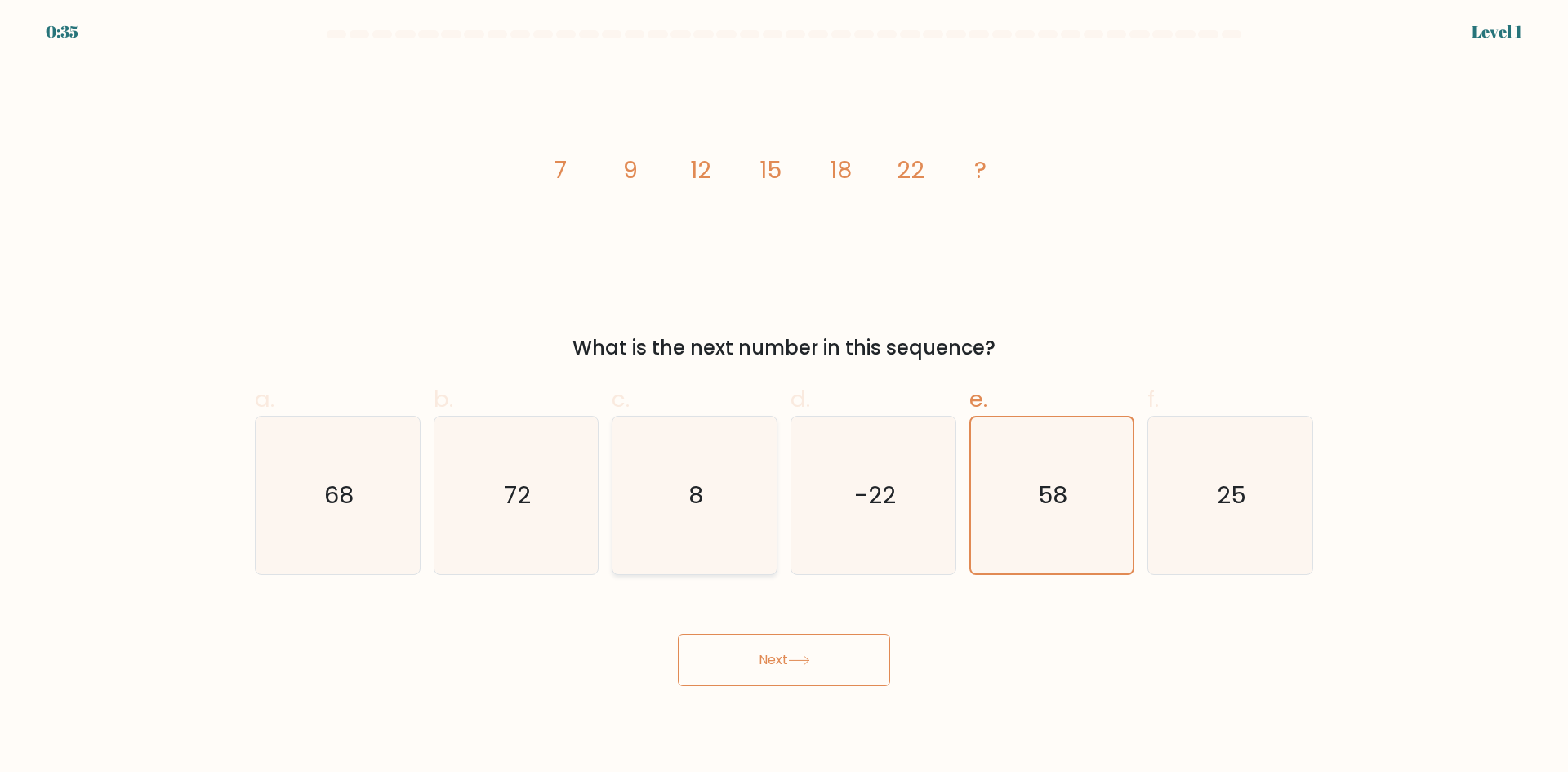
radio input "true"
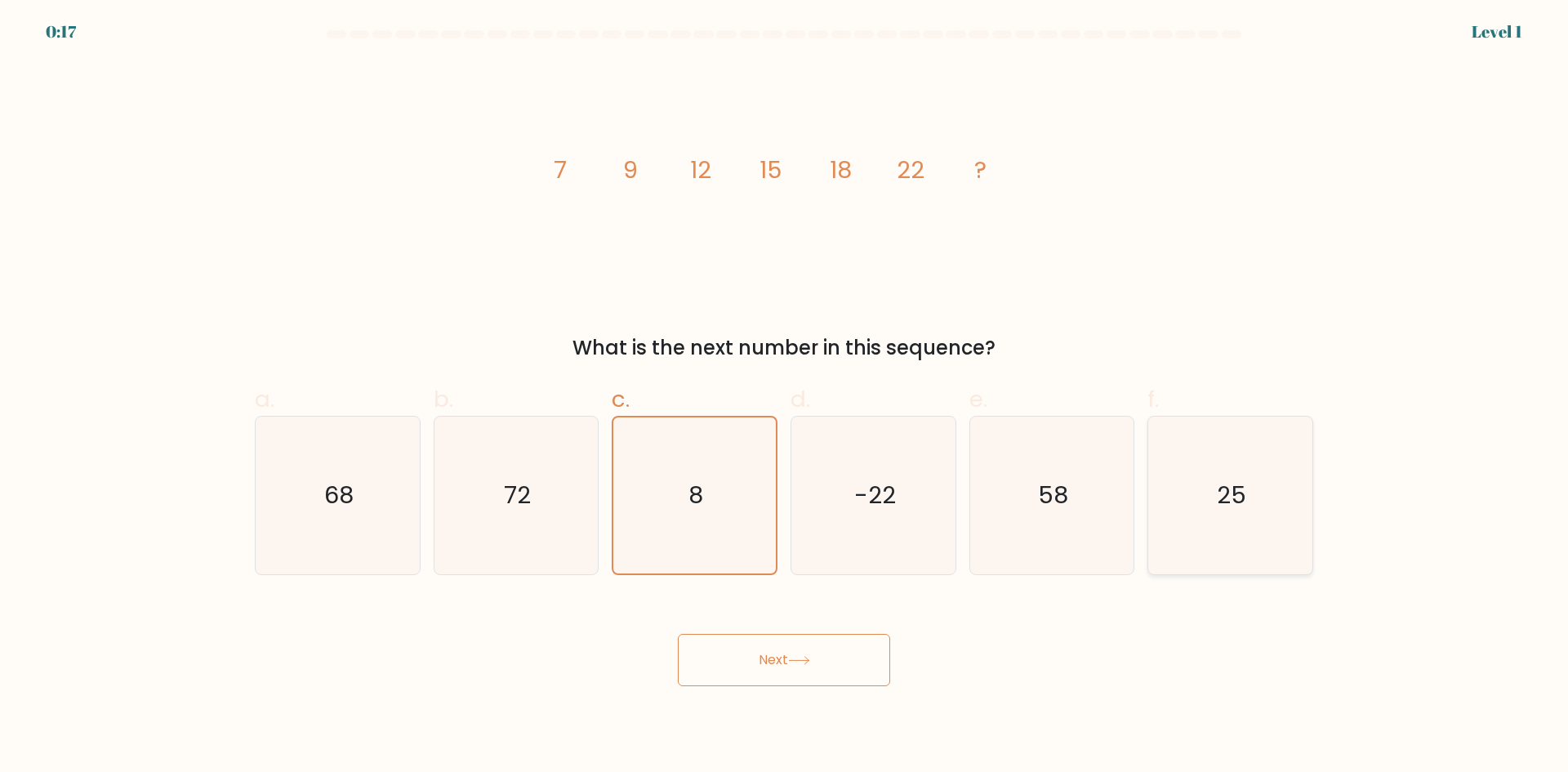
click at [1233, 487] on text "25" at bounding box center [1233, 494] width 30 height 32
click at [785, 397] on input "f. 25" at bounding box center [784, 391] width 1 height 10
radio input "true"
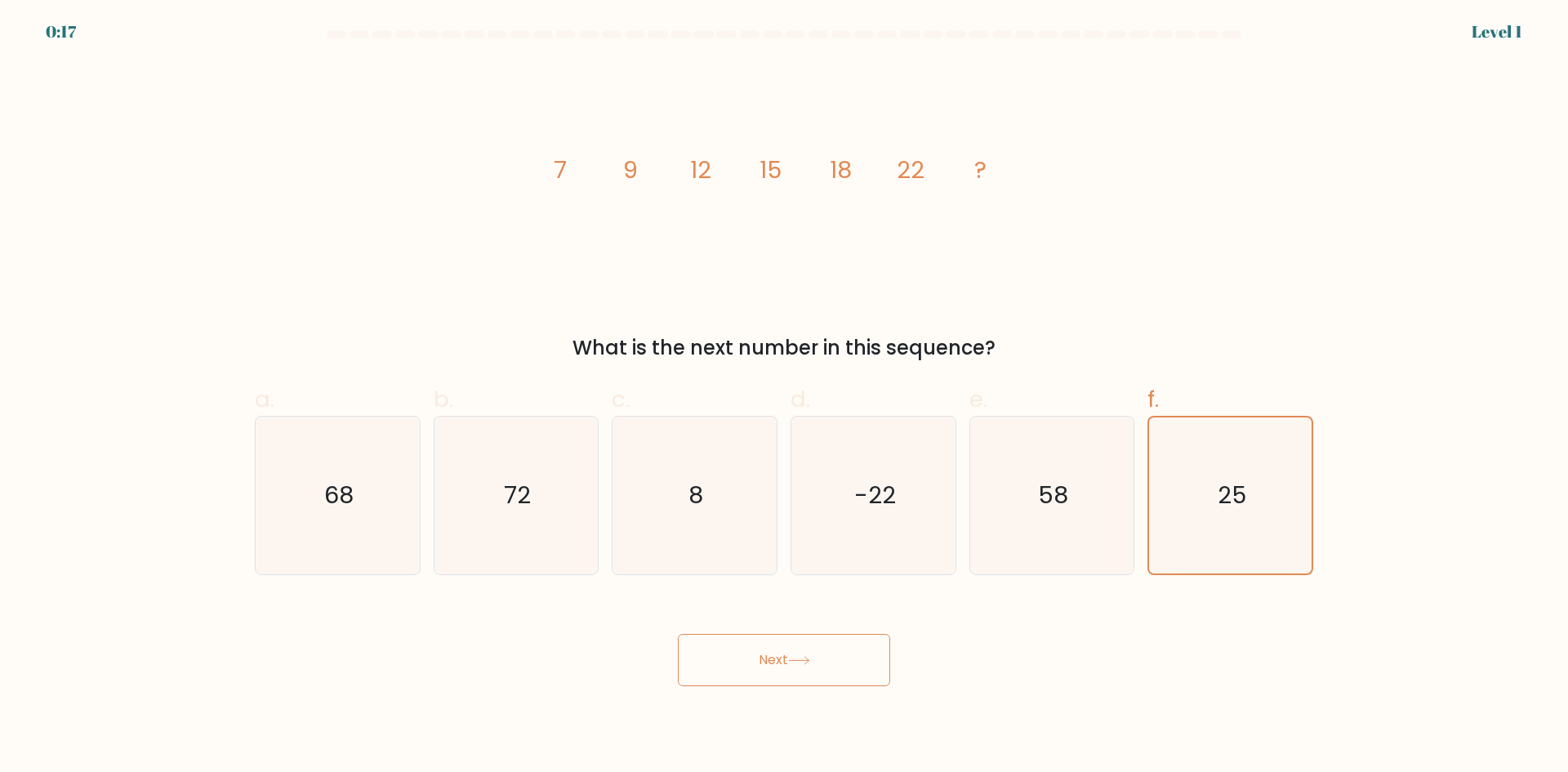
click at [837, 657] on button "Next" at bounding box center [784, 659] width 212 height 53
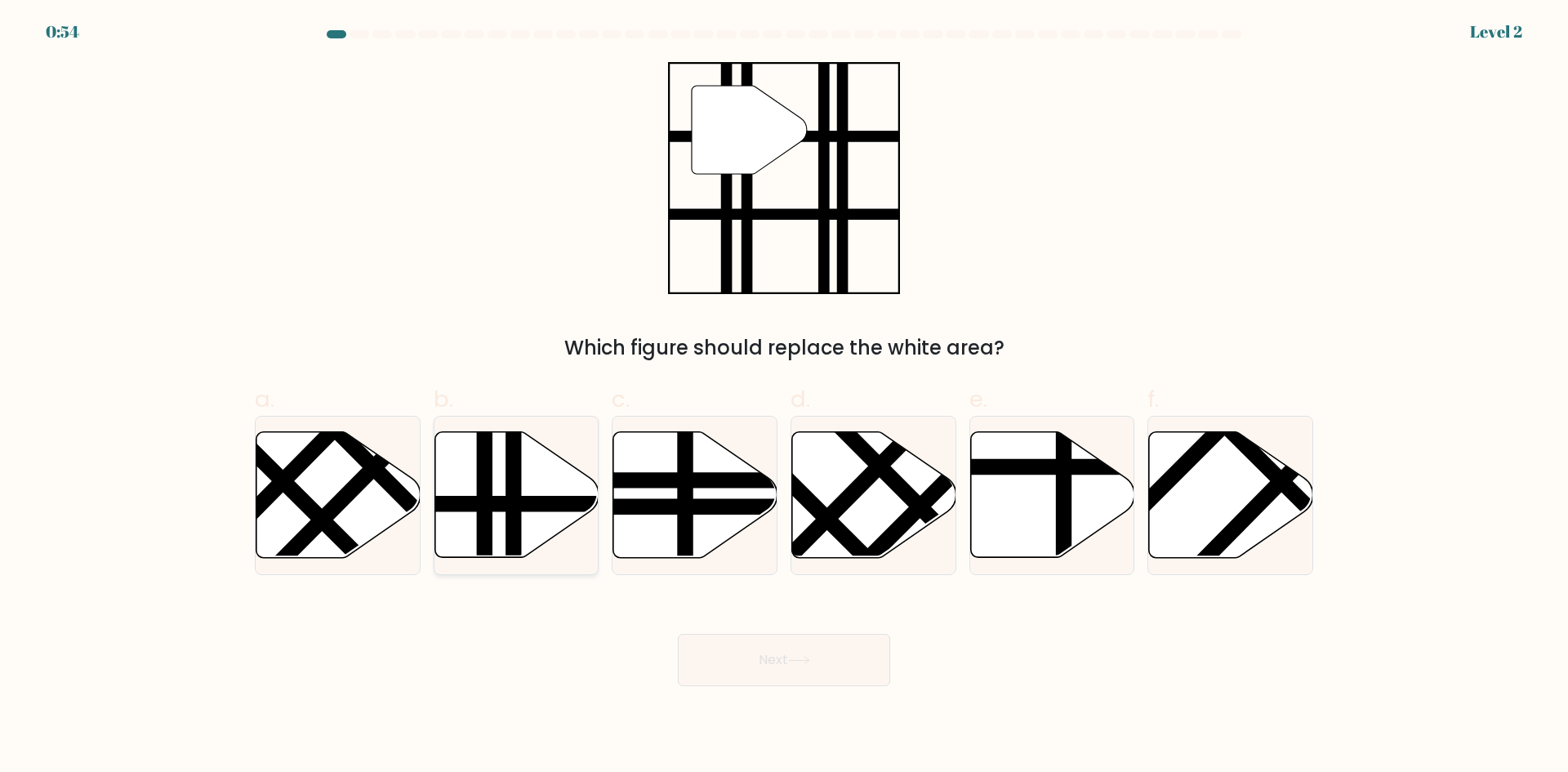
click at [535, 527] on icon at bounding box center [516, 495] width 164 height 126
click at [784, 397] on input "b." at bounding box center [784, 391] width 1 height 10
radio input "true"
click at [753, 640] on button "Next" at bounding box center [784, 659] width 212 height 53
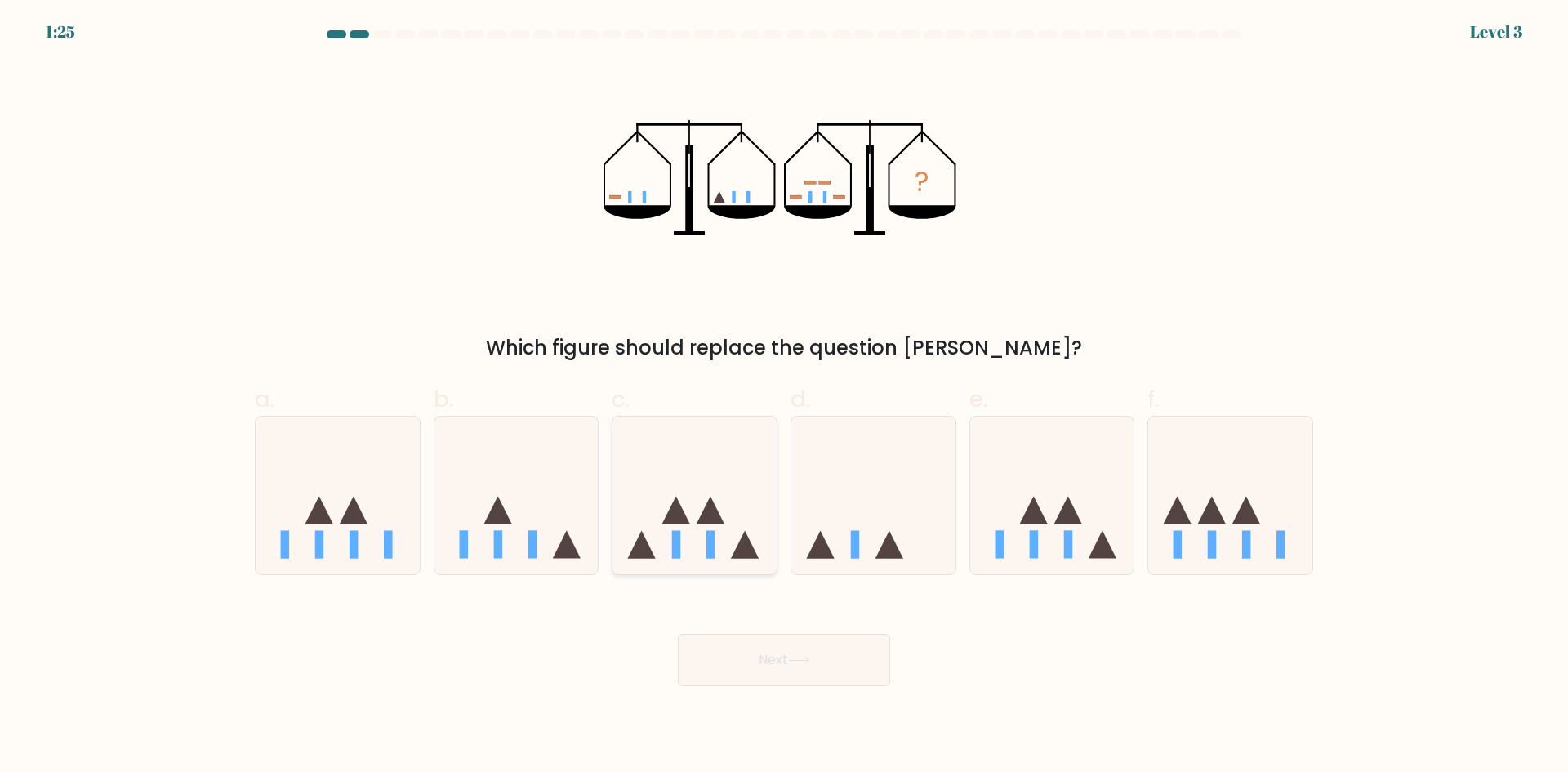
click at [732, 542] on icon at bounding box center [694, 494] width 164 height 136
click at [784, 397] on input "c." at bounding box center [784, 391] width 1 height 10
radio input "true"
click at [793, 694] on body "1:24 Level 3" at bounding box center [784, 386] width 1568 height 772
click at [799, 669] on button "Next" at bounding box center [784, 659] width 212 height 53
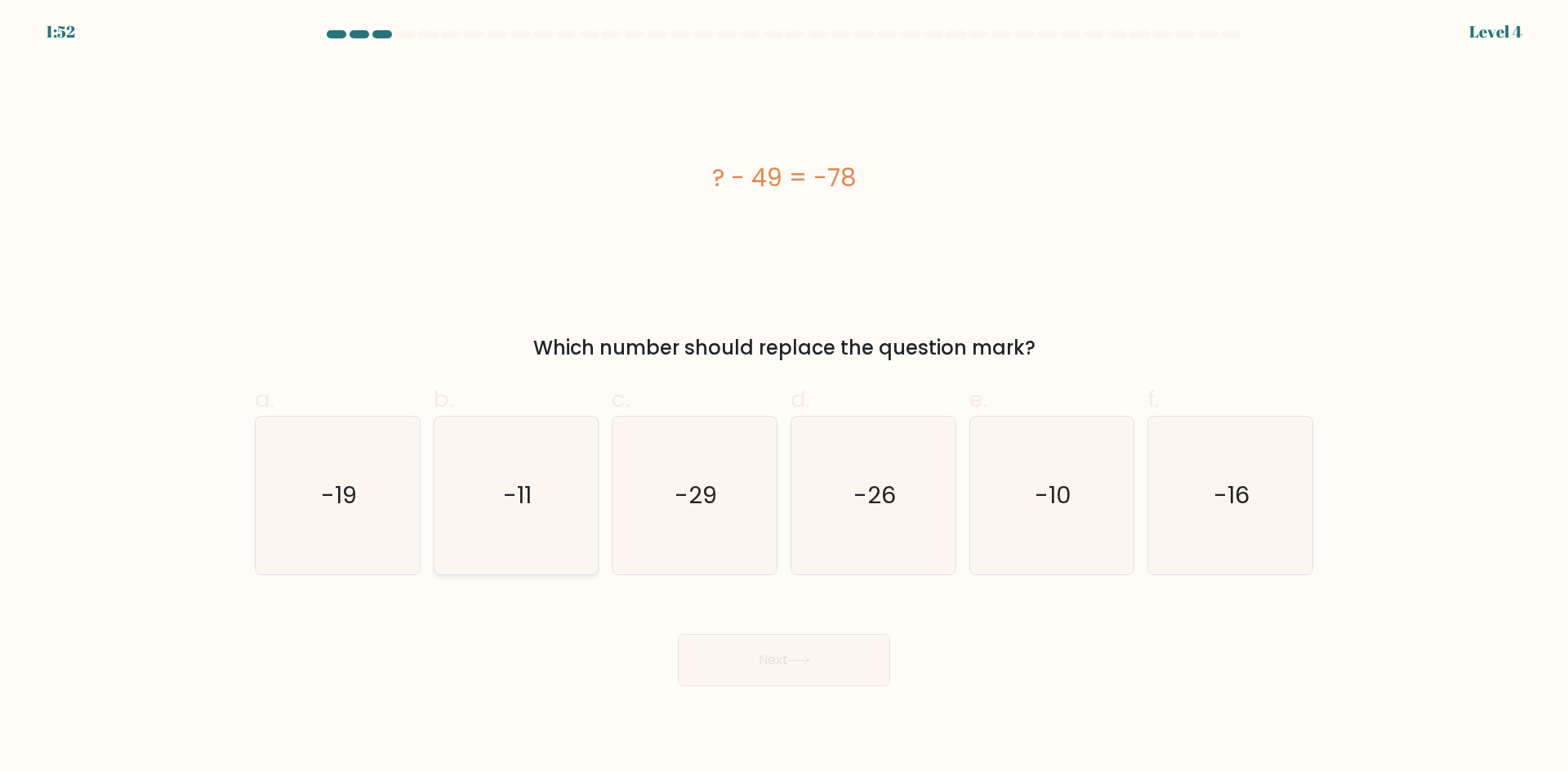
click at [558, 514] on icon "-11" at bounding box center [515, 495] width 158 height 158
click at [784, 397] on input "b. -11" at bounding box center [784, 391] width 1 height 10
radio input "true"
click at [1216, 517] on icon "-16" at bounding box center [1230, 495] width 158 height 158
click at [785, 397] on input "f. -16" at bounding box center [784, 391] width 1 height 10
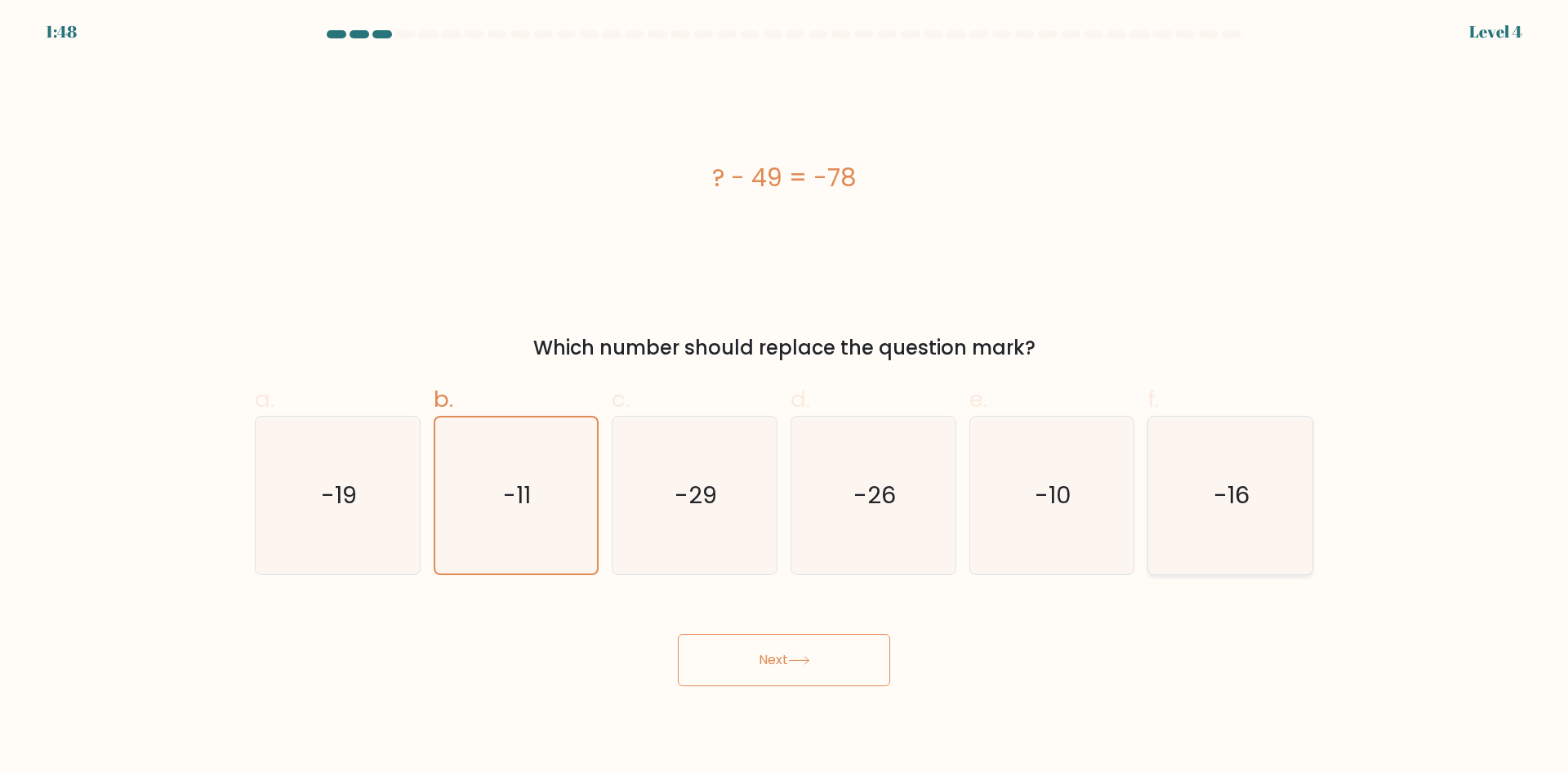
radio input "true"
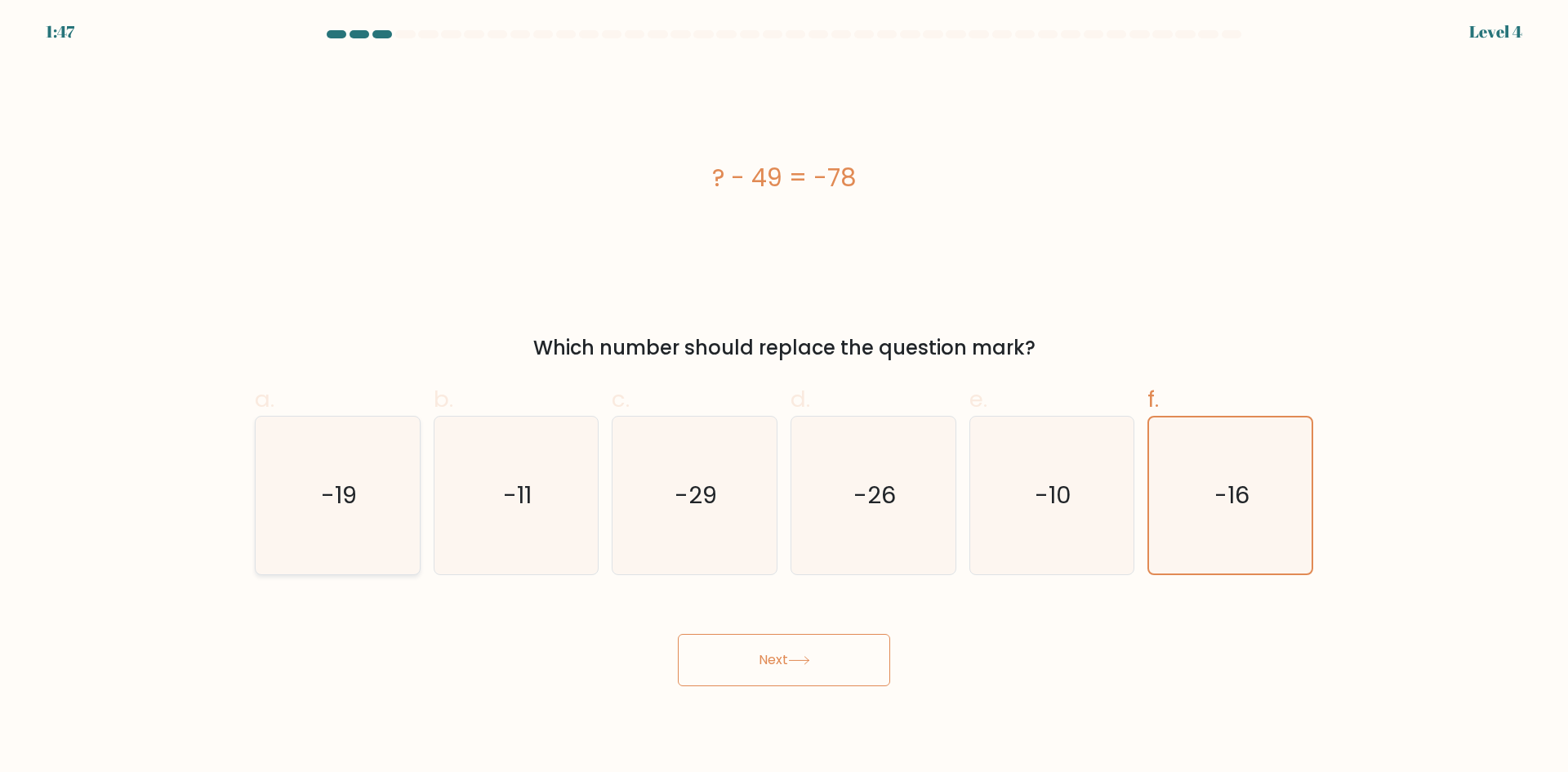
click at [359, 525] on icon "-19" at bounding box center [337, 495] width 158 height 158
click at [784, 397] on input "a. -19" at bounding box center [784, 391] width 1 height 10
radio input "true"
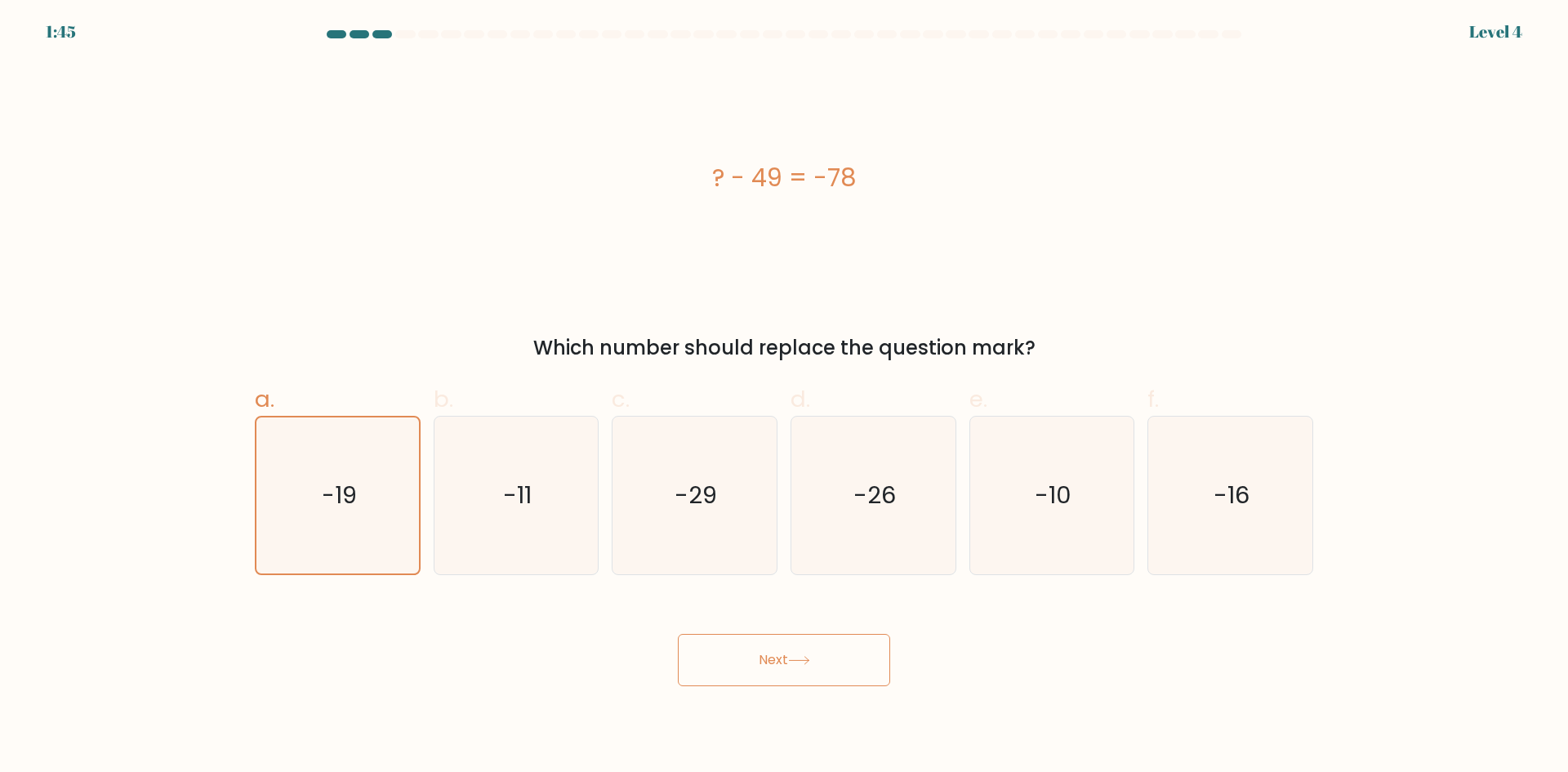
click at [841, 664] on button "Next" at bounding box center [784, 659] width 212 height 53
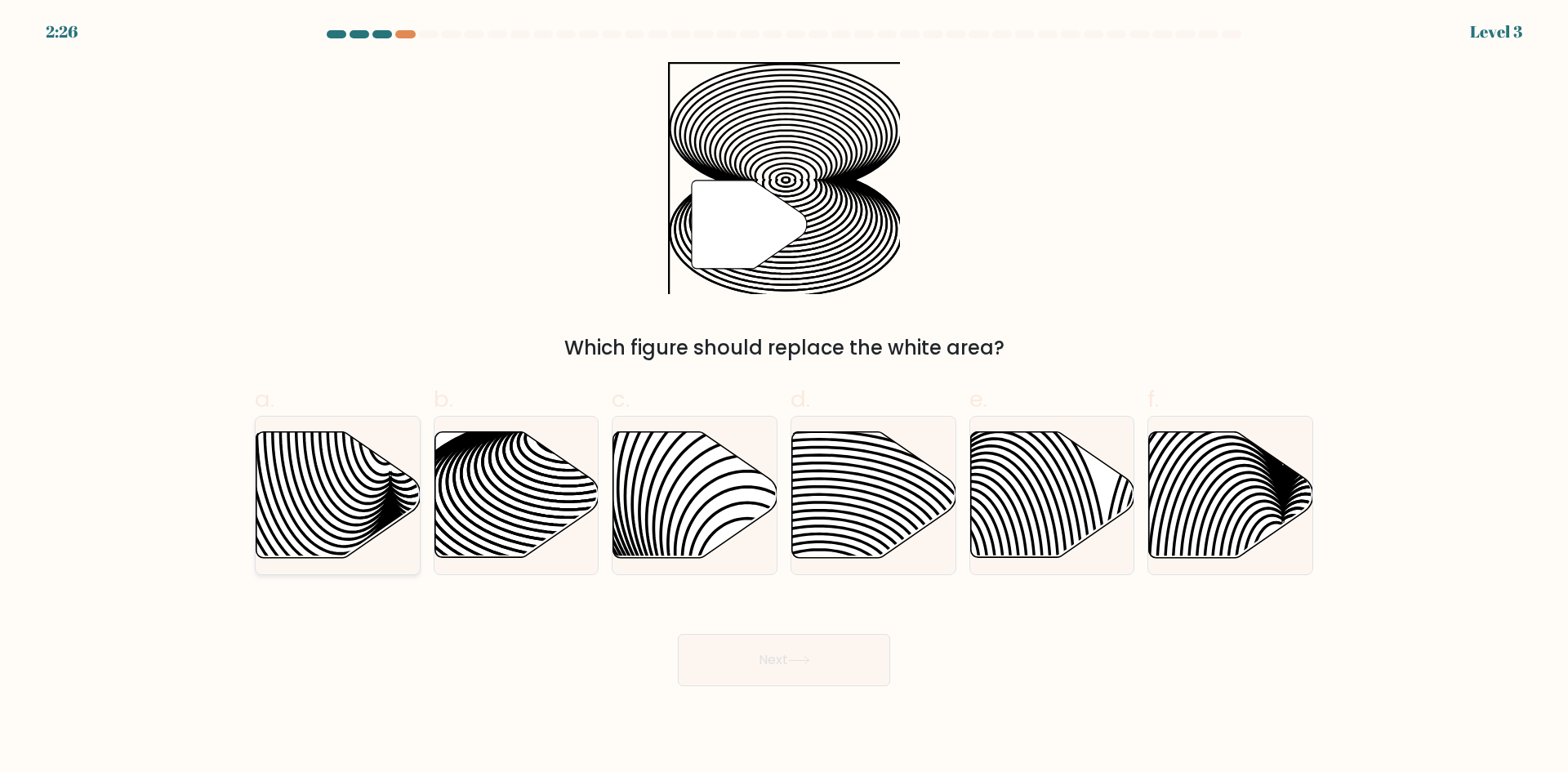
click at [339, 511] on icon at bounding box center [308, 431] width 165 height 331
click at [784, 397] on input "a." at bounding box center [784, 391] width 1 height 10
radio input "true"
click at [827, 670] on button "Next" at bounding box center [784, 659] width 212 height 53
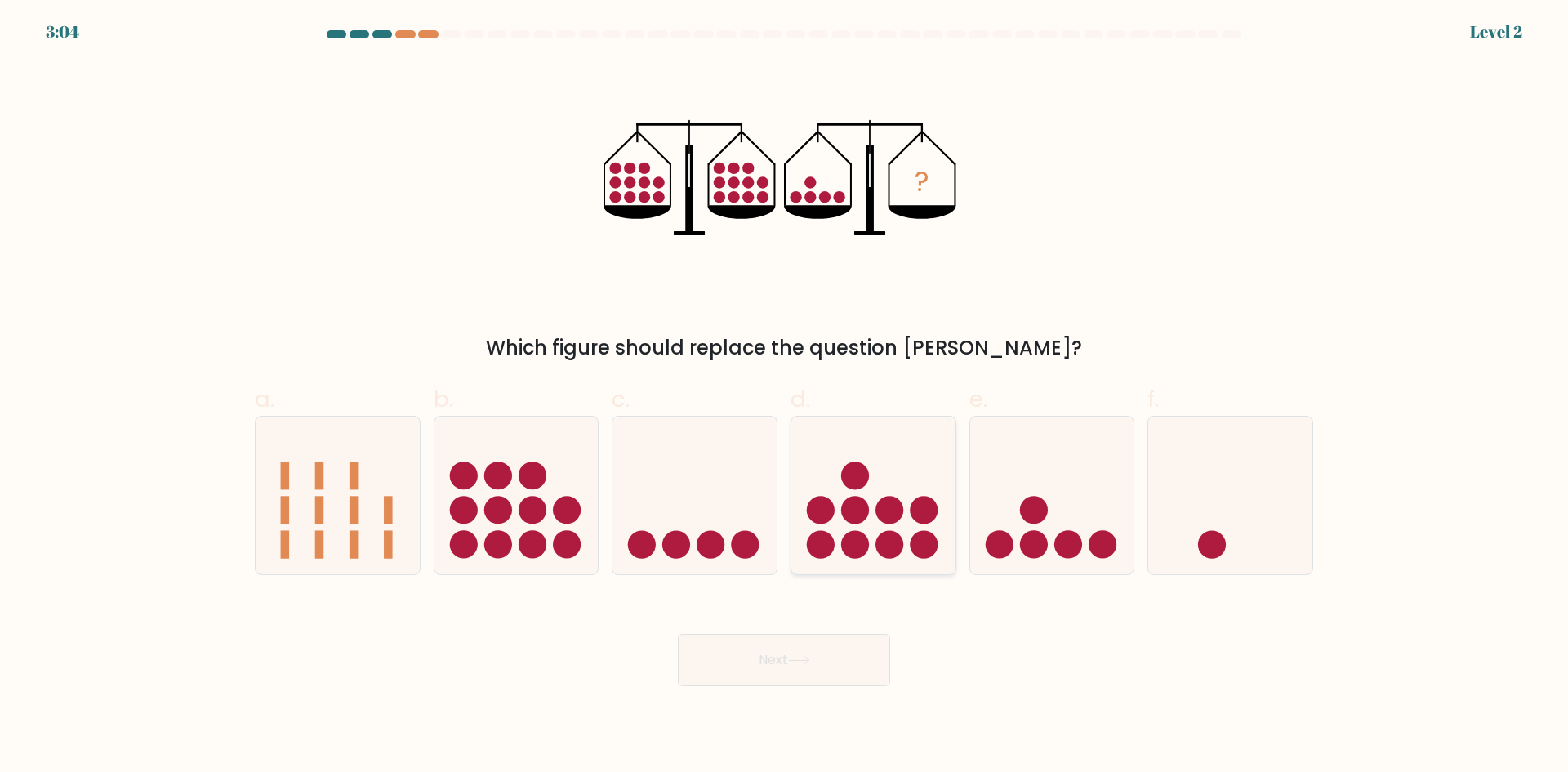
click at [918, 539] on circle at bounding box center [923, 545] width 28 height 28
click at [785, 397] on input "d." at bounding box center [784, 391] width 1 height 10
radio input "true"
click at [851, 667] on button "Next" at bounding box center [784, 659] width 212 height 53
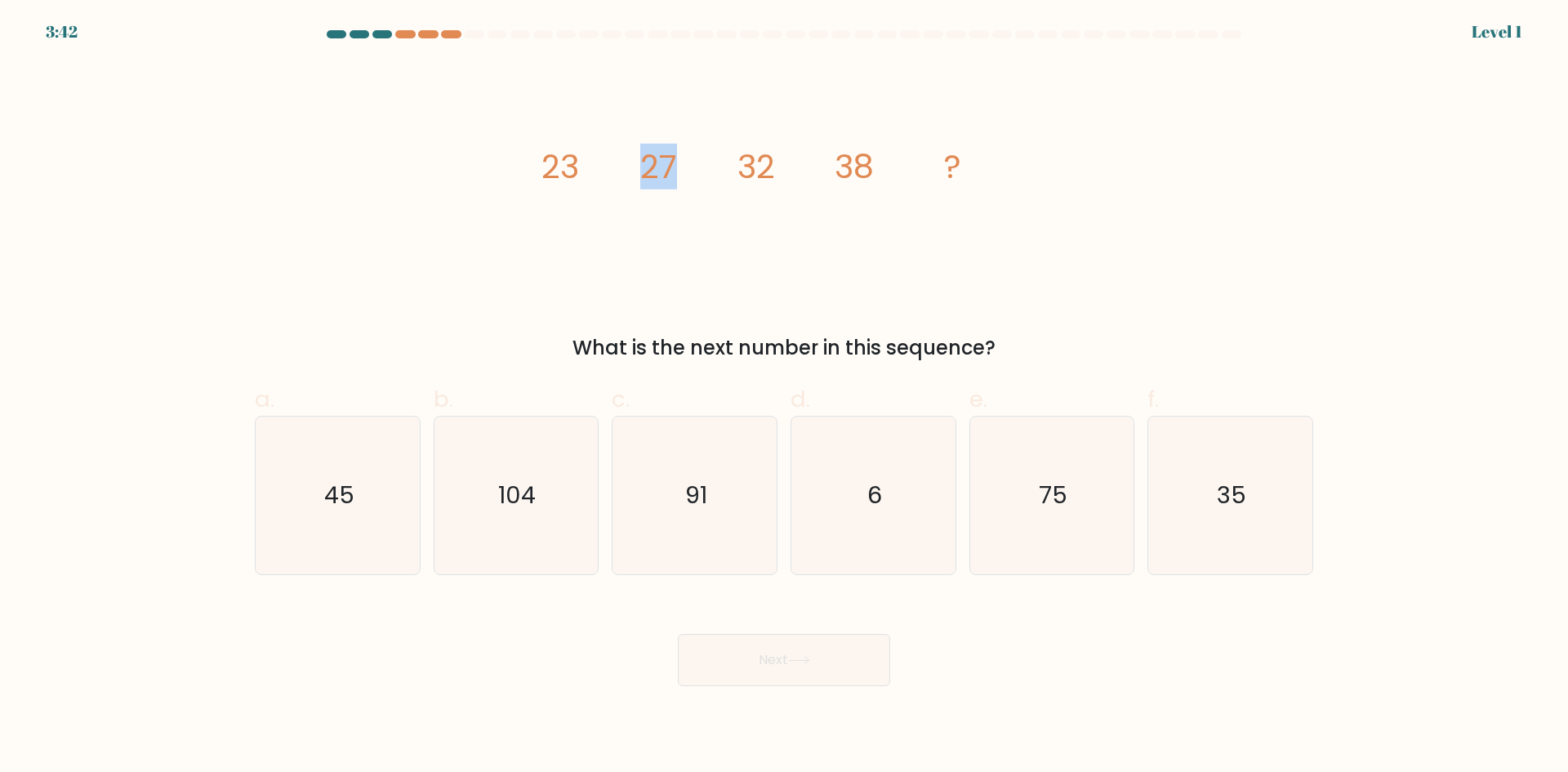
drag, startPoint x: 639, startPoint y: 173, endPoint x: 730, endPoint y: 175, distance: 91.0
click at [730, 175] on icon "image/svg+xml 23 27 32 38 ?" at bounding box center [784, 177] width 490 height 232
click at [343, 512] on text "45" at bounding box center [339, 494] width 30 height 32
click at [784, 397] on input "a. 45" at bounding box center [784, 391] width 1 height 10
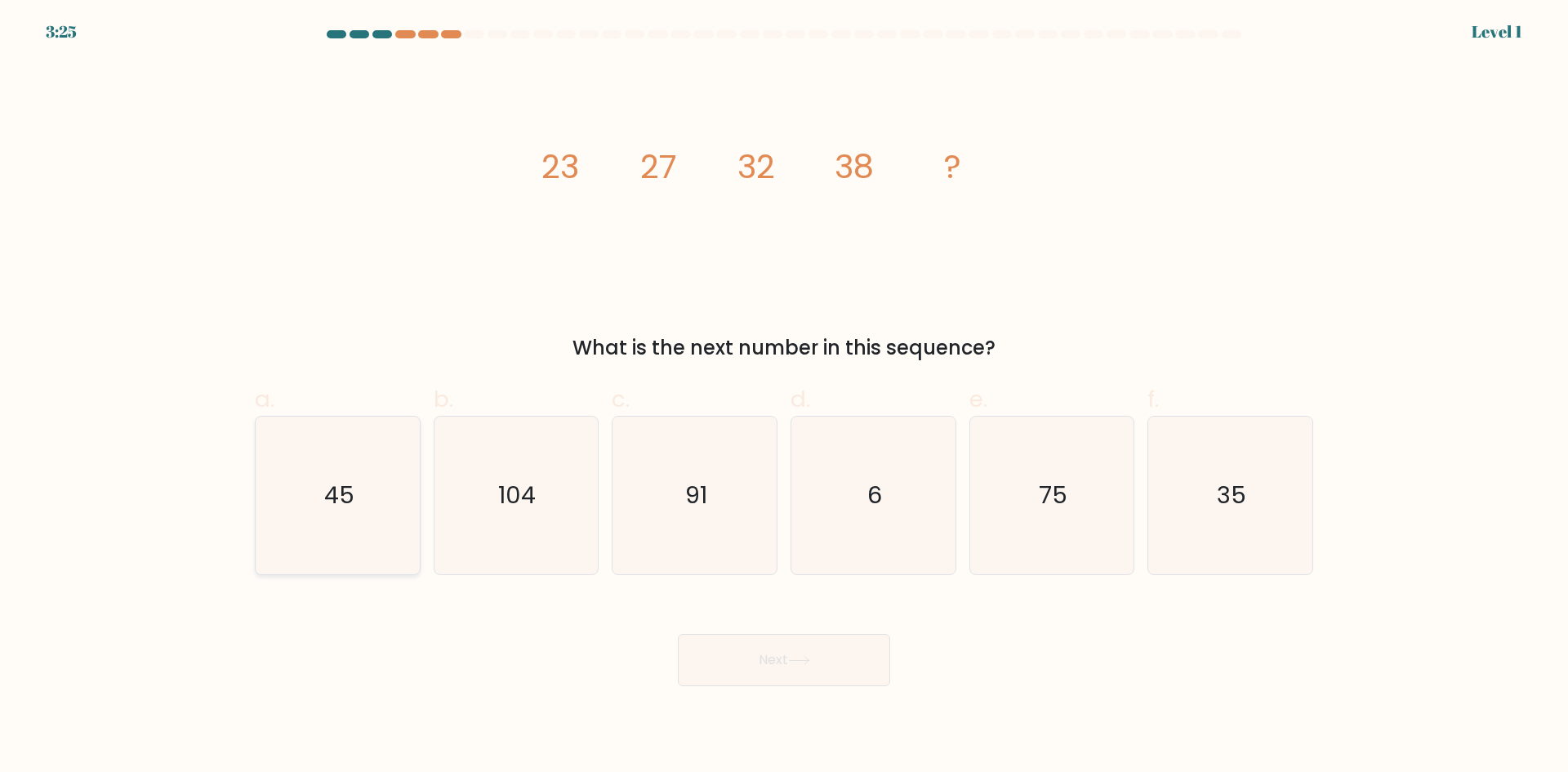
radio input "true"
click at [829, 672] on button "Next" at bounding box center [784, 659] width 212 height 53
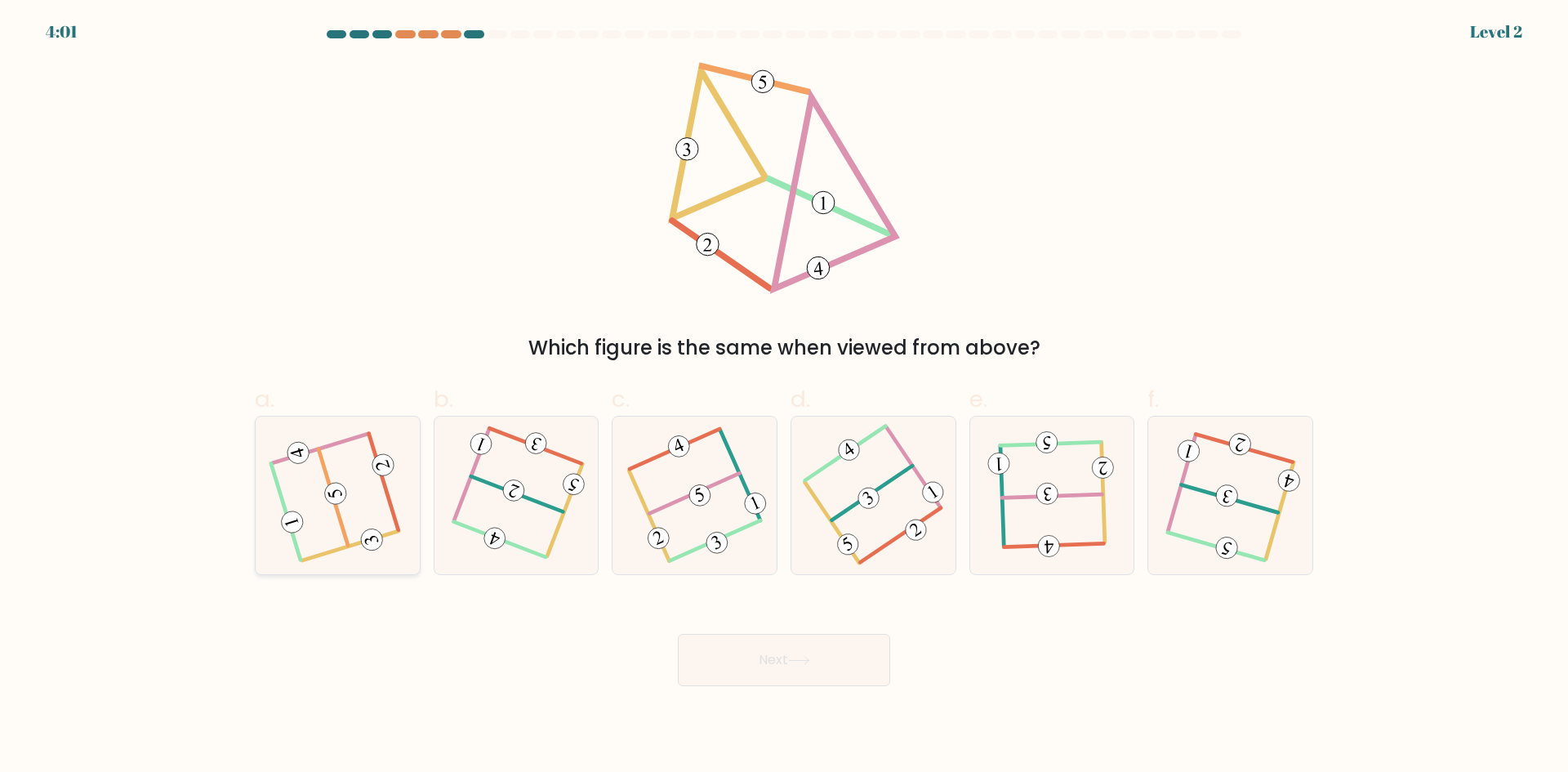
click at [295, 533] on icon at bounding box center [337, 495] width 126 height 126
click at [784, 397] on input "a." at bounding box center [784, 391] width 1 height 10
radio input "true"
click at [782, 667] on button "Next" at bounding box center [784, 659] width 212 height 53
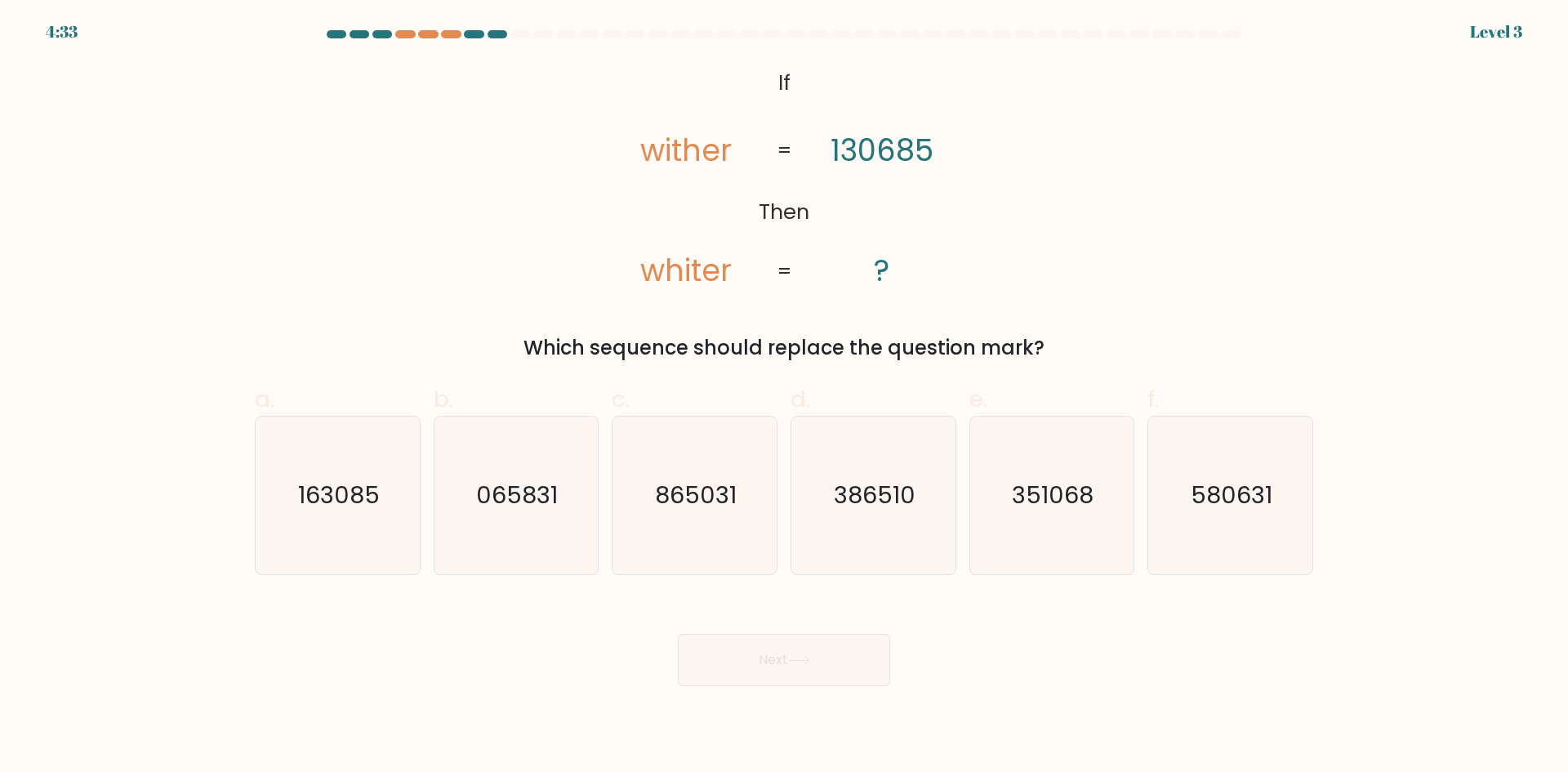
drag, startPoint x: 609, startPoint y: 344, endPoint x: 1062, endPoint y: 347, distance: 453.0
click at [1062, 347] on div "Which sequence should replace the question mark?" at bounding box center [784, 348] width 1039 height 30
drag, startPoint x: 694, startPoint y: 152, endPoint x: 680, endPoint y: 279, distance: 127.8
click at [680, 279] on icon "@import url('[URL][DOMAIN_NAME]); If Then wither whiter 130685 ? = =" at bounding box center [784, 177] width 376 height 232
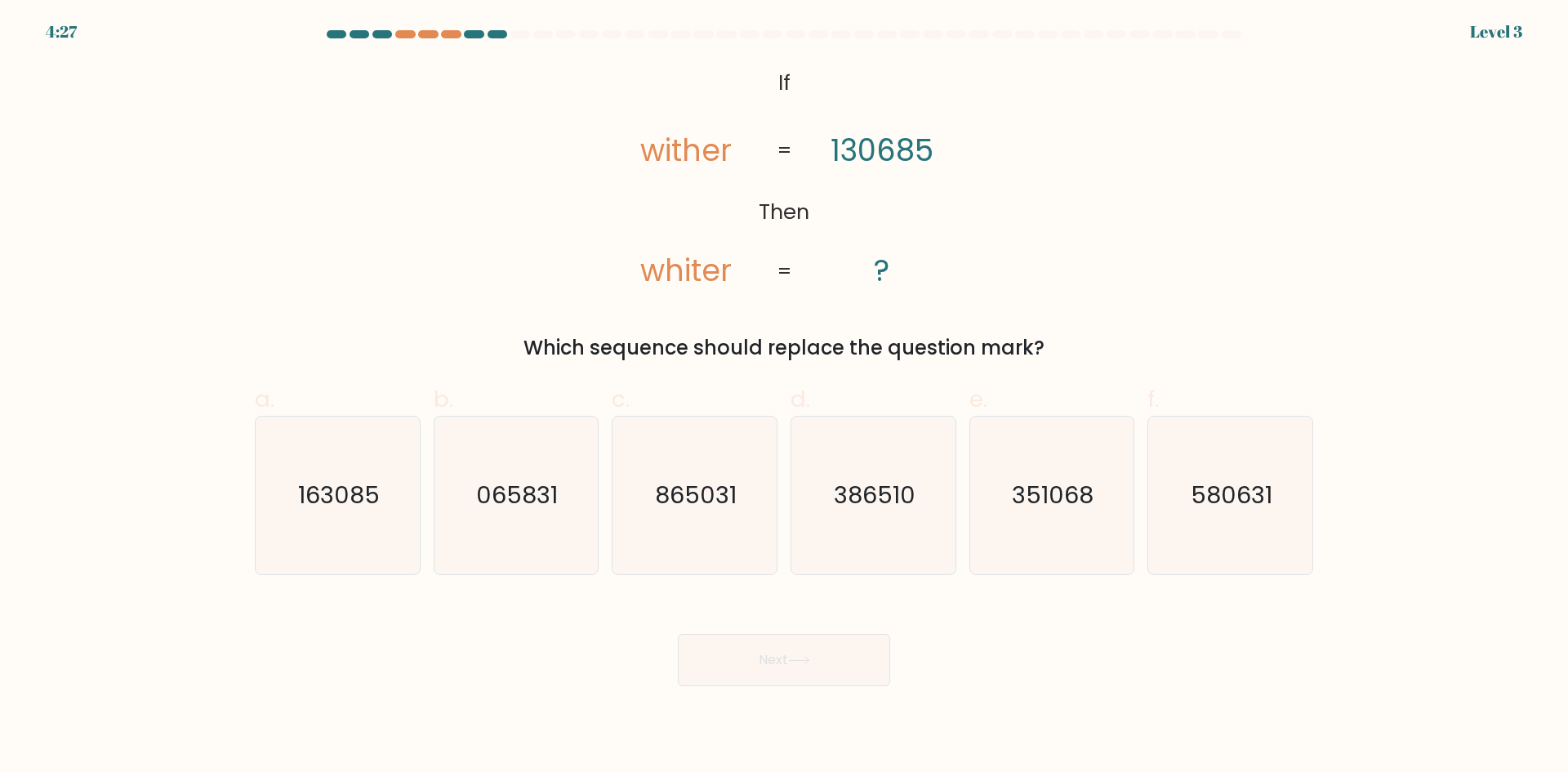
click at [682, 145] on tspan "wither" at bounding box center [685, 151] width 91 height 42
click at [379, 536] on icon "163085" at bounding box center [337, 495] width 158 height 158
click at [784, 397] on input "a. 163085" at bounding box center [784, 391] width 1 height 10
radio input "true"
click at [790, 654] on button "Next" at bounding box center [784, 659] width 212 height 53
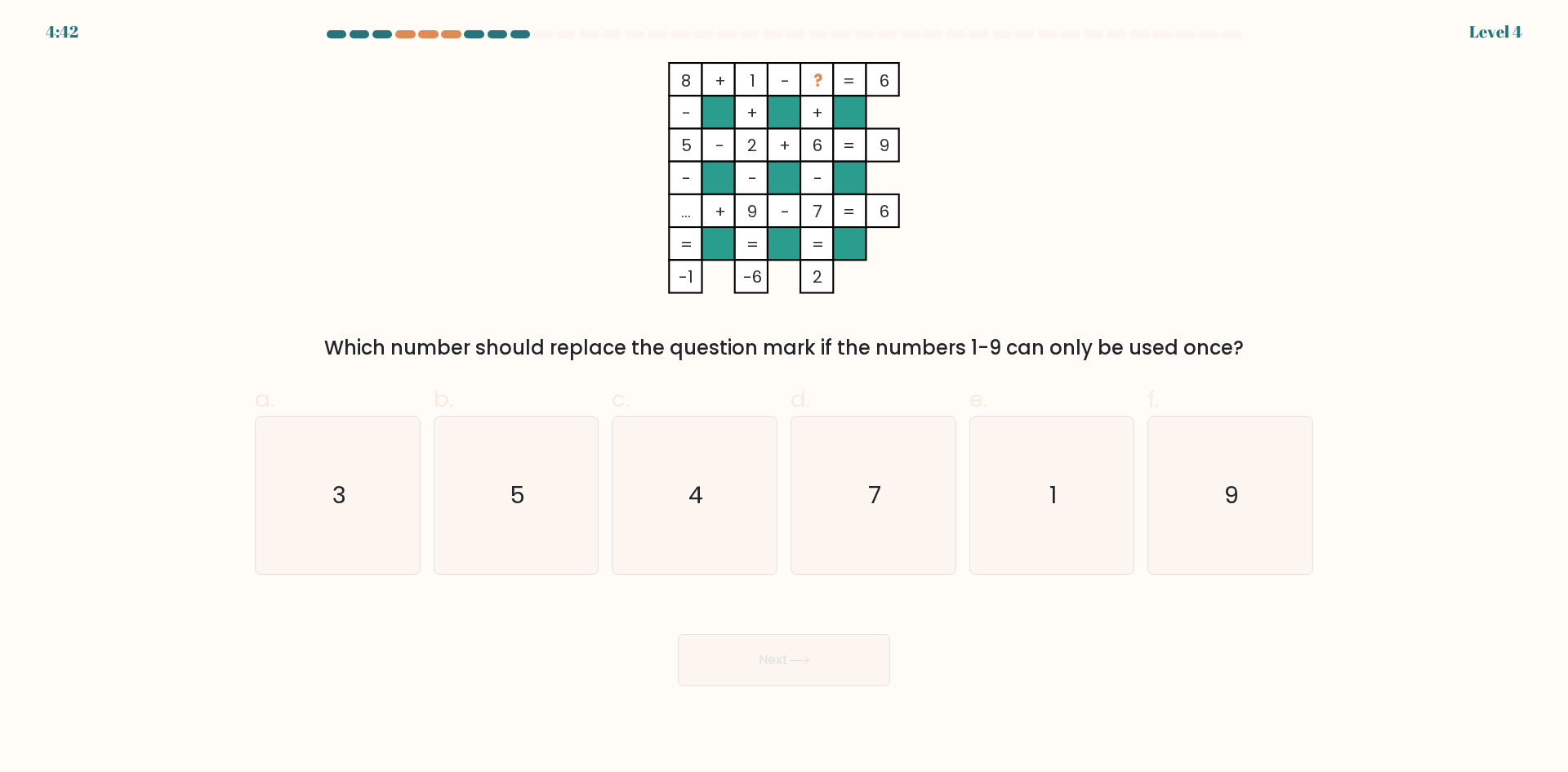
drag, startPoint x: 520, startPoint y: 335, endPoint x: 1153, endPoint y: 335, distance: 633.0
click at [1153, 335] on div "Which number should replace the question mark if the numbers 1-9 can only be us…" at bounding box center [784, 348] width 1039 height 30
click at [888, 508] on icon "7" at bounding box center [873, 495] width 158 height 158
click at [785, 397] on input "d. 7" at bounding box center [784, 391] width 1 height 10
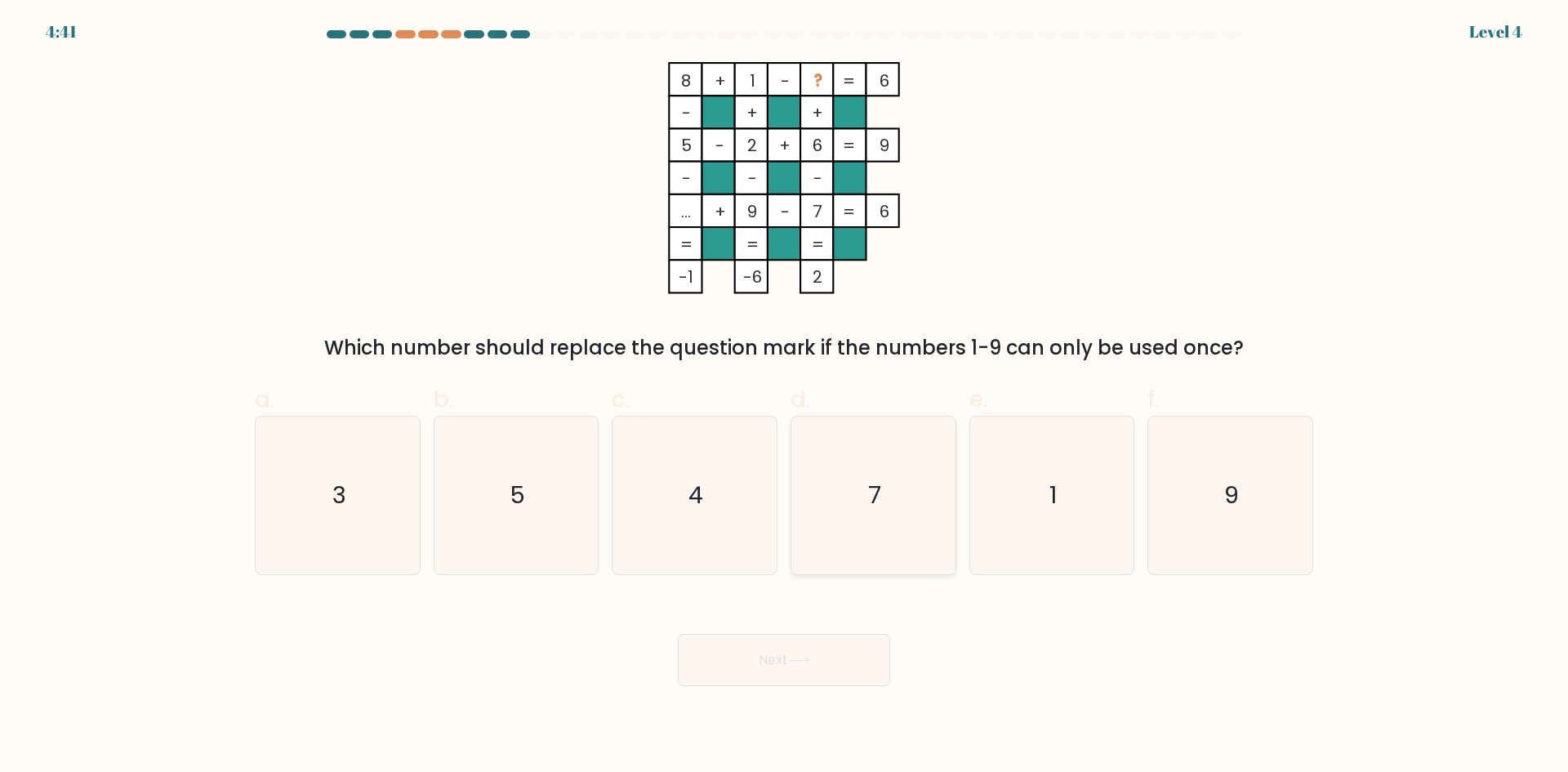
radio input "true"
click at [844, 663] on button "Next" at bounding box center [784, 659] width 212 height 53
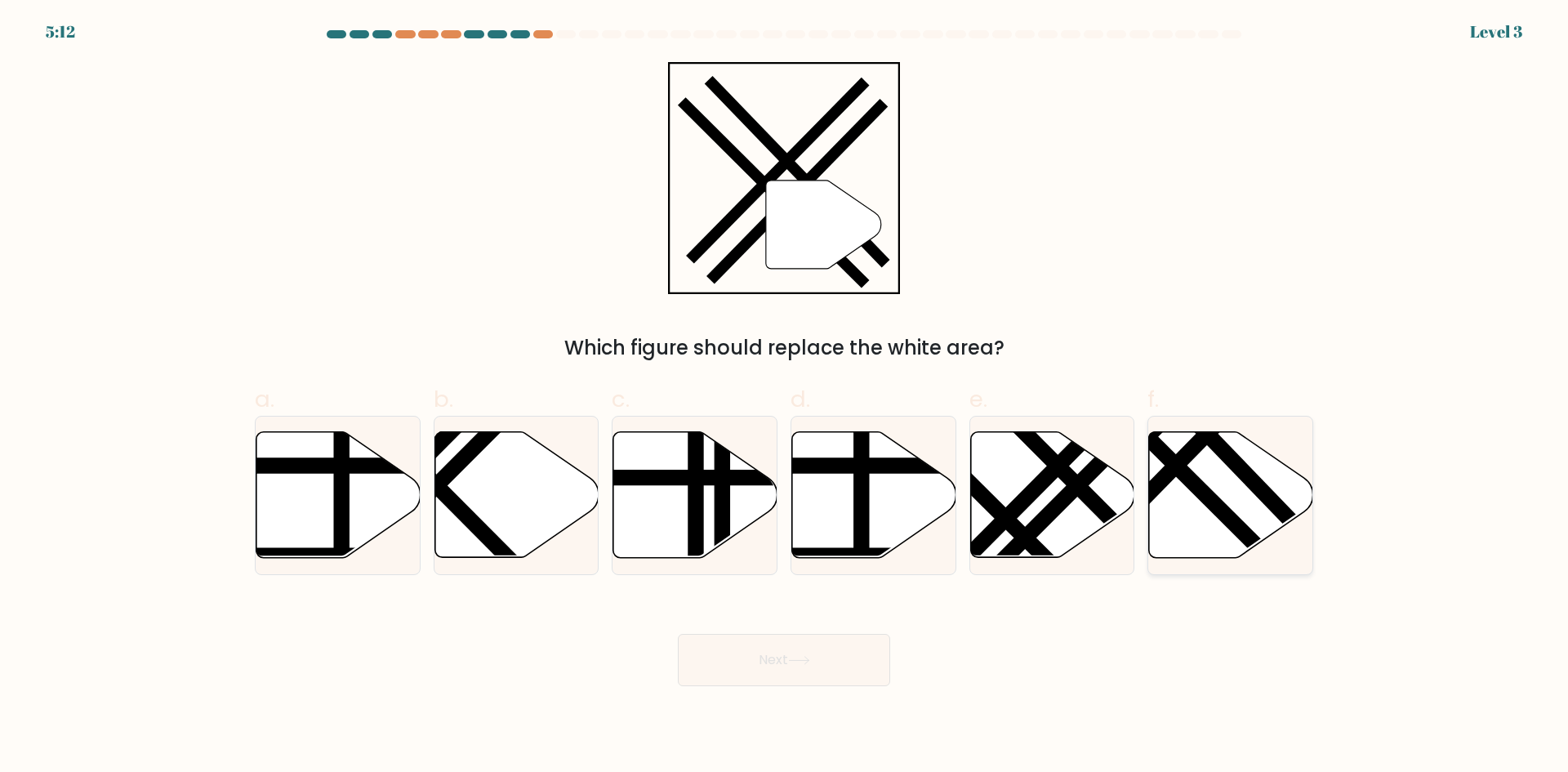
click at [1200, 491] on line at bounding box center [1159, 450] width 261 height 260
click at [785, 397] on input "f." at bounding box center [784, 391] width 1 height 10
radio input "true"
click at [850, 651] on button "Next" at bounding box center [784, 659] width 212 height 53
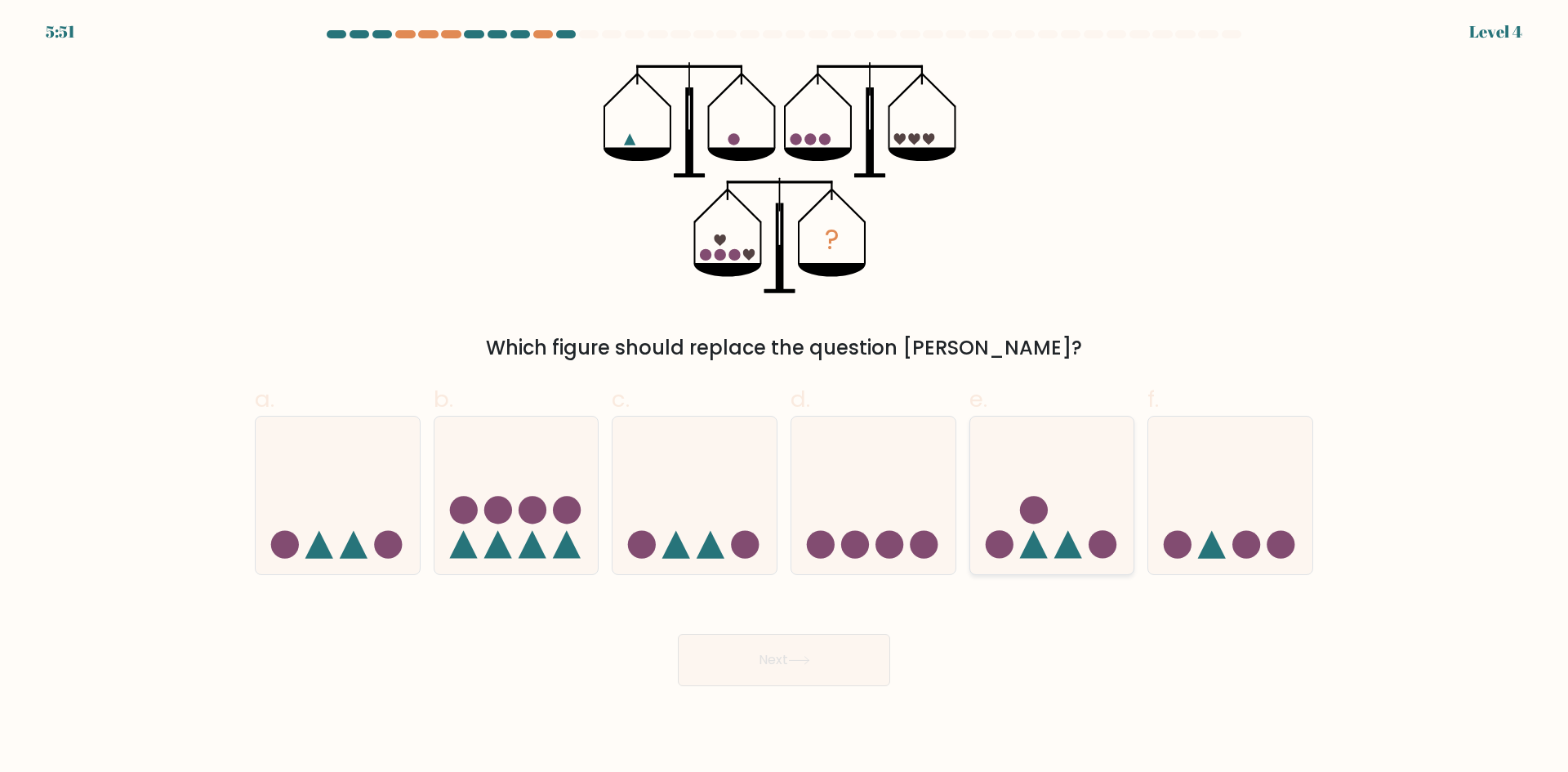
click at [1054, 505] on icon at bounding box center [1053, 494] width 164 height 136
click at [785, 397] on input "e." at bounding box center [784, 391] width 1 height 10
radio input "true"
click at [816, 660] on button "Next" at bounding box center [784, 659] width 212 height 53
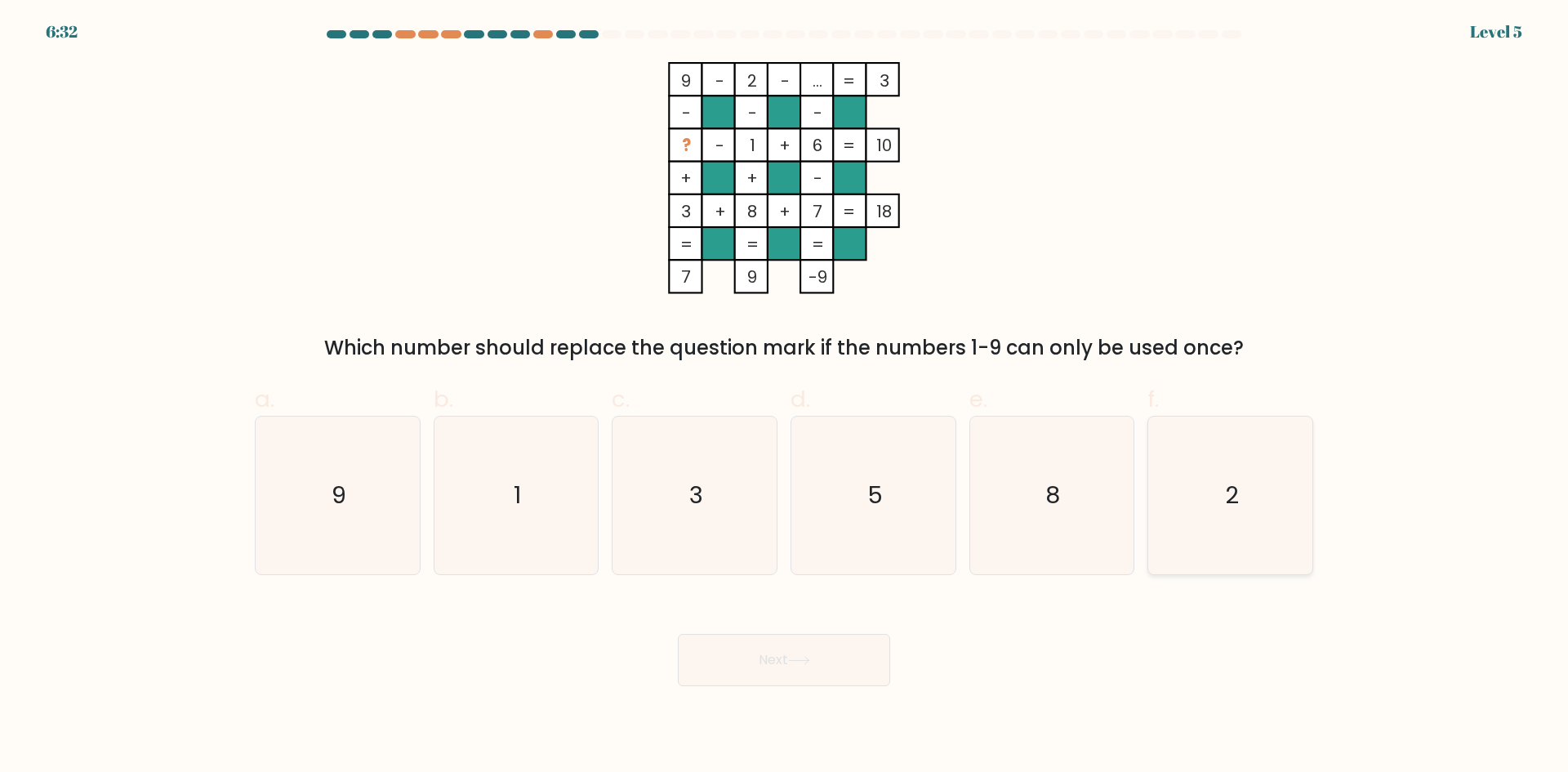
click at [1236, 525] on icon "2" at bounding box center [1230, 495] width 158 height 158
click at [785, 397] on input "f. 2" at bounding box center [784, 391] width 1 height 10
radio input "true"
click at [816, 668] on button "Next" at bounding box center [784, 659] width 212 height 53
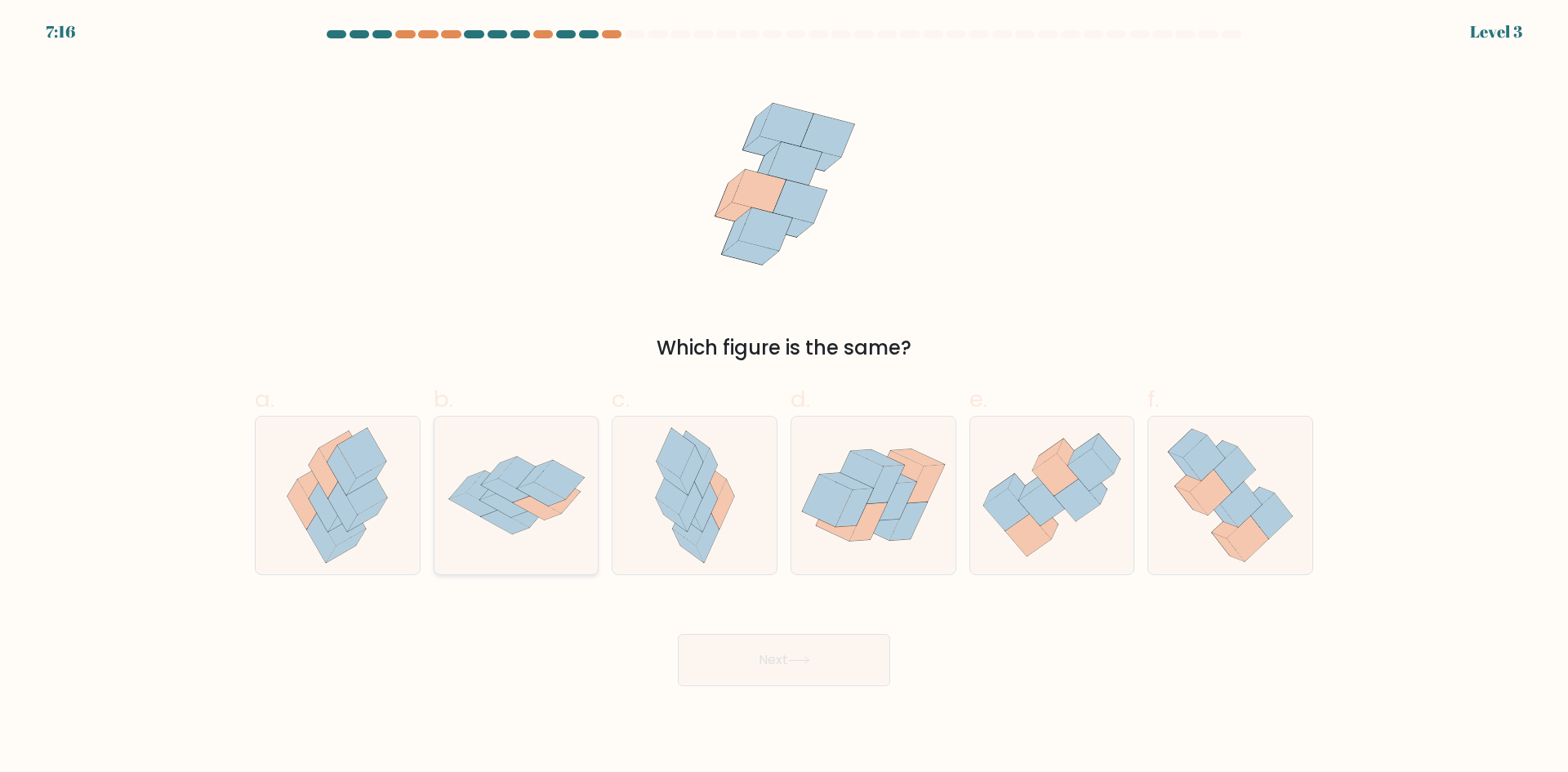
click at [544, 536] on icon at bounding box center [516, 496] width 164 height 115
click at [784, 397] on input "b." at bounding box center [784, 391] width 1 height 10
radio input "true"
click at [735, 670] on button "Next" at bounding box center [784, 659] width 212 height 53
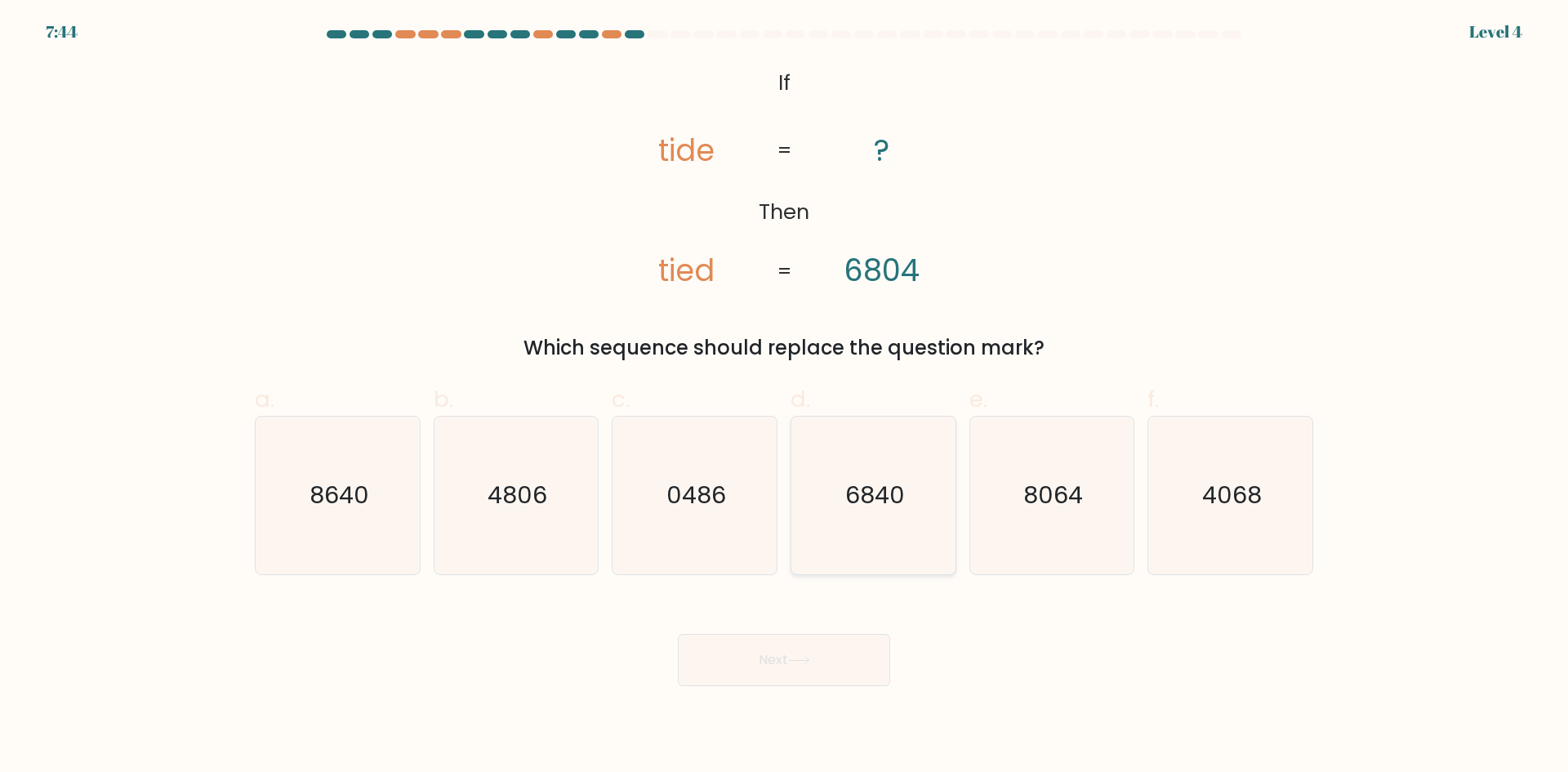
click at [850, 526] on icon "6840" at bounding box center [873, 495] width 158 height 158
click at [785, 397] on input "d. 6840" at bounding box center [784, 391] width 1 height 10
radio input "true"
click at [838, 667] on button "Next" at bounding box center [784, 659] width 212 height 53
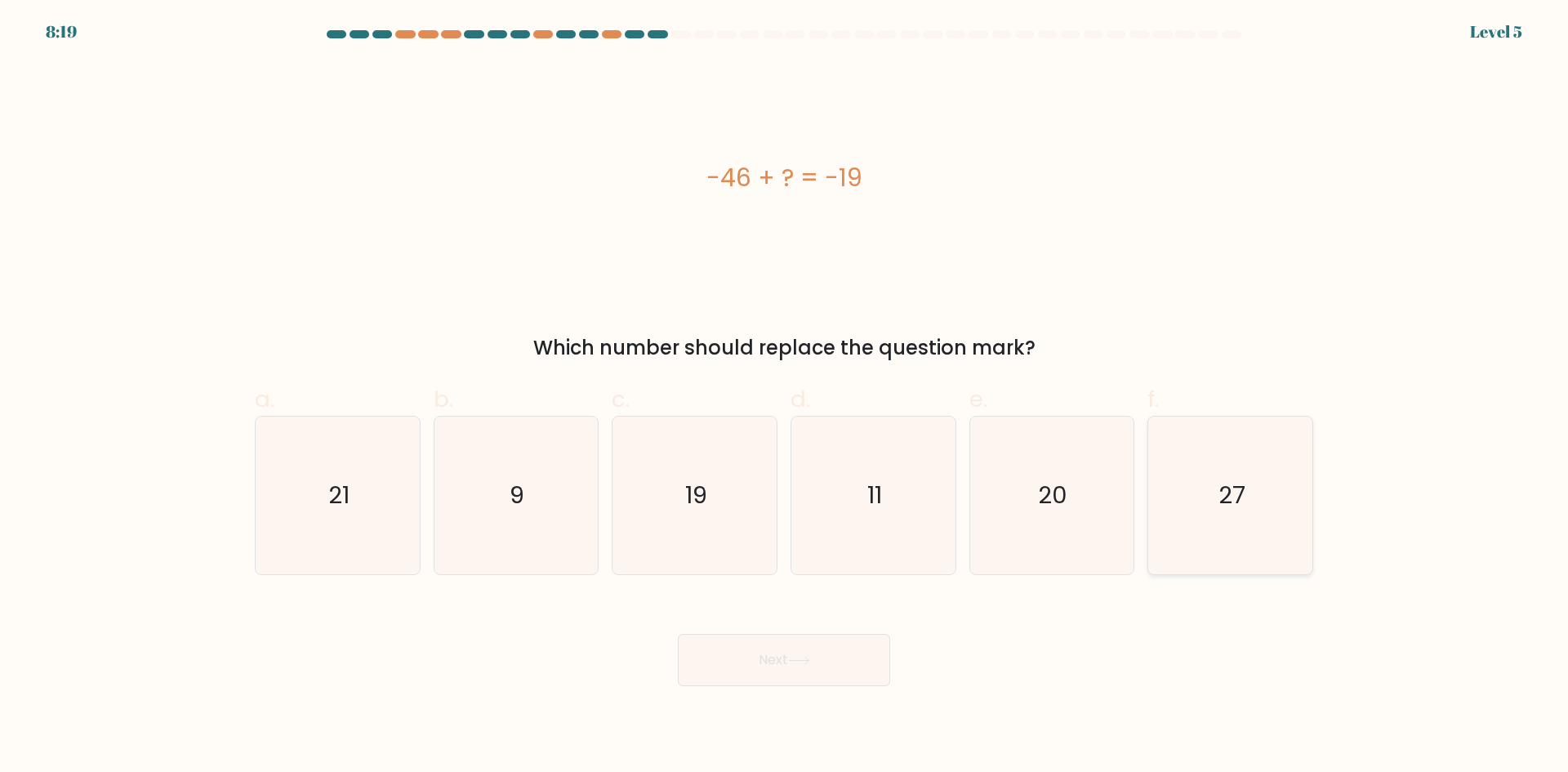
click at [1269, 525] on icon "27" at bounding box center [1230, 495] width 158 height 158
click at [785, 397] on input "f. 27" at bounding box center [784, 391] width 1 height 10
radio input "true"
click at [759, 674] on button "Next" at bounding box center [784, 659] width 212 height 53
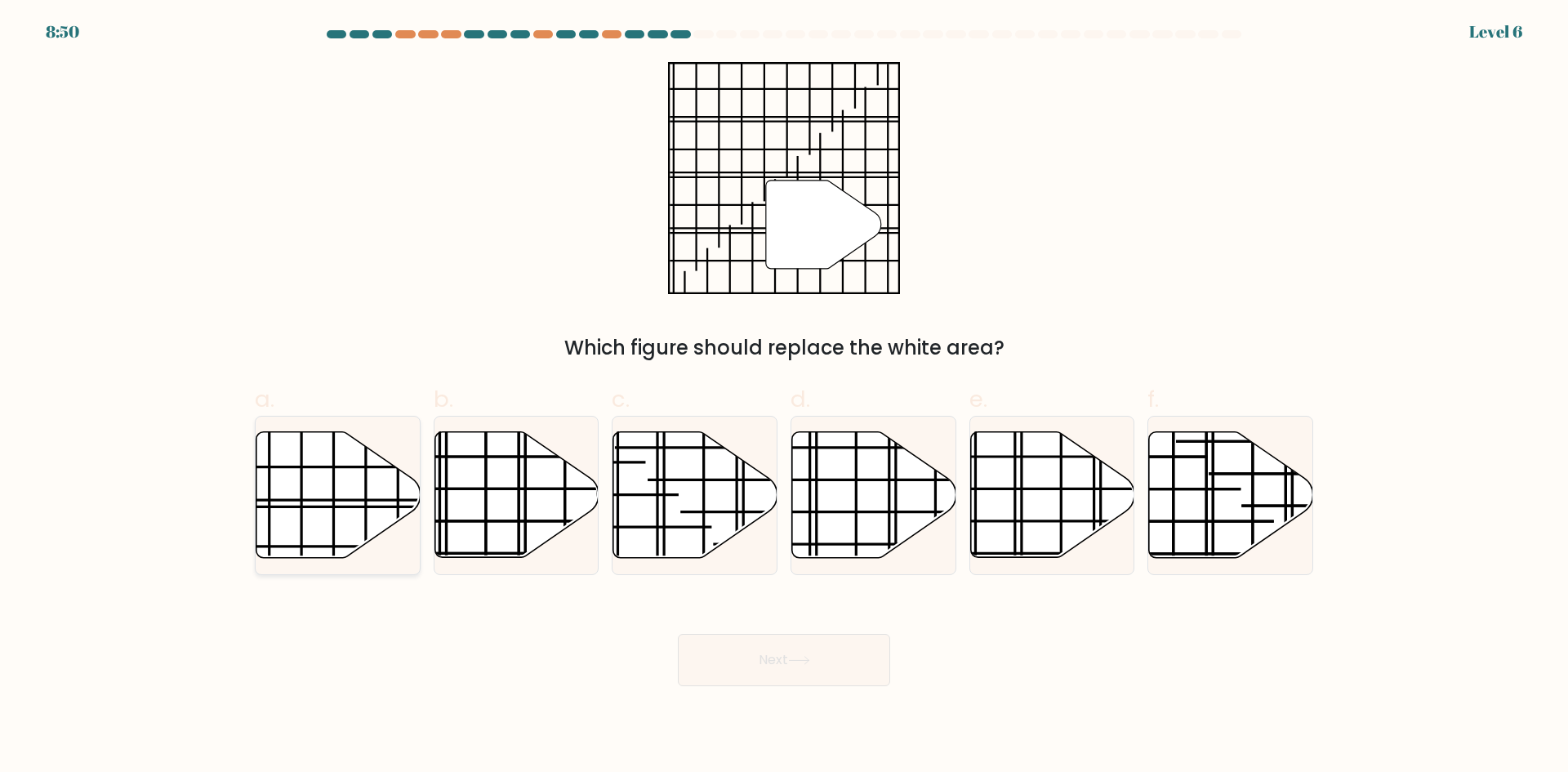
click at [320, 522] on icon at bounding box center [339, 495] width 164 height 126
click at [784, 397] on input "a." at bounding box center [784, 391] width 1 height 10
radio input "true"
click at [782, 670] on button "Next" at bounding box center [784, 659] width 212 height 53
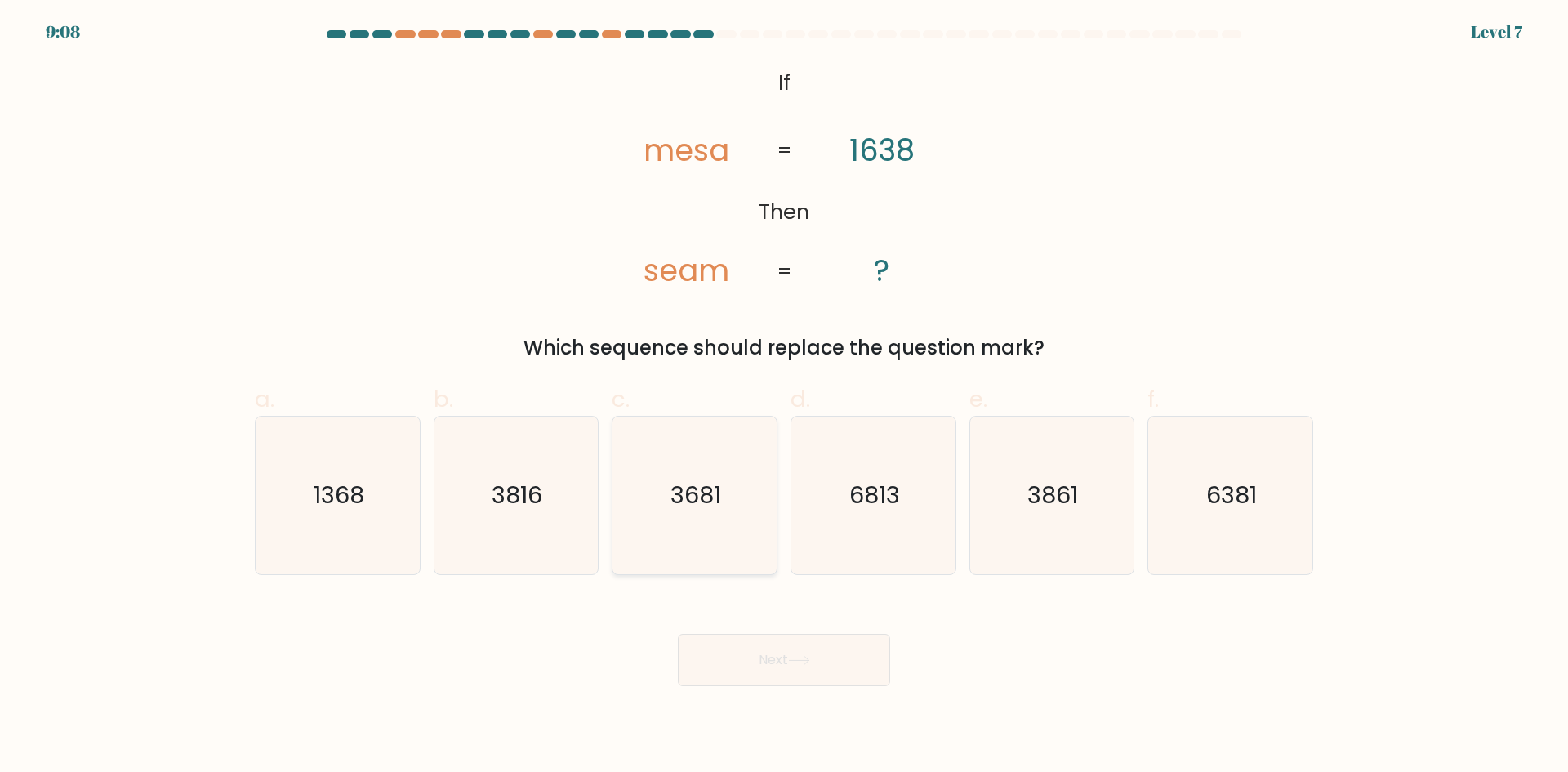
click at [697, 525] on icon "3681" at bounding box center [694, 495] width 158 height 158
click at [784, 397] on input "c. 3681" at bounding box center [784, 391] width 1 height 10
radio input "true"
click at [859, 685] on body "9:08 Level 7 If" at bounding box center [784, 386] width 1568 height 772
click at [843, 674] on button "Next" at bounding box center [784, 659] width 212 height 53
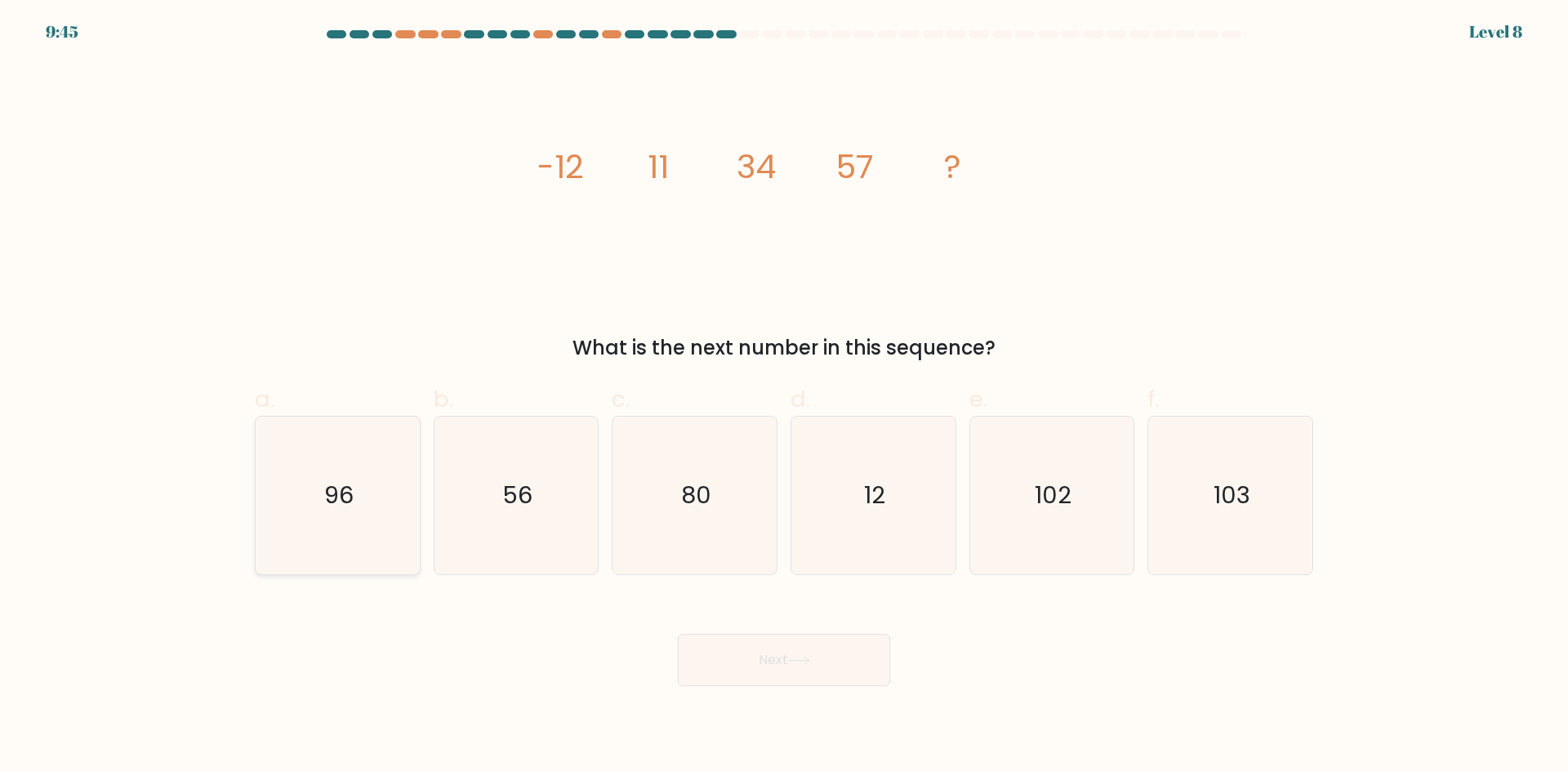
click at [394, 564] on icon "96" at bounding box center [337, 495] width 158 height 158
click at [784, 397] on input "a. 96" at bounding box center [784, 391] width 1 height 10
radio input "true"
click at [742, 664] on button "Next" at bounding box center [784, 659] width 212 height 53
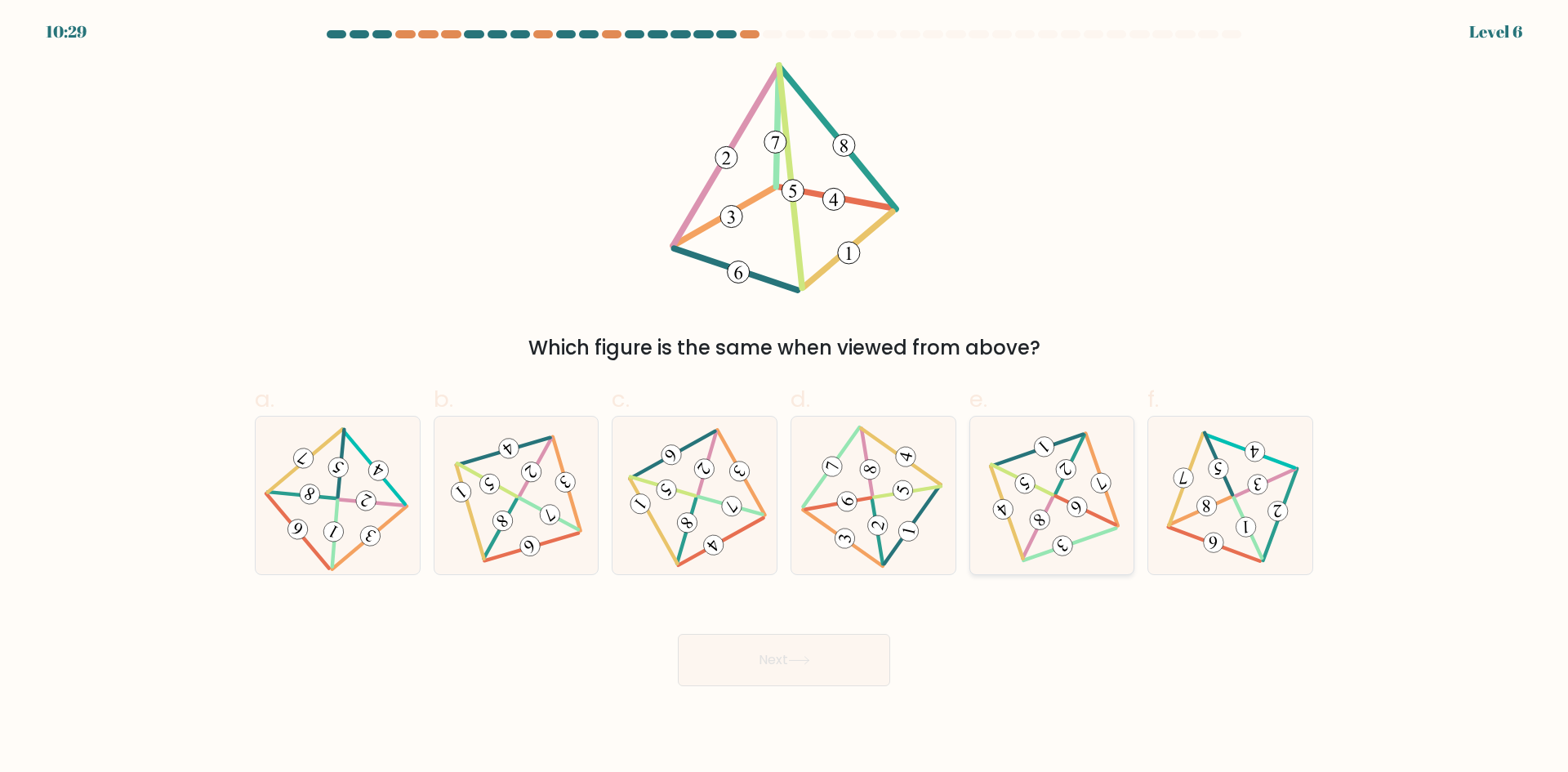
click at [1069, 531] on icon at bounding box center [1052, 495] width 127 height 126
click at [785, 397] on input "e." at bounding box center [784, 391] width 1 height 10
radio input "true"
click at [815, 661] on button "Next" at bounding box center [784, 659] width 212 height 53
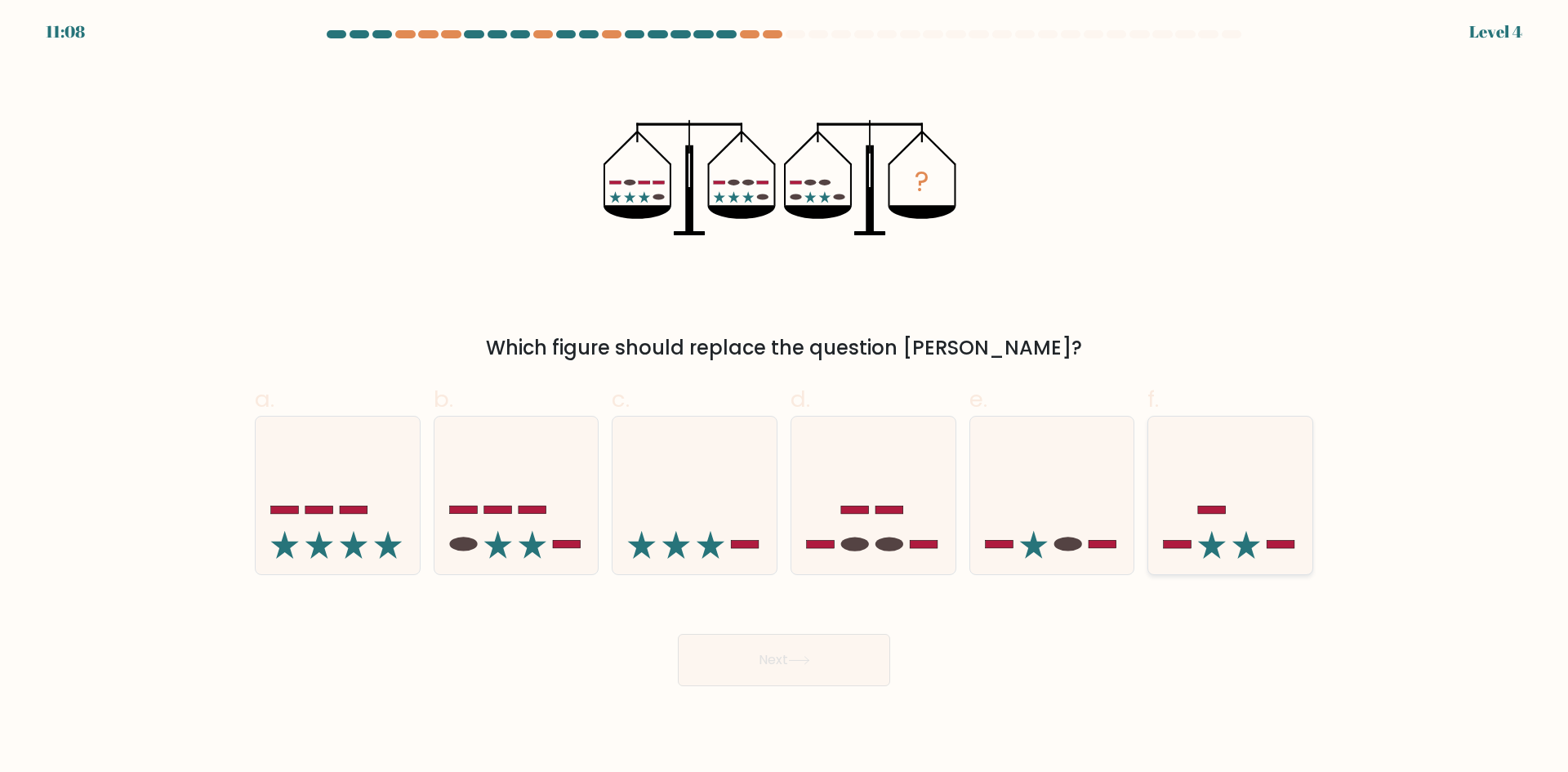
click at [1265, 490] on icon at bounding box center [1230, 494] width 164 height 136
click at [785, 397] on input "f." at bounding box center [784, 391] width 1 height 10
radio input "true"
click at [829, 656] on button "Next" at bounding box center [784, 659] width 212 height 53
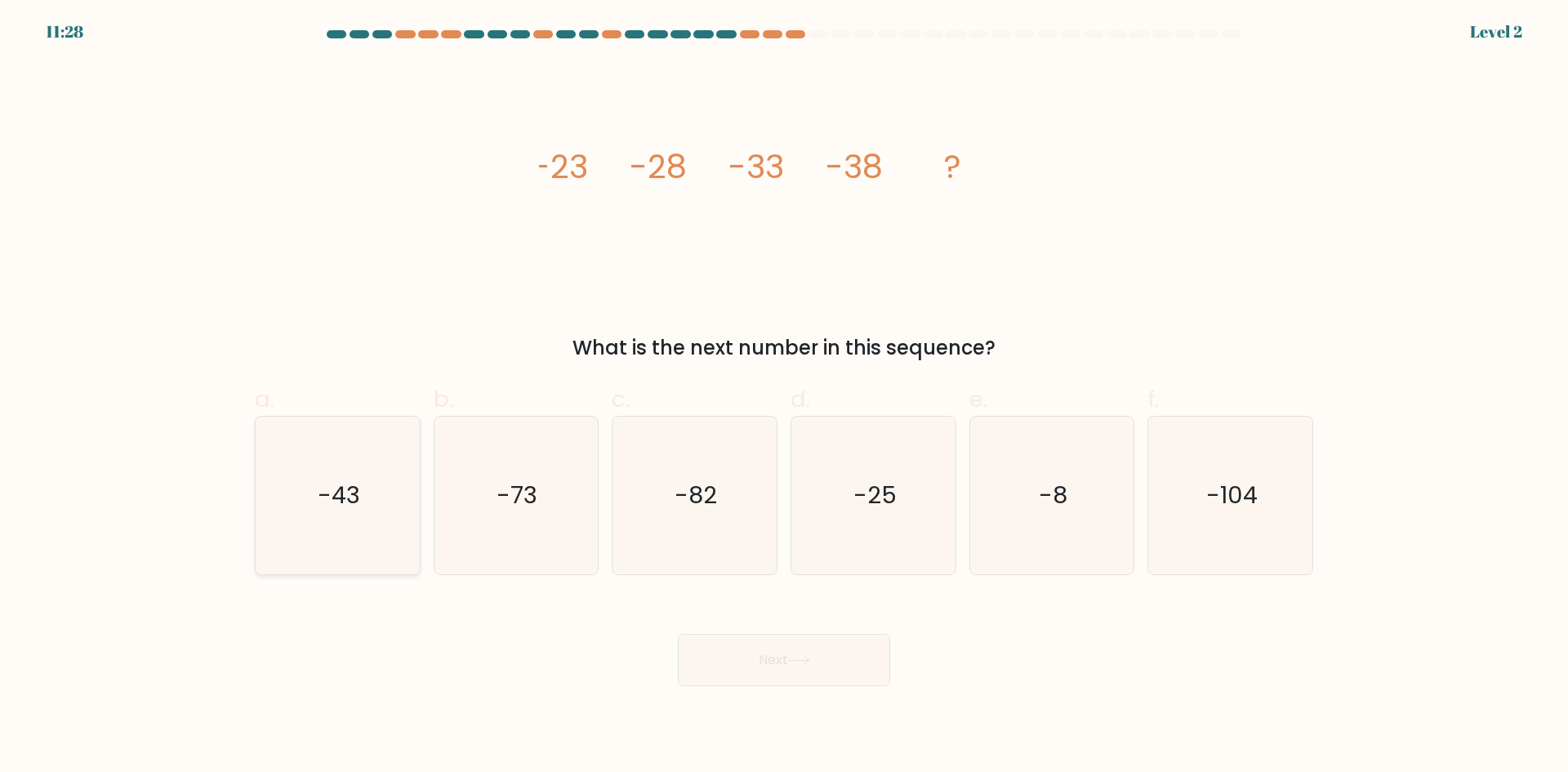
click at [311, 509] on icon "-43" at bounding box center [337, 495] width 158 height 158
click at [784, 397] on input "a. -43" at bounding box center [784, 391] width 1 height 10
radio input "true"
click at [832, 649] on button "Next" at bounding box center [784, 659] width 212 height 53
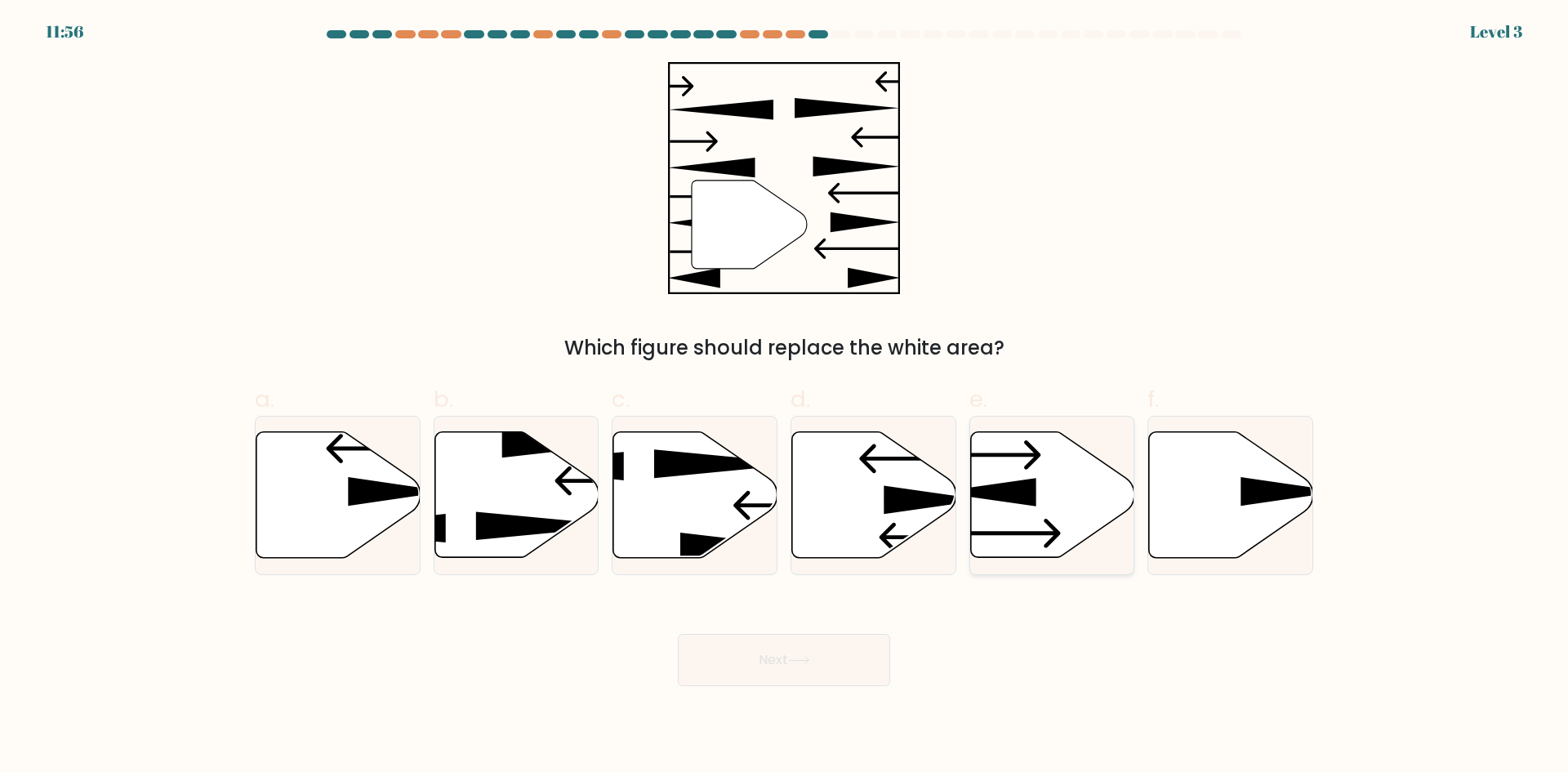
click at [1038, 527] on icon at bounding box center [1053, 495] width 164 height 126
click at [785, 397] on input "e." at bounding box center [784, 391] width 1 height 10
radio input "true"
click at [845, 664] on button "Next" at bounding box center [784, 659] width 212 height 53
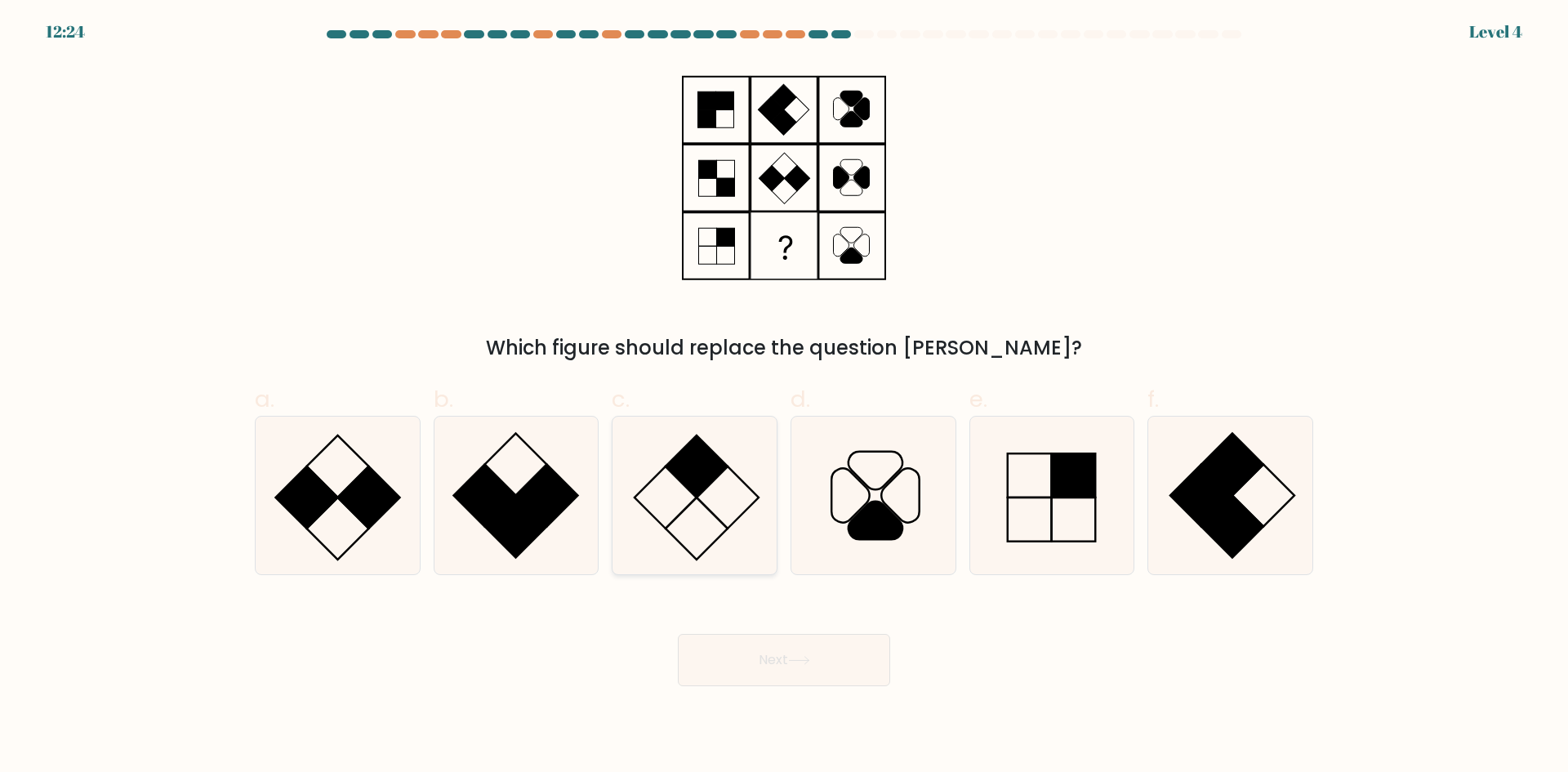
click at [689, 513] on icon at bounding box center [694, 495] width 158 height 158
click at [784, 397] on input "c." at bounding box center [784, 391] width 1 height 10
radio input "true"
click at [847, 650] on button "Next" at bounding box center [784, 659] width 212 height 53
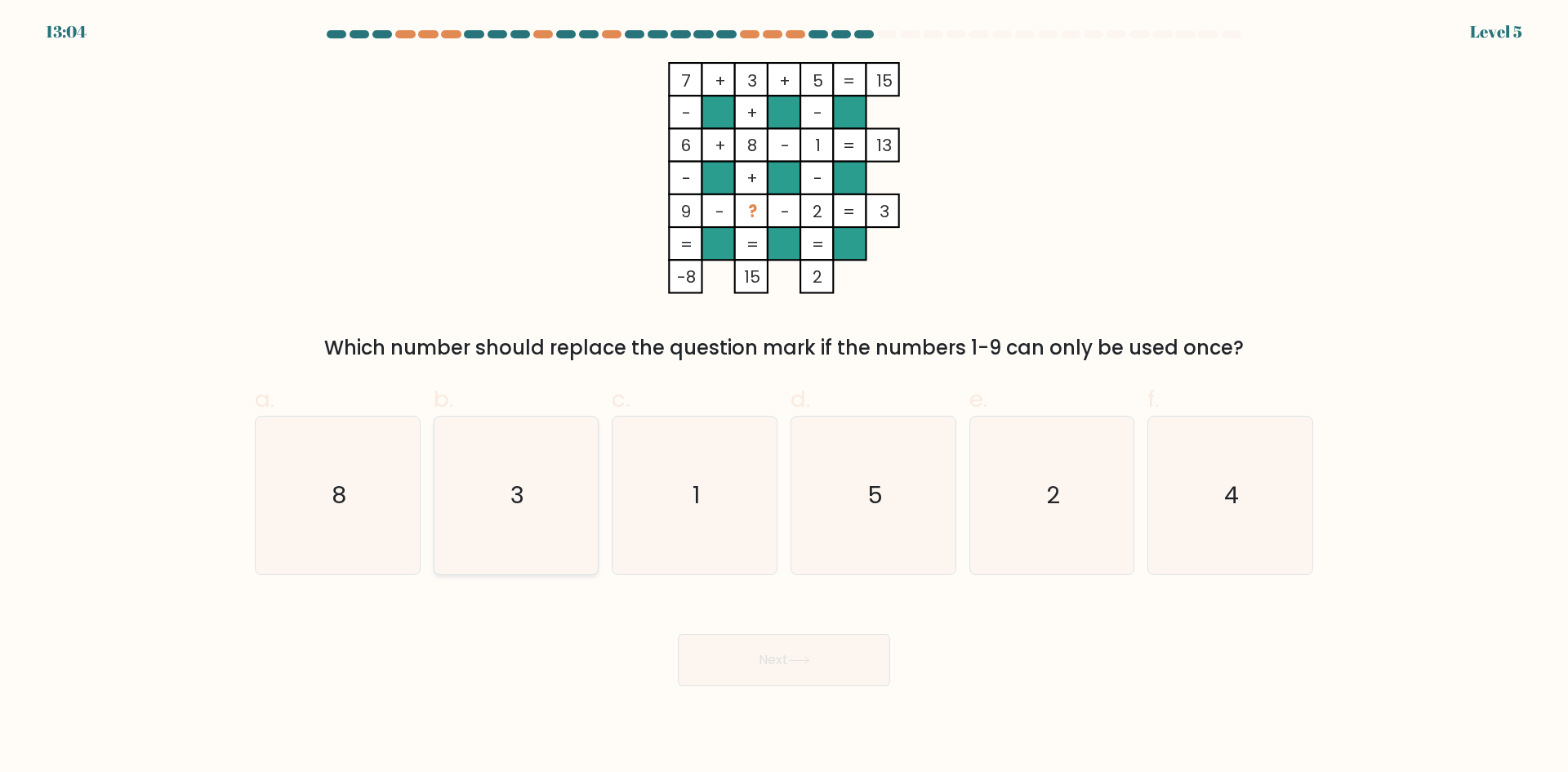
click at [472, 523] on icon "3" at bounding box center [515, 495] width 158 height 158
click at [784, 397] on input "b. 3" at bounding box center [784, 391] width 1 height 10
radio input "true"
click at [757, 638] on button "Next" at bounding box center [784, 659] width 212 height 53
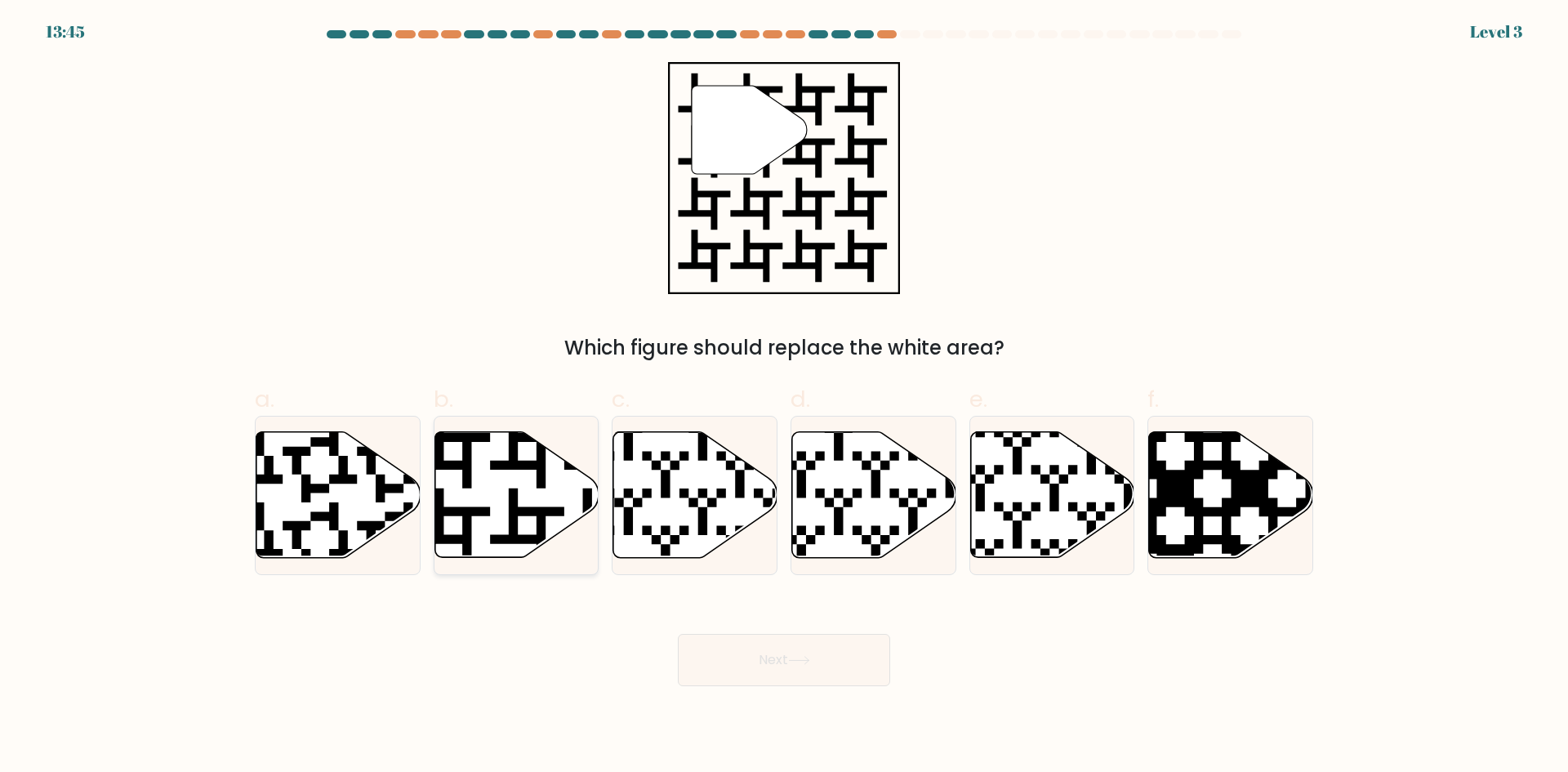
click at [511, 507] on icon at bounding box center [564, 562] width 297 height 297
click at [784, 397] on input "b." at bounding box center [784, 391] width 1 height 10
radio input "true"
click at [794, 669] on button "Next" at bounding box center [784, 659] width 212 height 53
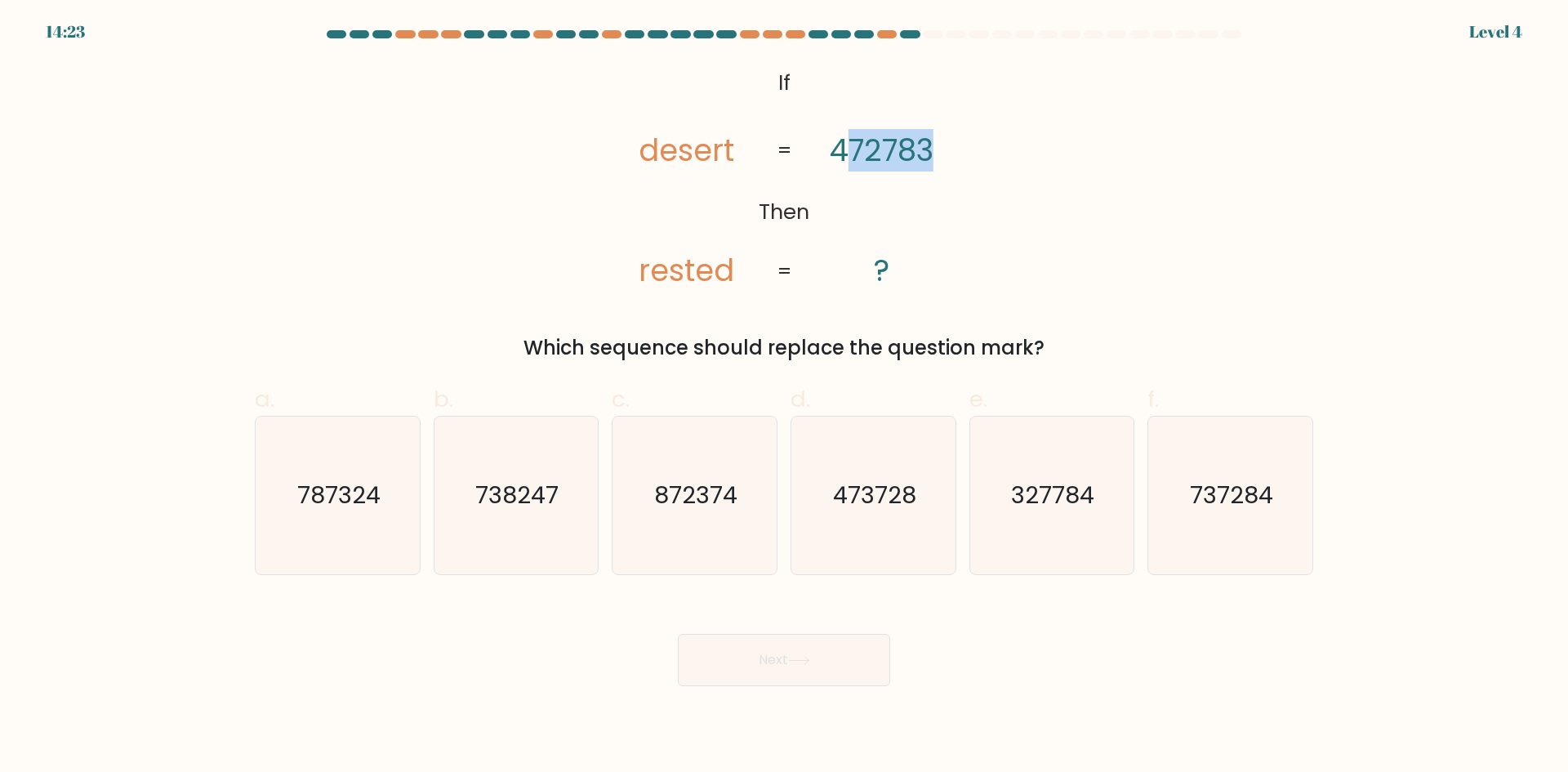
drag, startPoint x: 841, startPoint y: 159, endPoint x: 940, endPoint y: 166, distance: 99.2
click at [940, 166] on icon "@import url('https://fonts.googleapis.com/css?family=Abril+Fatface:400,100,100i…" at bounding box center [784, 177] width 376 height 232
click at [640, 280] on tspan "rested" at bounding box center [686, 271] width 95 height 42
click at [843, 166] on tspan "472783" at bounding box center [881, 151] width 103 height 42
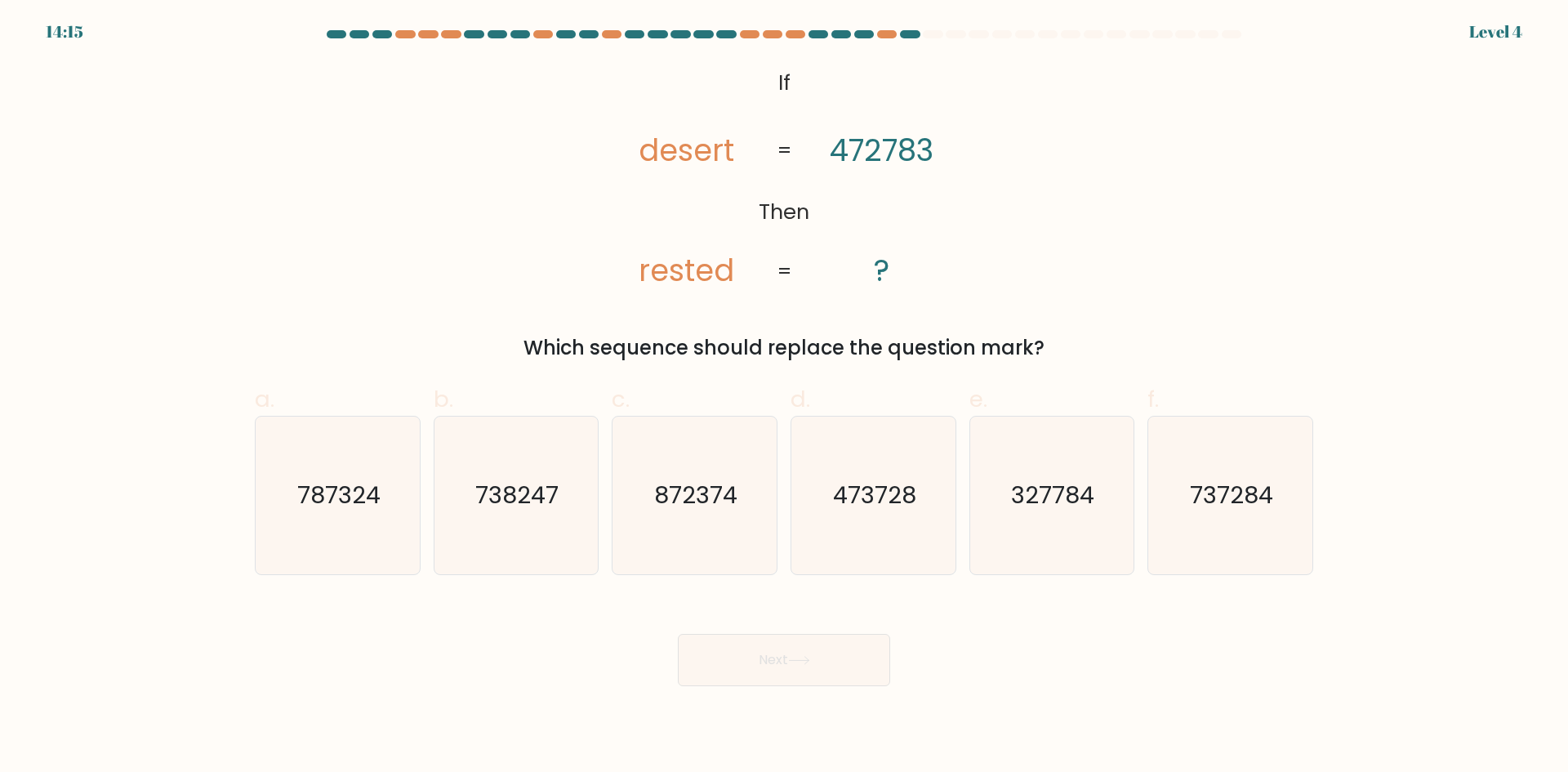
click at [849, 163] on tspan "472783" at bounding box center [881, 151] width 103 height 42
drag, startPoint x: 873, startPoint y: 159, endPoint x: 899, endPoint y: 155, distance: 26.3
click at [878, 158] on tspan "472783" at bounding box center [881, 151] width 103 height 42
click at [905, 155] on tspan "472783" at bounding box center [881, 151] width 103 height 42
click at [911, 153] on tspan "472783" at bounding box center [881, 151] width 103 height 42
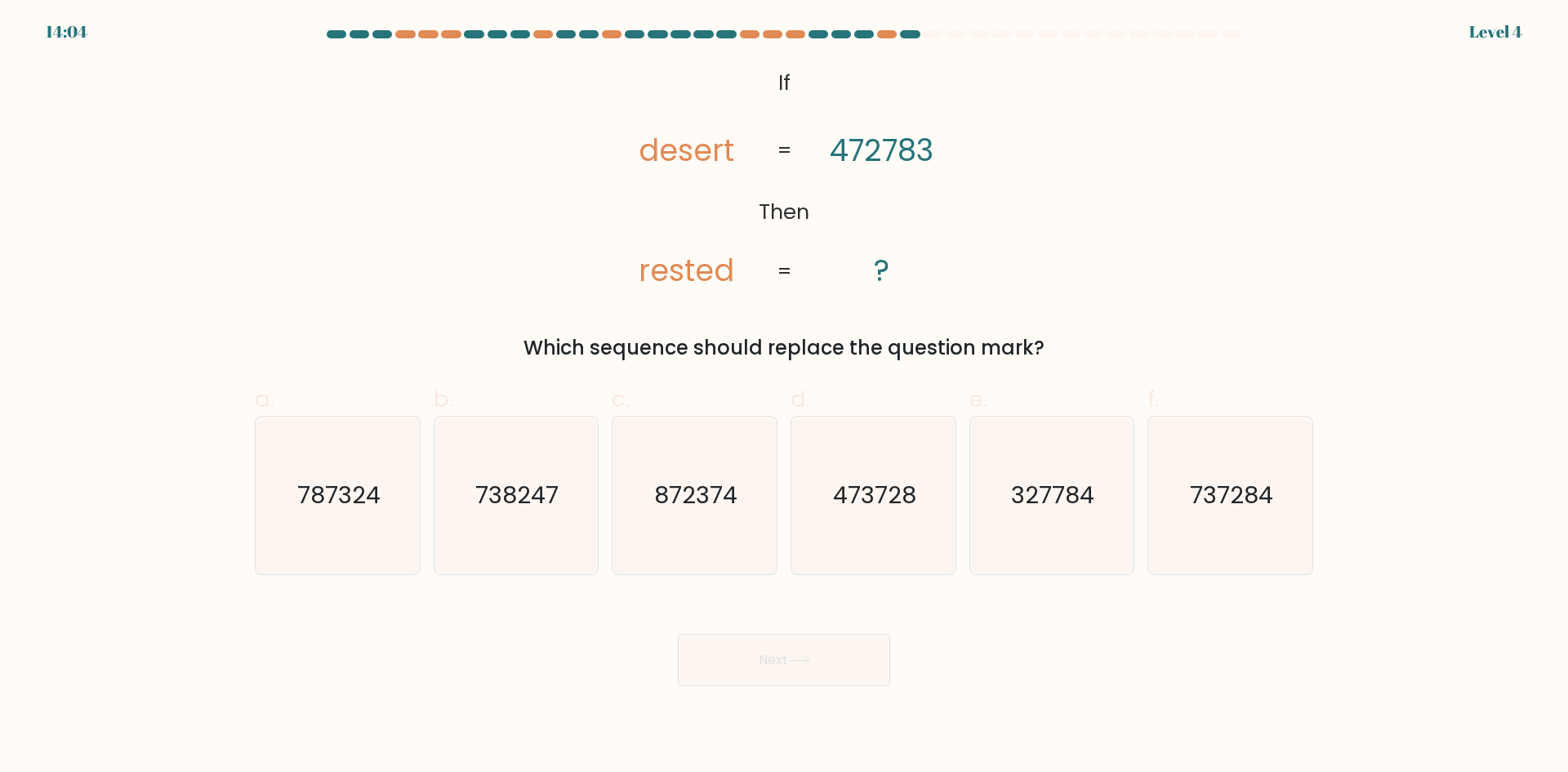
click at [911, 155] on tspan "472783" at bounding box center [881, 151] width 103 height 42
click at [852, 155] on tspan "472783" at bounding box center [881, 151] width 103 height 42
click at [874, 155] on tspan "472783" at bounding box center [881, 151] width 103 height 42
click at [700, 512] on text "872374" at bounding box center [696, 494] width 83 height 32
click at [784, 397] on input "c. 872374" at bounding box center [784, 391] width 1 height 10
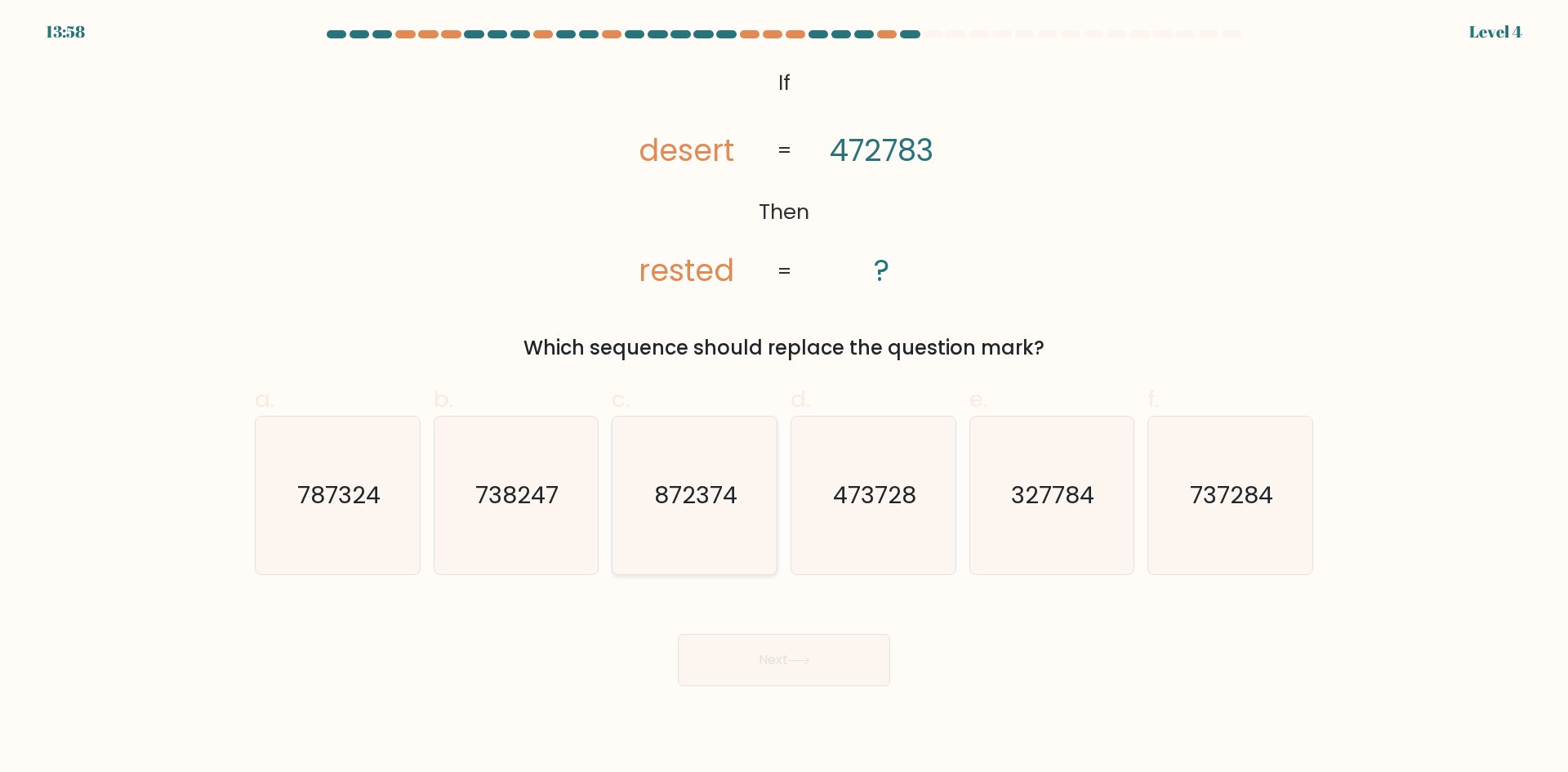
radio input "true"
click at [837, 667] on button "Next" at bounding box center [784, 659] width 212 height 53
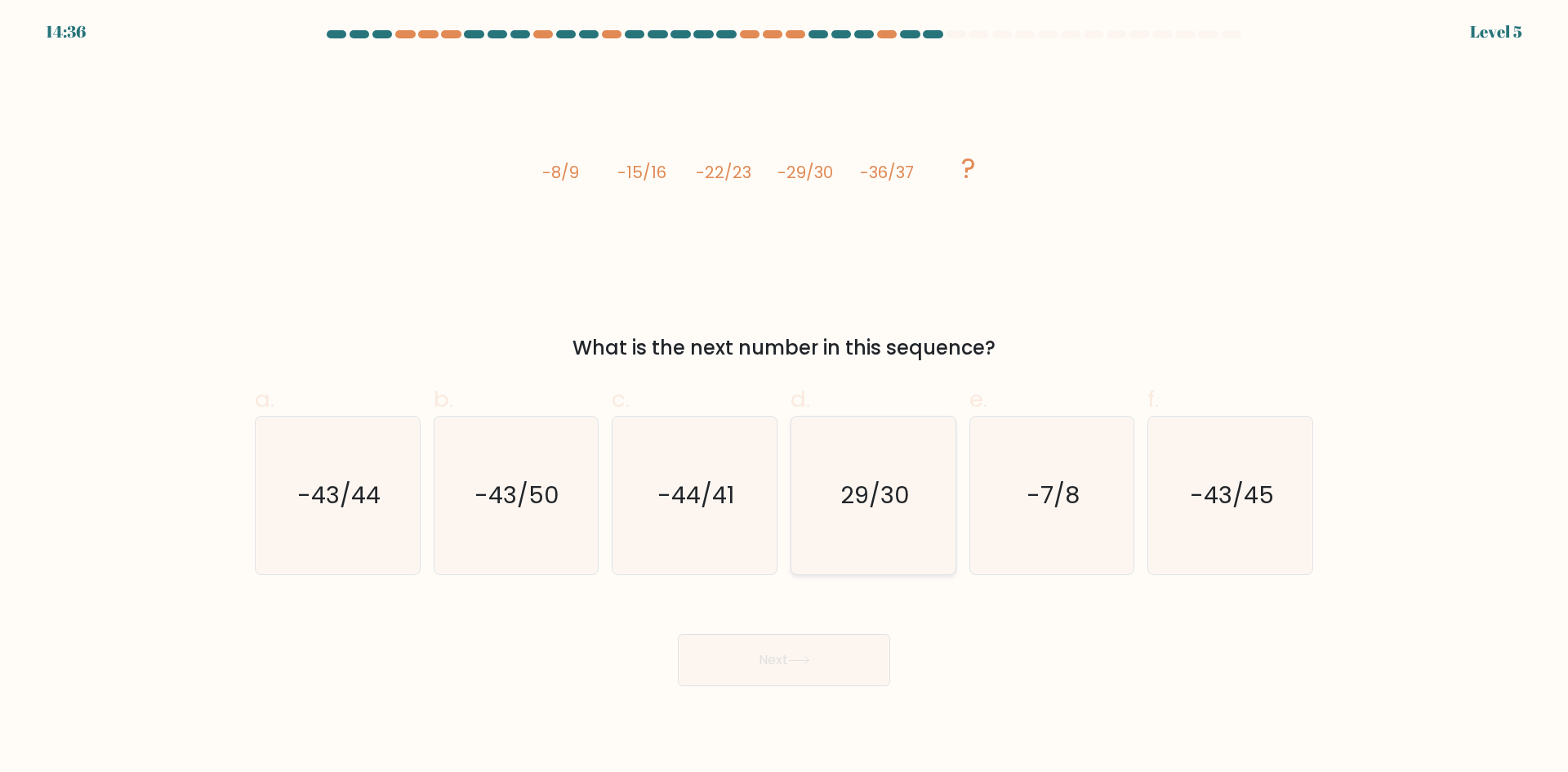
click at [874, 529] on icon "29/30" at bounding box center [873, 495] width 158 height 158
click at [785, 397] on input "d. 29/30" at bounding box center [784, 391] width 1 height 10
radio input "true"
click at [684, 502] on text "-44/41" at bounding box center [696, 494] width 77 height 32
click at [784, 397] on input "c. -44/41" at bounding box center [784, 391] width 1 height 10
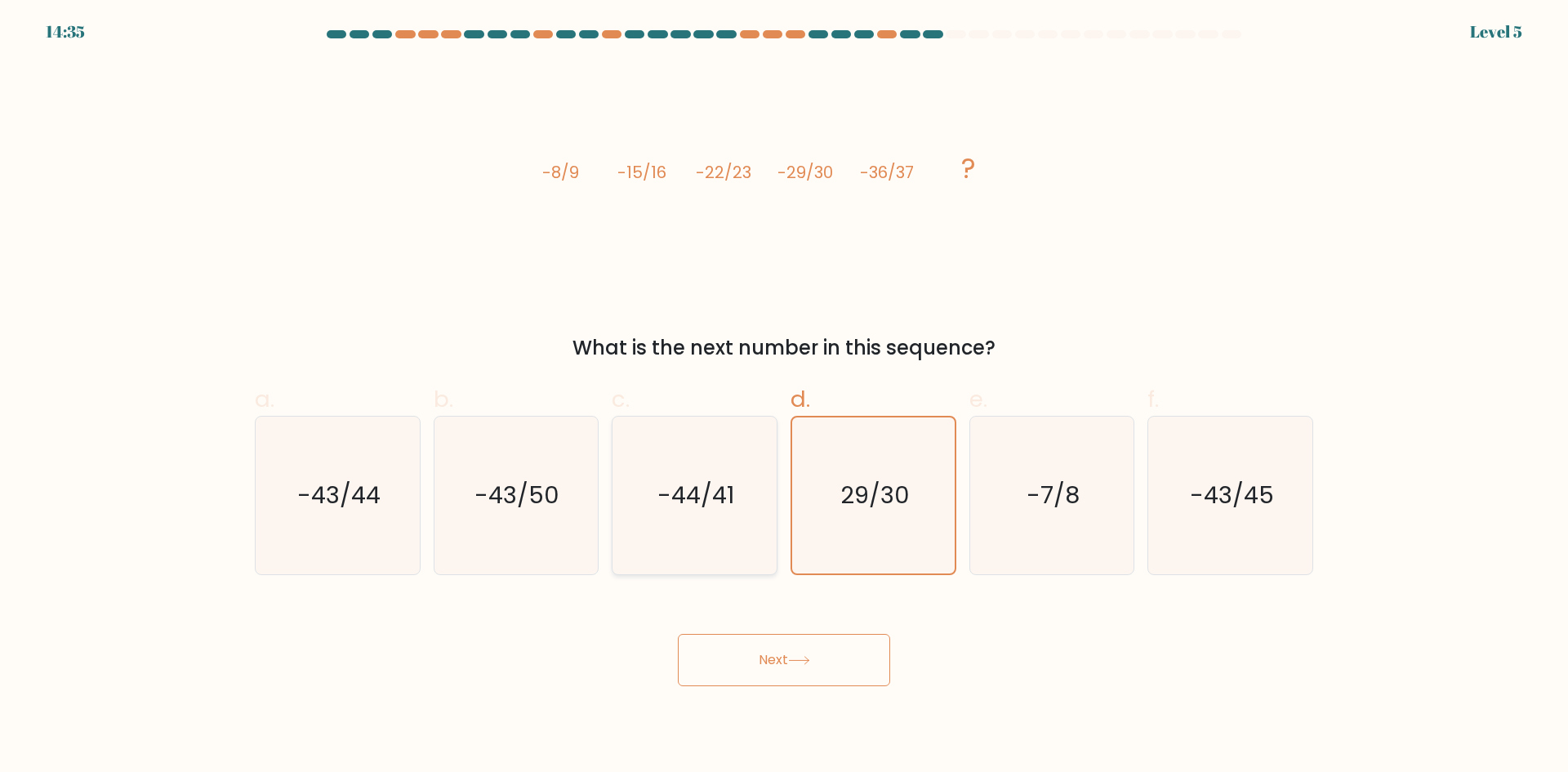
radio input "true"
click at [1006, 500] on icon "-7/8" at bounding box center [1051, 495] width 158 height 158
click at [785, 397] on input "e. -7/8" at bounding box center [784, 391] width 1 height 10
radio input "true"
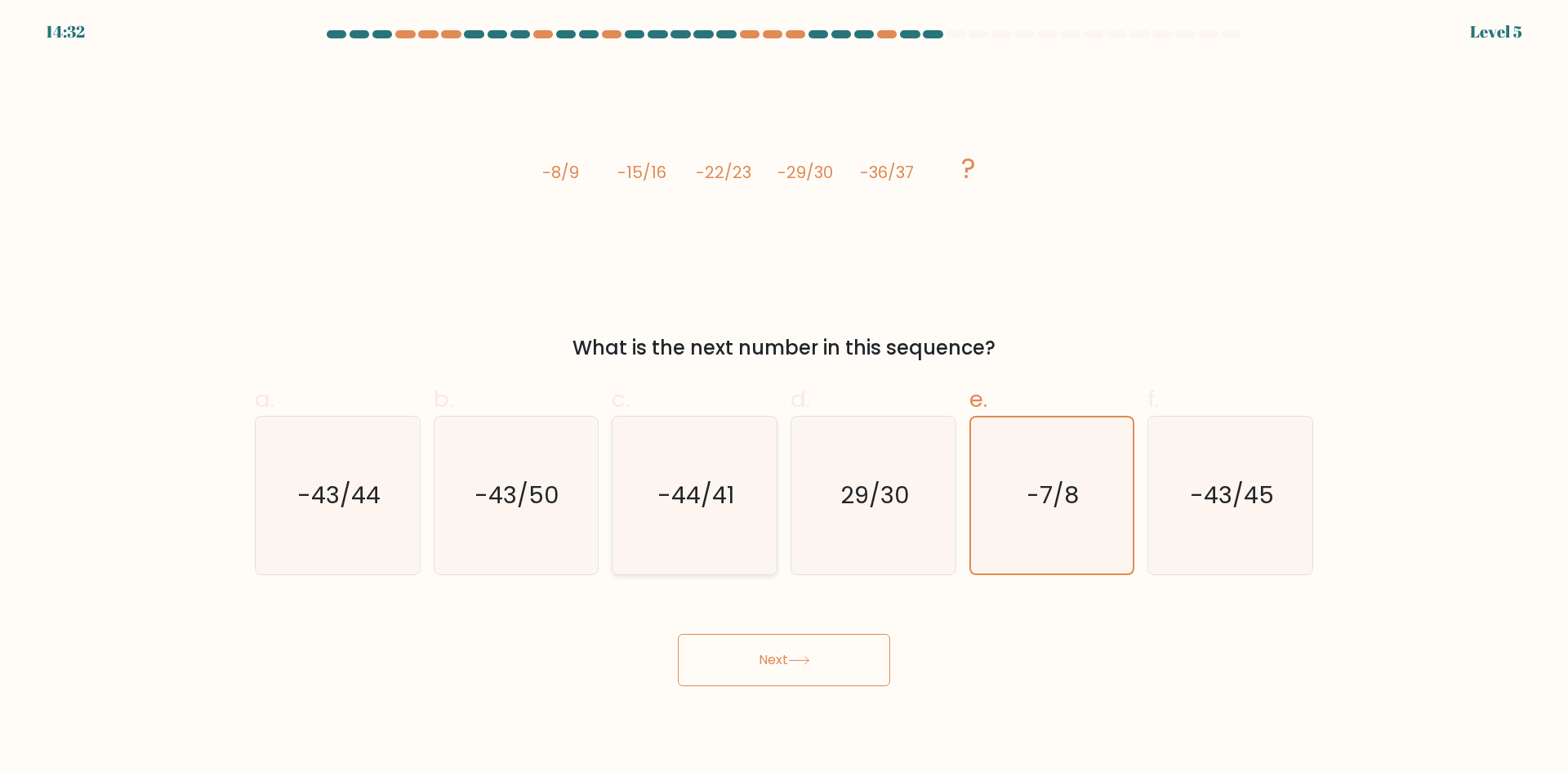
click at [718, 478] on text "-44/41" at bounding box center [696, 494] width 77 height 32
click at [784, 397] on input "c. -44/41" at bounding box center [784, 391] width 1 height 10
radio input "true"
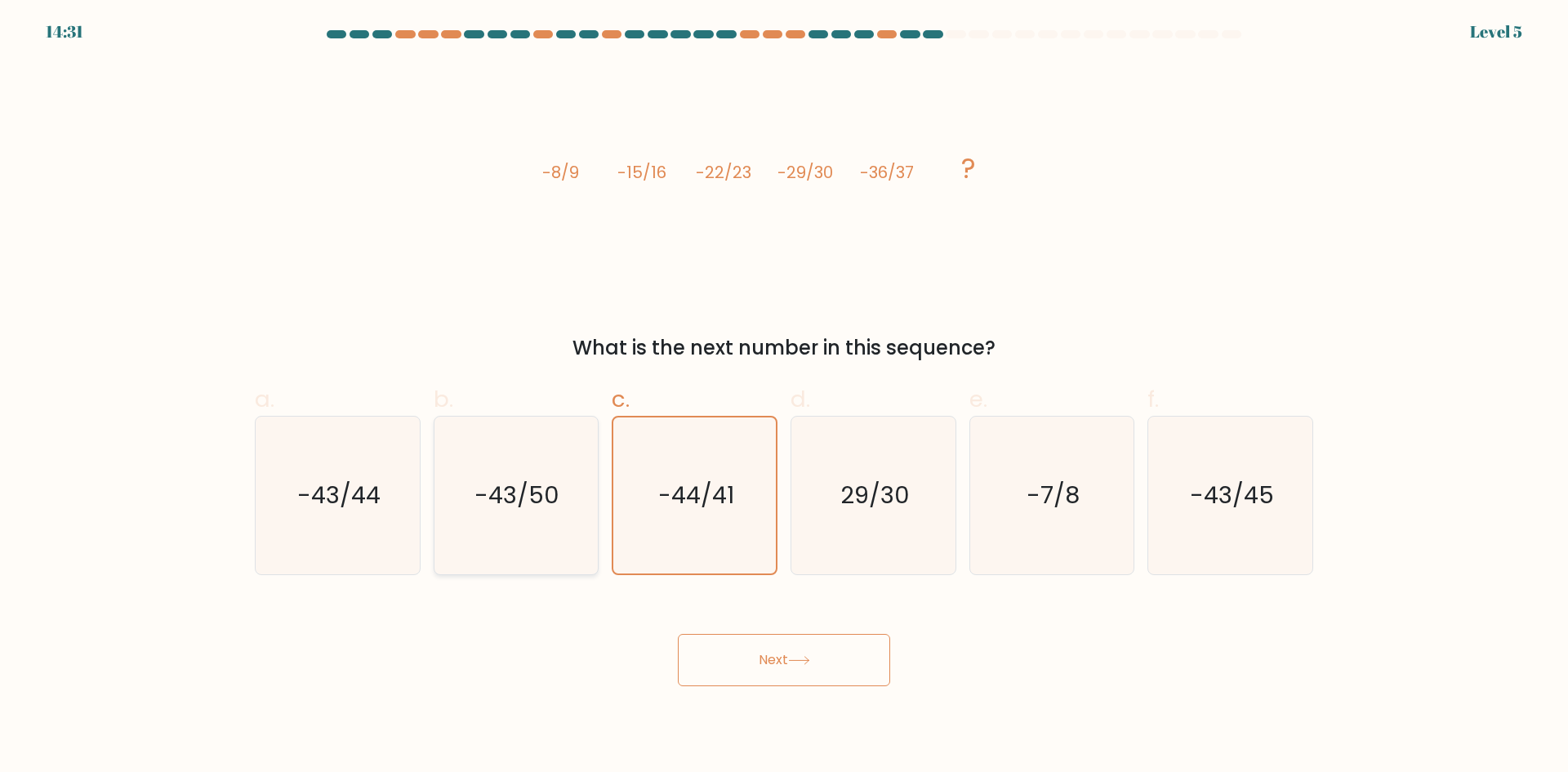
click at [565, 490] on icon "-43/50" at bounding box center [515, 495] width 158 height 158
click at [784, 397] on input "b. -43/50" at bounding box center [784, 391] width 1 height 10
radio input "true"
drag, startPoint x: 813, startPoint y: 670, endPoint x: 466, endPoint y: 630, distance: 349.3
click at [472, 606] on div "Next" at bounding box center [783, 640] width 1078 height 91
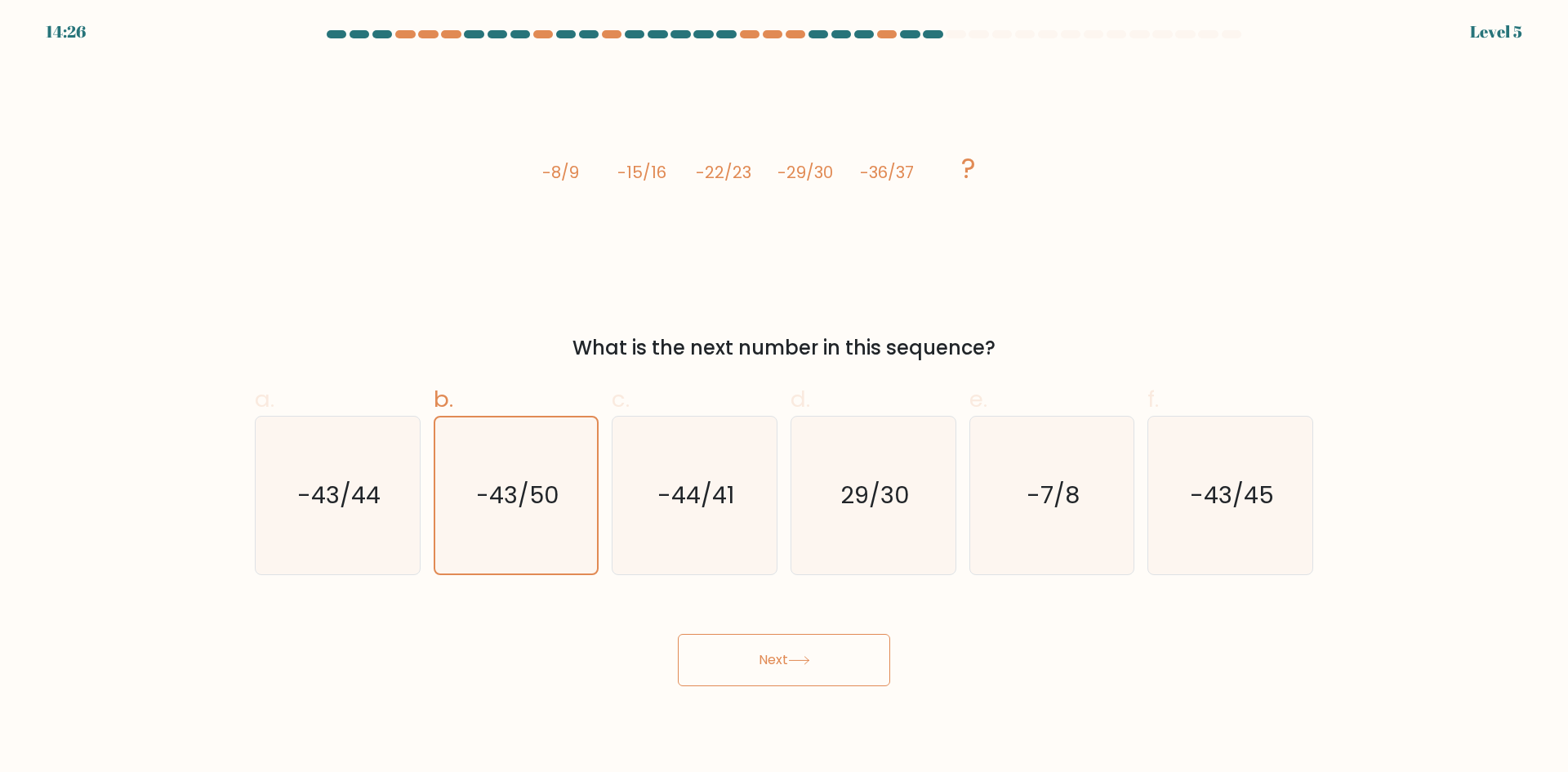
click at [464, 643] on div "Next" at bounding box center [783, 640] width 1078 height 91
click at [323, 549] on icon "-43/44" at bounding box center [337, 495] width 158 height 158
click at [784, 397] on input "a. -43/44" at bounding box center [784, 391] width 1 height 10
radio input "true"
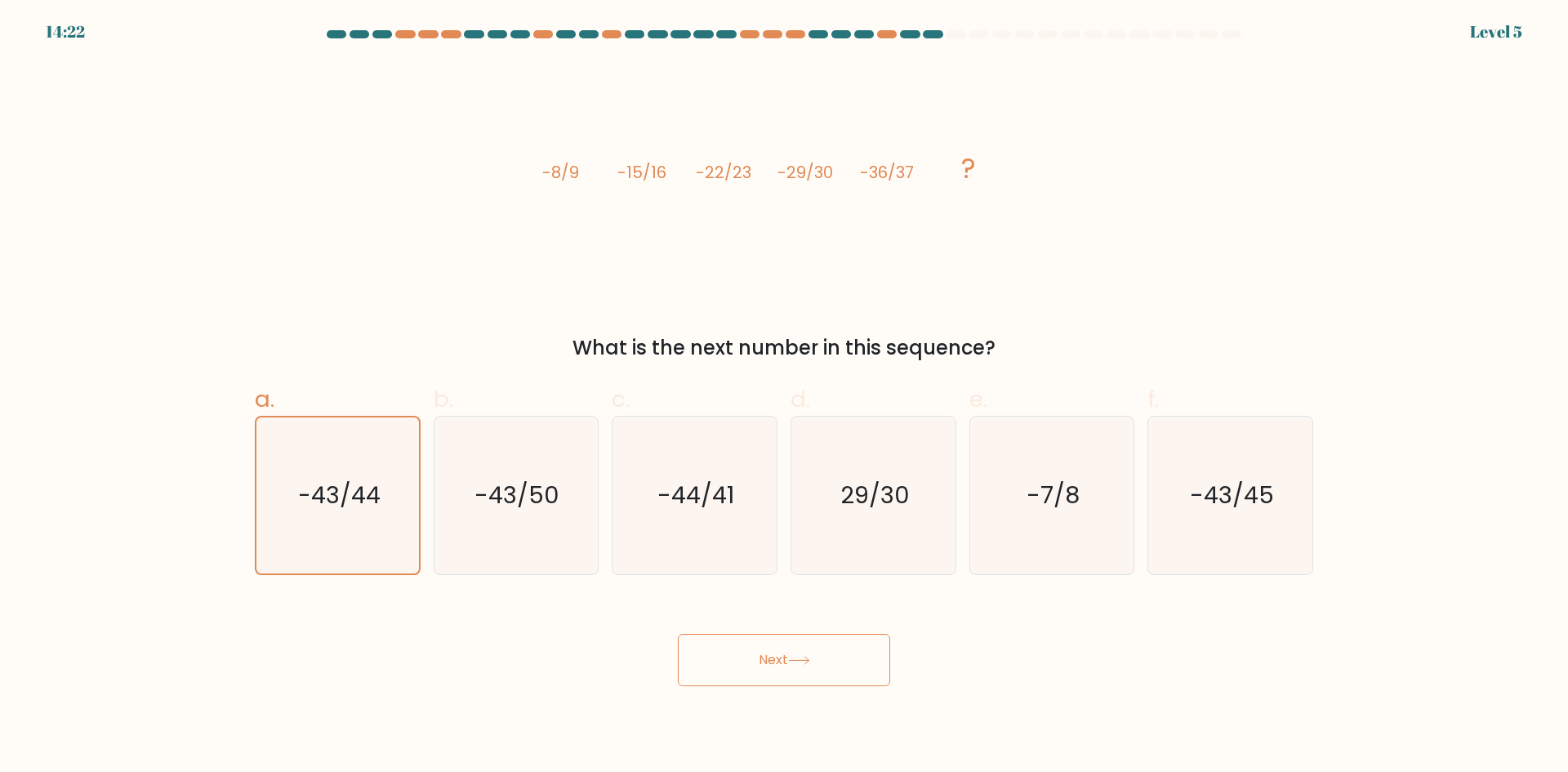
click at [812, 672] on button "Next" at bounding box center [784, 659] width 212 height 53
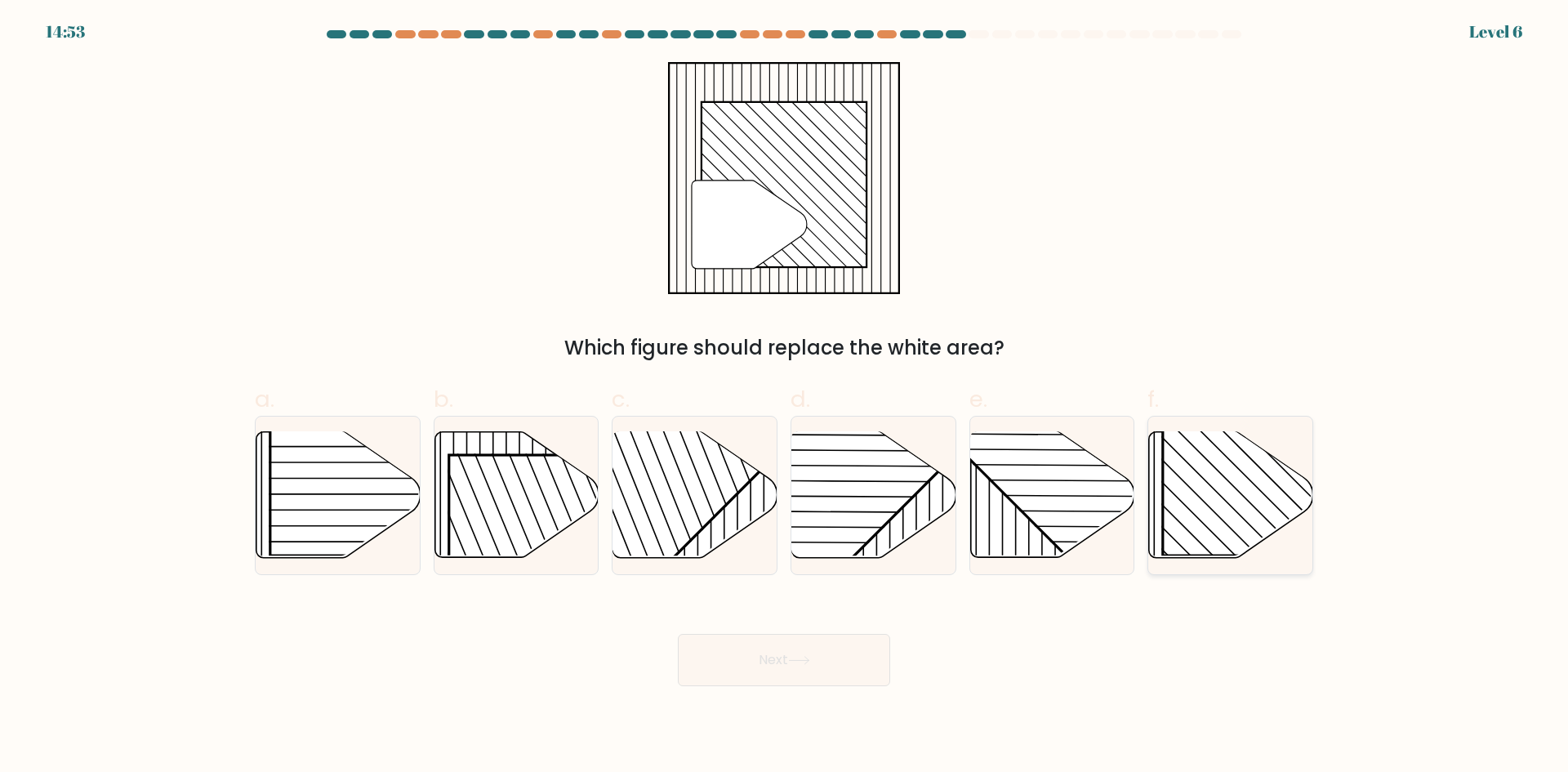
click at [1224, 516] on rect at bounding box center [1280, 438] width 235 height 235
click at [785, 397] on input "f." at bounding box center [784, 391] width 1 height 10
radio input "true"
click at [808, 670] on button "Next" at bounding box center [784, 659] width 212 height 53
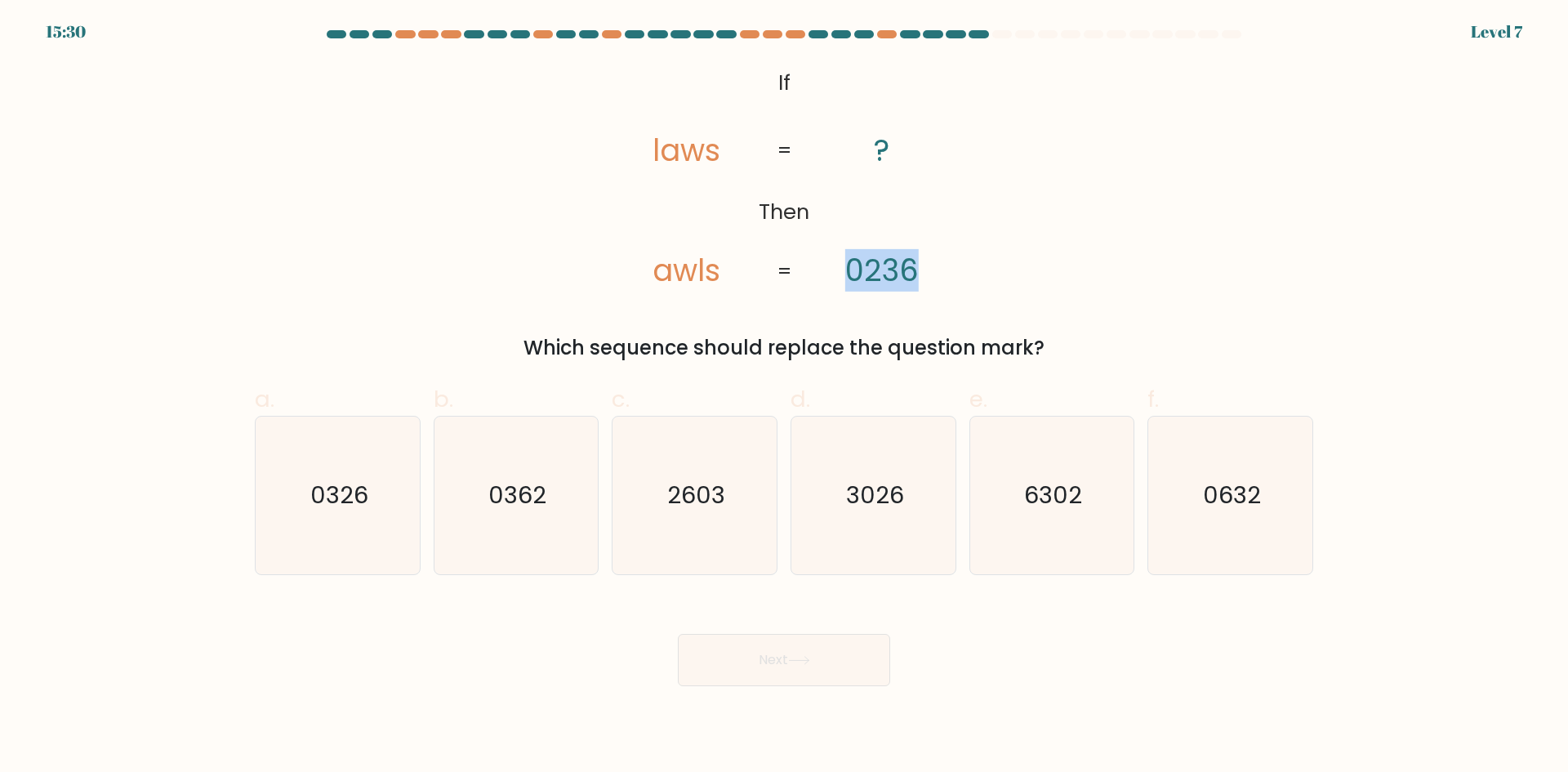
drag, startPoint x: 767, startPoint y: 144, endPoint x: 916, endPoint y: 172, distance: 151.6
click at [916, 172] on icon "@import url('https://fonts.googleapis.com/css?family=Abril+Fatface:400,100,100i…" at bounding box center [784, 177] width 376 height 232
click at [657, 279] on tspan "awls" at bounding box center [686, 271] width 67 height 42
drag, startPoint x: 678, startPoint y: 279, endPoint x: 701, endPoint y: 279, distance: 23.0
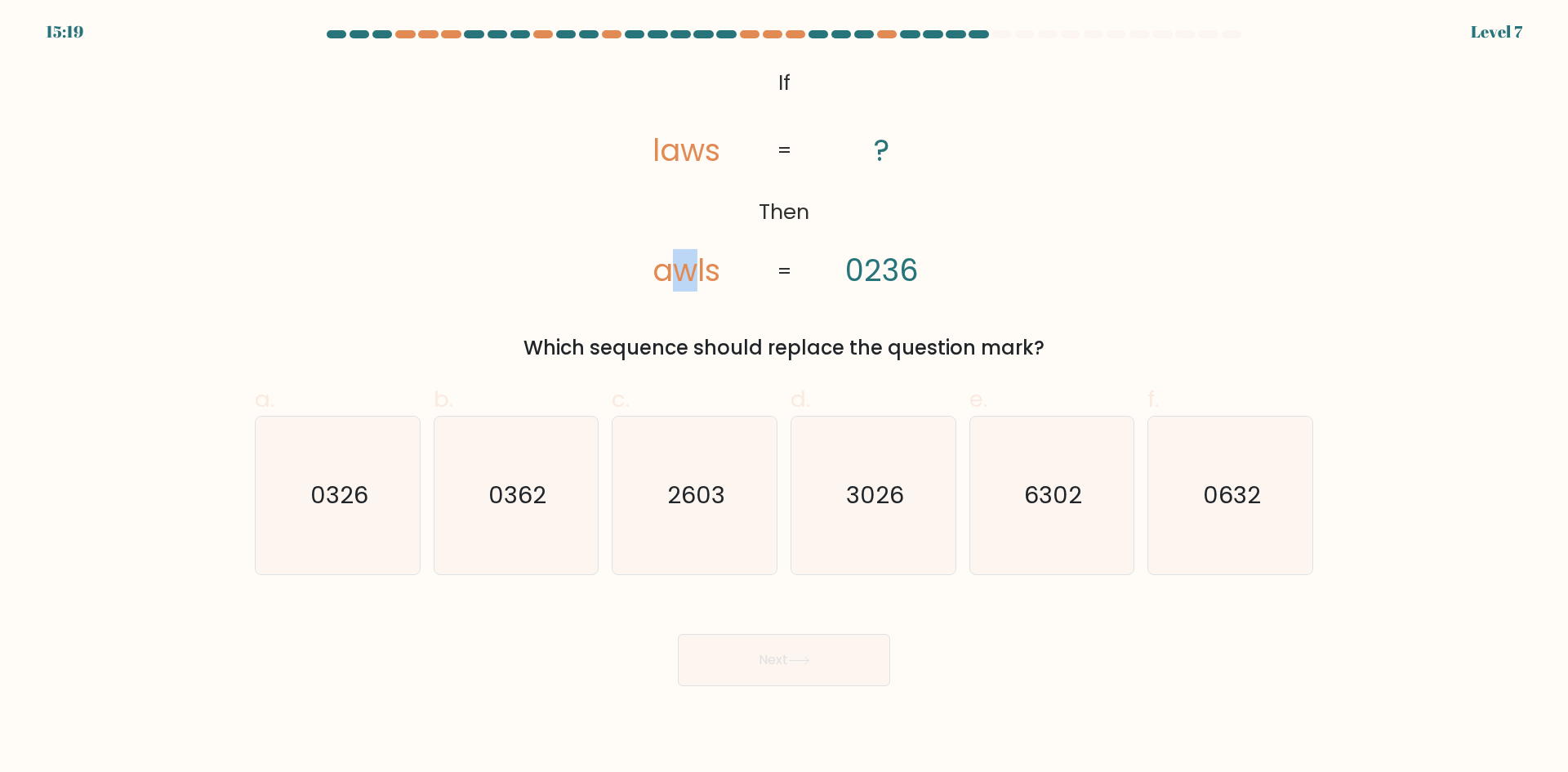
click at [701, 279] on tspan "awls" at bounding box center [686, 271] width 67 height 42
drag, startPoint x: 704, startPoint y: 279, endPoint x: 730, endPoint y: 279, distance: 26.0
click at [730, 279] on icon "@import url('https://fonts.googleapis.com/css?family=Abril+Fatface:400,100,100i…" at bounding box center [784, 177] width 376 height 232
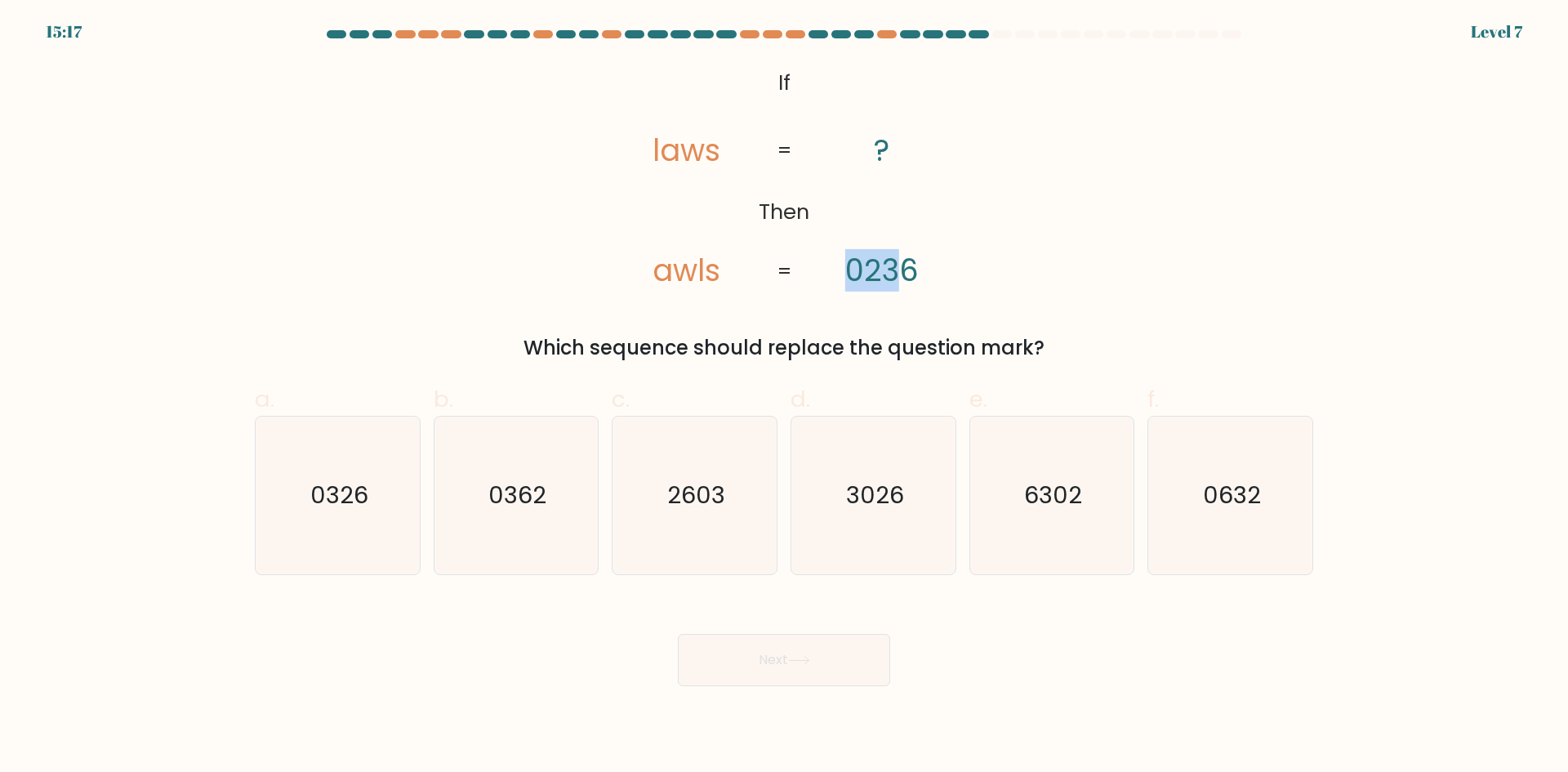
drag, startPoint x: 845, startPoint y: 274, endPoint x: 897, endPoint y: 279, distance: 52.2
click at [897, 279] on tspan "0236" at bounding box center [882, 271] width 74 height 42
drag, startPoint x: 670, startPoint y: 283, endPoint x: 706, endPoint y: 282, distance: 36.0
click at [706, 282] on tspan "awls" at bounding box center [686, 271] width 67 height 42
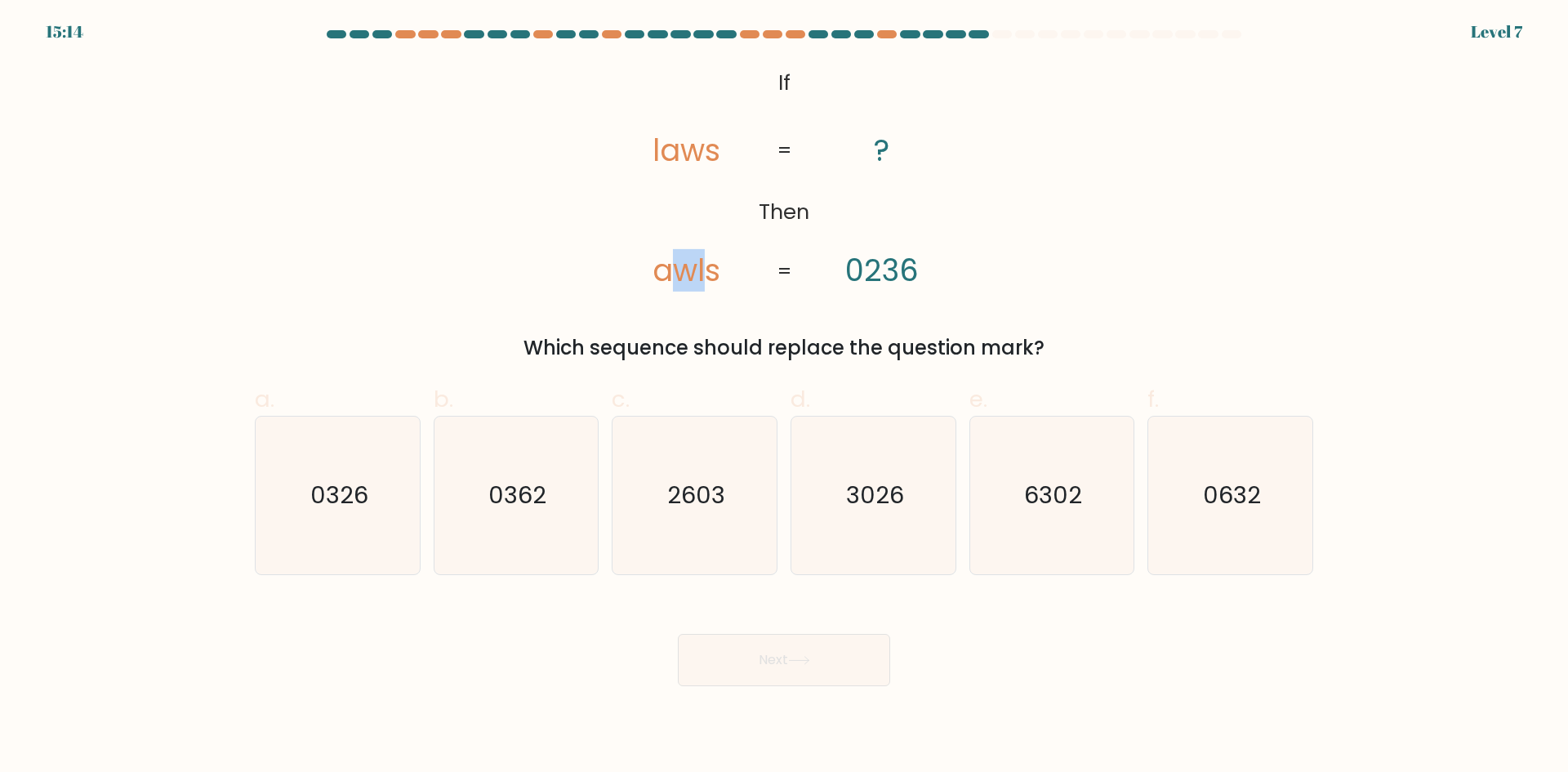
click at [710, 281] on tspan "awls" at bounding box center [686, 271] width 67 height 42
drag, startPoint x: 718, startPoint y: 279, endPoint x: 754, endPoint y: 289, distance: 37.4
click at [754, 288] on icon "@import url('https://fonts.googleapis.com/css?family=Abril+Fatface:400,100,100i…" at bounding box center [784, 177] width 376 height 232
click at [754, 296] on div "@import url('https://fonts.googleapis.com/css?family=Abril+Fatface:400,100,100i…" at bounding box center [783, 211] width 1078 height 300
drag, startPoint x: 850, startPoint y: 275, endPoint x: 940, endPoint y: 271, distance: 90.1
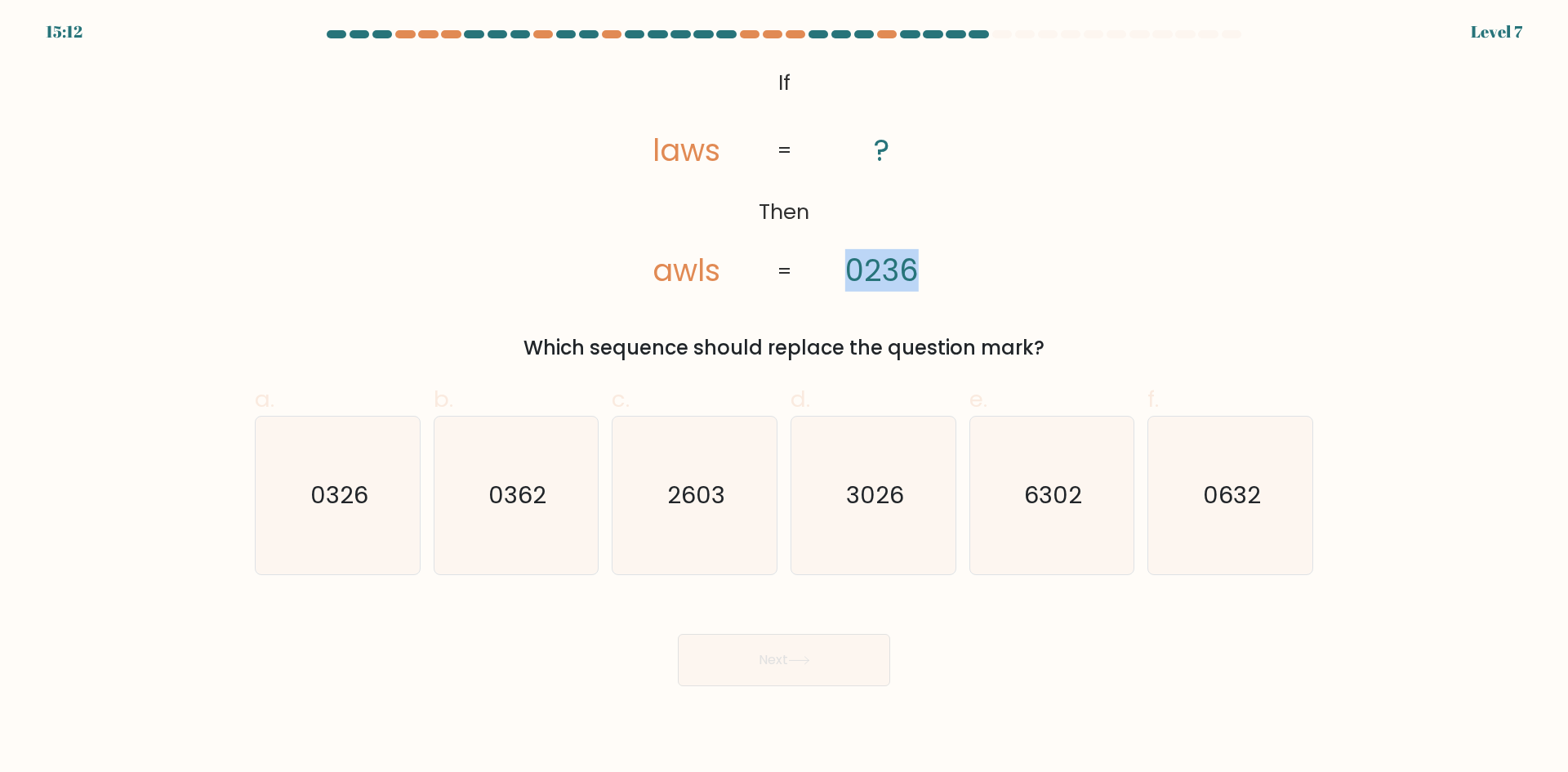
click at [940, 271] on icon "@import url('https://fonts.googleapis.com/css?family=Abril+Fatface:400,100,100i…" at bounding box center [784, 177] width 376 height 232
drag, startPoint x: 940, startPoint y: 271, endPoint x: 948, endPoint y: 279, distance: 11.3
click at [941, 271] on icon "@import url('https://fonts.googleapis.com/css?family=Abril+Fatface:400,100,100i…" at bounding box center [784, 177] width 376 height 232
click at [942, 281] on icon "@import url('https://fonts.googleapis.com/css?family=Abril+Fatface:400,100,100i…" at bounding box center [784, 177] width 376 height 232
click at [880, 273] on tspan "0236" at bounding box center [882, 271] width 74 height 42
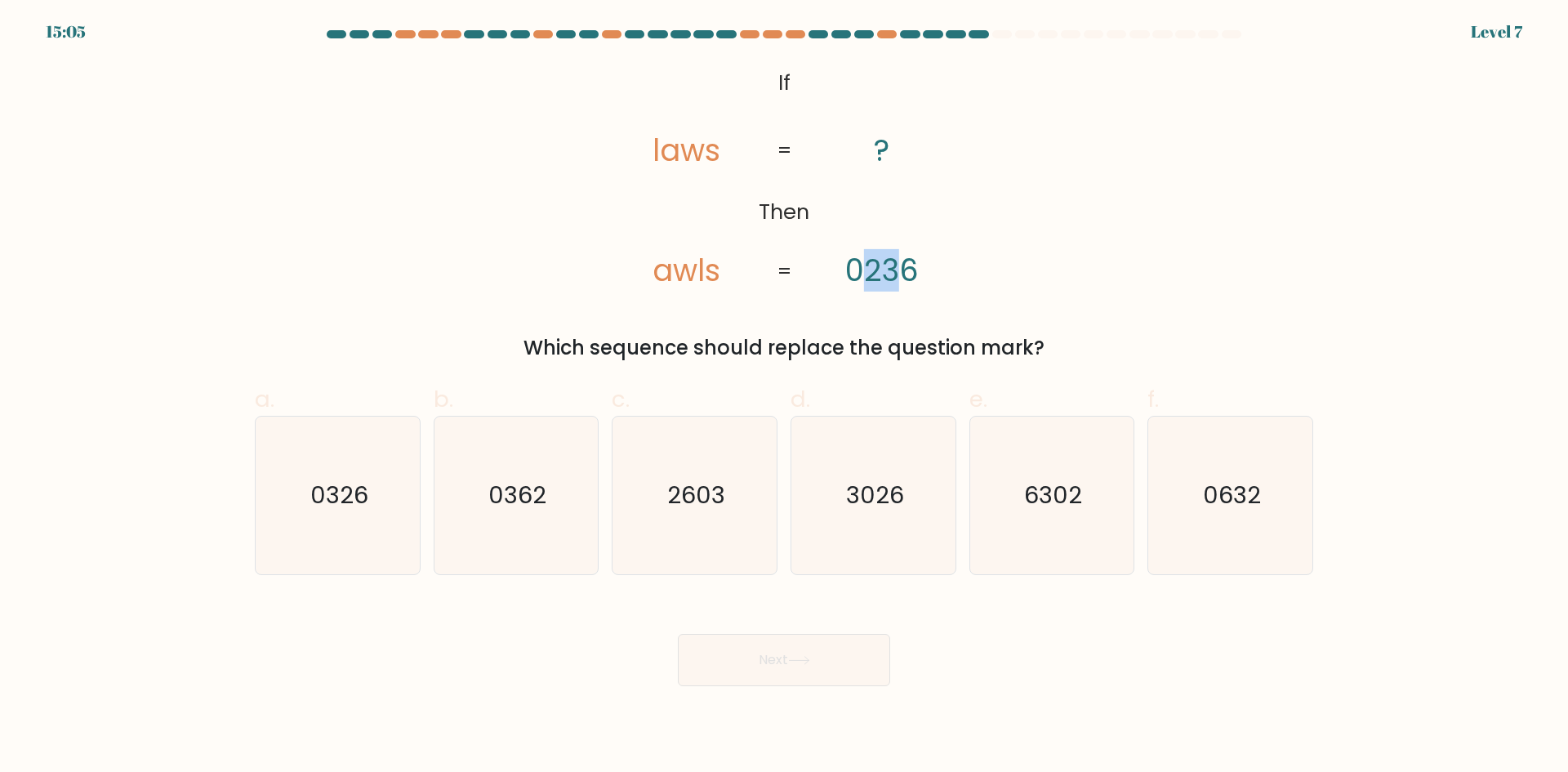
drag, startPoint x: 864, startPoint y: 278, endPoint x: 893, endPoint y: 278, distance: 29.0
click at [893, 278] on tspan "0236" at bounding box center [882, 271] width 74 height 42
click at [908, 278] on tspan "0236" at bounding box center [882, 271] width 74 height 42
drag, startPoint x: 873, startPoint y: 269, endPoint x: 891, endPoint y: 277, distance: 19.7
click at [891, 277] on tspan "0236" at bounding box center [882, 271] width 74 height 42
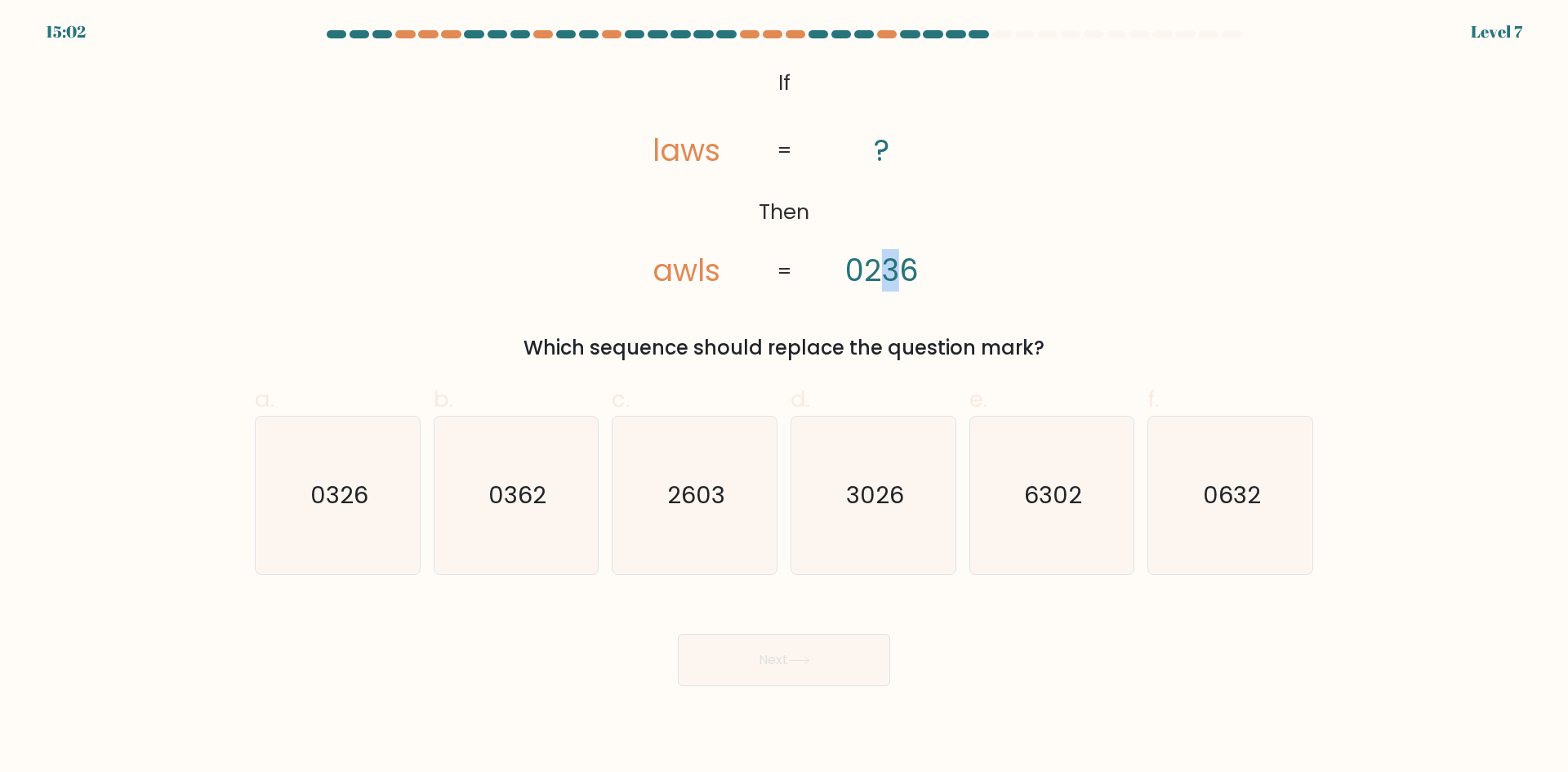
click at [891, 277] on tspan "0236" at bounding box center [882, 271] width 74 height 42
click at [690, 283] on tspan "awls" at bounding box center [686, 271] width 67 height 42
click at [651, 280] on icon "@import url('https://fonts.googleapis.com/css?family=Abril+Fatface:400,100,100i…" at bounding box center [784, 177] width 376 height 232
click at [860, 157] on icon "@import url('https://fonts.googleapis.com/css?family=Abril+Fatface:400,100,100i…" at bounding box center [784, 177] width 376 height 232
click at [888, 281] on tspan "0236" at bounding box center [882, 271] width 74 height 42
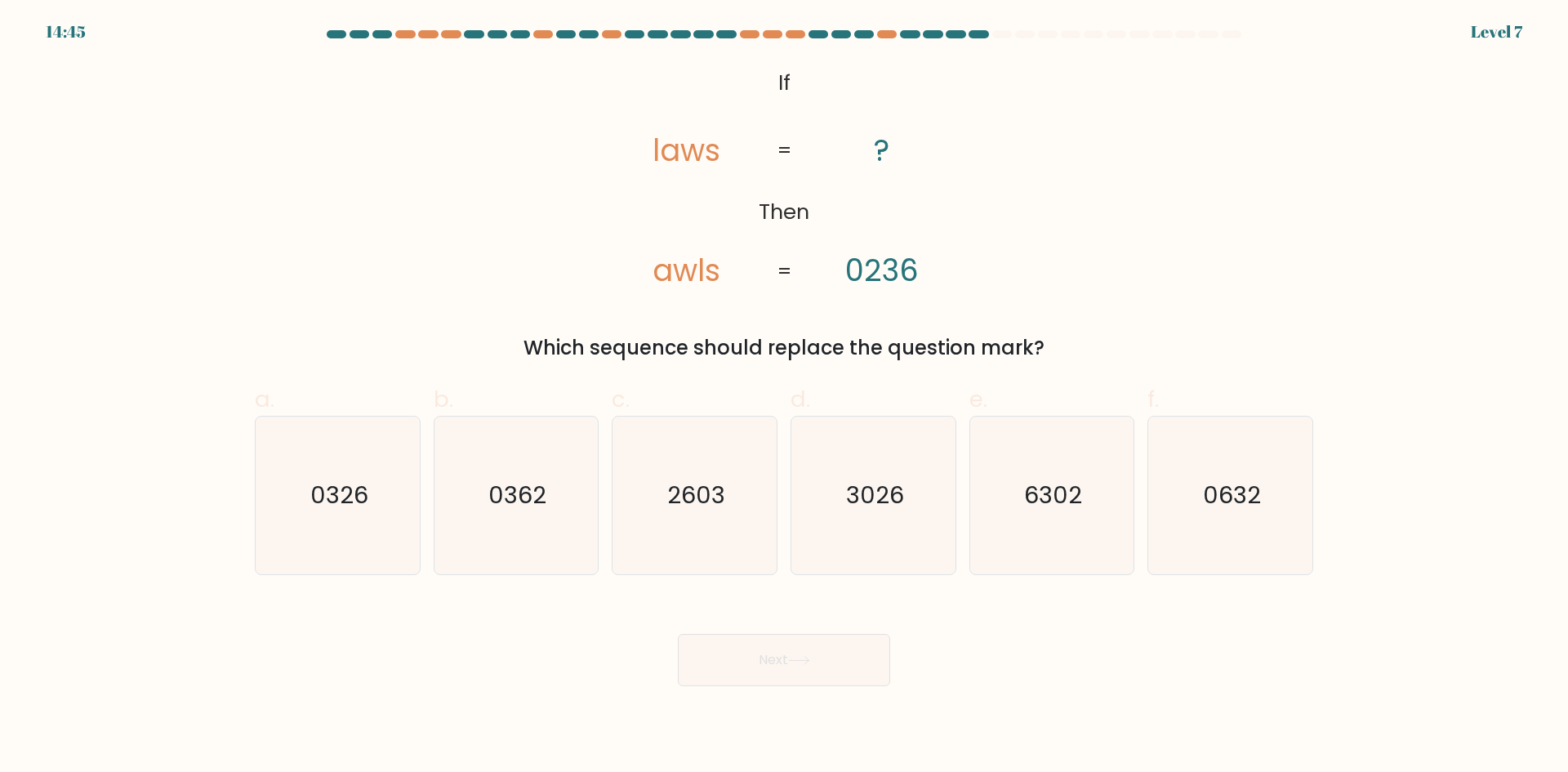
click at [860, 141] on icon "@import url('https://fonts.googleapis.com/css?family=Abril+Fatface:400,100,100i…" at bounding box center [784, 177] width 376 height 232
click at [887, 283] on tspan "0236" at bounding box center [882, 271] width 74 height 42
click at [838, 145] on icon "@import url('https://fonts.googleapis.com/css?family=Abril+Fatface:400,100,100i…" at bounding box center [784, 177] width 376 height 232
click at [835, 147] on icon "@import url('https://fonts.googleapis.com/css?family=Abril+Fatface:400,100,100i…" at bounding box center [784, 177] width 376 height 232
click at [877, 525] on icon "3026" at bounding box center [873, 495] width 158 height 158
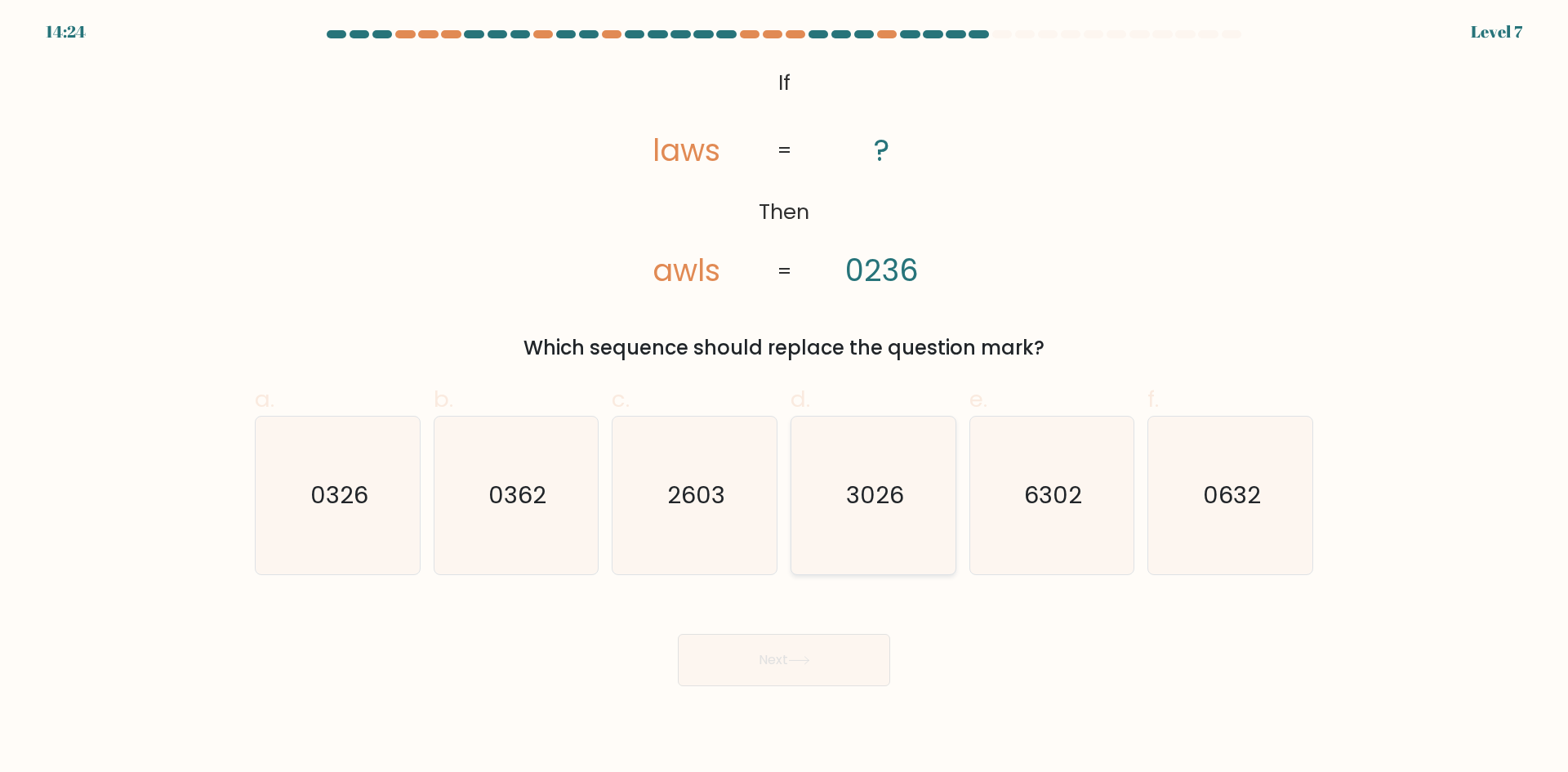
click at [785, 397] on input "d. 3026" at bounding box center [784, 391] width 1 height 10
radio input "true"
click at [764, 672] on button "Next" at bounding box center [784, 659] width 212 height 53
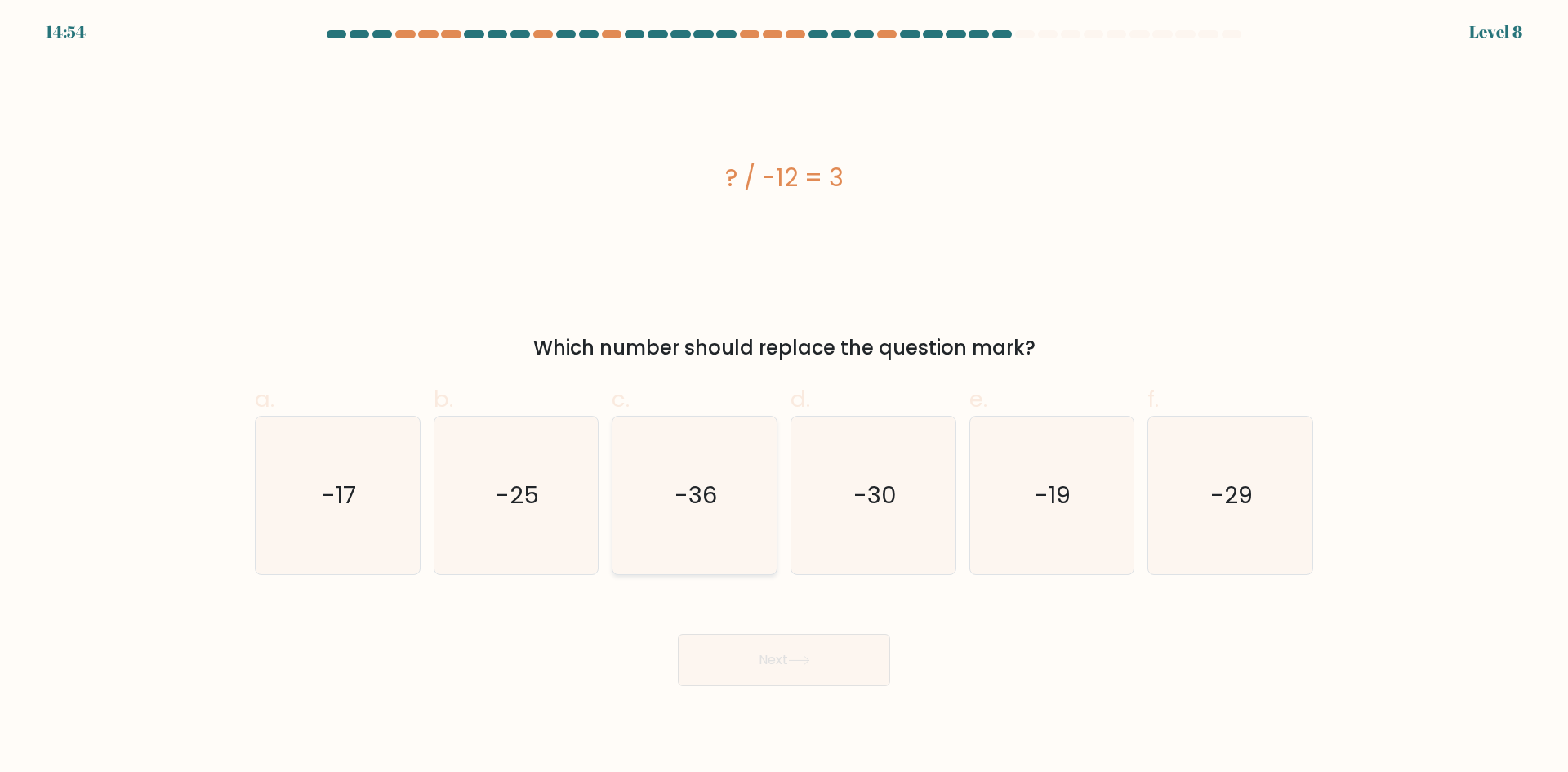
click at [742, 514] on icon "-36" at bounding box center [694, 495] width 158 height 158
click at [784, 397] on input "c. -36" at bounding box center [784, 391] width 1 height 10
radio input "true"
drag, startPoint x: 795, startPoint y: 669, endPoint x: 360, endPoint y: 617, distance: 438.1
click at [360, 617] on div "Next" at bounding box center [783, 640] width 1078 height 91
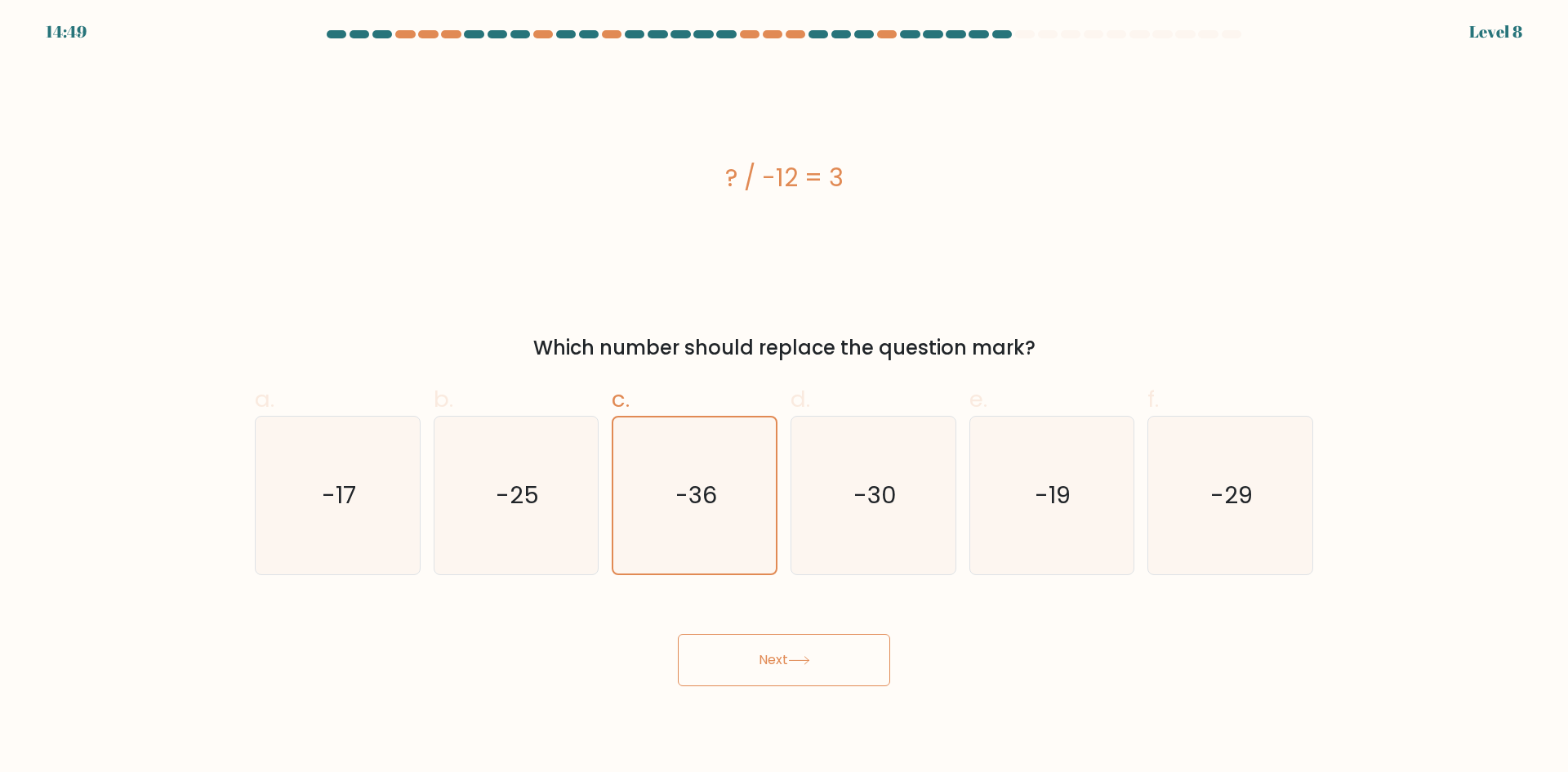
click at [360, 617] on div "Next" at bounding box center [783, 640] width 1078 height 91
click at [334, 296] on div "? / -12 = 3 Which number should replace the question mark?" at bounding box center [783, 211] width 1078 height 300
click at [783, 654] on button "Next" at bounding box center [784, 659] width 212 height 53
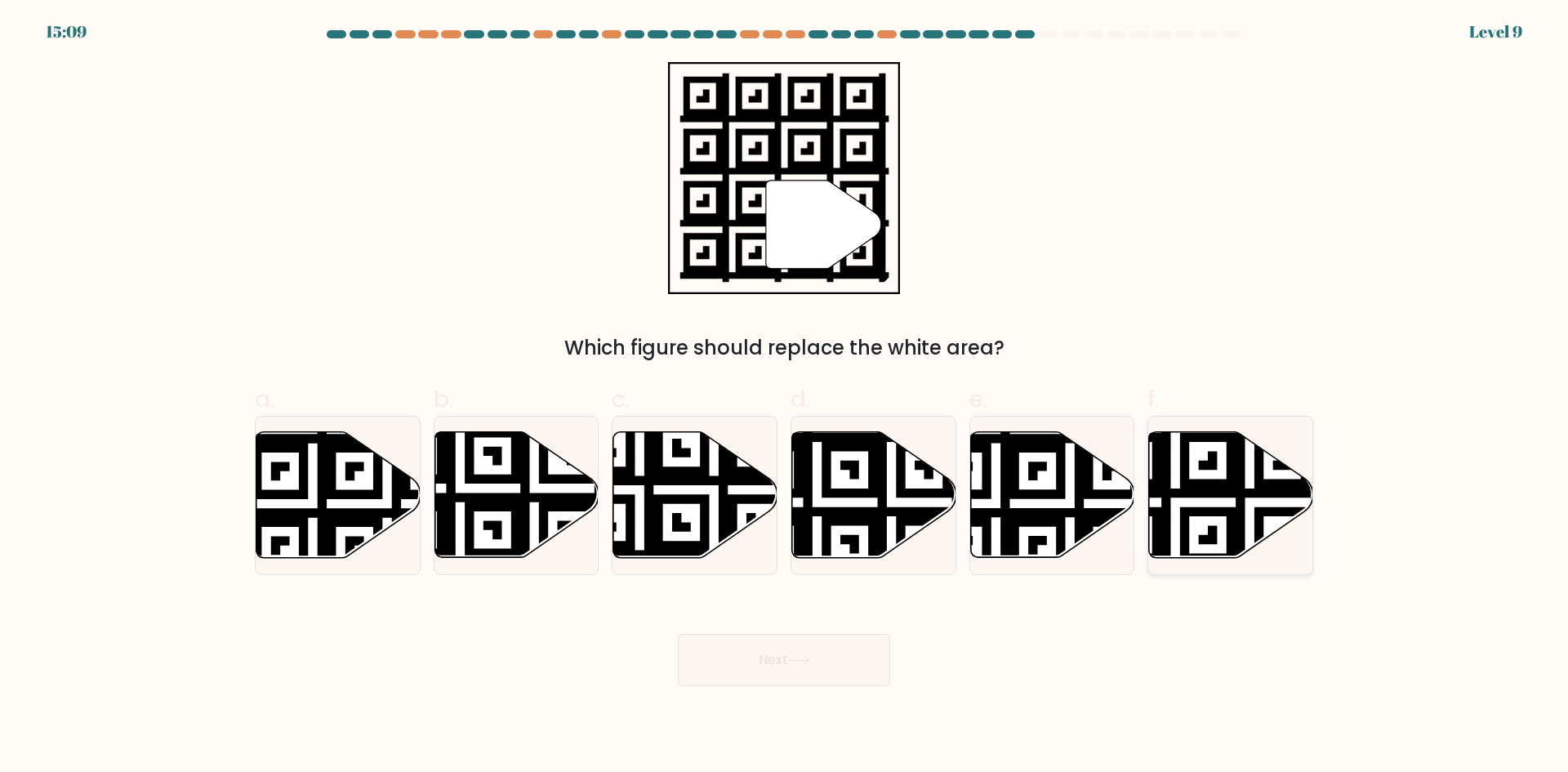
click at [1229, 516] on icon at bounding box center [1176, 428] width 297 height 297
click at [785, 397] on input "f." at bounding box center [784, 391] width 1 height 10
radio input "true"
click at [822, 671] on button "Next" at bounding box center [784, 659] width 212 height 53
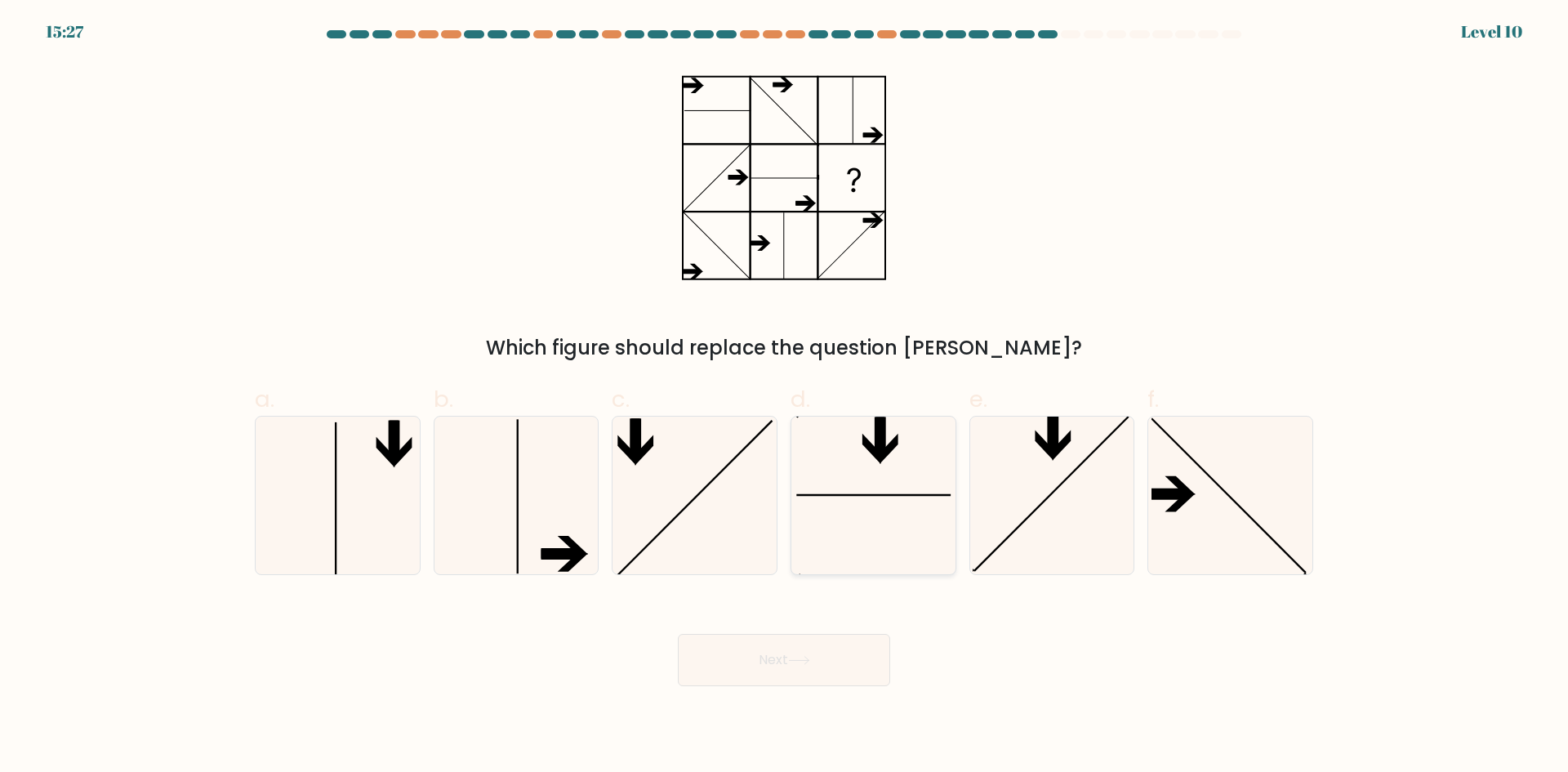
click at [862, 528] on icon at bounding box center [873, 495] width 158 height 158
click at [785, 397] on input "d." at bounding box center [784, 391] width 1 height 10
radio input "true"
click at [833, 658] on button "Next" at bounding box center [784, 659] width 212 height 53
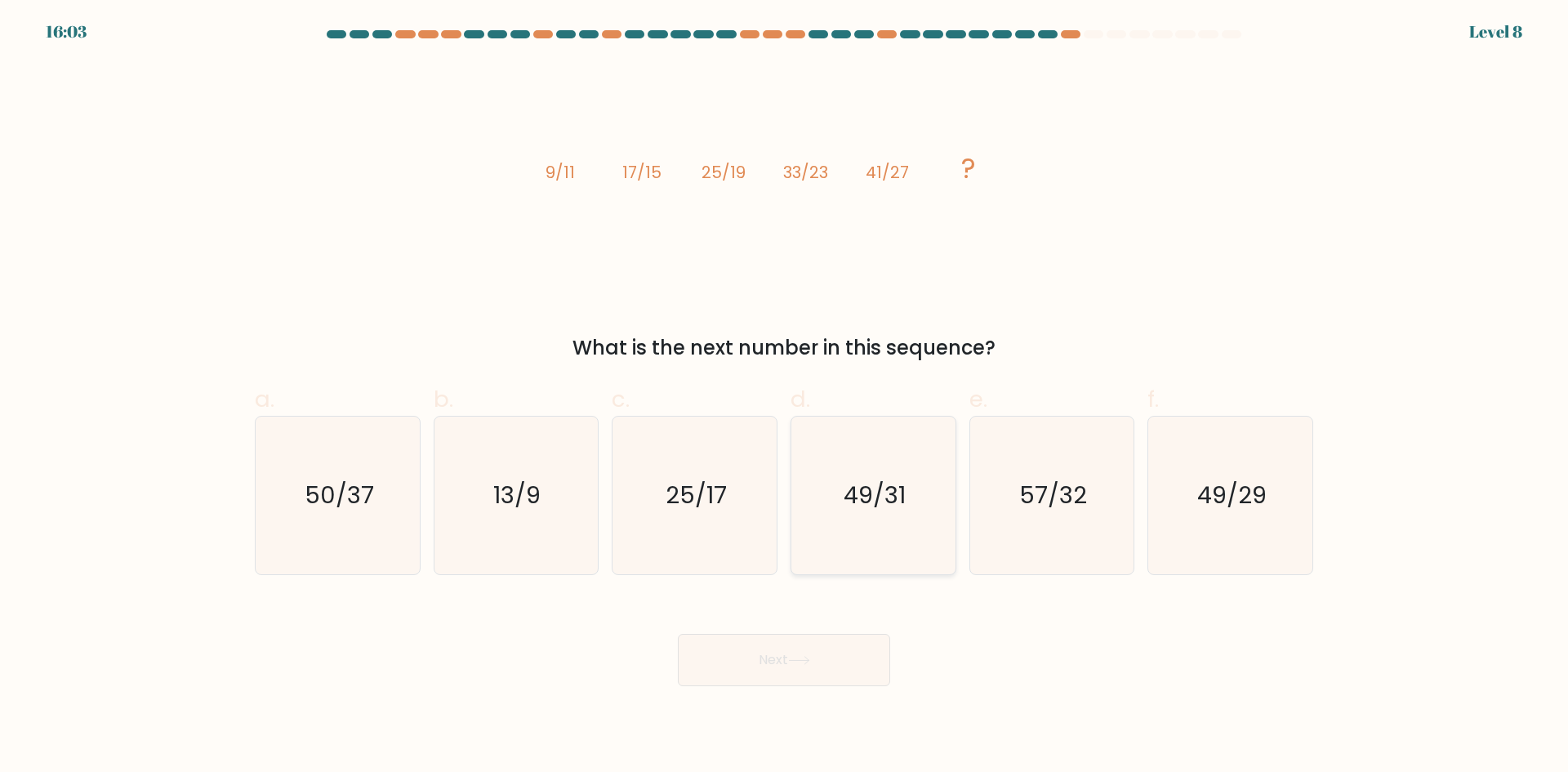
click at [919, 512] on icon "49/31" at bounding box center [873, 495] width 158 height 158
click at [785, 397] on input "d. 49/31" at bounding box center [784, 391] width 1 height 10
radio input "true"
click at [807, 671] on button "Next" at bounding box center [784, 659] width 212 height 53
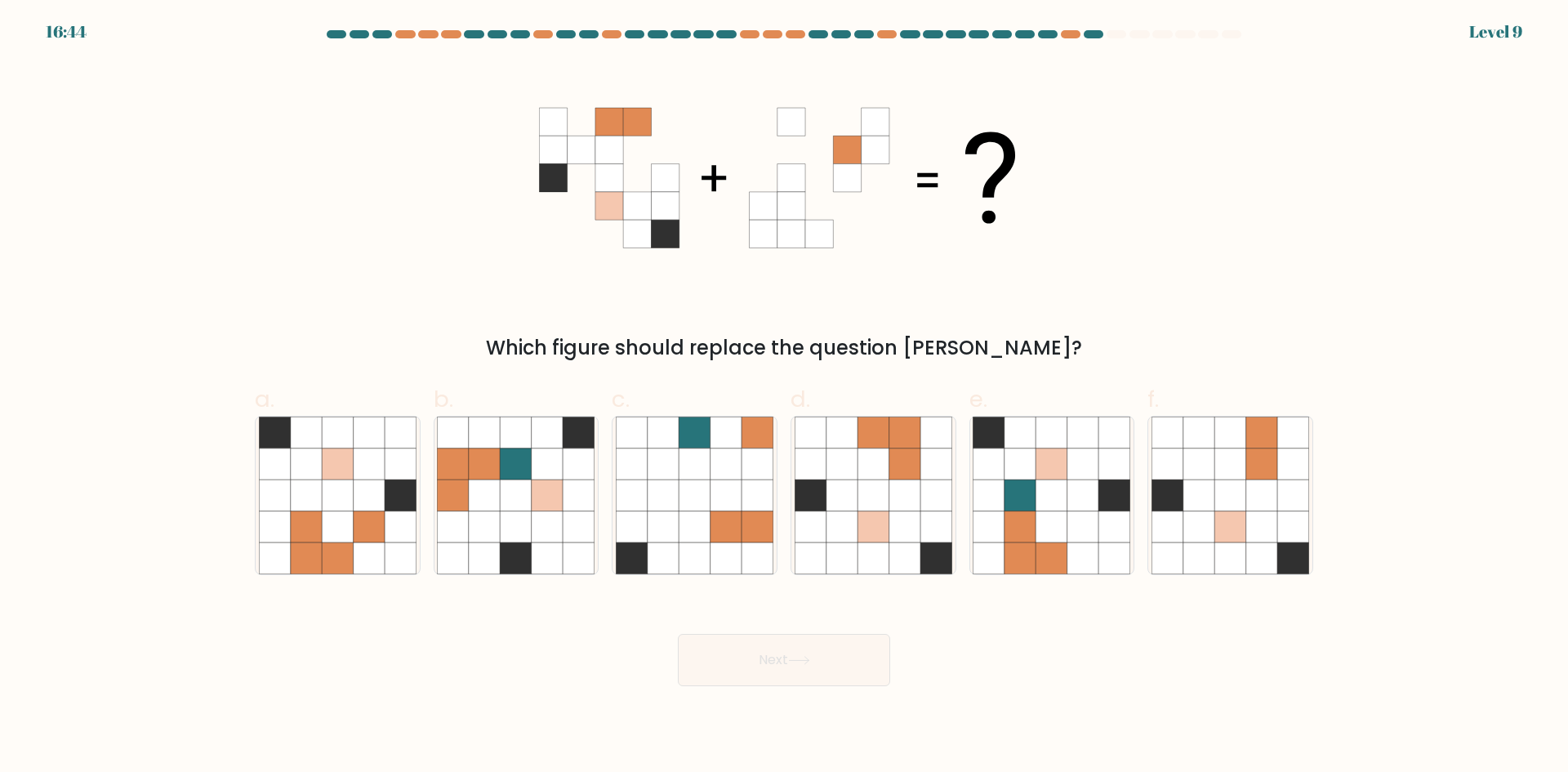
drag, startPoint x: 748, startPoint y: 344, endPoint x: 1035, endPoint y: 349, distance: 287.0
click at [1035, 349] on div "Which figure should replace the question mark?" at bounding box center [784, 348] width 1039 height 30
click at [501, 485] on icon at bounding box center [516, 495] width 31 height 31
click at [784, 397] on input "b." at bounding box center [784, 391] width 1 height 10
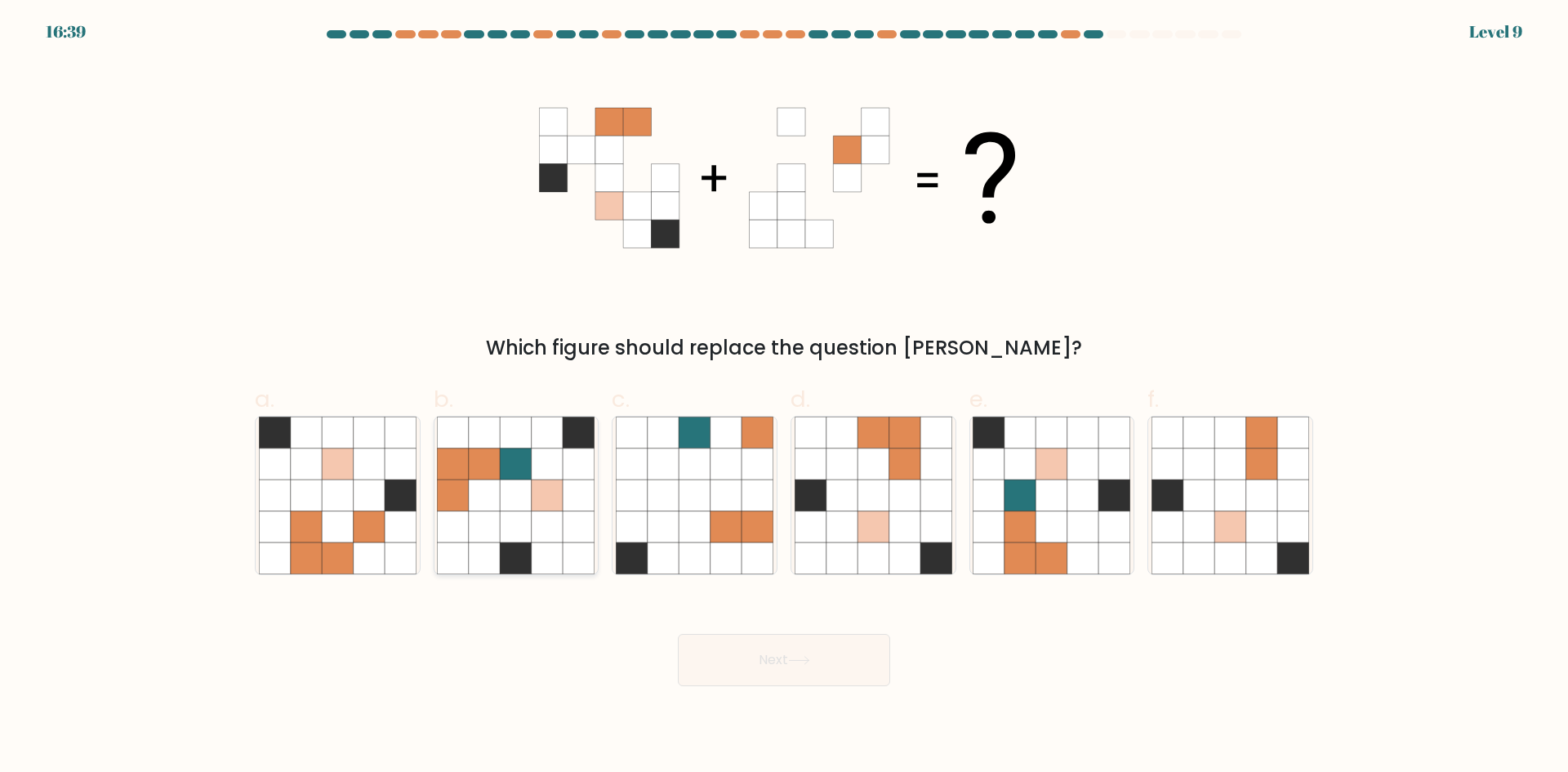
radio input "true"
click at [802, 674] on button "Next" at bounding box center [784, 659] width 212 height 53
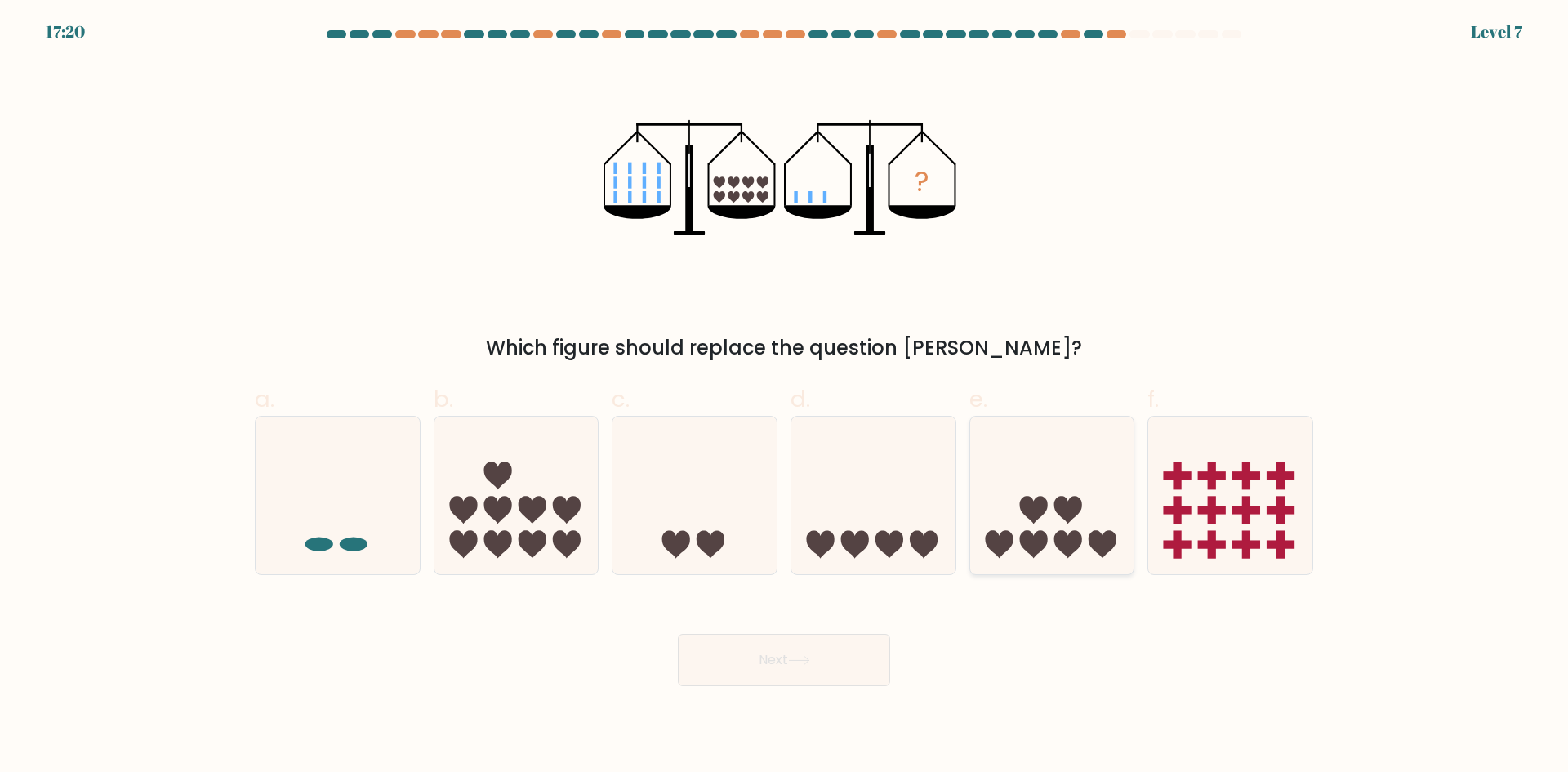
click at [1019, 542] on icon at bounding box center [1053, 494] width 164 height 136
click at [785, 397] on input "e." at bounding box center [784, 391] width 1 height 10
radio input "true"
click at [832, 533] on icon at bounding box center [874, 494] width 164 height 136
click at [785, 397] on input "d." at bounding box center [784, 391] width 1 height 10
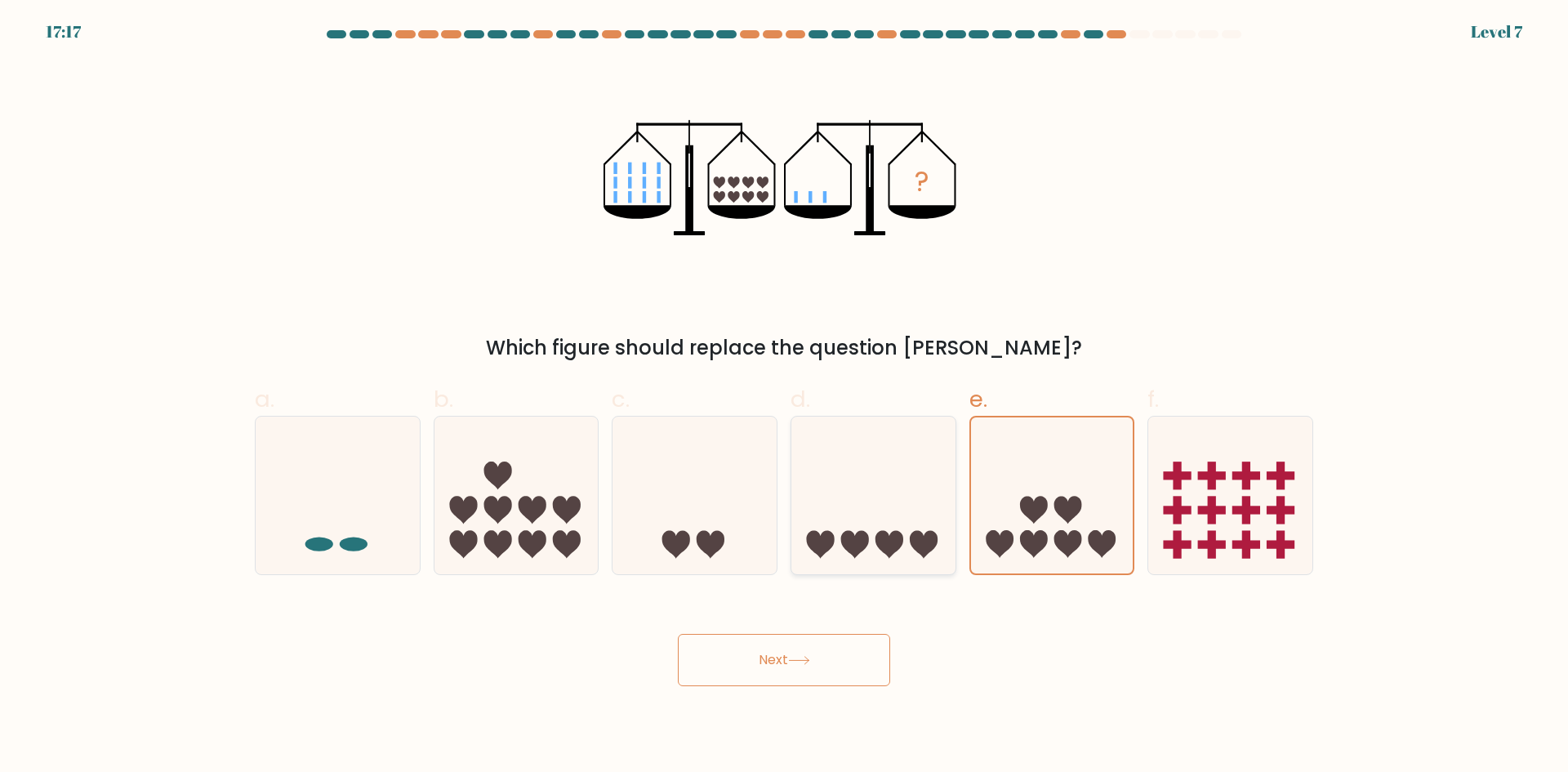
radio input "true"
click at [794, 661] on icon at bounding box center [799, 660] width 22 height 9
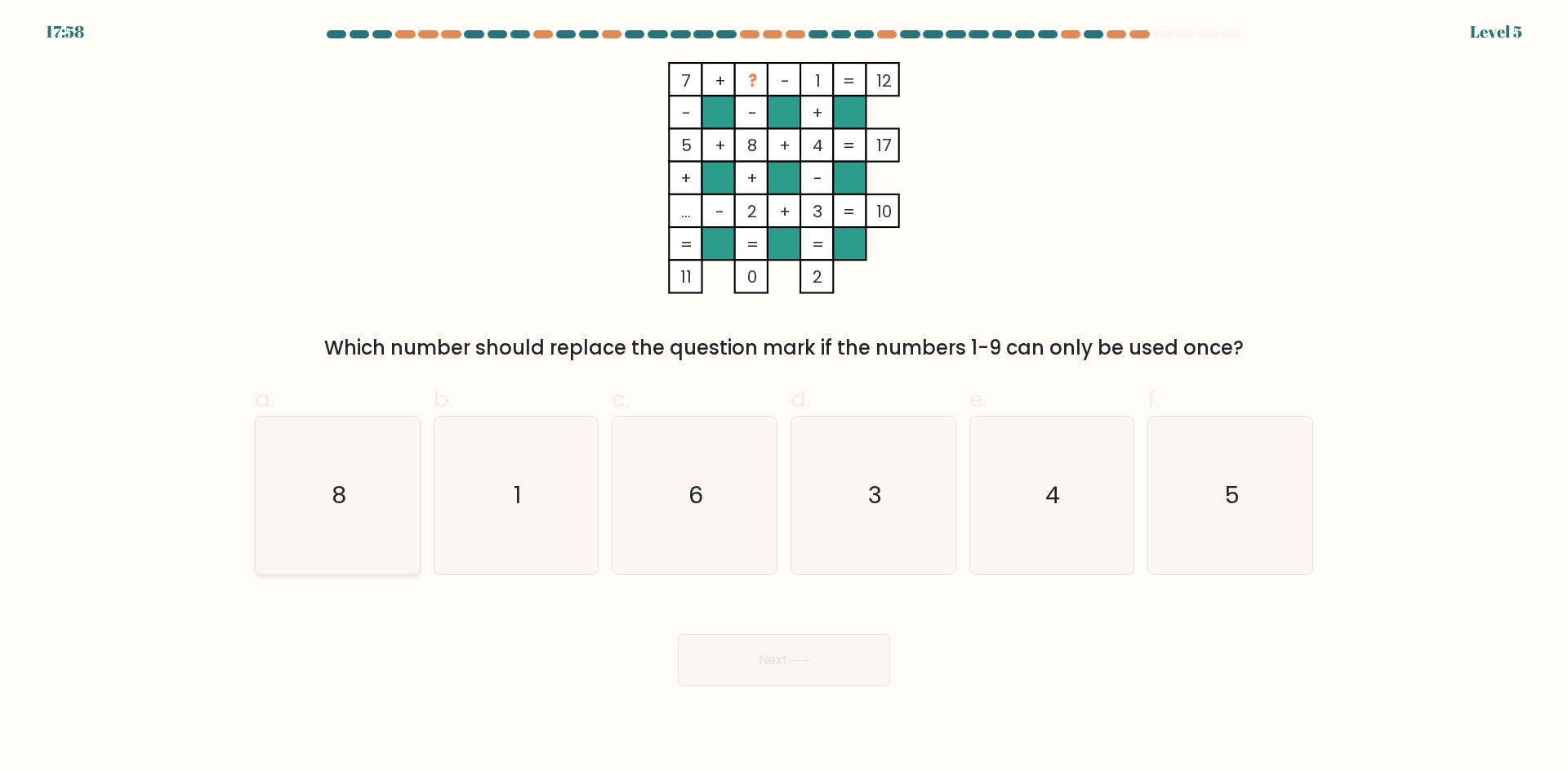
click at [321, 490] on icon "8" at bounding box center [337, 495] width 158 height 158
click at [784, 397] on input "a. 8" at bounding box center [784, 391] width 1 height 10
radio input "true"
click at [743, 645] on button "Next" at bounding box center [784, 659] width 212 height 53
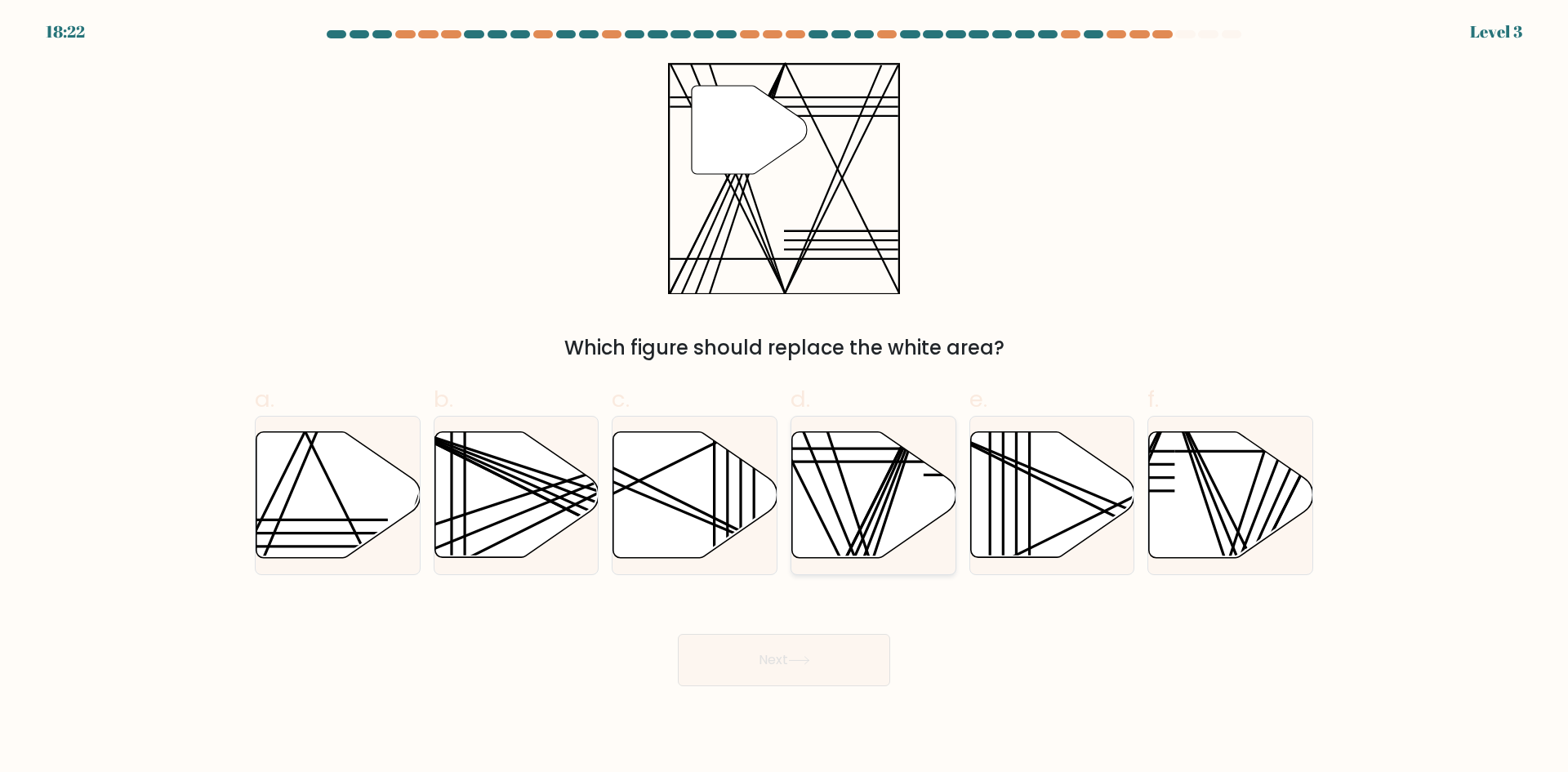
click at [867, 513] on line at bounding box center [843, 563] width 164 height 328
click at [785, 397] on input "d." at bounding box center [784, 391] width 1 height 10
radio input "true"
click at [843, 662] on button "Next" at bounding box center [784, 659] width 212 height 53
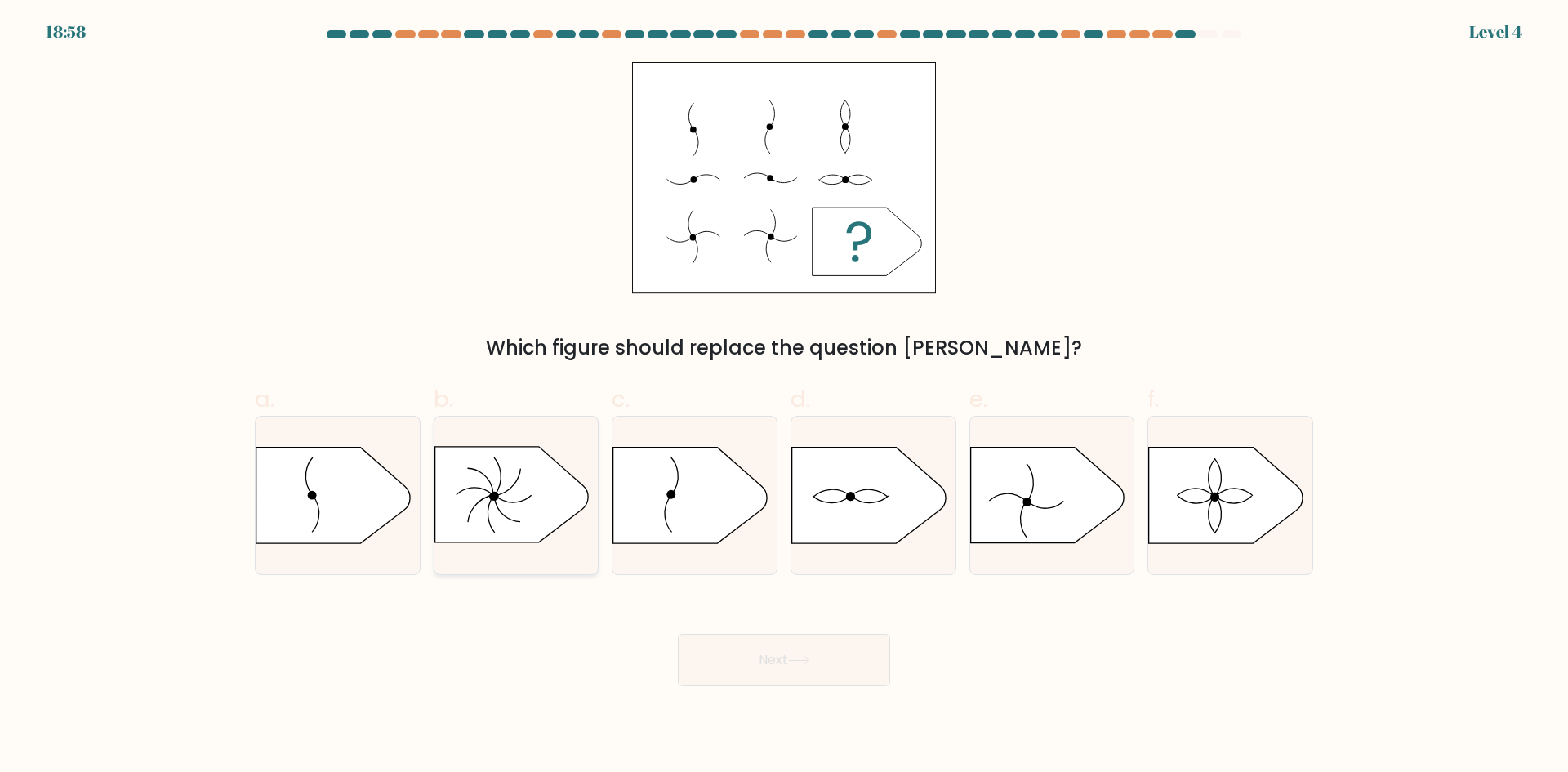
click at [477, 509] on icon at bounding box center [511, 494] width 153 height 95
click at [784, 397] on input "b." at bounding box center [784, 391] width 1 height 10
radio input "true"
click at [1225, 496] on icon at bounding box center [1225, 495] width 153 height 95
click at [785, 397] on input "f." at bounding box center [784, 391] width 1 height 10
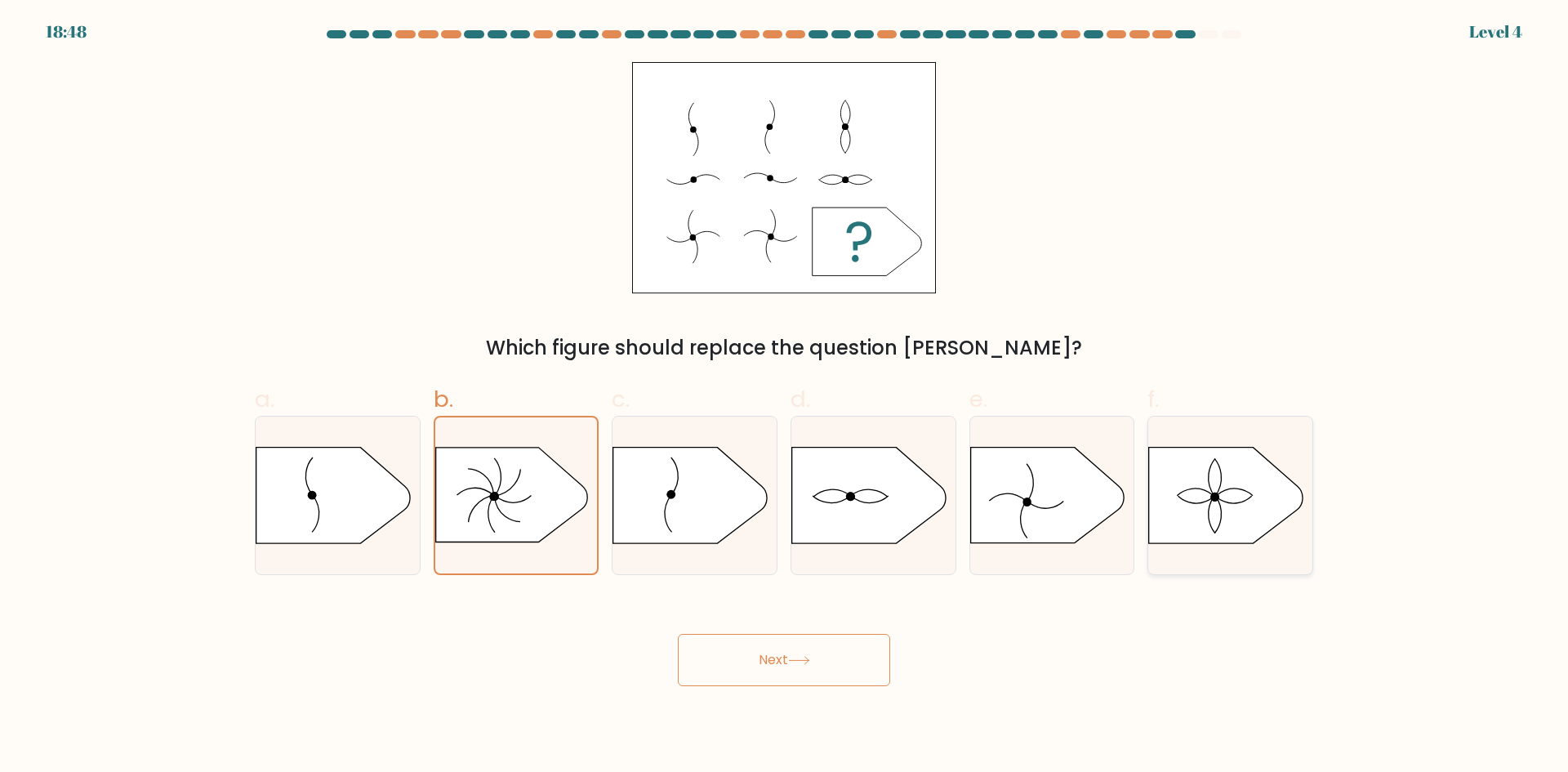
radio input "true"
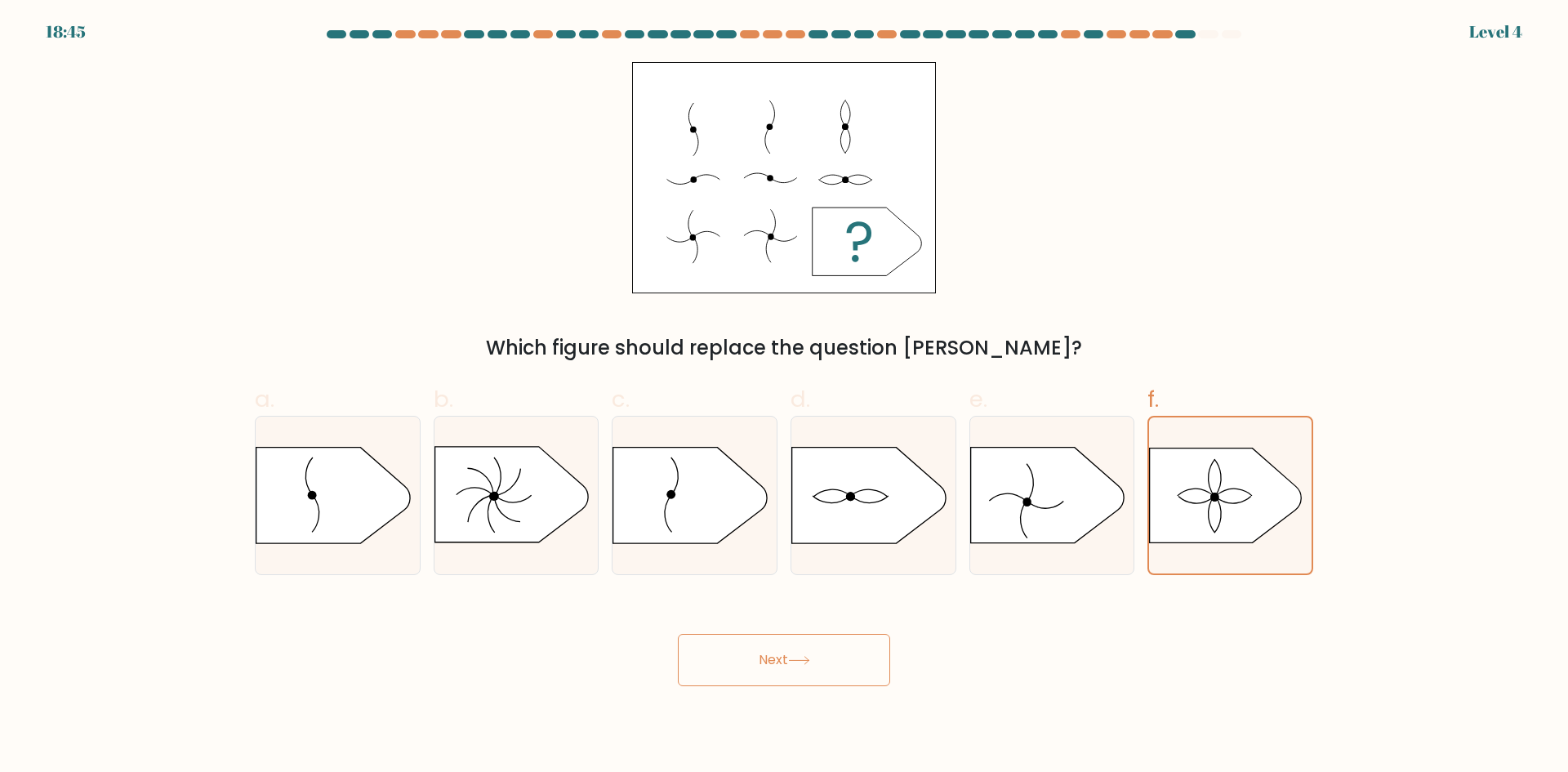
click at [838, 680] on button "Next" at bounding box center [784, 659] width 212 height 53
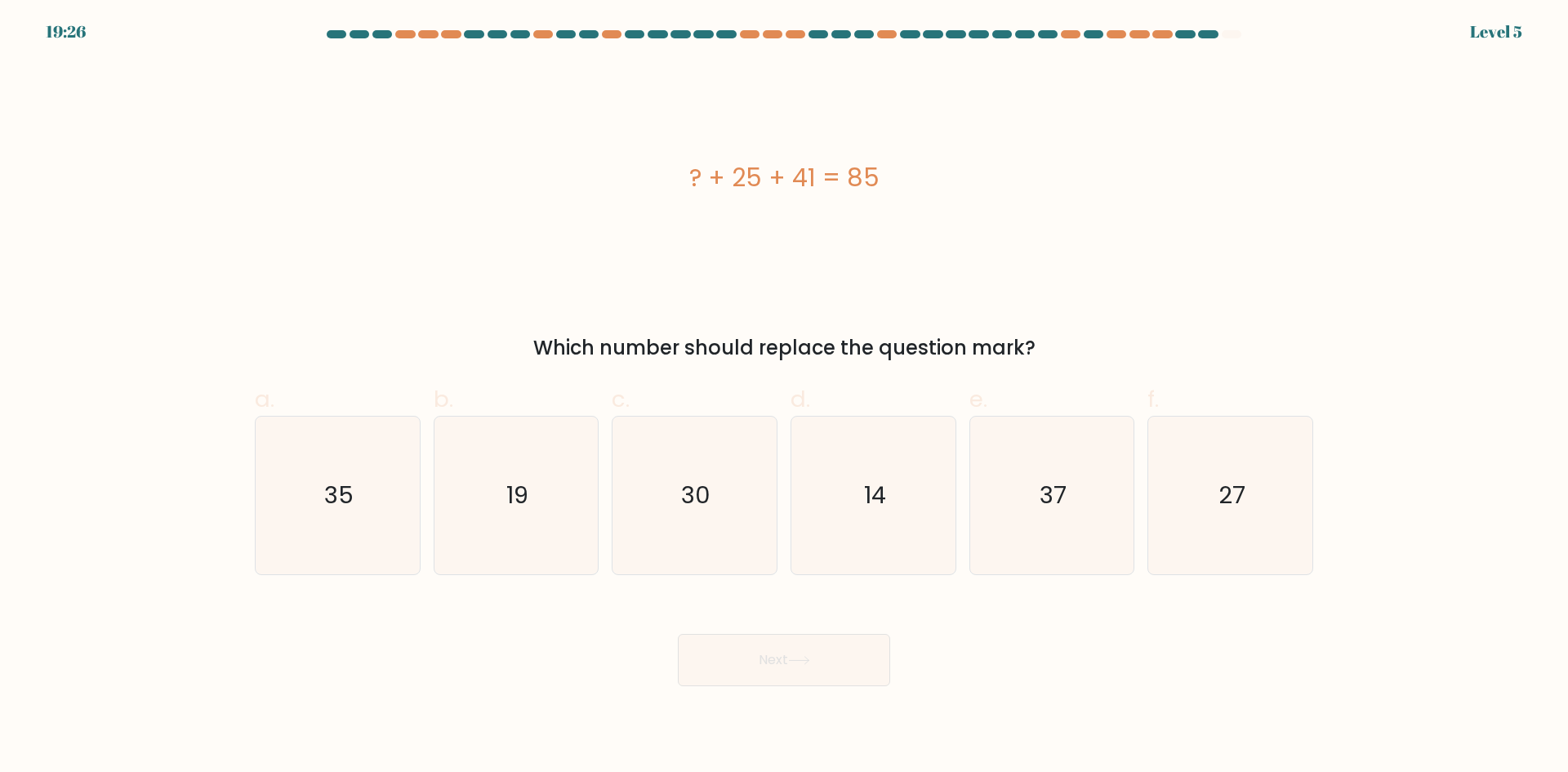
drag, startPoint x: 645, startPoint y: 181, endPoint x: 880, endPoint y: 181, distance: 235.0
click at [880, 181] on div "? + 25 + 41 = 85" at bounding box center [784, 177] width 1058 height 37
copy div "? + 25 + 41 = 85"
click at [416, 275] on div "? + 25 + 41 = 85" at bounding box center [784, 177] width 1058 height 232
click at [444, 540] on icon "19" at bounding box center [515, 495] width 158 height 158
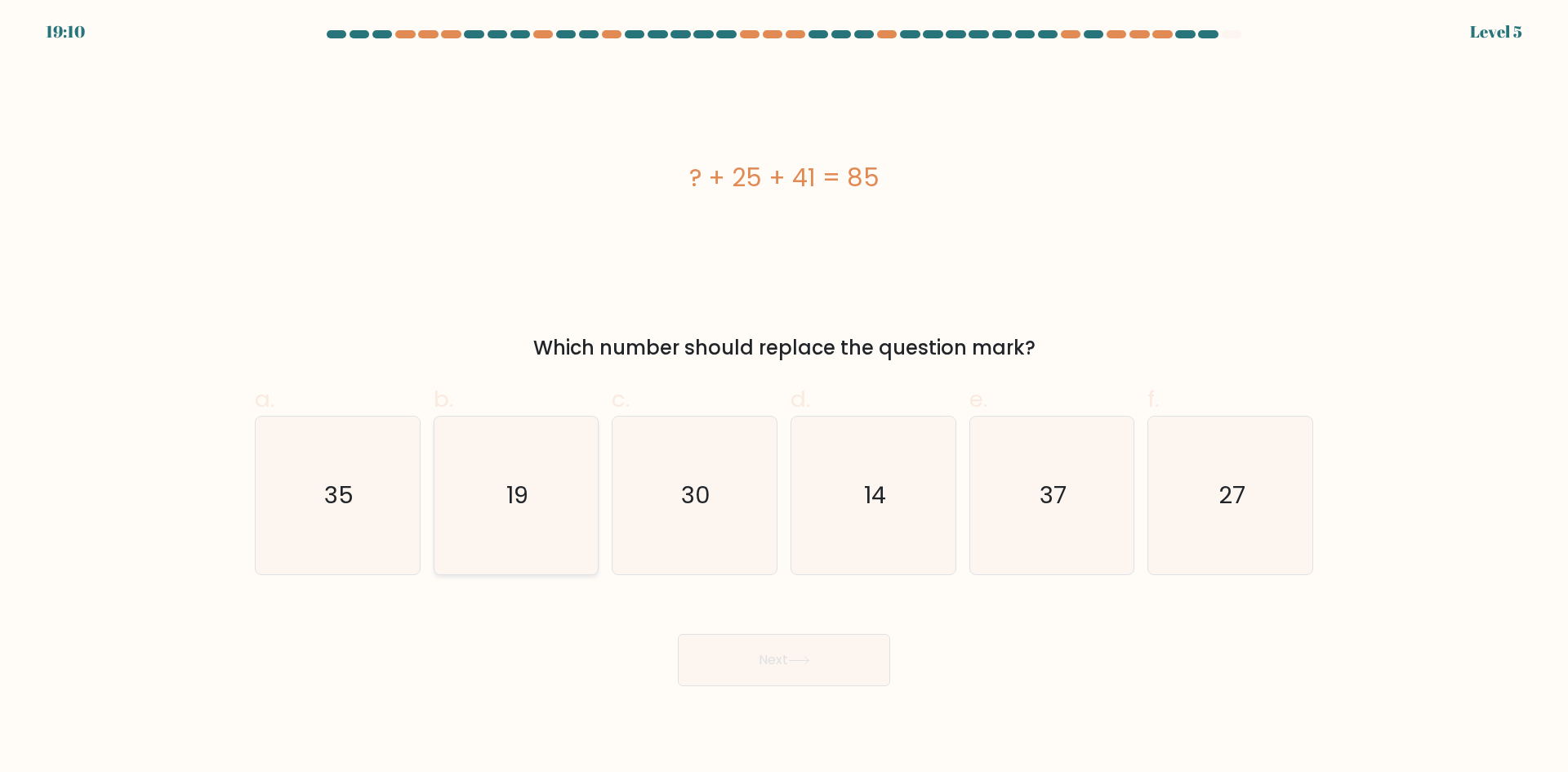
click at [784, 397] on input "b. 19" at bounding box center [784, 391] width 1 height 10
radio input "true"
click at [850, 654] on button "Next" at bounding box center [784, 659] width 212 height 53
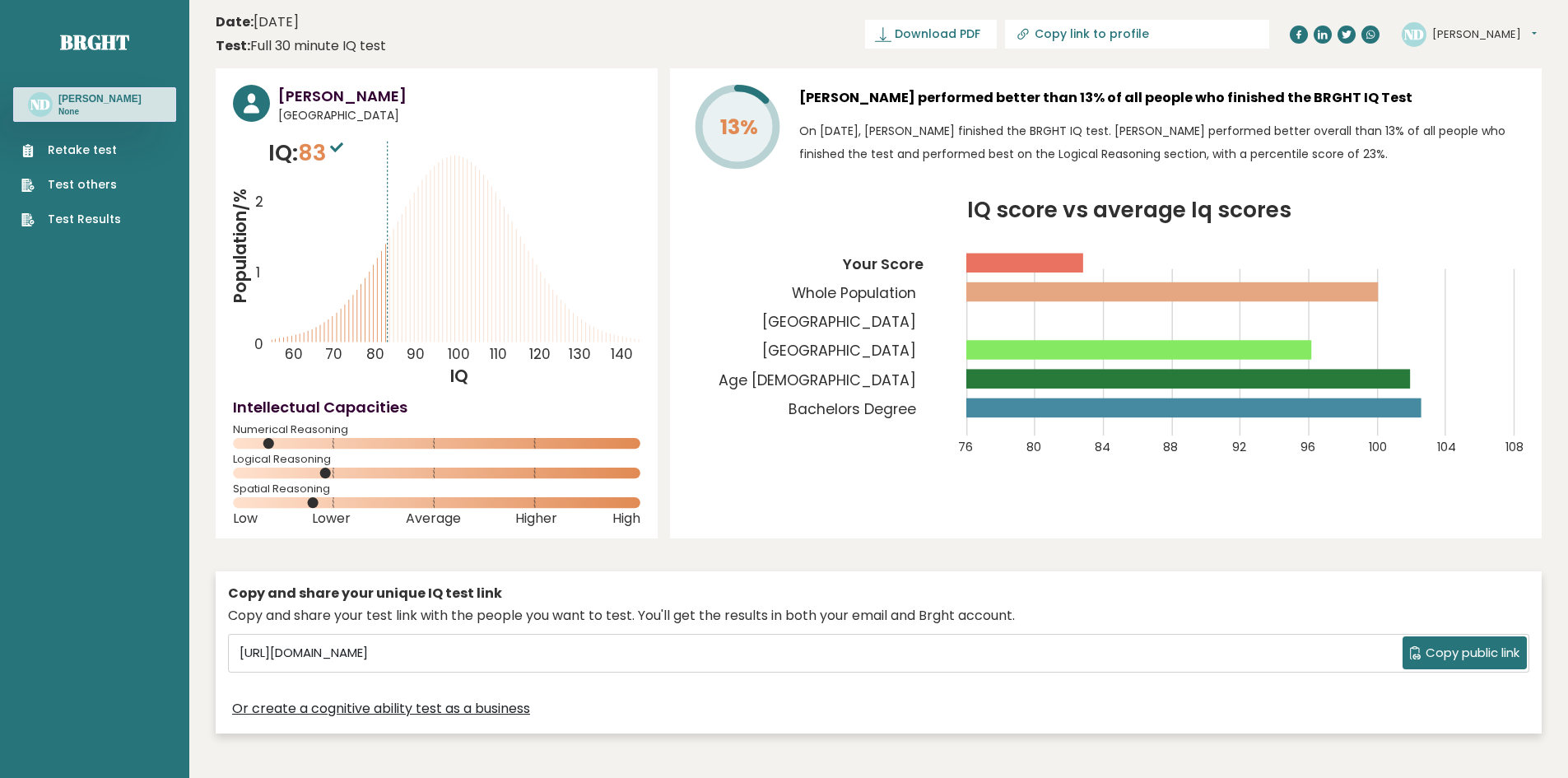
click at [460, 156] on icon "Population/% IQ 0 1 2 60 70 80 90 100 110 120 130 140" at bounding box center [436, 262] width 408 height 251
click at [1191, 508] on div "13% [PERSON_NAME] performed better than 13% of all people who finished the BRGH…" at bounding box center [1106, 302] width 871 height 470
click at [276, 43] on div "Test: Full 30 minute IQ test" at bounding box center [301, 46] width 170 height 20
click at [724, 129] on tspan "13%" at bounding box center [739, 127] width 38 height 29
drag, startPoint x: 429, startPoint y: 143, endPoint x: 466, endPoint y: 107, distance: 51.6
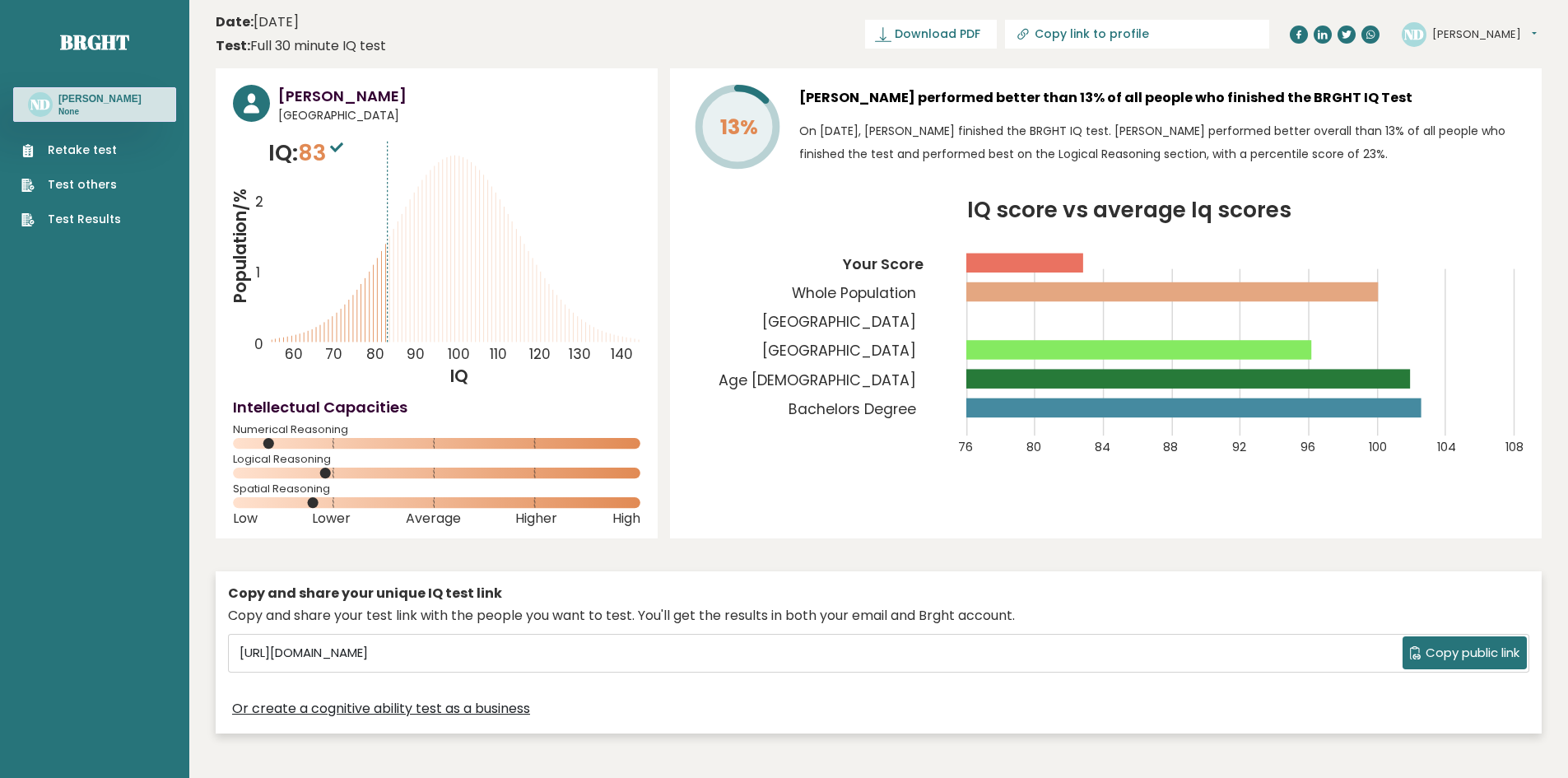
click at [466, 107] on div "[PERSON_NAME] [GEOGRAPHIC_DATA] IQ: 83 Population/% IQ 0 1 2 60 70 80 90 100 11…" at bounding box center [436, 302] width 442 height 470
click at [466, 107] on span "[GEOGRAPHIC_DATA]" at bounding box center [459, 115] width 362 height 18
click at [1466, 47] on div "ND [PERSON_NAME] Dashboard Profile Settings Logout" at bounding box center [1471, 34] width 140 height 33
click at [1464, 34] on button "[PERSON_NAME]" at bounding box center [1484, 34] width 104 height 17
